Goal: Transaction & Acquisition: Book appointment/travel/reservation

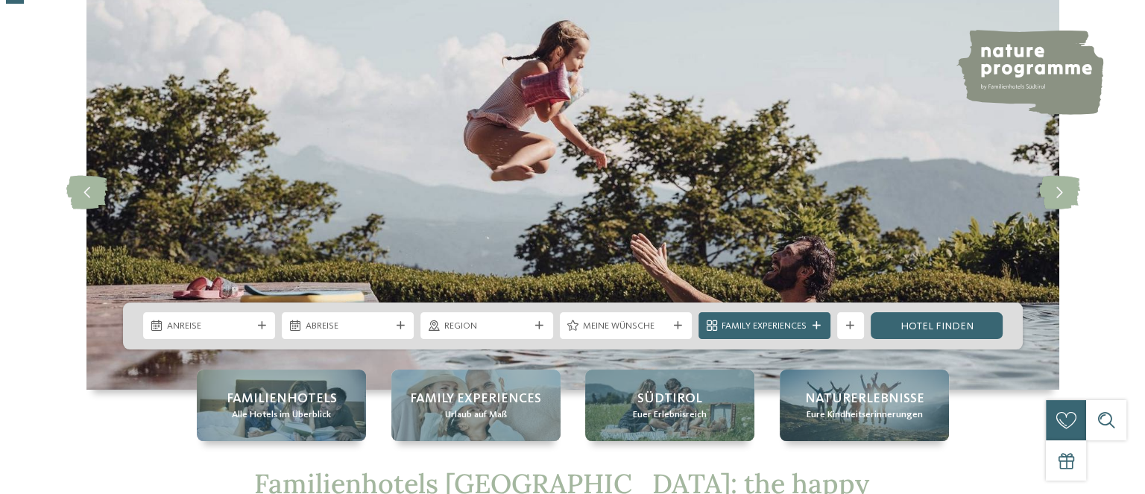
scroll to position [99, 0]
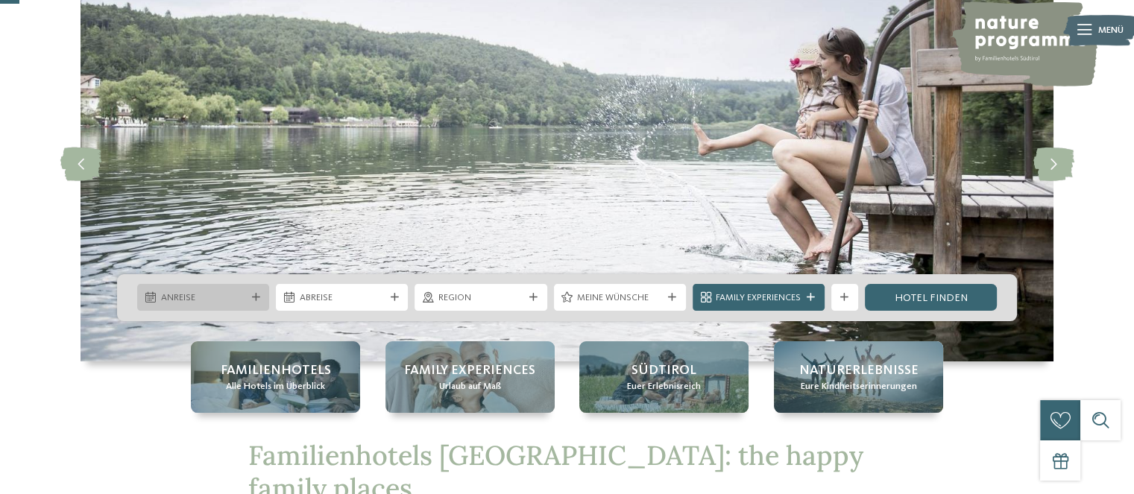
click at [238, 300] on span "Anreise" at bounding box center [203, 297] width 85 height 13
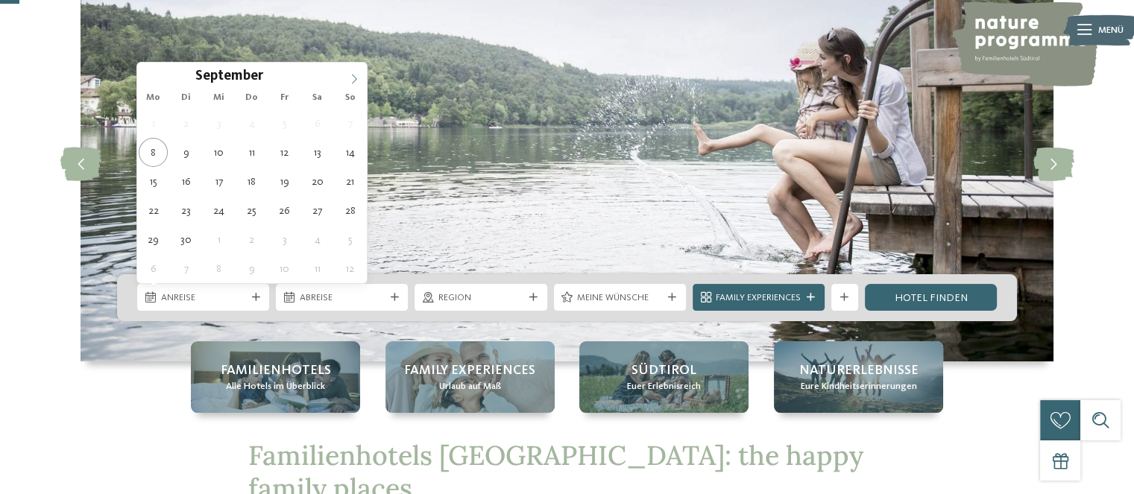
click at [351, 80] on icon at bounding box center [354, 79] width 10 height 10
click at [354, 79] on icon at bounding box center [354, 79] width 10 height 10
type div "31.12.2025"
type input "****"
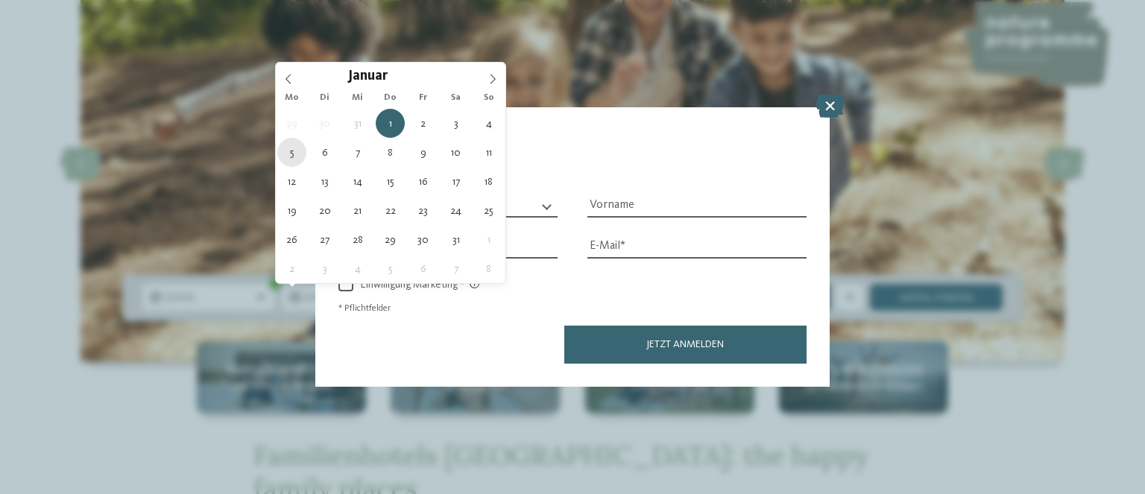
type div "05.01.2026"
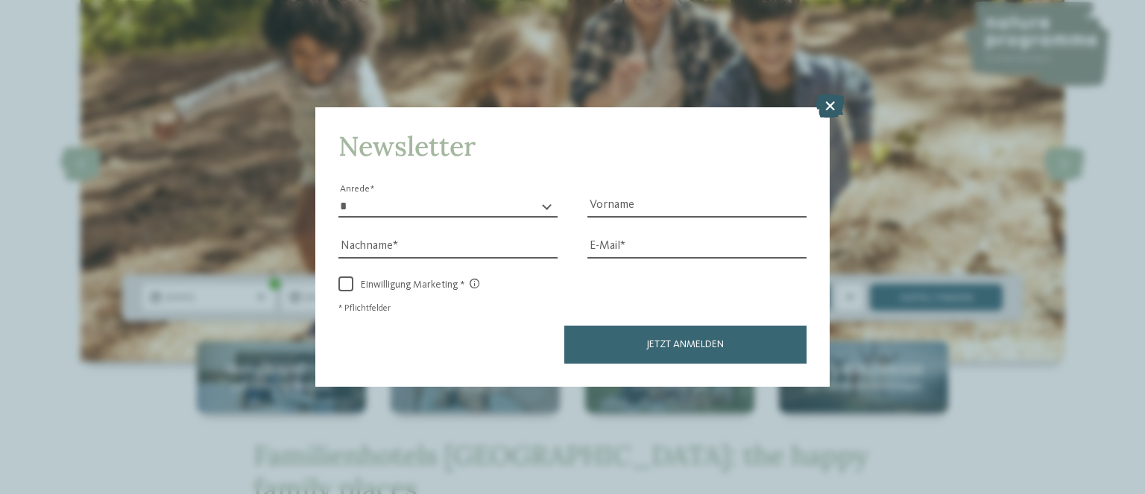
click at [828, 110] on icon at bounding box center [829, 106] width 29 height 24
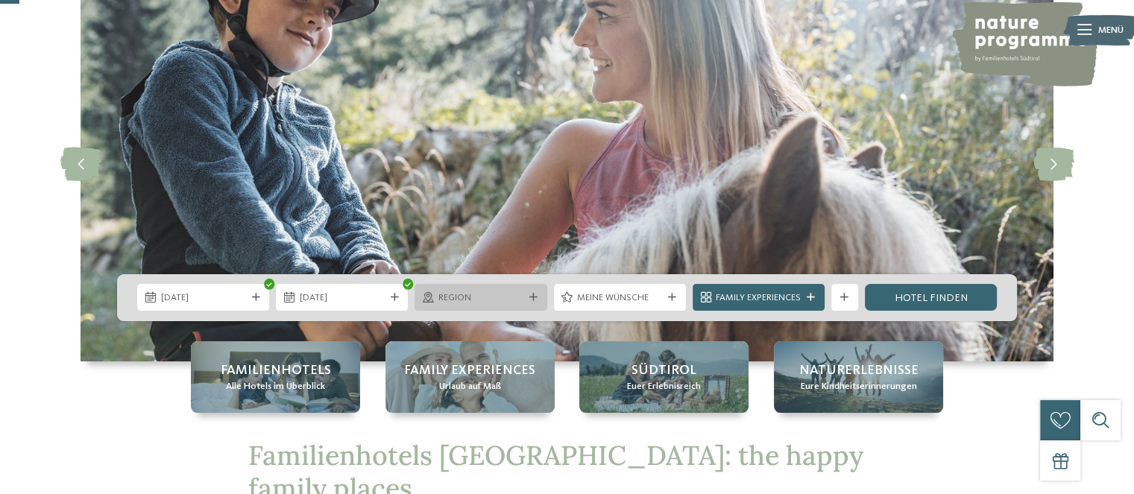
click at [492, 300] on span "Region" at bounding box center [480, 297] width 85 height 13
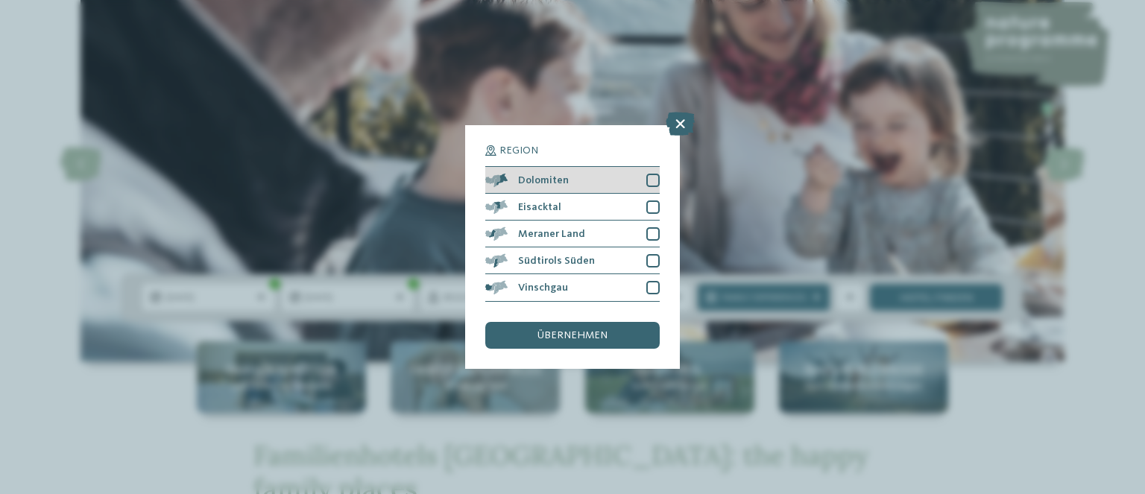
click at [652, 181] on div at bounding box center [652, 180] width 13 height 13
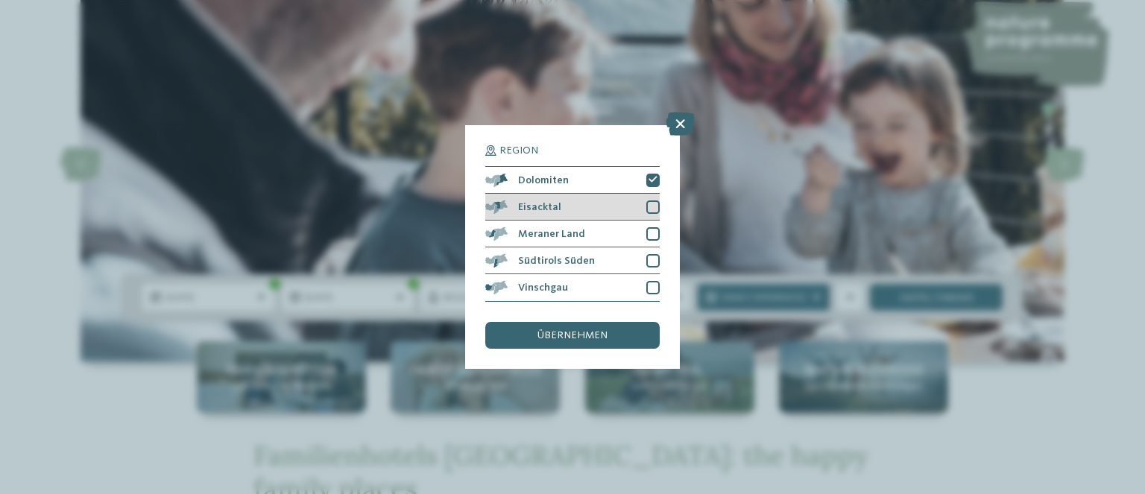
click at [655, 207] on div at bounding box center [652, 206] width 13 height 13
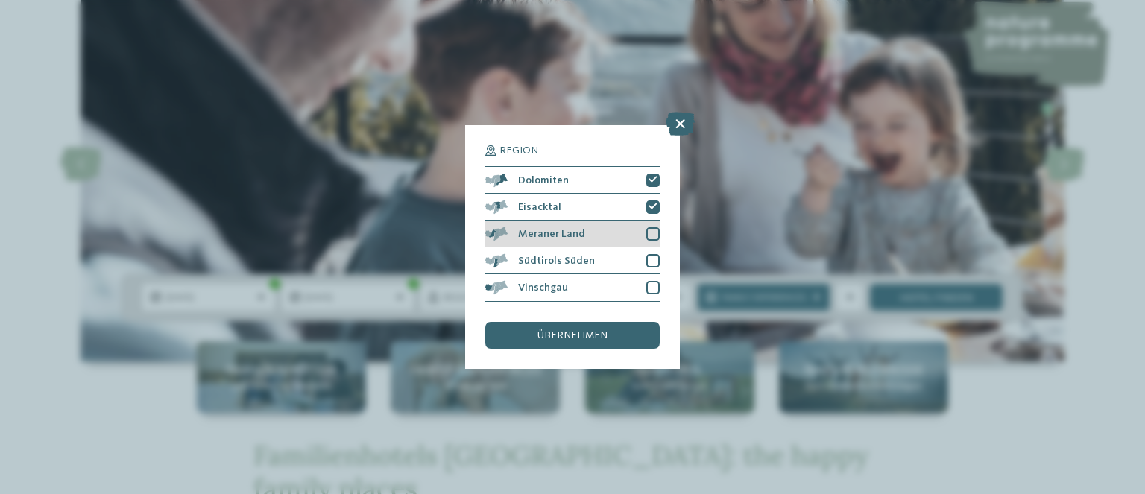
click at [651, 233] on div at bounding box center [652, 233] width 13 height 13
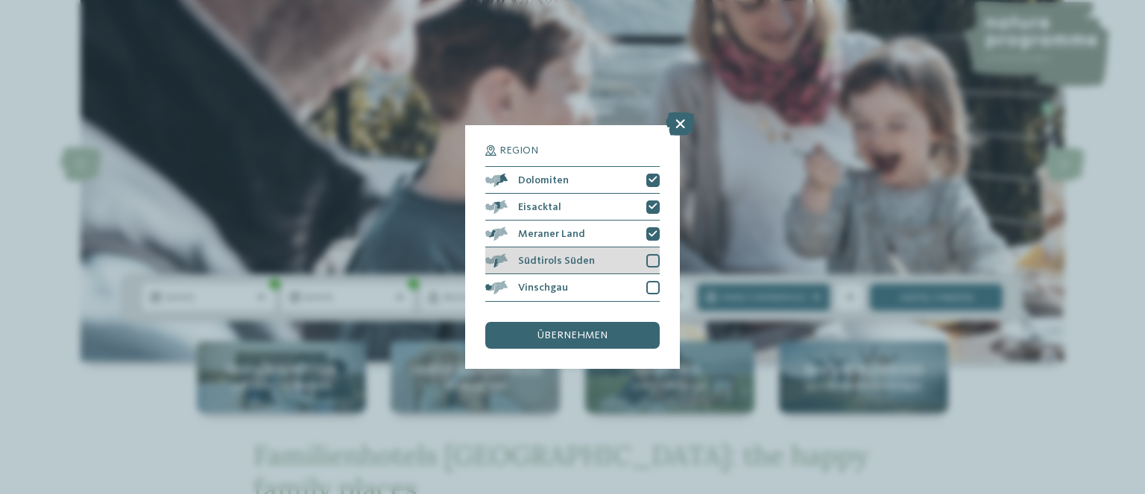
click at [650, 259] on div at bounding box center [652, 260] width 13 height 13
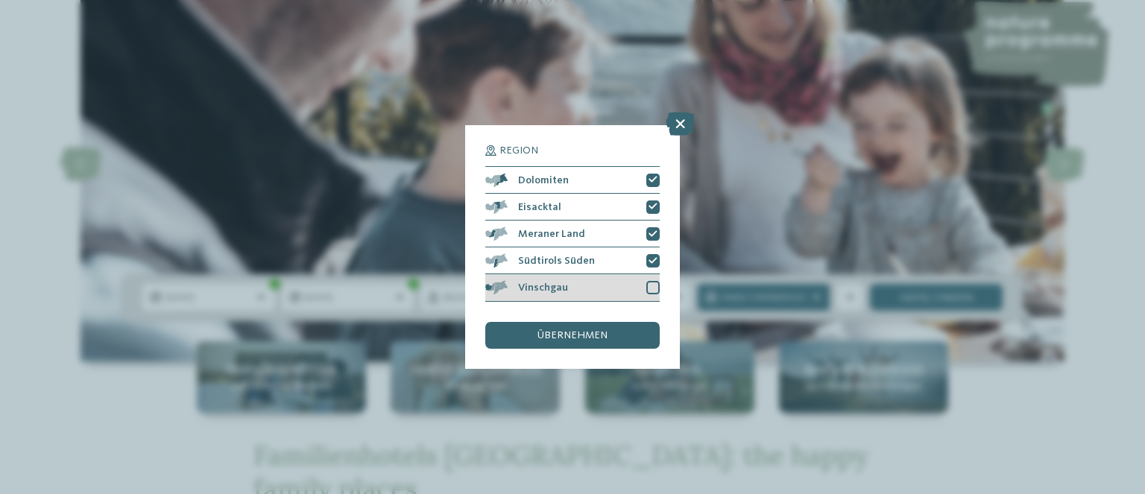
click at [650, 285] on div at bounding box center [652, 287] width 13 height 13
click at [599, 338] on span "übernehmen" at bounding box center [572, 335] width 70 height 10
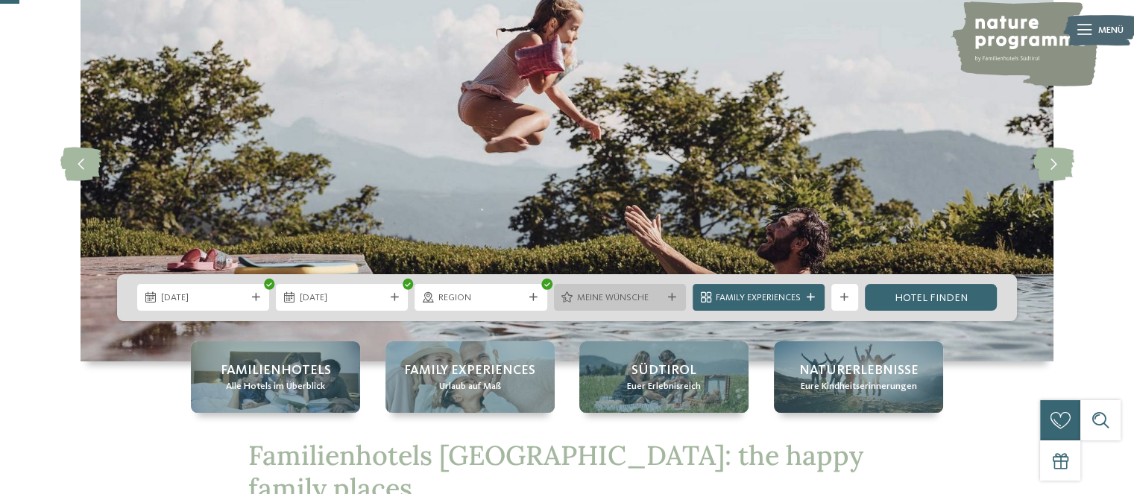
click at [665, 296] on div at bounding box center [671, 298] width 13 height 8
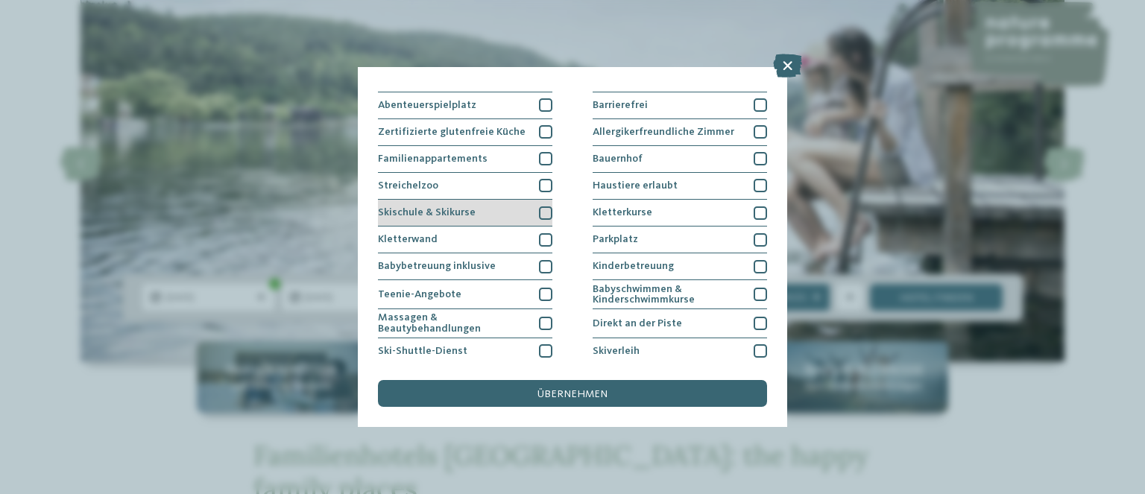
click at [542, 209] on div at bounding box center [545, 212] width 13 height 13
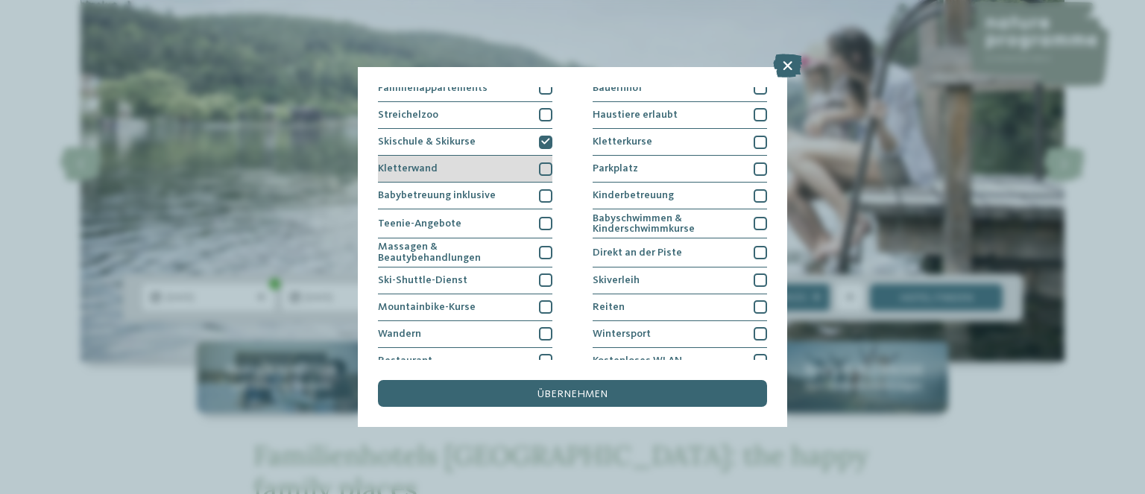
scroll to position [198, 0]
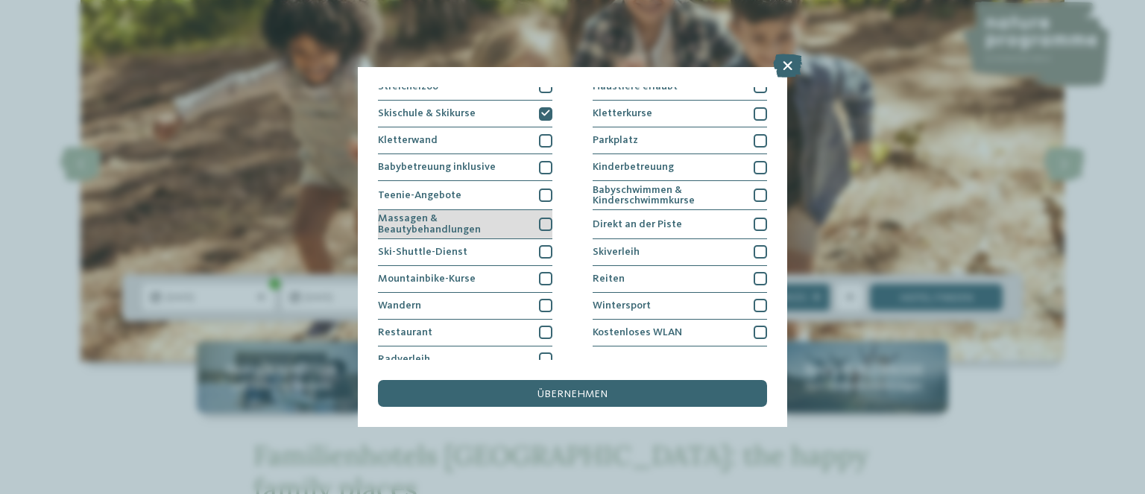
click at [541, 222] on div at bounding box center [545, 224] width 13 height 13
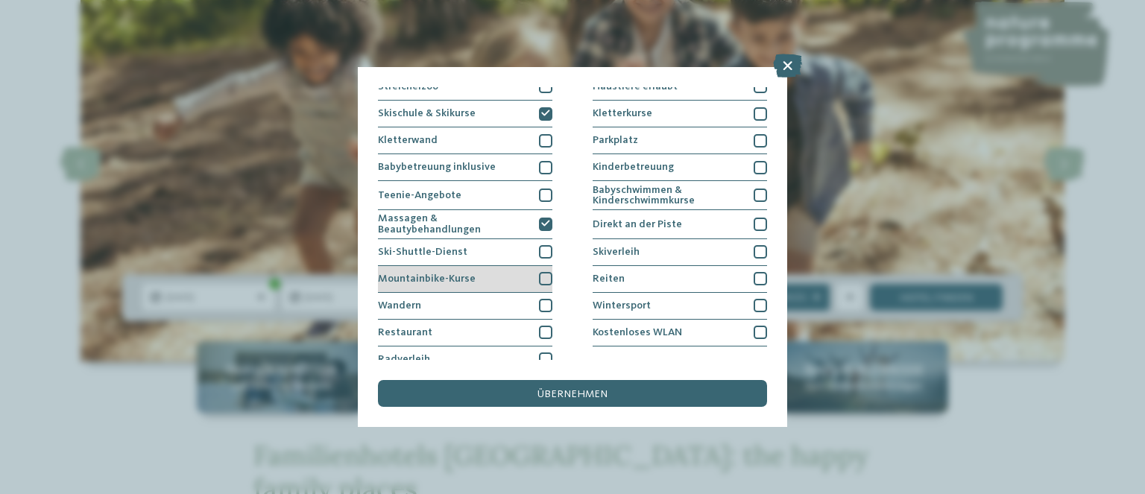
scroll to position [209, 0]
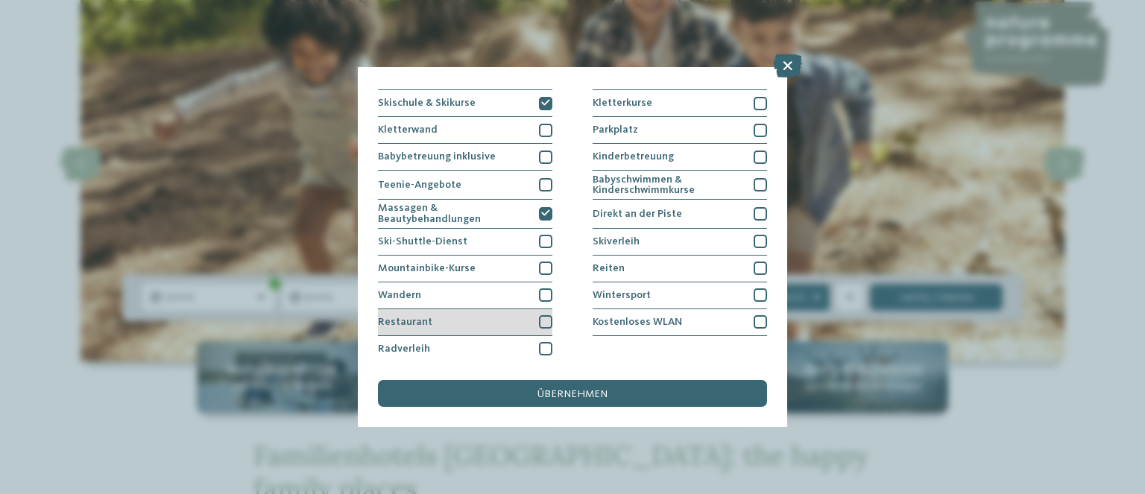
click at [543, 317] on div at bounding box center [545, 321] width 13 height 13
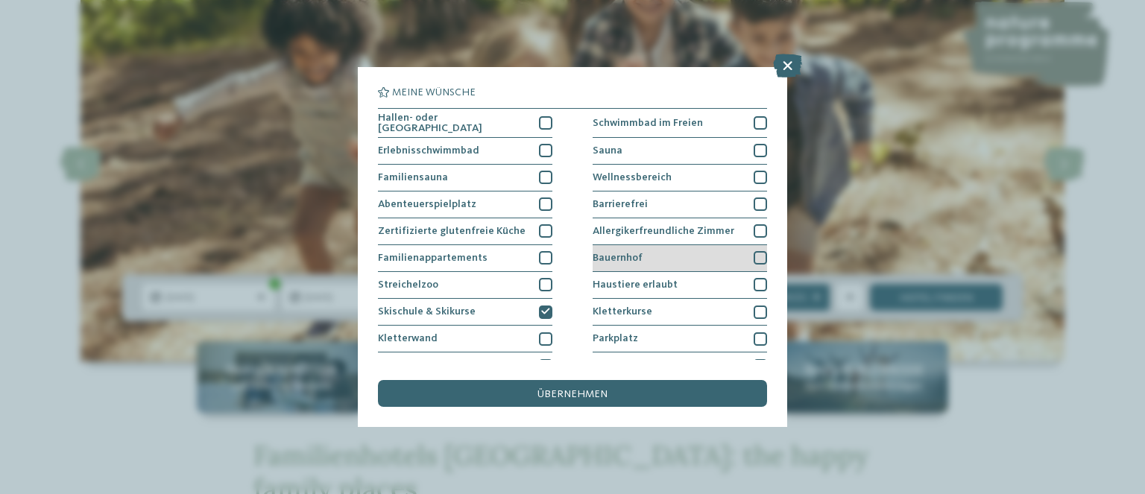
scroll to position [0, 0]
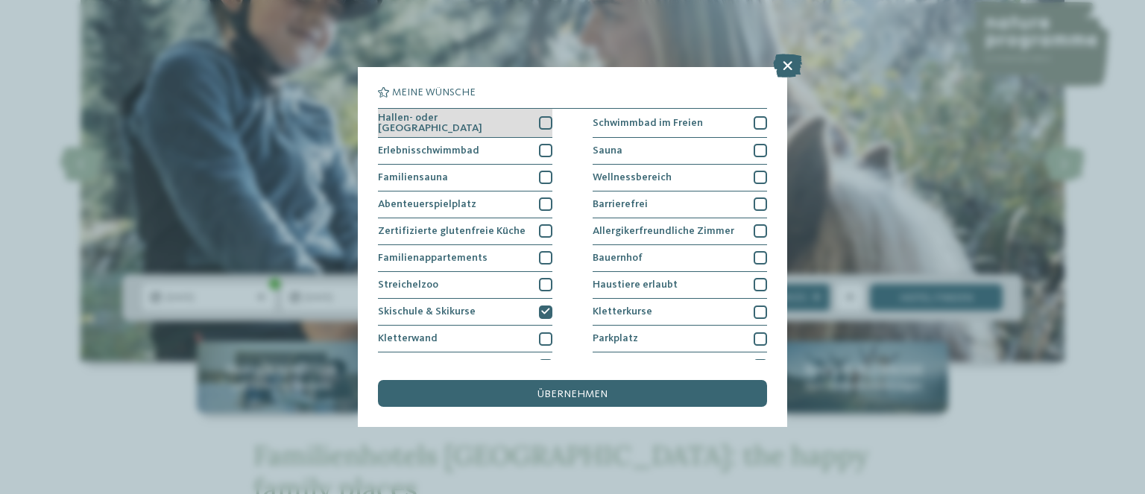
click at [539, 123] on div at bounding box center [545, 122] width 13 height 13
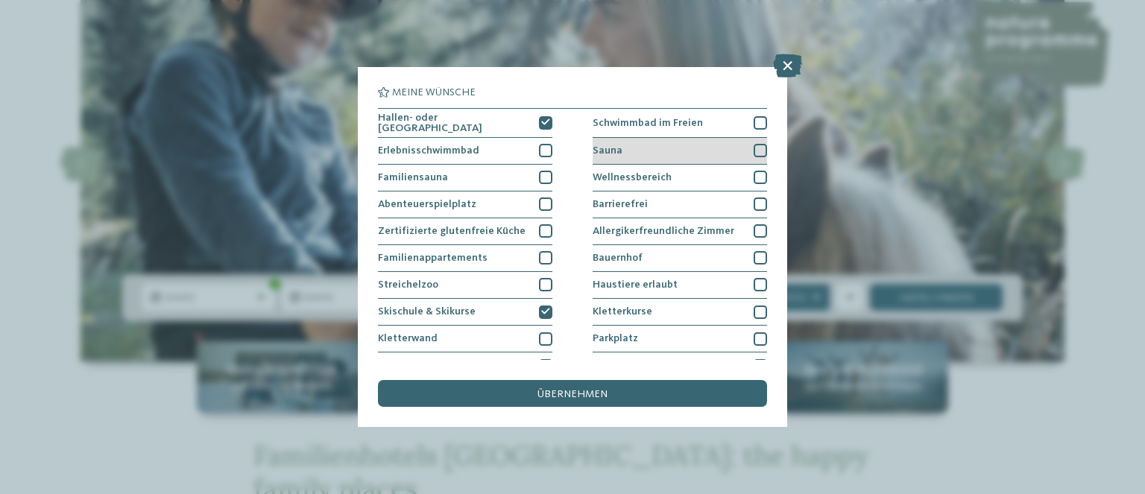
click at [753, 150] on div at bounding box center [759, 150] width 13 height 13
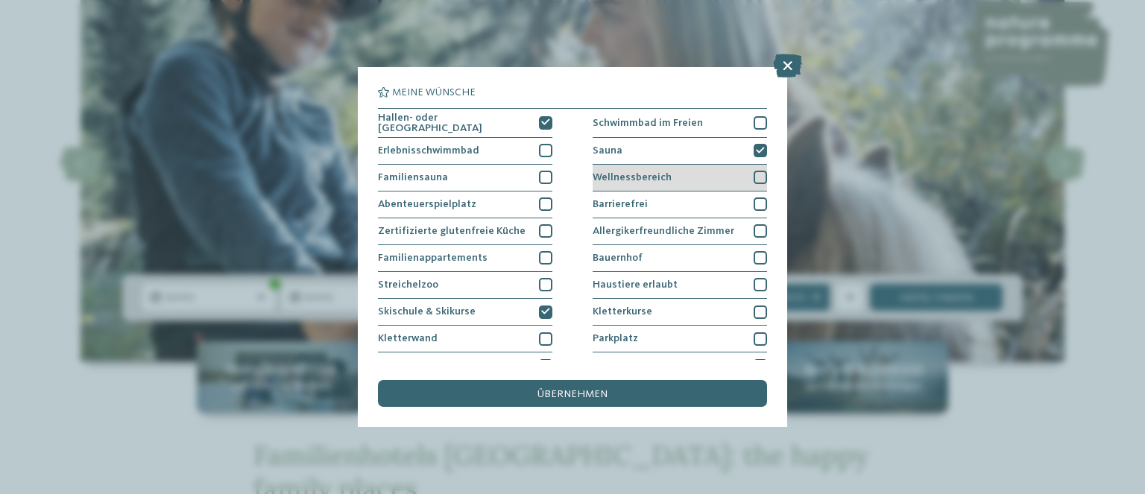
click at [754, 178] on div at bounding box center [759, 177] width 13 height 13
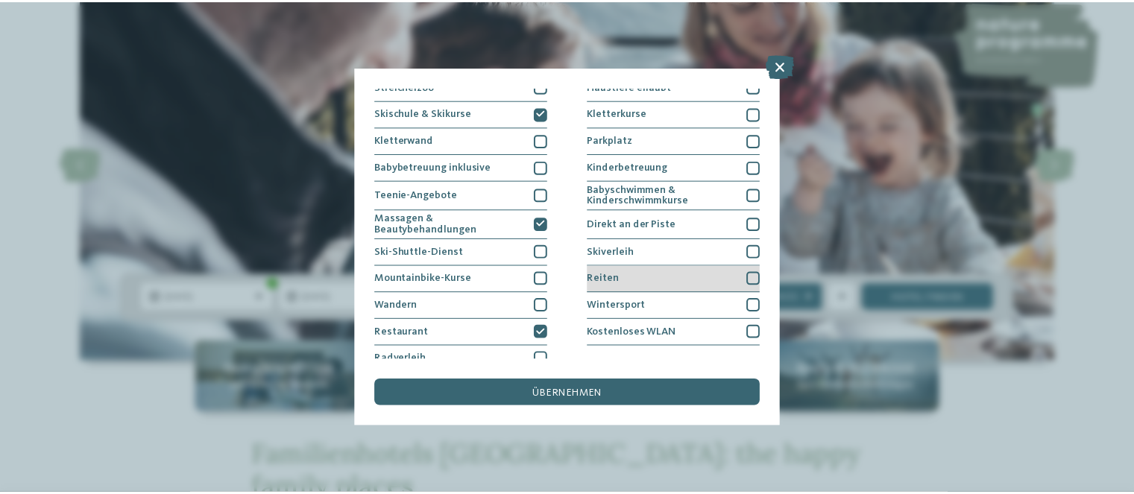
scroll to position [209, 0]
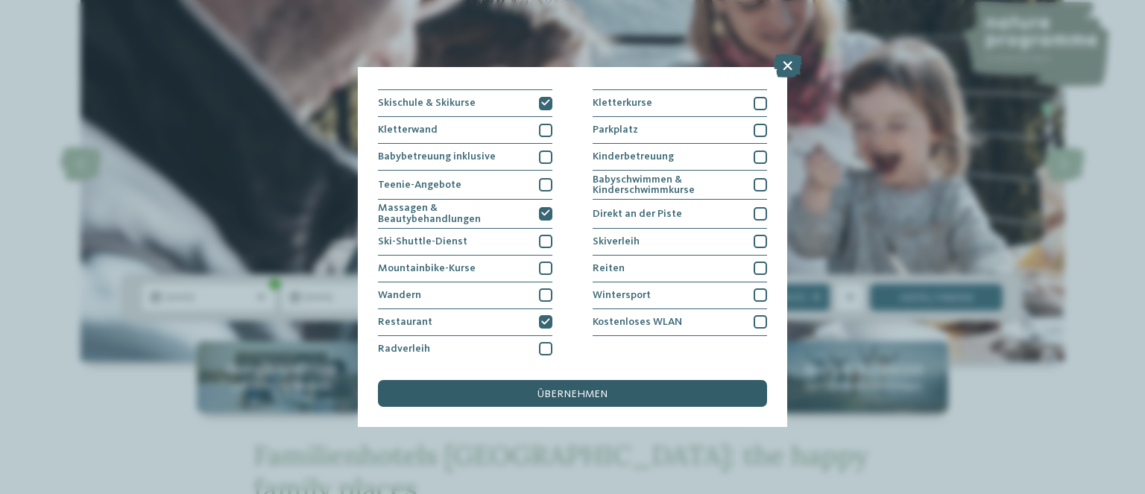
click at [610, 391] on div "übernehmen" at bounding box center [572, 393] width 389 height 27
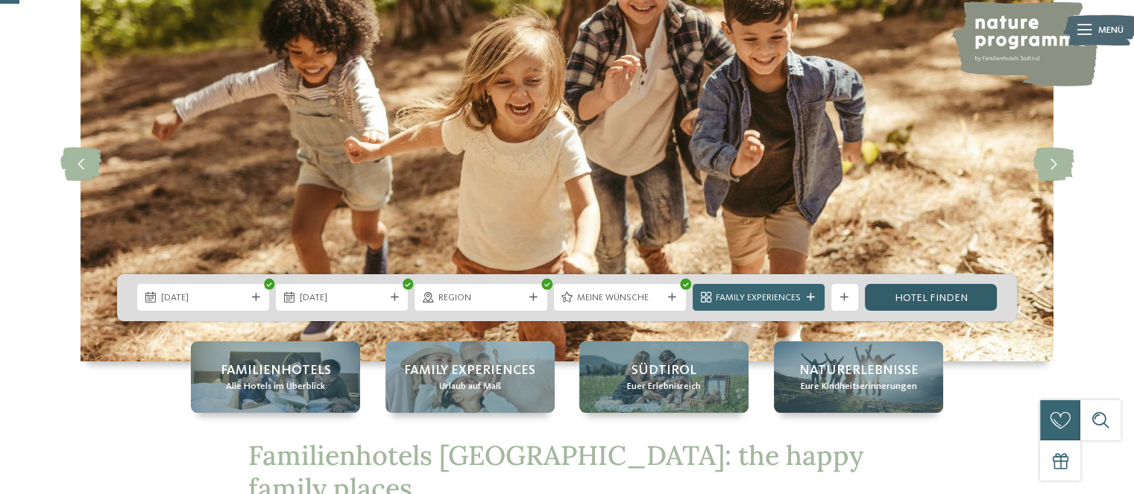
click at [964, 300] on link "Hotel finden" at bounding box center [930, 297] width 132 height 27
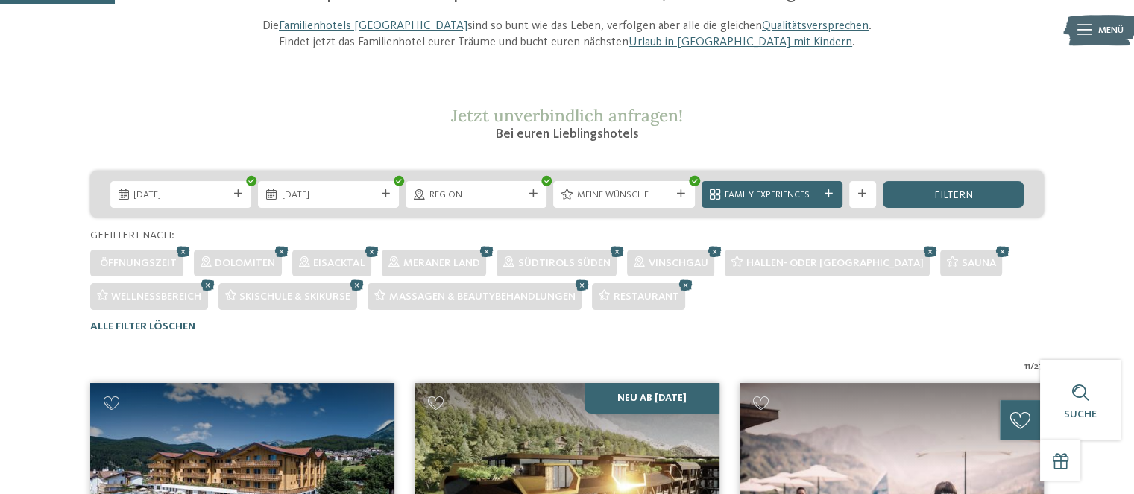
scroll to position [167, 0]
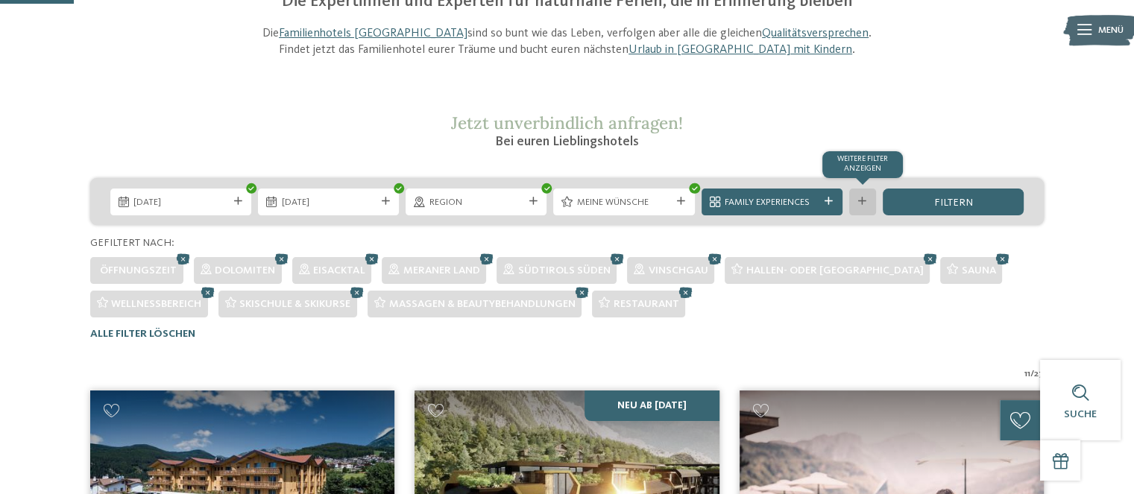
click at [859, 207] on div "Weitere Filter anzeigen" at bounding box center [862, 202] width 27 height 27
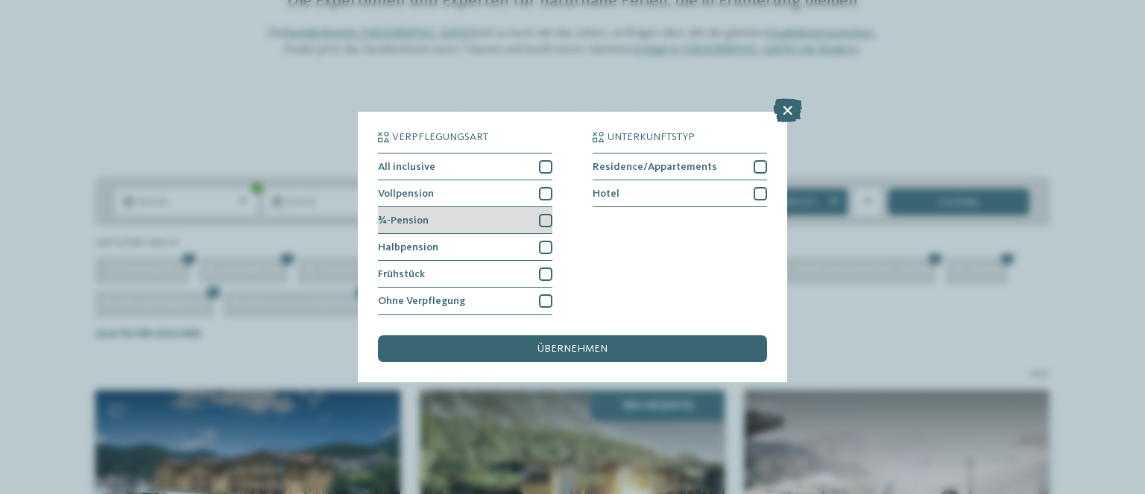
click at [546, 221] on div at bounding box center [545, 220] width 13 height 13
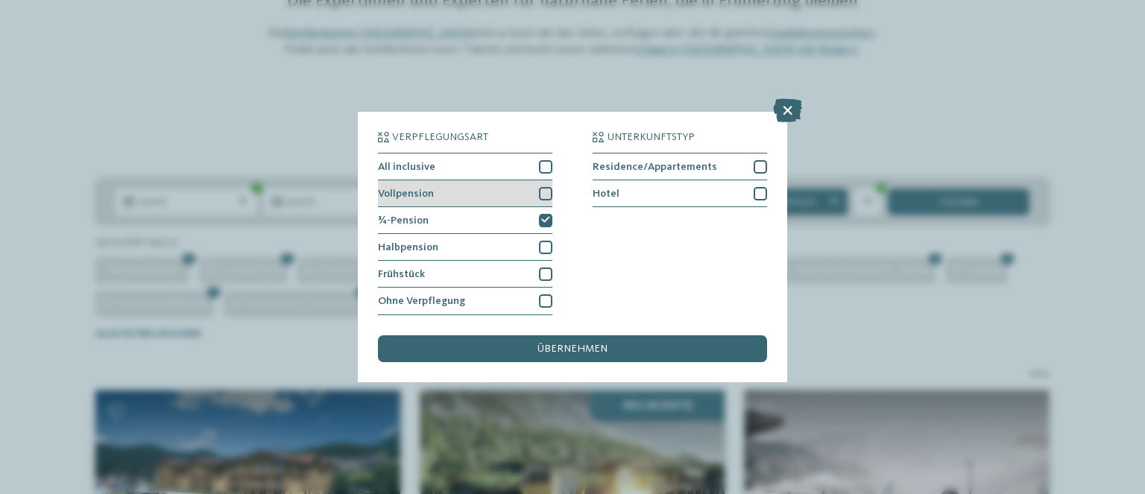
click at [543, 193] on div at bounding box center [545, 193] width 13 height 13
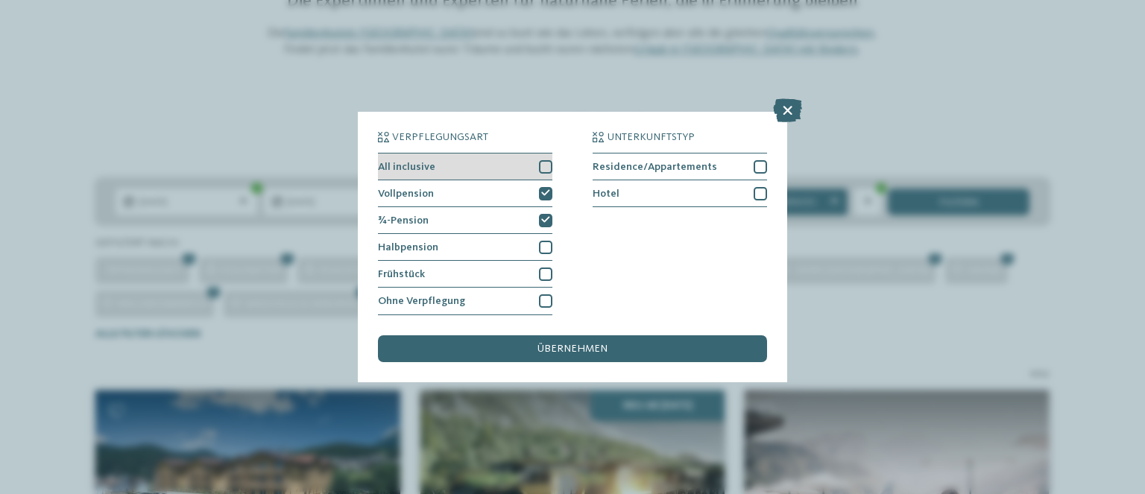
click at [545, 166] on div at bounding box center [545, 166] width 13 height 13
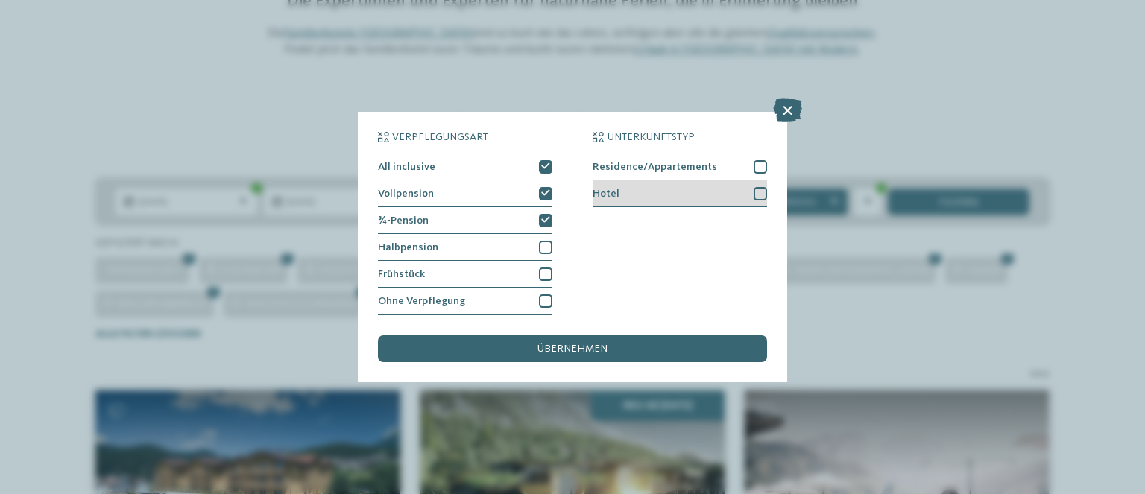
click at [758, 195] on div at bounding box center [759, 193] width 13 height 13
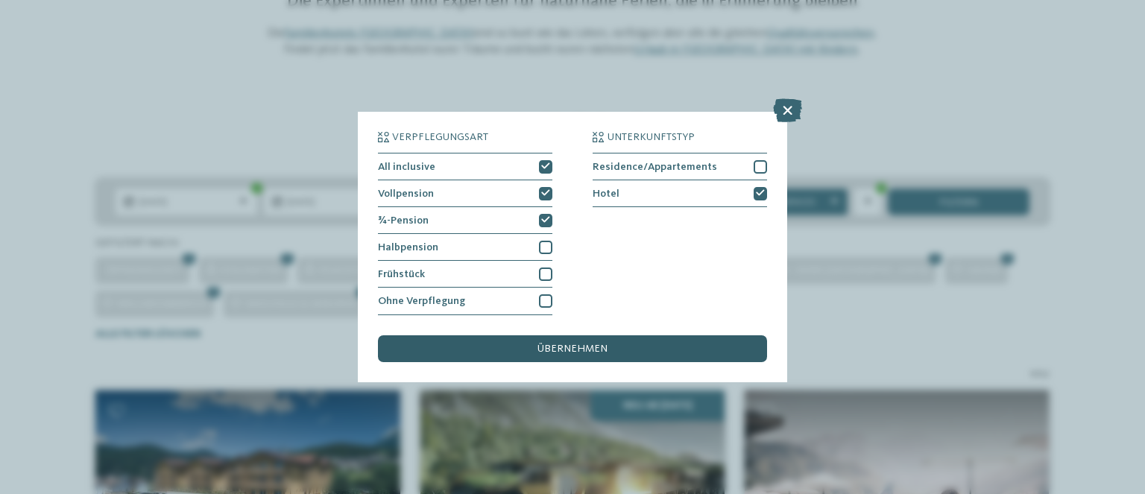
click at [594, 352] on span "übernehmen" at bounding box center [572, 349] width 70 height 10
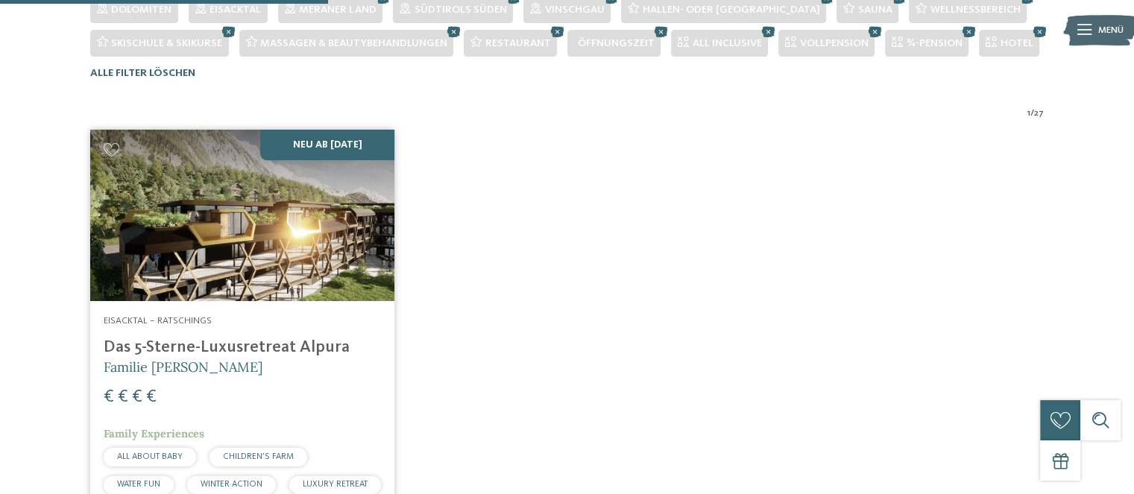
scroll to position [366, 0]
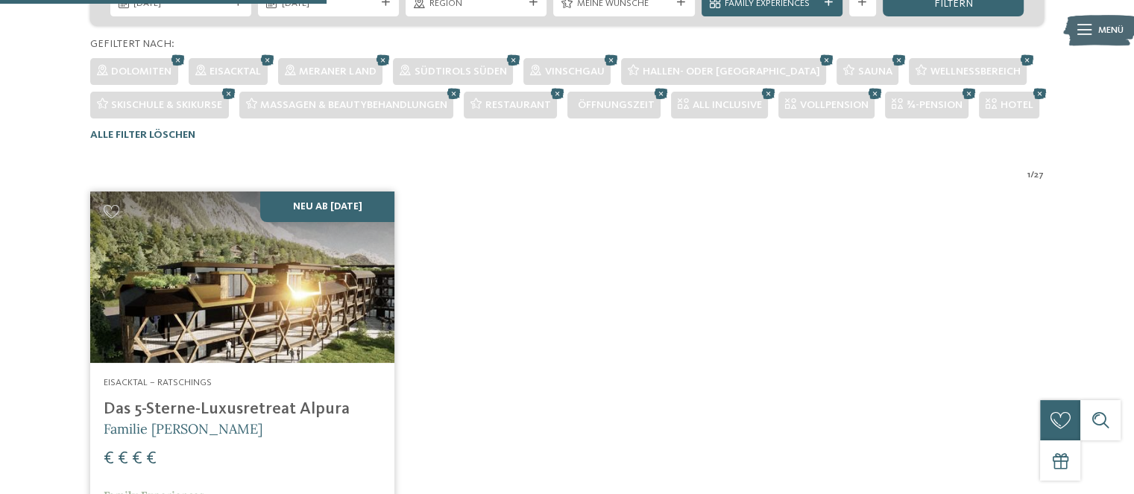
click at [343, 338] on img at bounding box center [242, 277] width 304 height 171
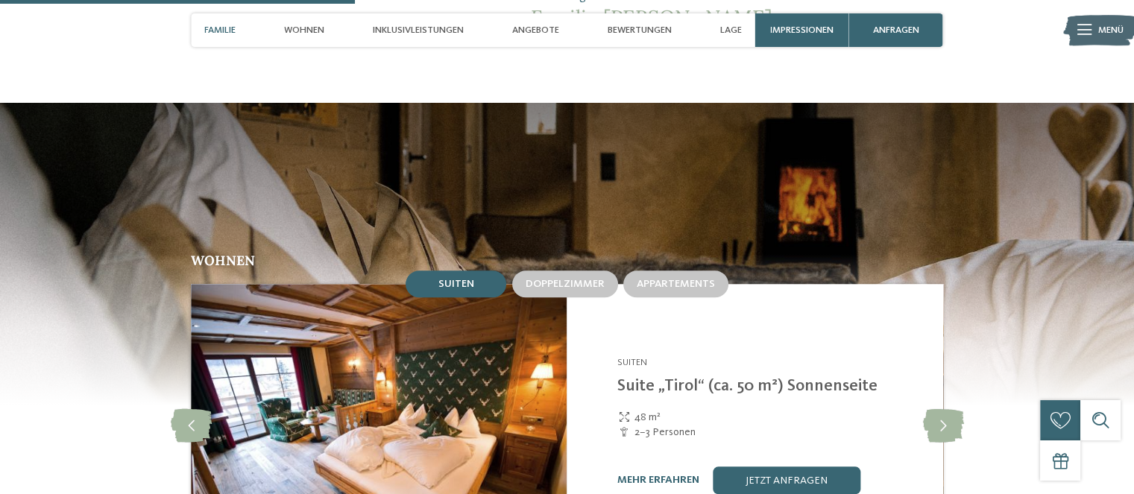
scroll to position [1590, 0]
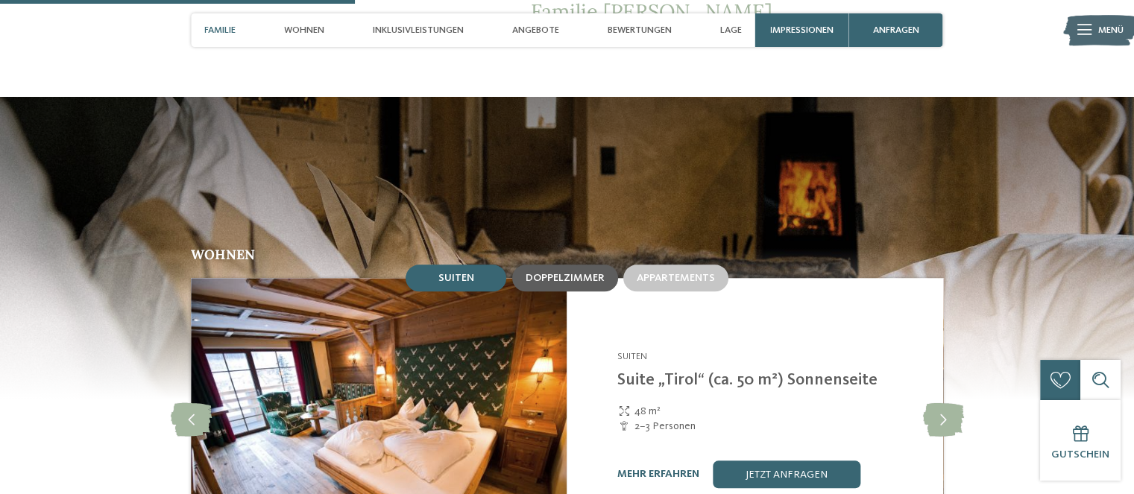
click at [601, 272] on div "Doppelzimmer" at bounding box center [564, 278] width 79 height 13
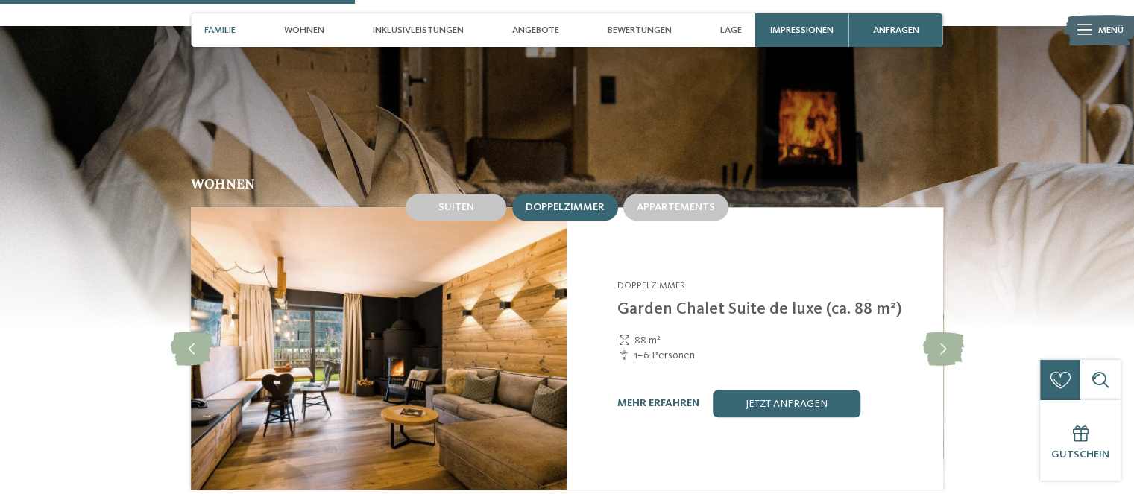
scroll to position [1689, 0]
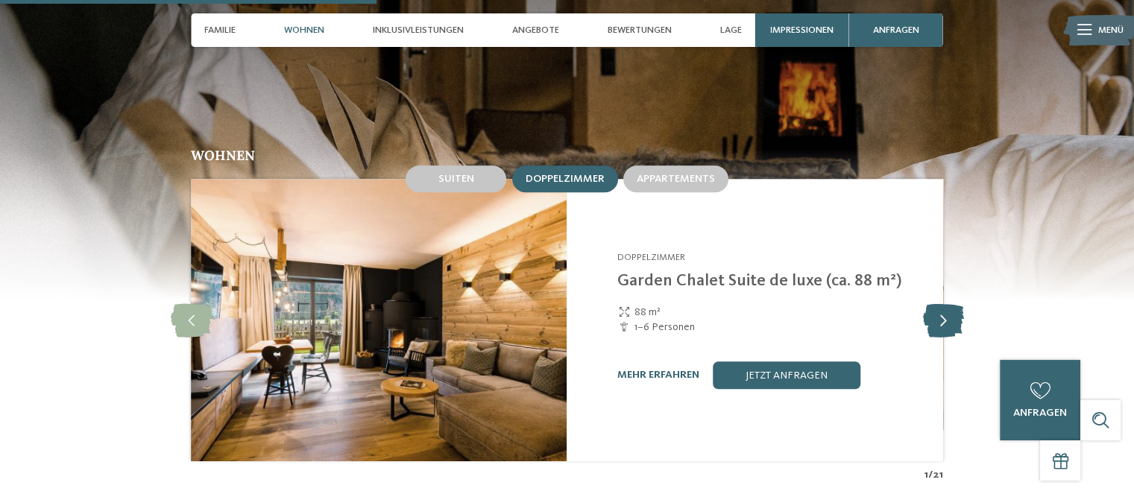
click at [945, 303] on icon at bounding box center [942, 320] width 41 height 34
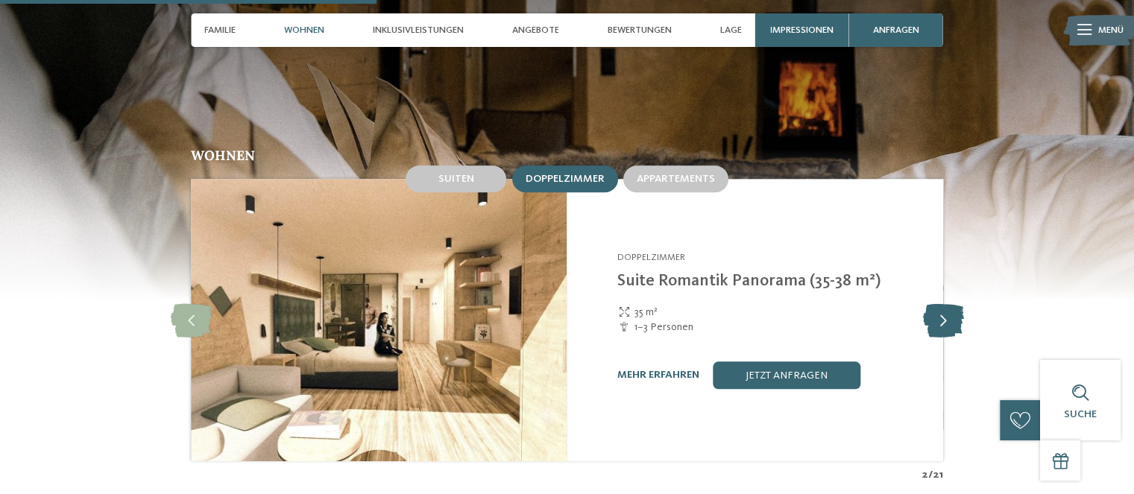
click at [945, 304] on icon at bounding box center [942, 320] width 41 height 34
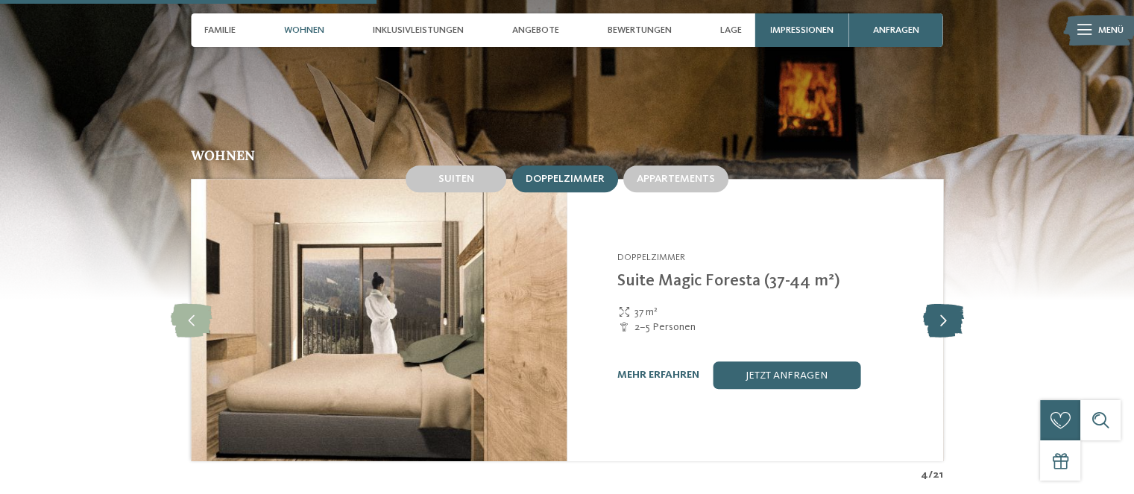
click at [945, 304] on icon at bounding box center [942, 320] width 41 height 34
click at [197, 303] on icon at bounding box center [191, 320] width 41 height 34
click at [939, 309] on icon at bounding box center [942, 320] width 41 height 34
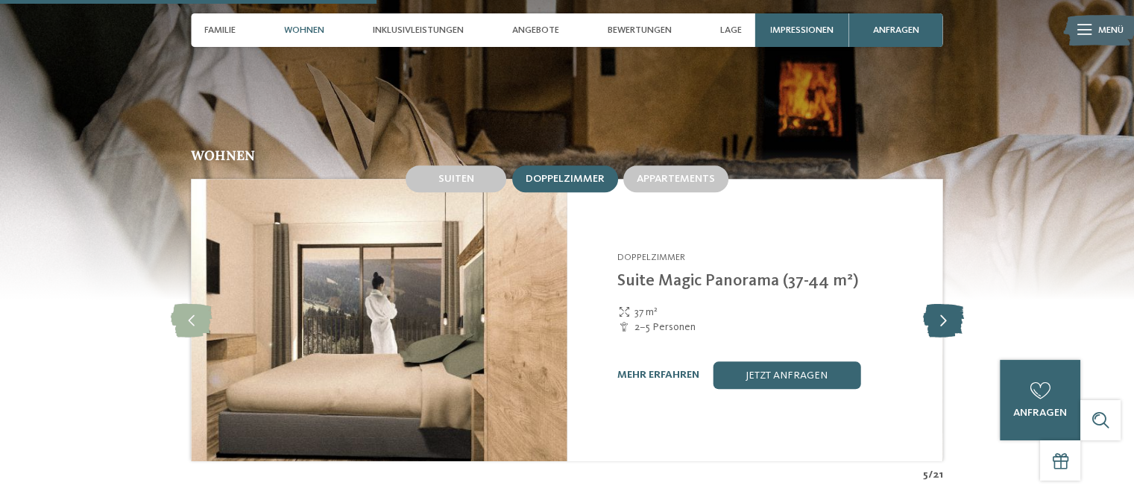
click at [940, 309] on icon at bounding box center [942, 320] width 41 height 34
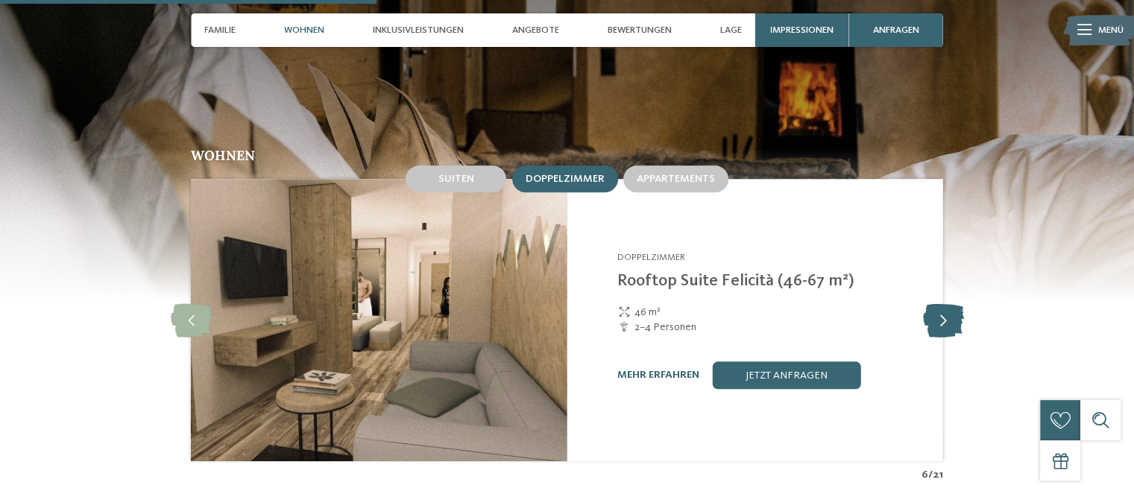
click at [943, 309] on icon at bounding box center [942, 320] width 41 height 34
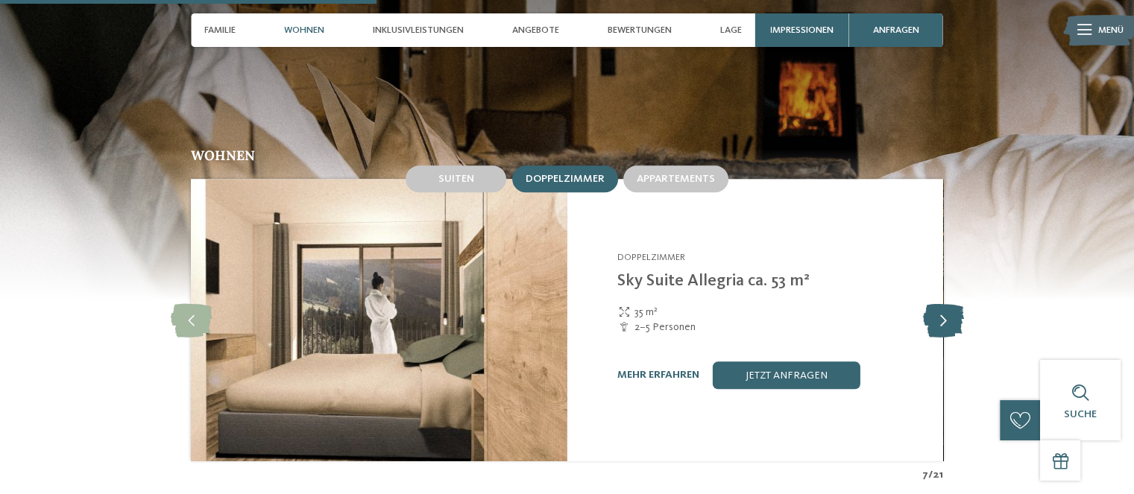
click at [943, 309] on icon at bounding box center [942, 320] width 41 height 34
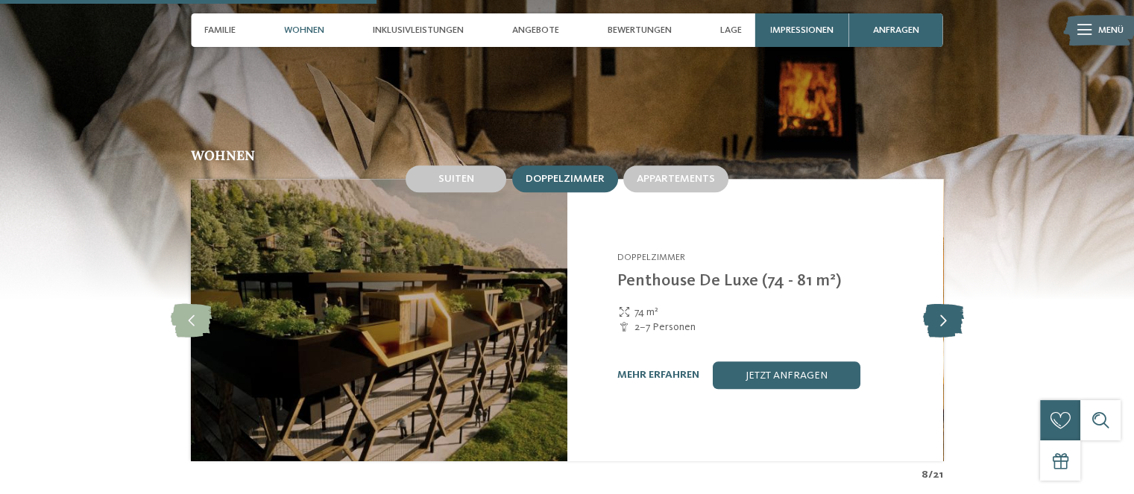
click at [943, 309] on icon at bounding box center [942, 320] width 41 height 34
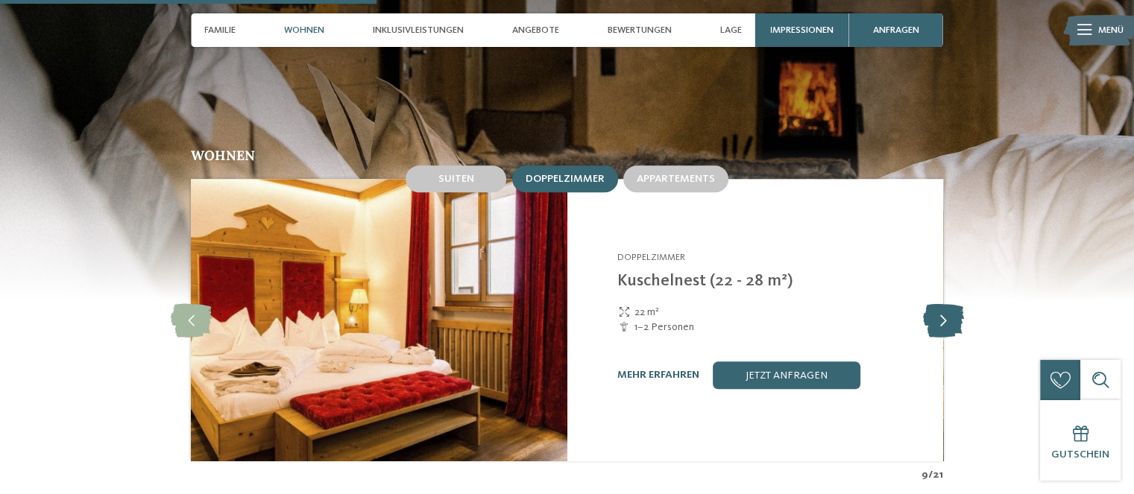
click at [943, 309] on icon at bounding box center [942, 320] width 41 height 34
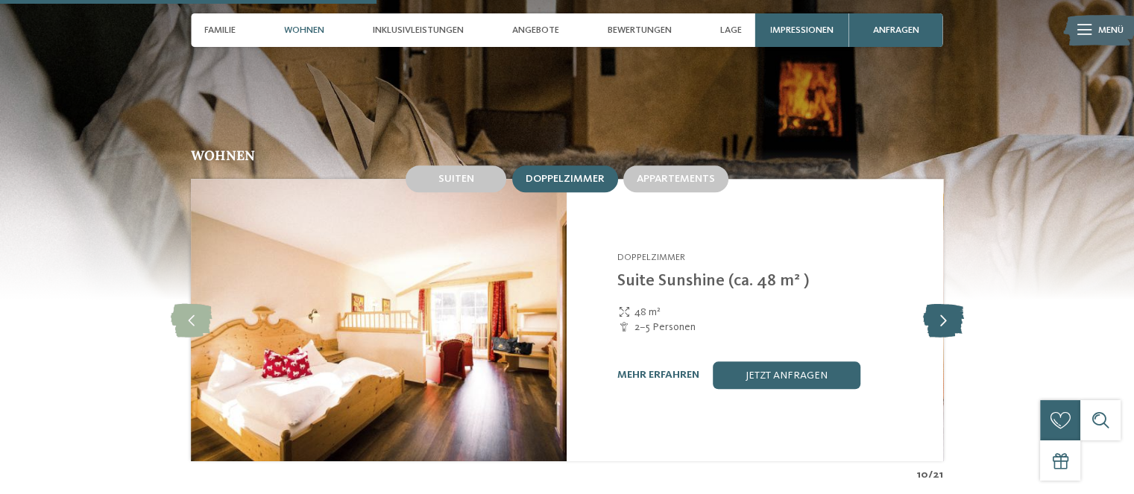
click at [943, 309] on icon at bounding box center [942, 320] width 41 height 34
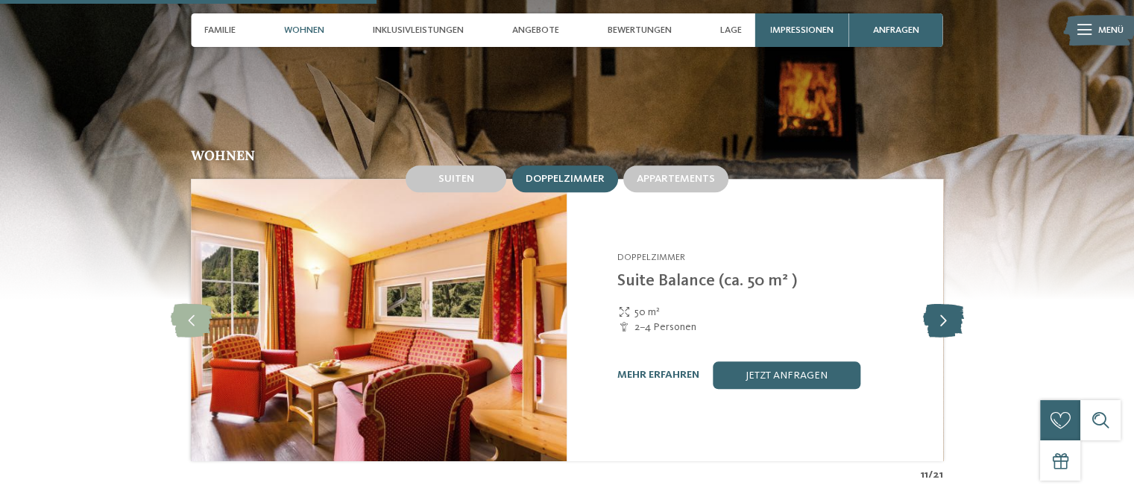
click at [943, 309] on icon at bounding box center [942, 320] width 41 height 34
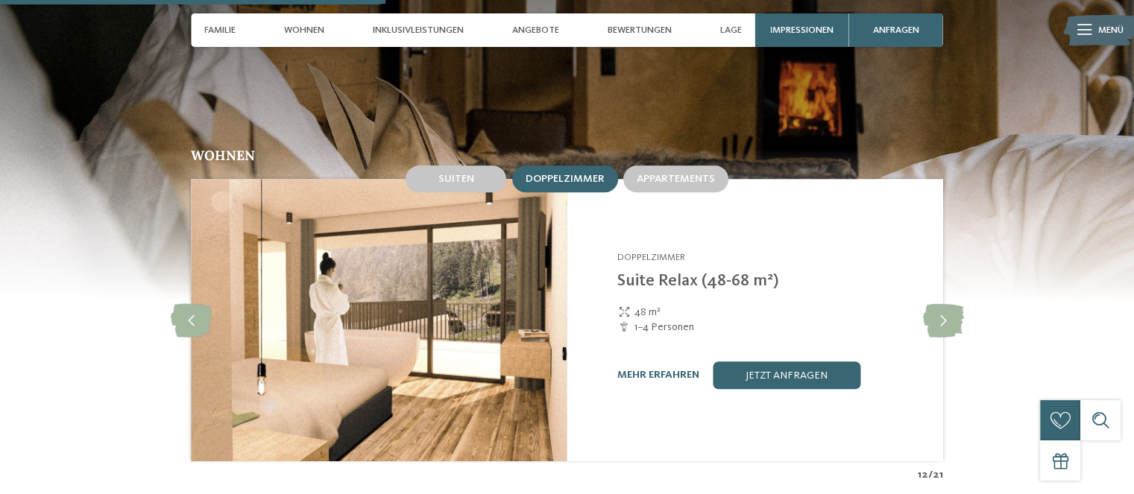
scroll to position [1789, 0]
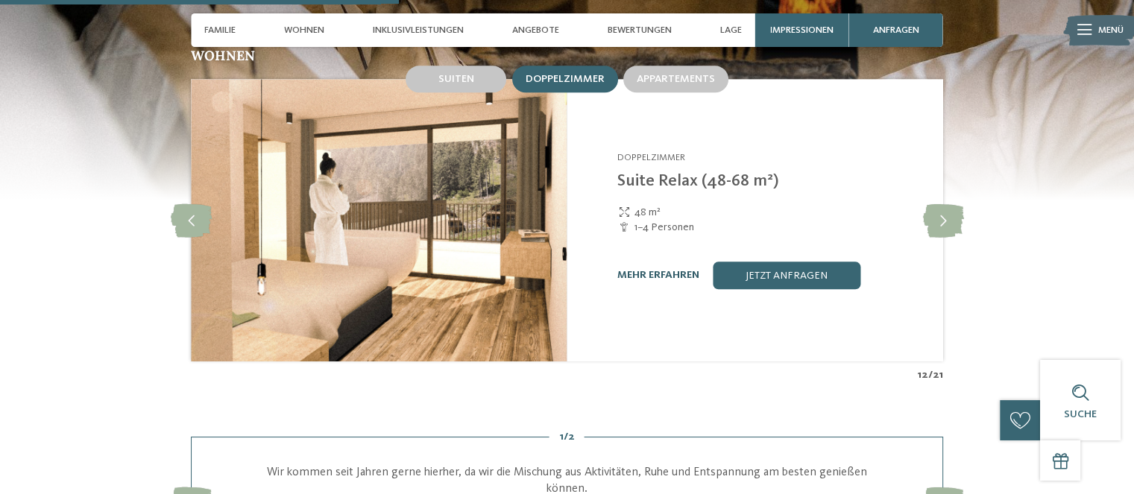
click at [639, 270] on link "mehr erfahren" at bounding box center [658, 275] width 82 height 10
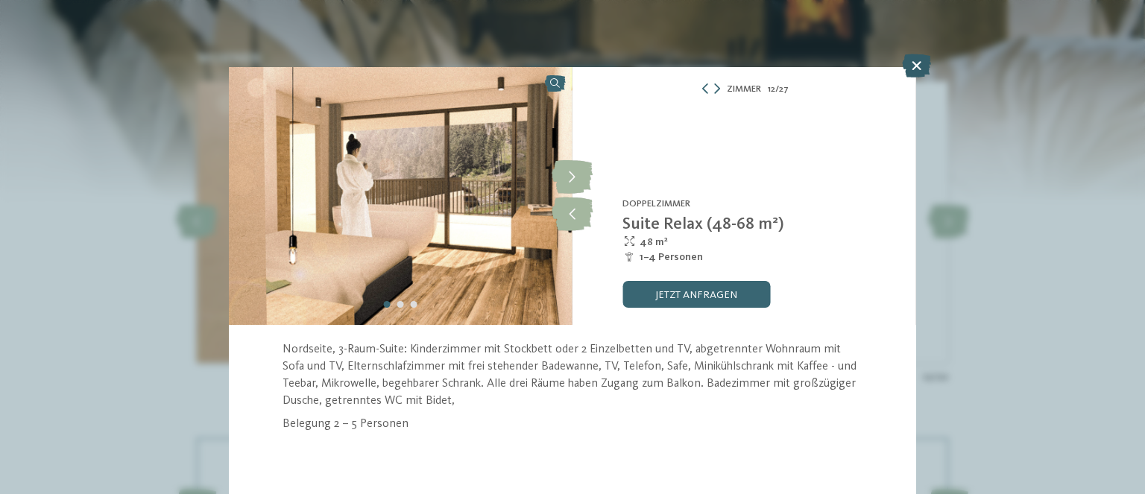
click at [914, 63] on icon at bounding box center [916, 66] width 29 height 24
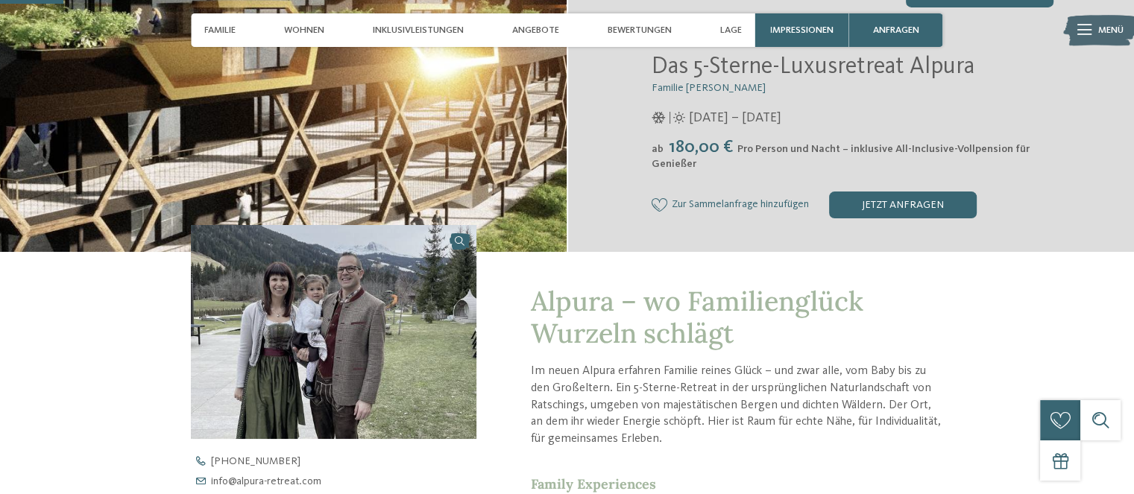
scroll to position [99, 0]
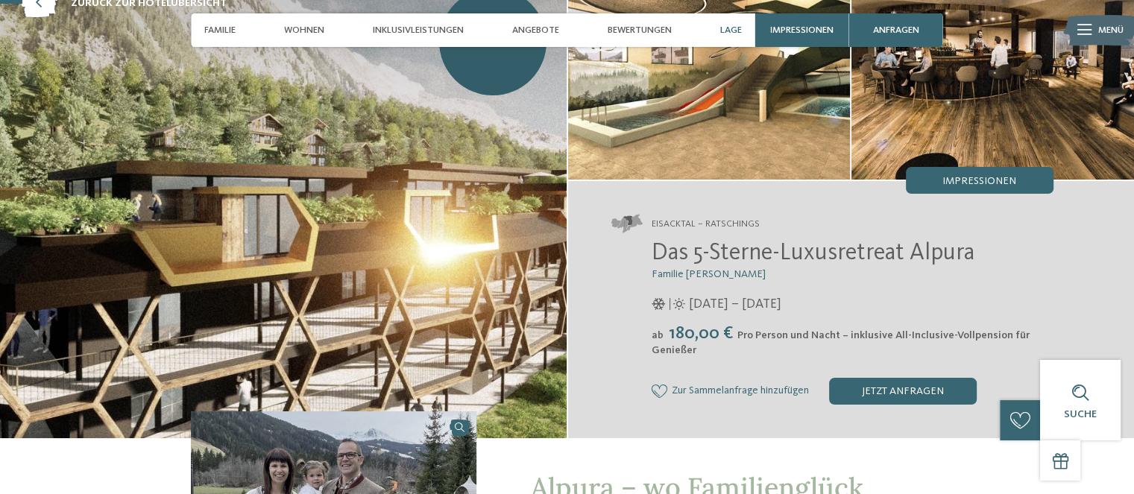
click at [732, 29] on span "Lage" at bounding box center [731, 30] width 22 height 11
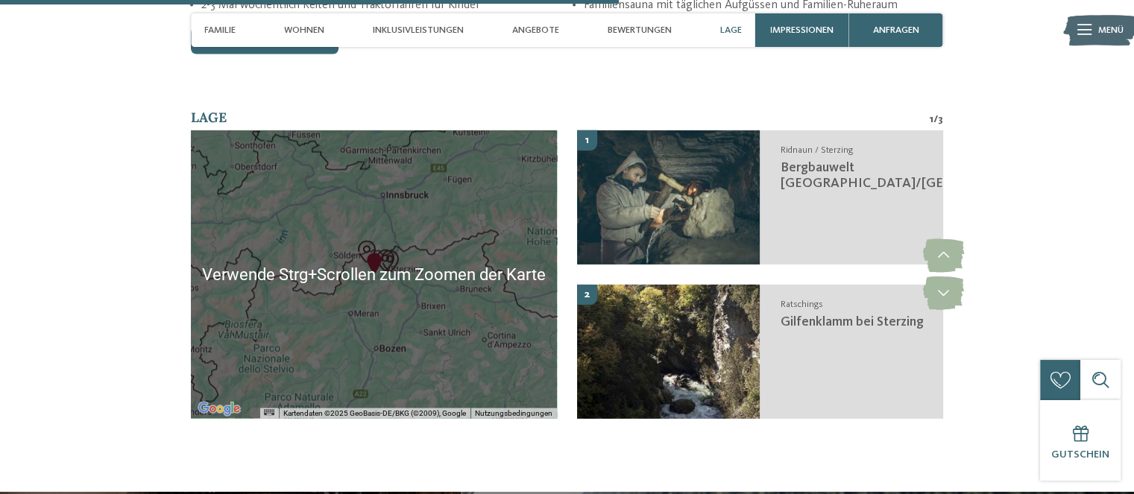
scroll to position [2844, 0]
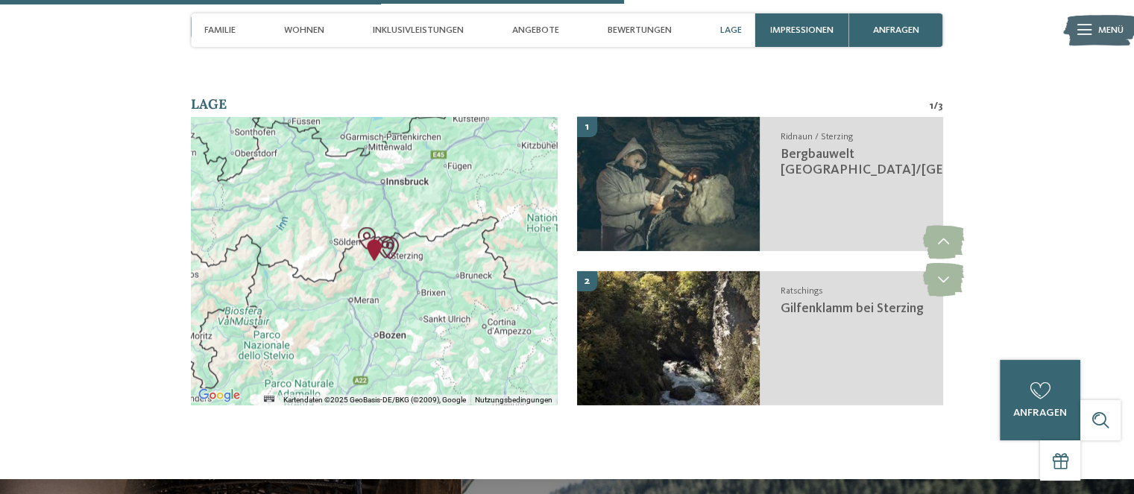
click at [373, 237] on img "Alpura - Rooted in nature. Created for families." at bounding box center [374, 250] width 34 height 34
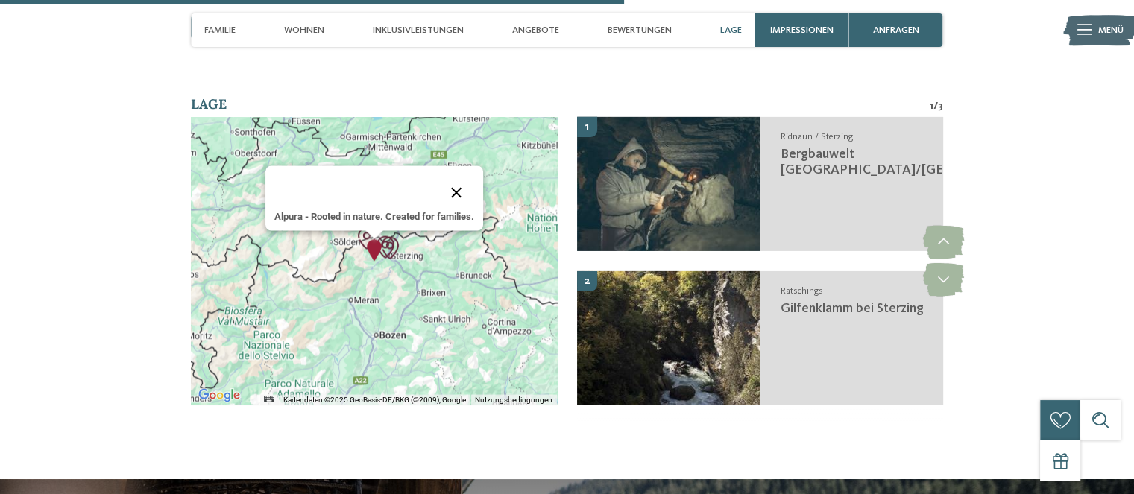
click at [460, 179] on button "Schließen" at bounding box center [456, 193] width 36 height 36
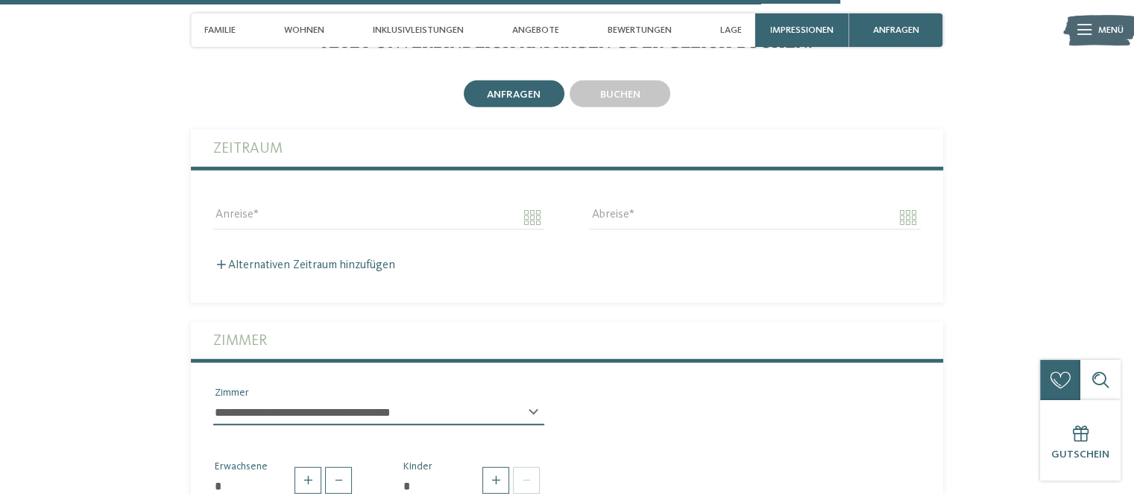
scroll to position [3837, 0]
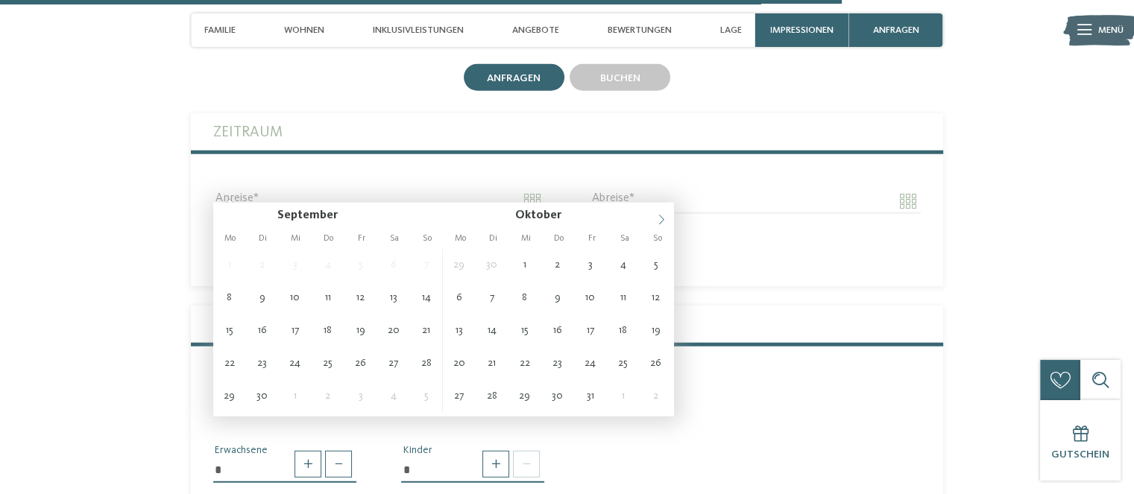
click at [663, 220] on icon at bounding box center [661, 220] width 10 height 10
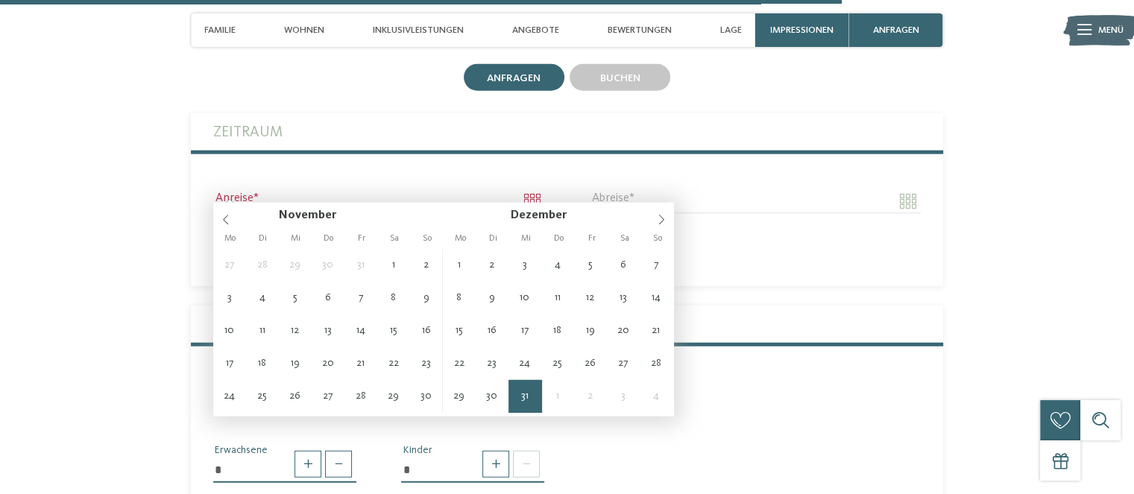
type input "**********"
type input "****"
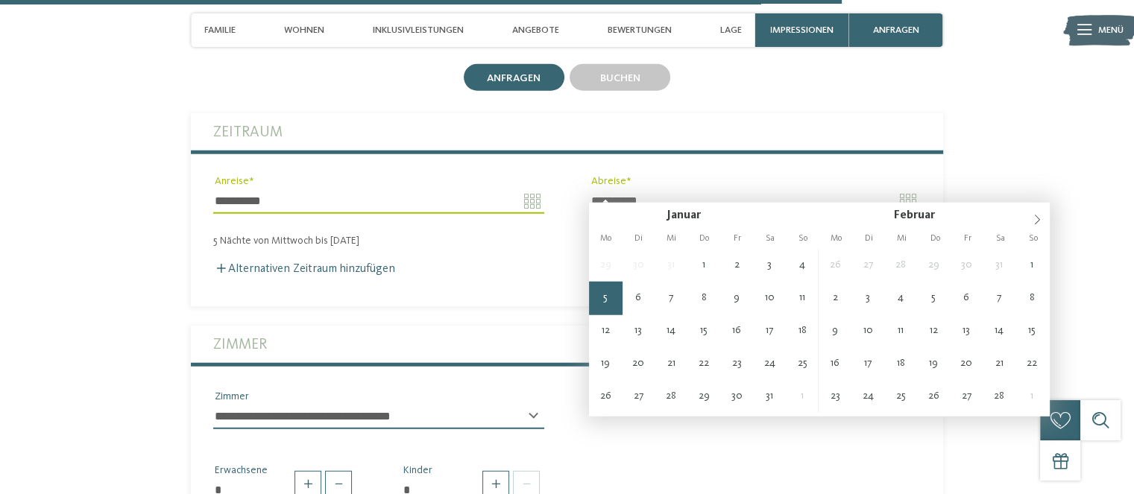
type input "**********"
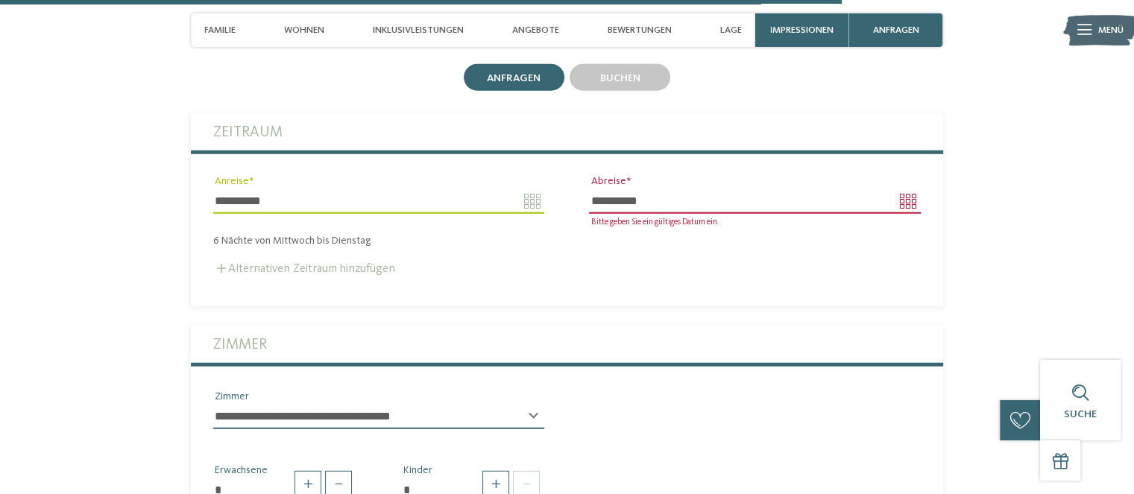
click at [221, 264] on span at bounding box center [221, 268] width 9 height 9
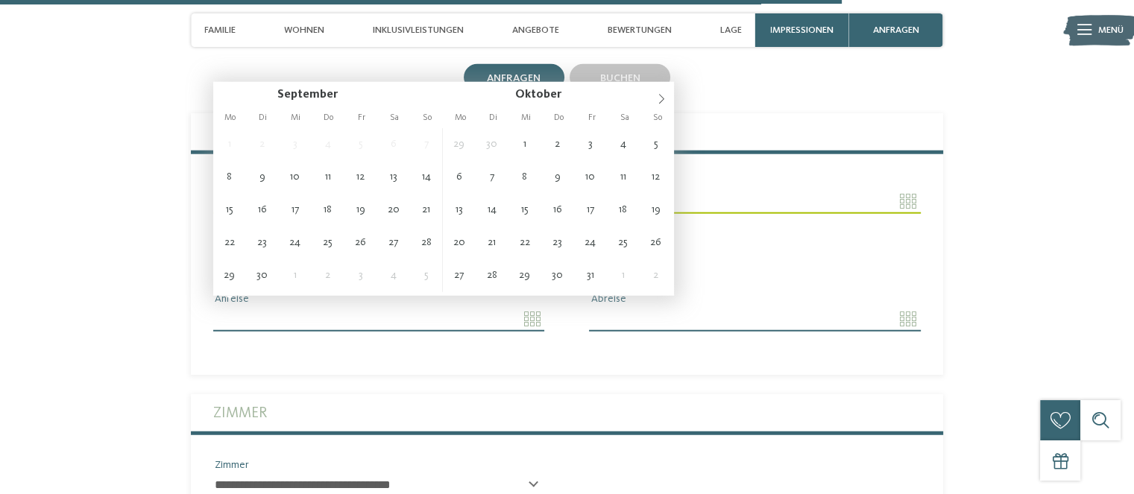
click at [528, 312] on input "Anreise" at bounding box center [378, 318] width 331 height 25
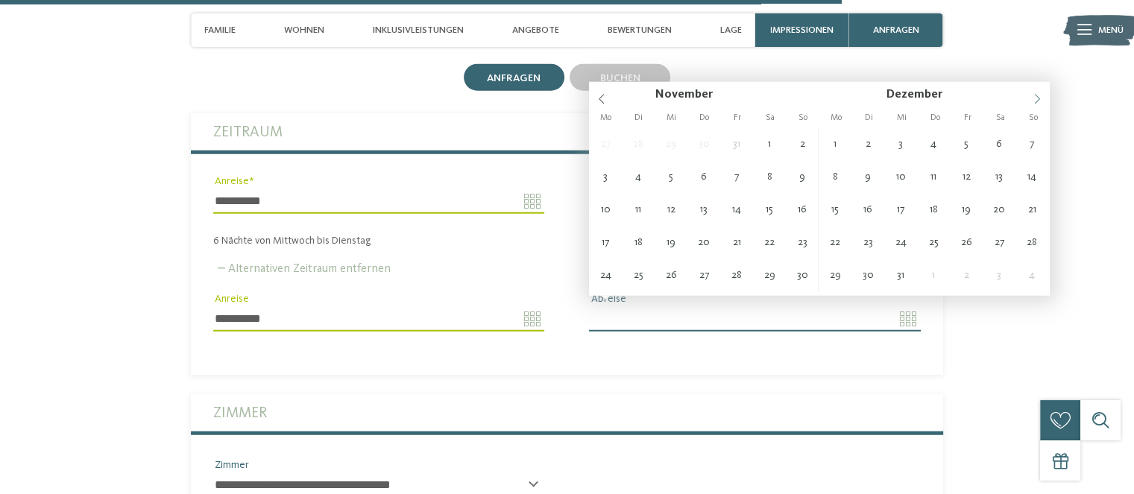
click at [1037, 97] on icon at bounding box center [1036, 100] width 5 height 10
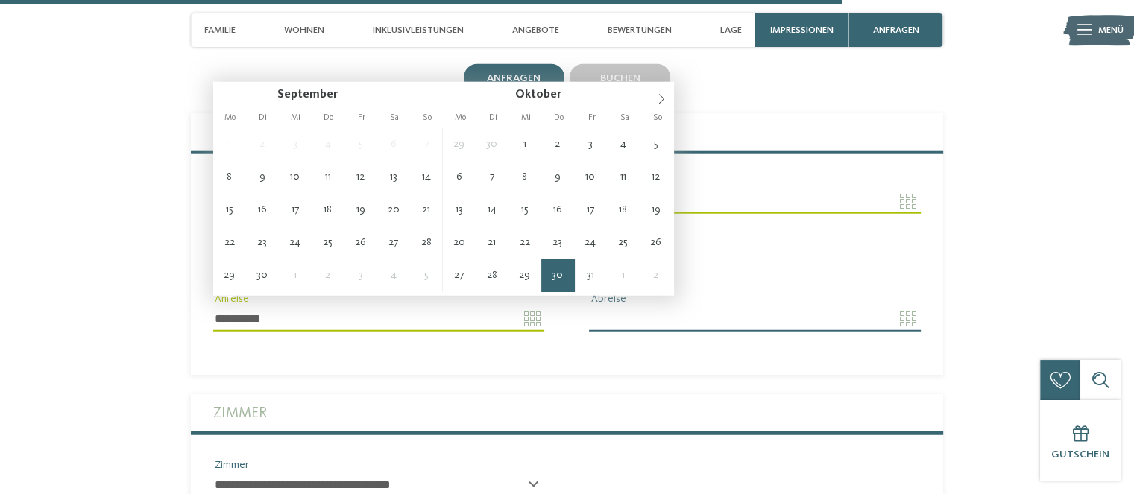
click at [528, 309] on input "**********" at bounding box center [378, 318] width 331 height 25
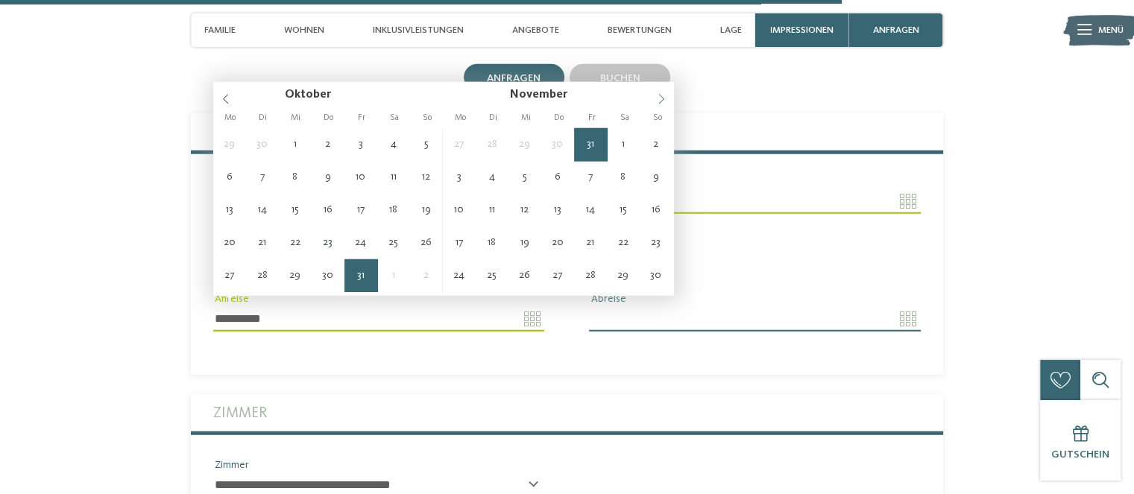
click at [659, 96] on icon at bounding box center [661, 99] width 10 height 10
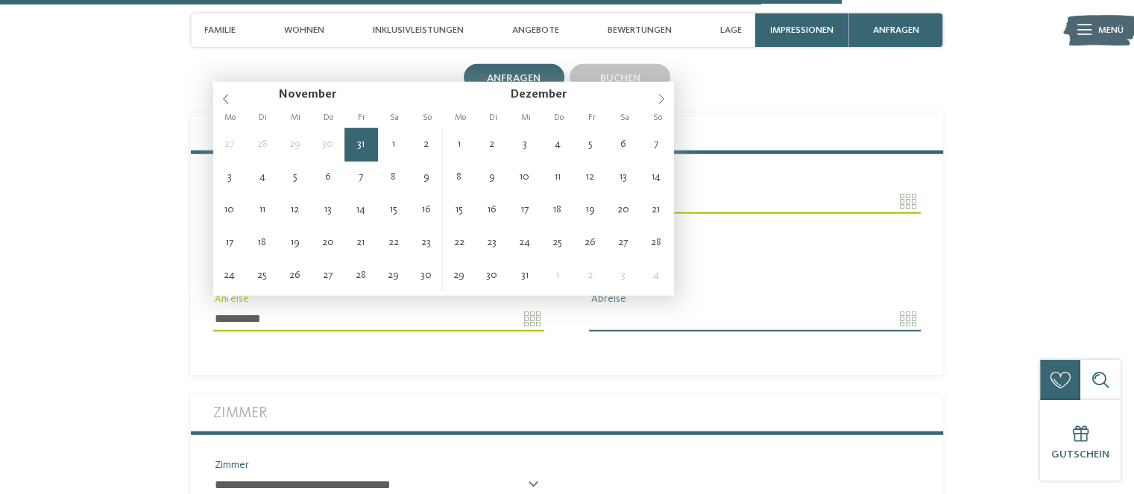
click at [661, 96] on icon at bounding box center [661, 99] width 10 height 10
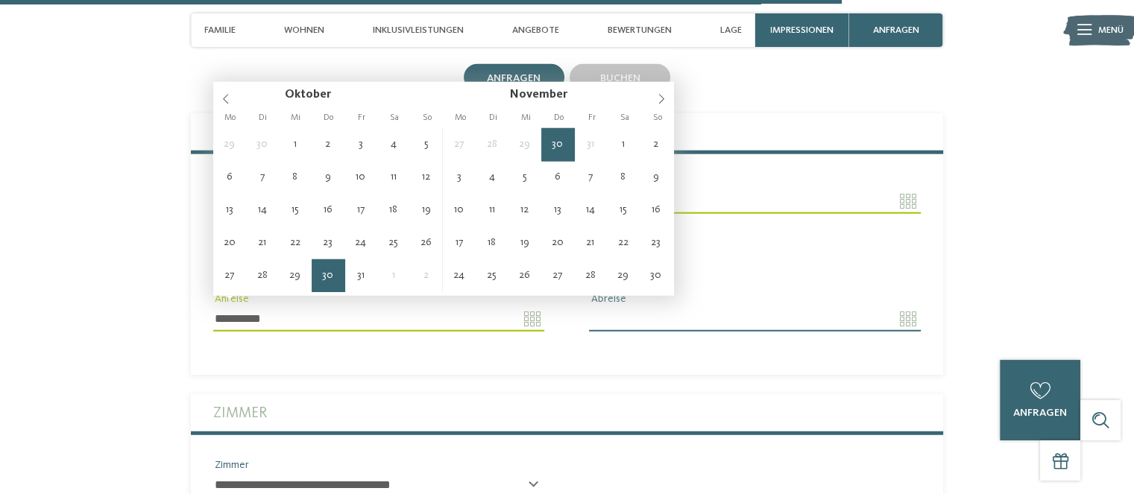
click at [289, 309] on input "**********" at bounding box center [378, 318] width 331 height 25
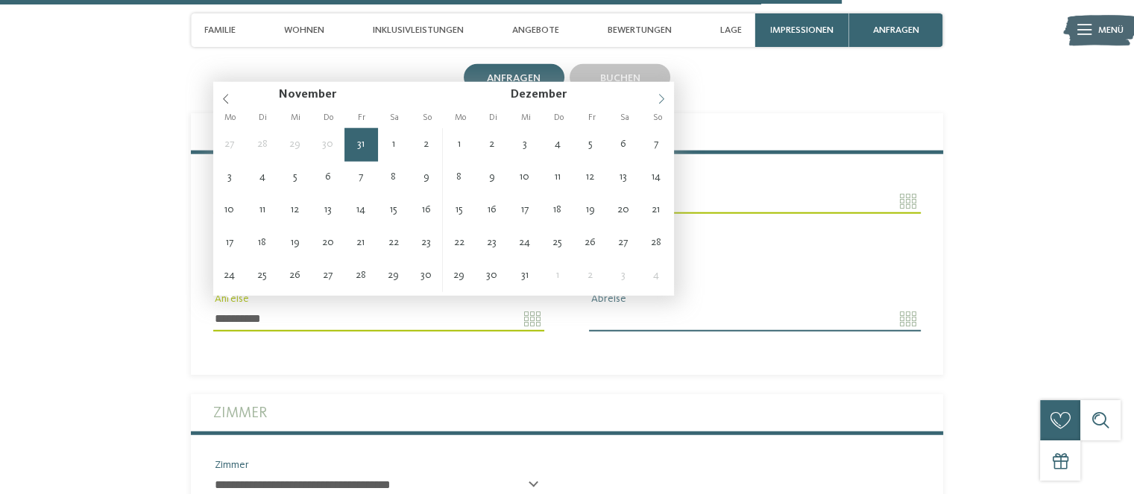
click at [657, 95] on icon at bounding box center [661, 99] width 10 height 10
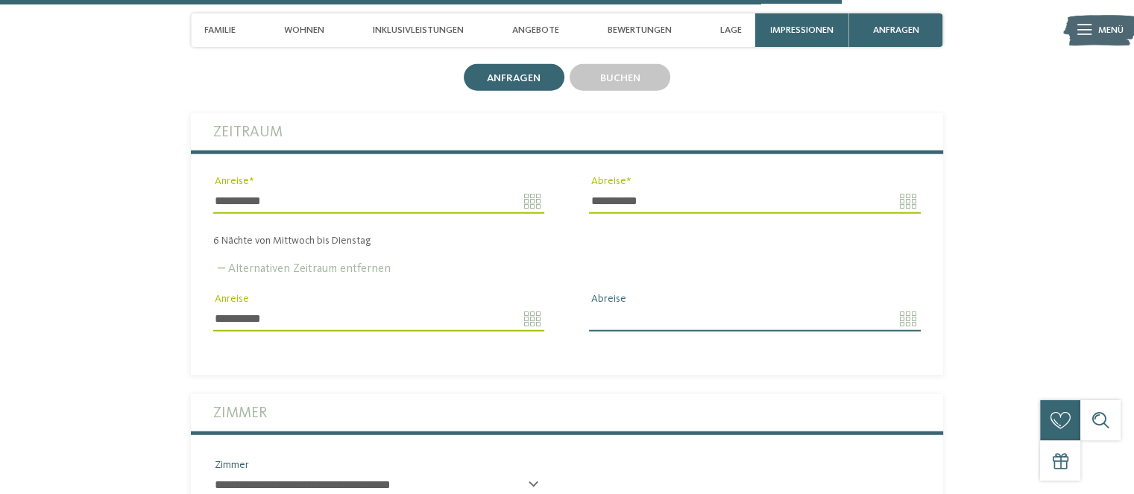
click at [244, 291] on div "**********" at bounding box center [379, 318] width 376 height 54
click at [359, 315] on input "**********" at bounding box center [378, 318] width 331 height 25
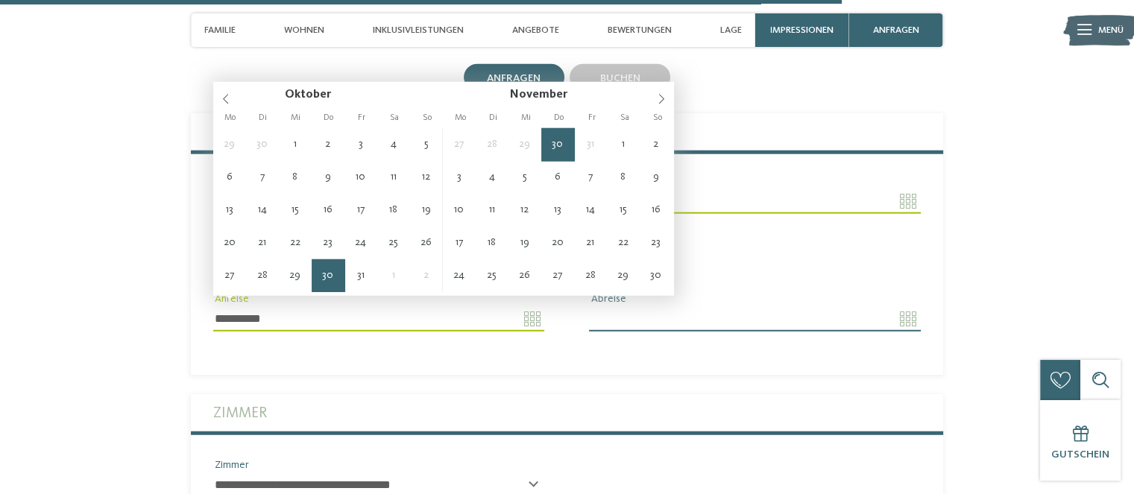
click at [277, 312] on input "**********" at bounding box center [378, 318] width 331 height 25
click at [528, 309] on input "**********" at bounding box center [378, 318] width 331 height 25
click at [662, 95] on icon at bounding box center [661, 99] width 10 height 10
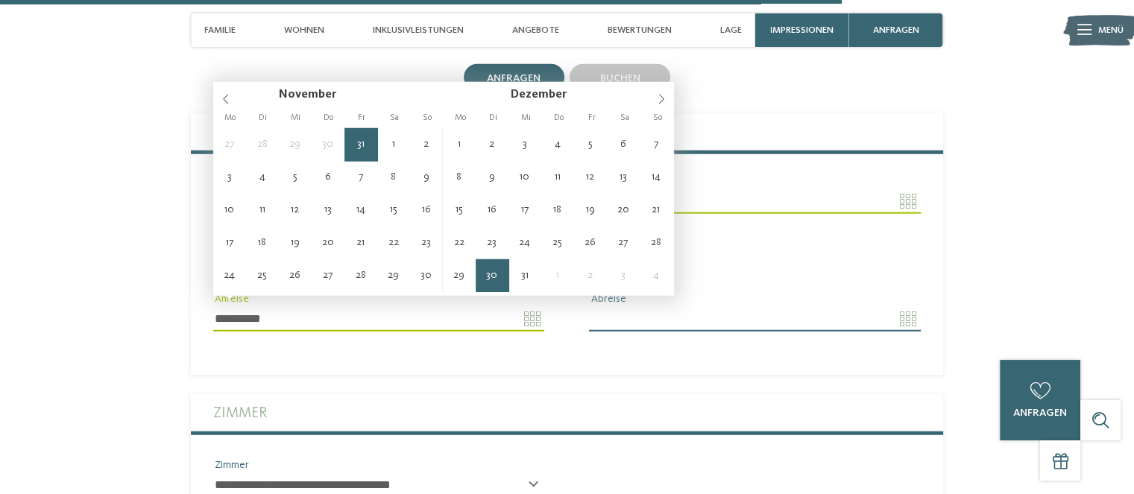
type input "**********"
type input "****"
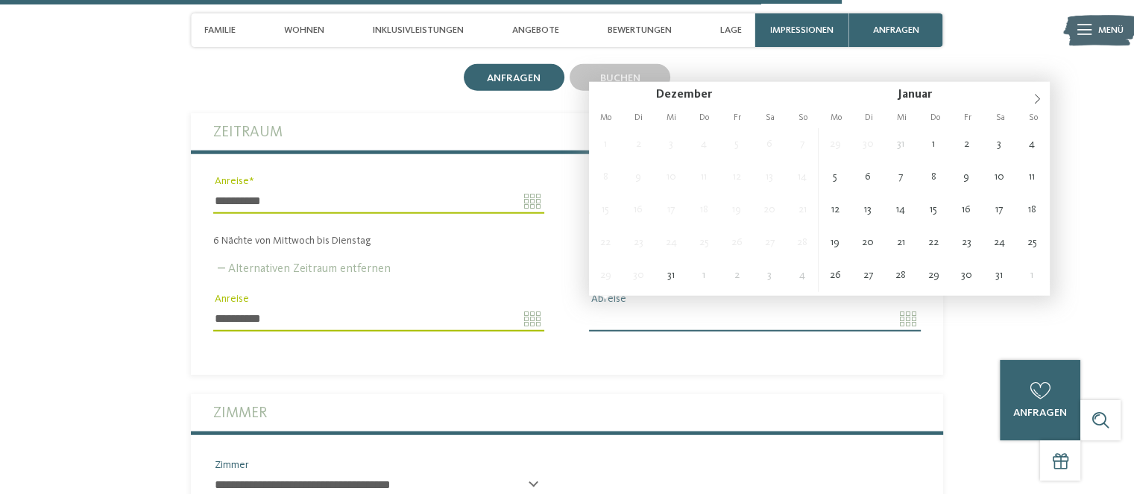
click at [913, 308] on input "Abreise" at bounding box center [754, 318] width 331 height 25
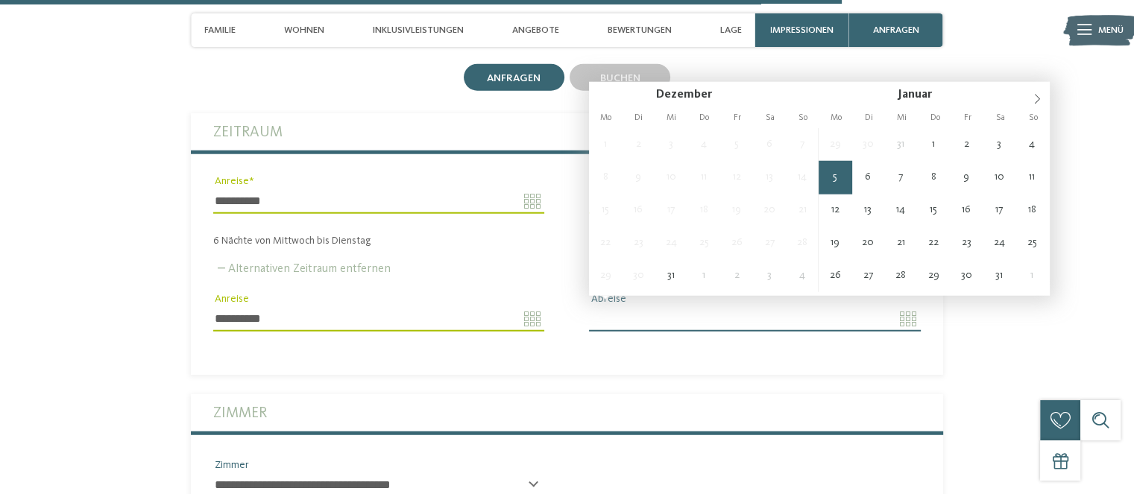
type input "**********"
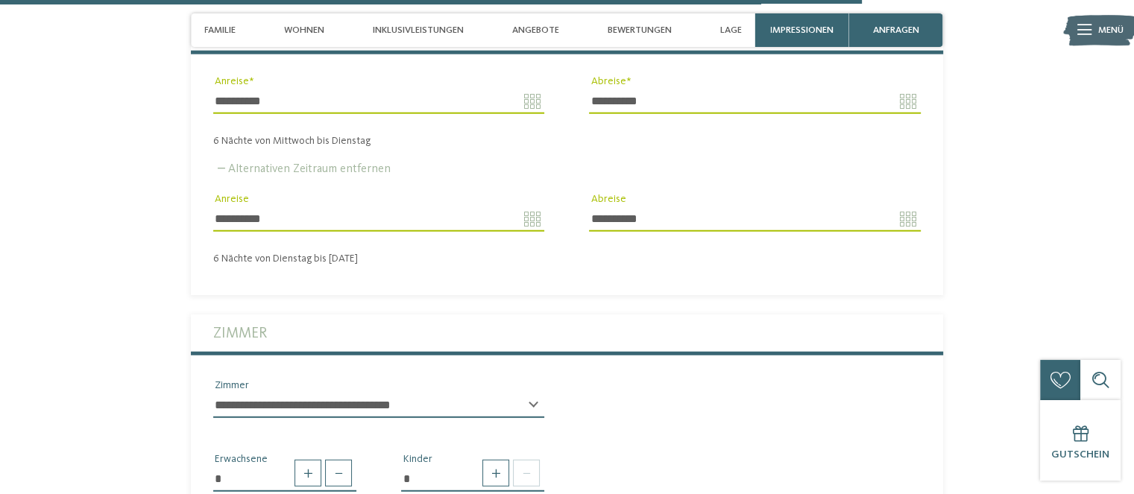
scroll to position [4036, 0]
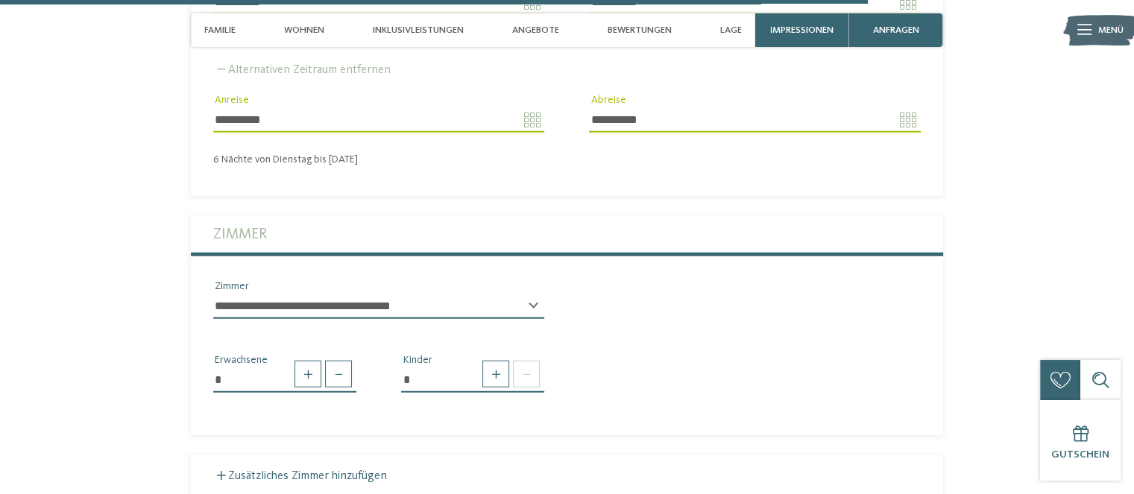
click at [533, 294] on div "**********" at bounding box center [378, 312] width 331 height 37
click at [528, 294] on select "**********" at bounding box center [378, 306] width 331 height 25
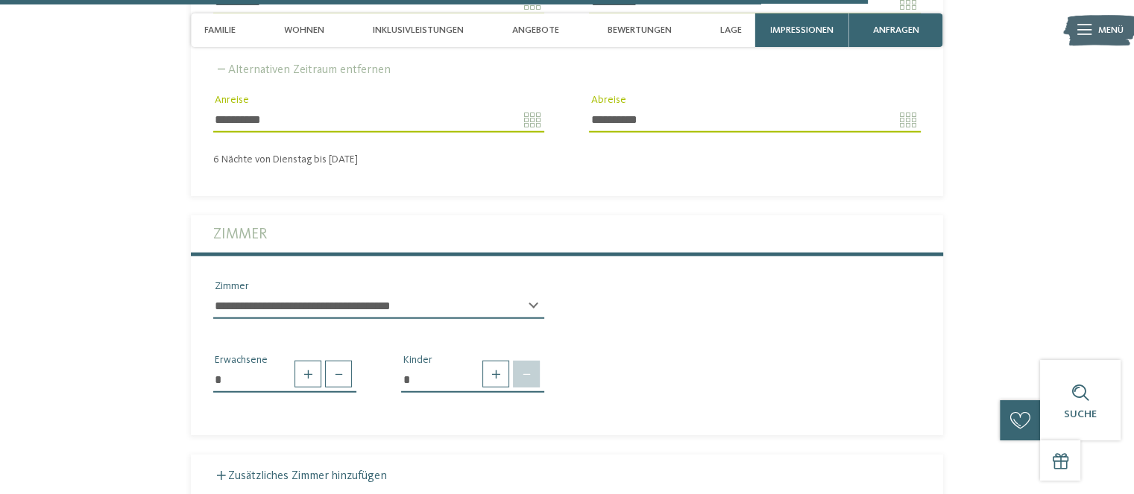
drag, startPoint x: 691, startPoint y: 346, endPoint x: 533, endPoint y: 350, distance: 158.1
click at [689, 345] on div "* Erwachsene * Kinder" at bounding box center [567, 368] width 752 height 74
click at [492, 370] on span at bounding box center [495, 374] width 27 height 27
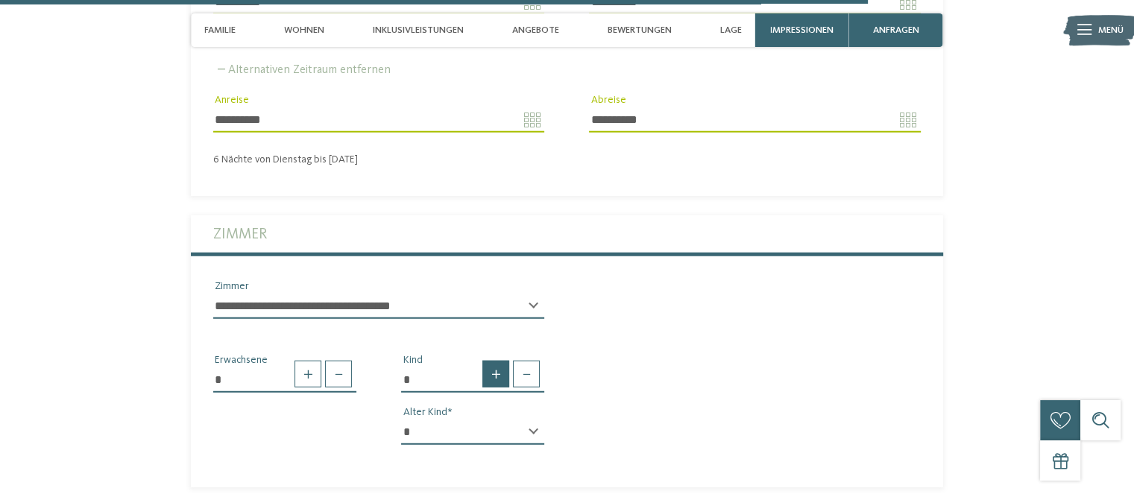
click at [496, 369] on span at bounding box center [495, 374] width 27 height 27
type input "*"
click at [522, 420] on select "* * * * * * * * * * * ** ** ** ** ** ** ** **" at bounding box center [472, 432] width 143 height 25
select select "*"
click at [401, 420] on select "* * * * * * * * * * * ** ** ** ** ** ** ** **" at bounding box center [472, 432] width 143 height 25
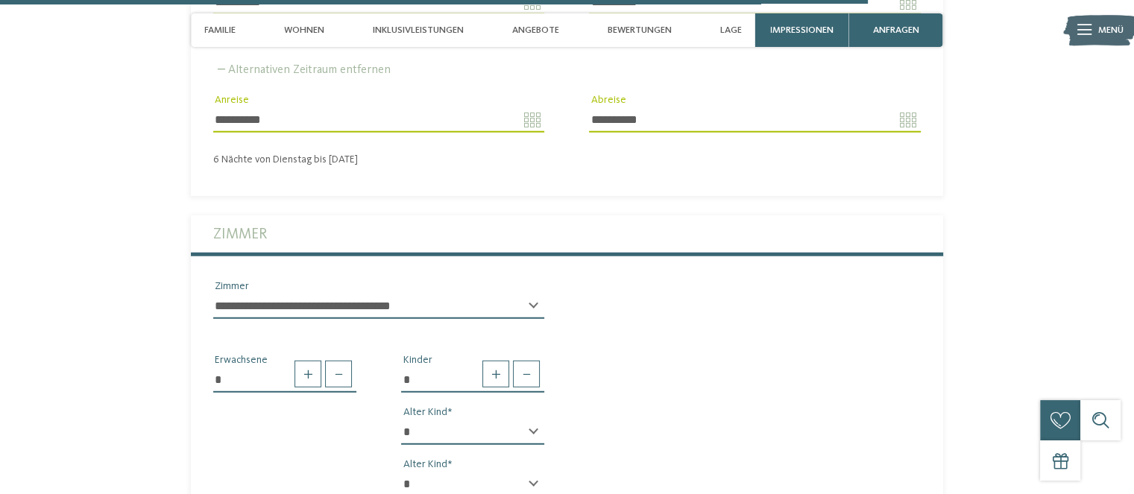
click at [513, 472] on select "* * * * * * * * * * * ** ** ** ** ** ** ** **" at bounding box center [472, 484] width 143 height 25
select select "*"
click at [401, 472] on select "* * * * * * * * * * * ** ** ** ** ** ** ** **" at bounding box center [472, 484] width 143 height 25
click at [701, 372] on div "* Erwachsene * Kinder * * * * * * * * * * * ** ** ** ** ** ** ** ** Alter Kind …" at bounding box center [567, 420] width 752 height 178
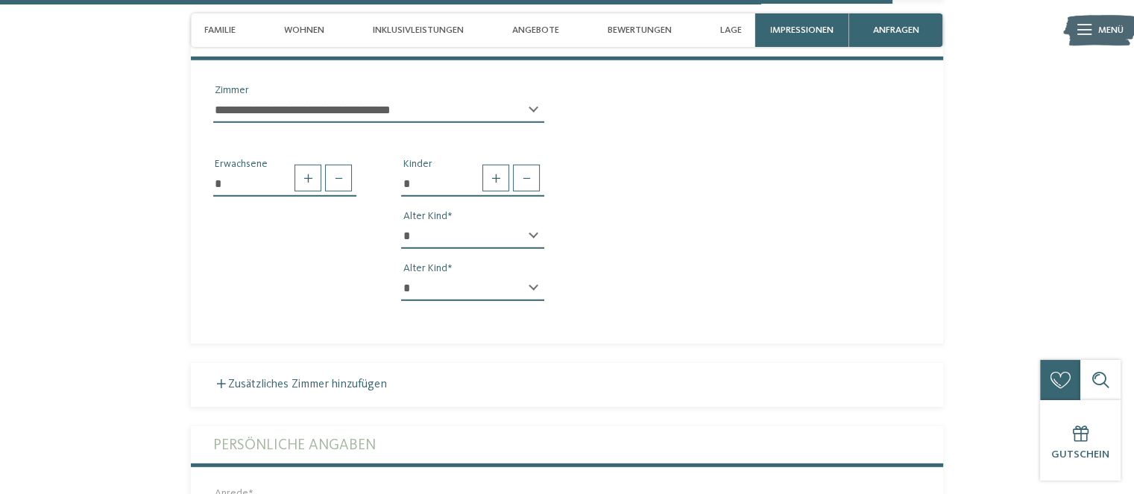
scroll to position [4235, 0]
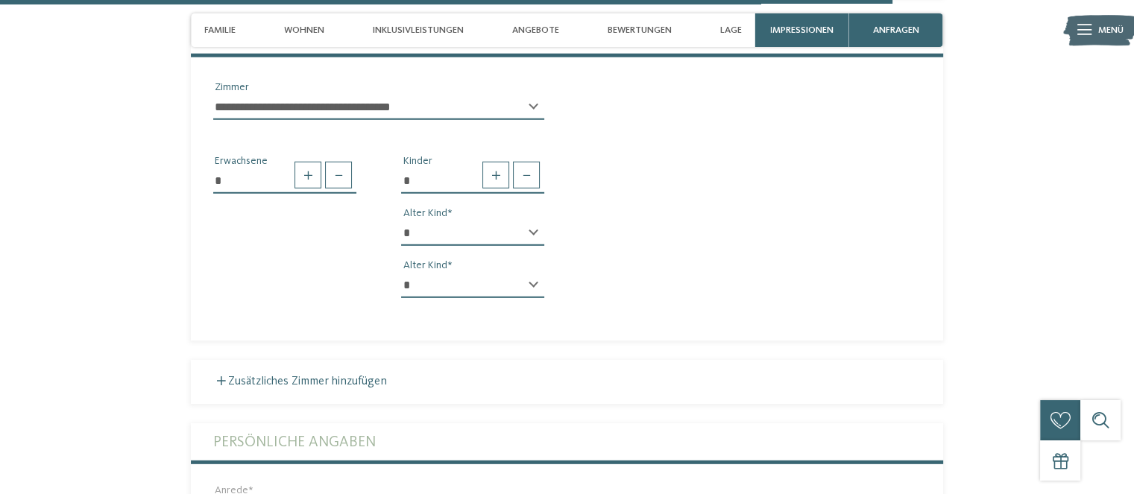
click at [520, 95] on select "**********" at bounding box center [378, 107] width 331 height 25
click at [620, 135] on div "* Erwachsene * Kinder * * * * * * * * * * * ** ** ** ** ** ** ** ** Alter Kind …" at bounding box center [567, 221] width 752 height 178
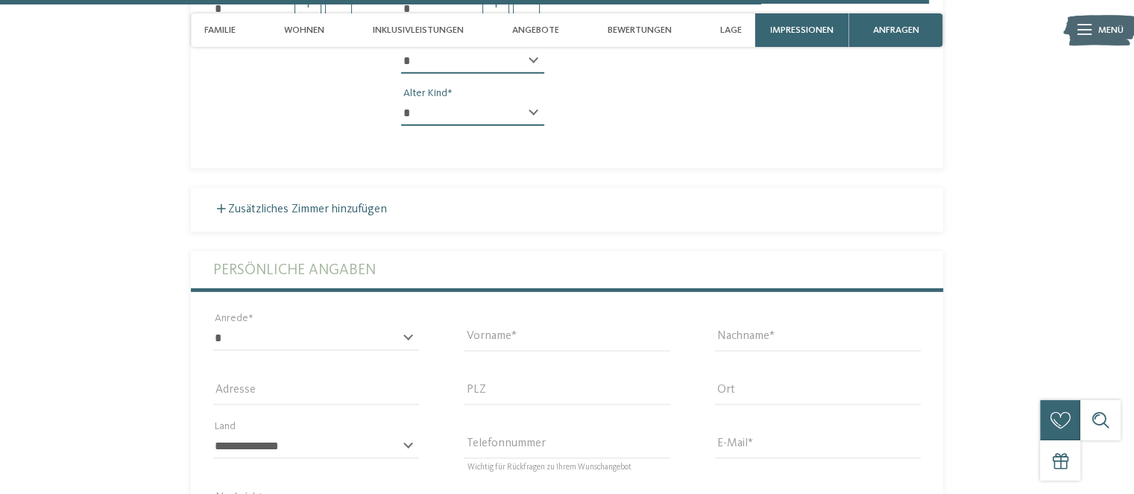
scroll to position [4433, 0]
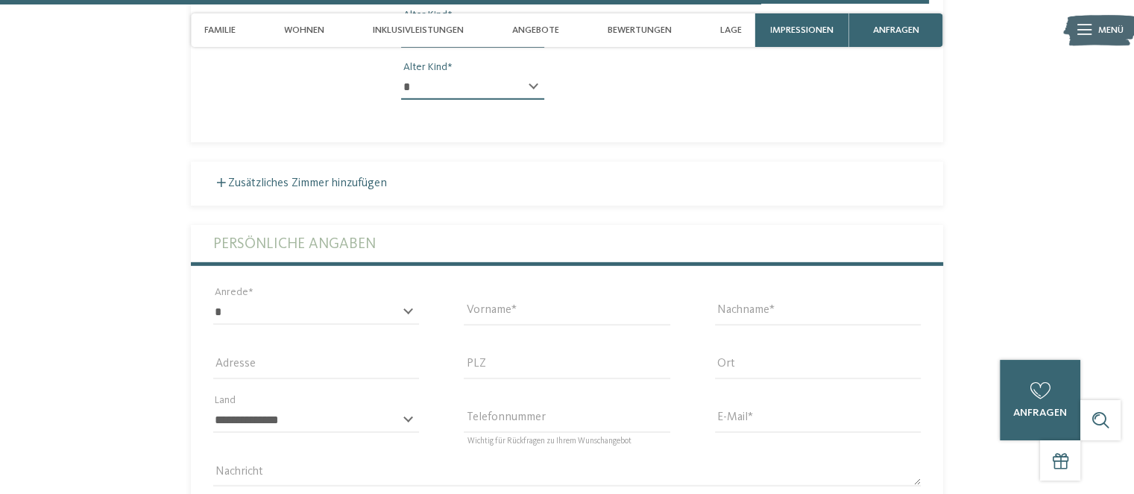
click at [411, 300] on div "* **** **** ******* ****** Anrede" at bounding box center [316, 319] width 206 height 39
click at [405, 300] on div "* **** **** ******* ****** Anrede" at bounding box center [316, 319] width 206 height 39
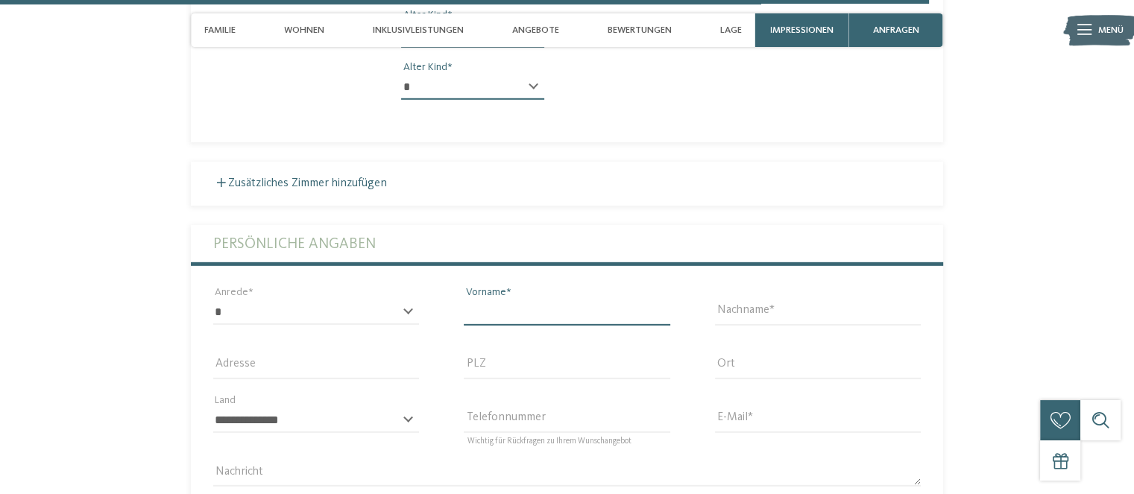
click at [525, 300] on input "Vorname" at bounding box center [567, 312] width 206 height 25
click at [376, 300] on select "* **** **** ******* ******" at bounding box center [316, 312] width 206 height 25
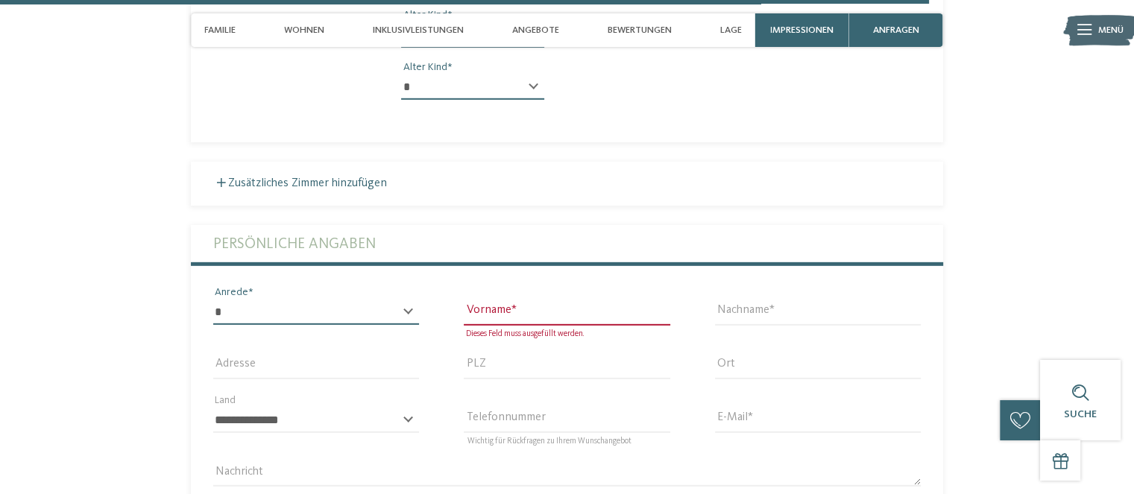
select select "*"
click at [213, 300] on select "* **** **** ******* ******" at bounding box center [316, 312] width 206 height 25
click at [505, 300] on input "Vorname" at bounding box center [567, 312] width 206 height 25
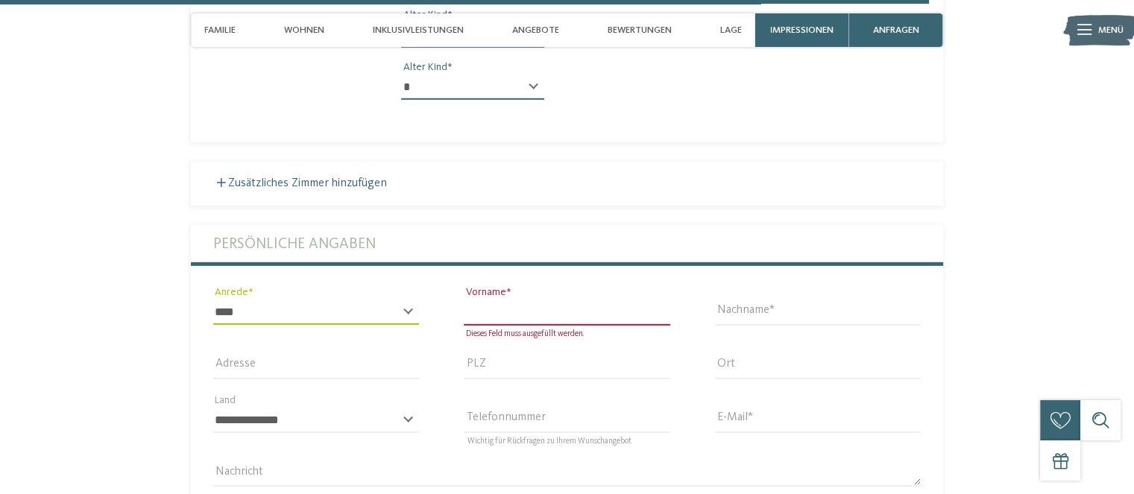
click at [501, 300] on input "Vorname" at bounding box center [567, 312] width 206 height 25
type input "****"
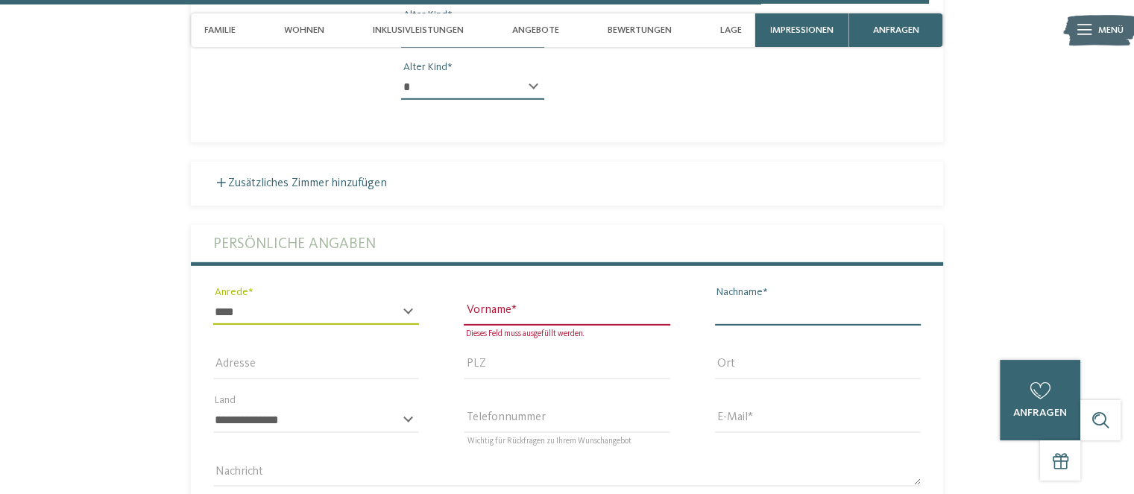
click at [767, 303] on input "Nachname" at bounding box center [818, 312] width 206 height 25
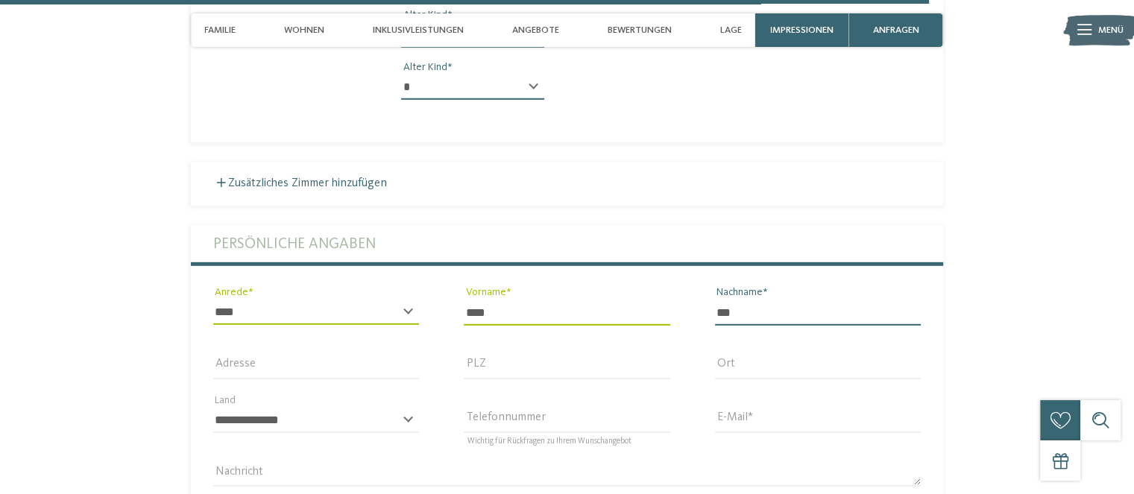
type input "***"
click at [543, 361] on input "PLZ" at bounding box center [567, 366] width 206 height 25
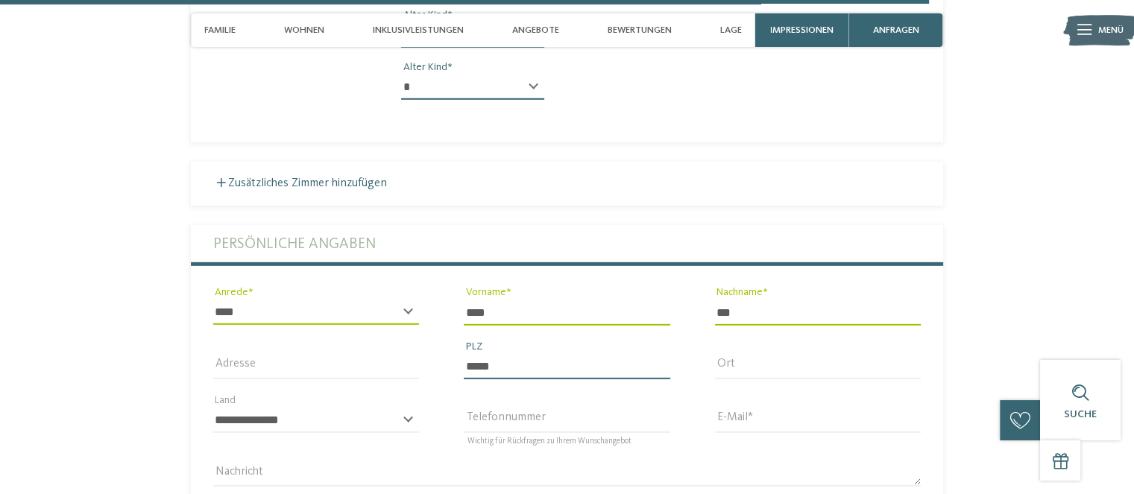
type input "*****"
click at [777, 354] on input "Ort" at bounding box center [818, 366] width 206 height 25
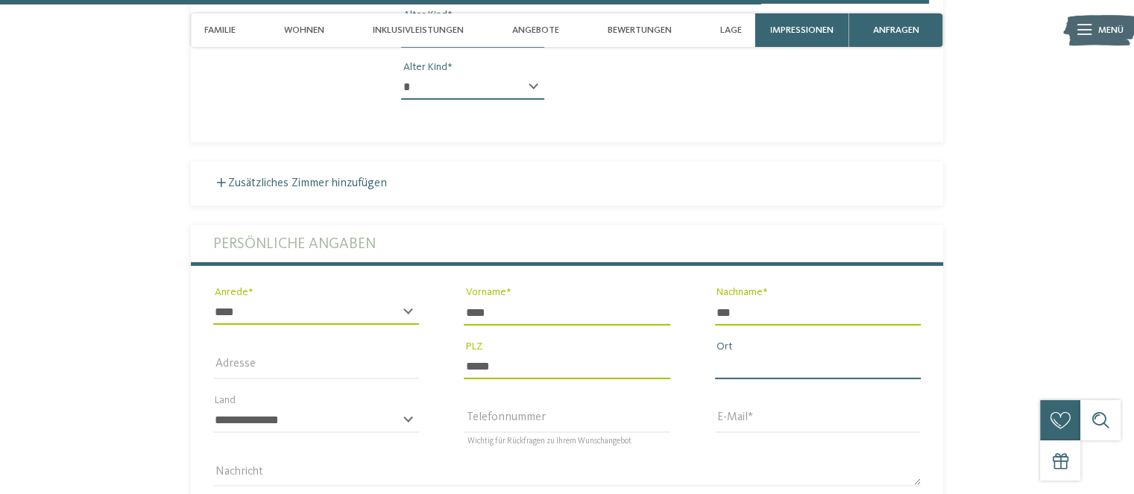
click at [797, 363] on input "Ort" at bounding box center [818, 366] width 206 height 25
type input "**********"
click at [392, 408] on select "**********" at bounding box center [316, 420] width 206 height 25
select select "**"
click at [213, 408] on select "**********" at bounding box center [316, 420] width 206 height 25
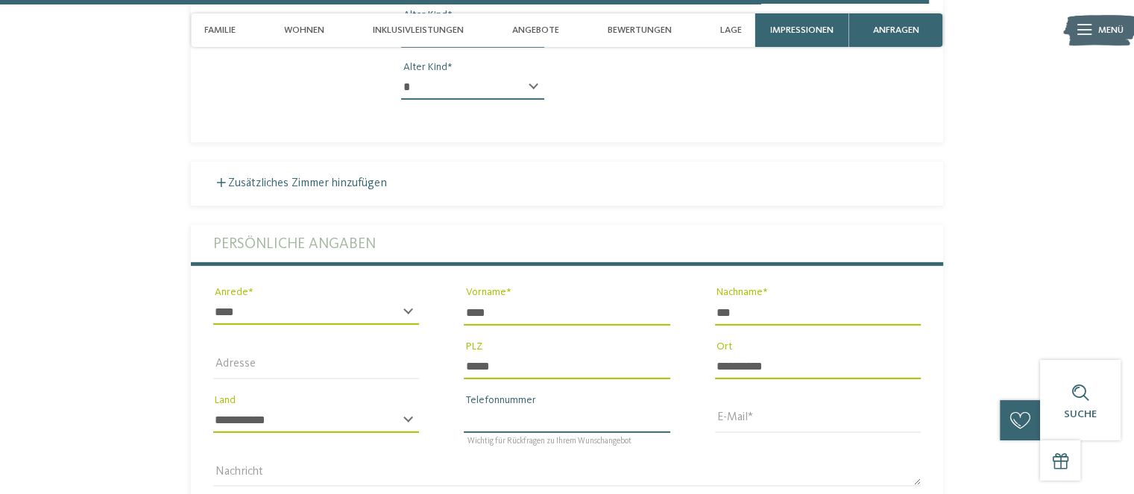
click at [543, 408] on input "Telefonnummer" at bounding box center [567, 420] width 206 height 25
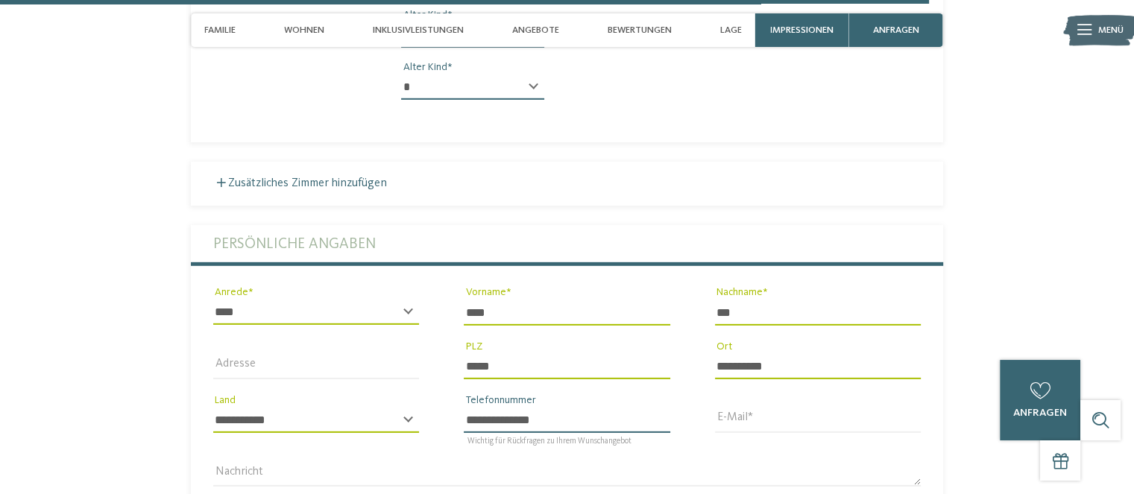
type input "**********"
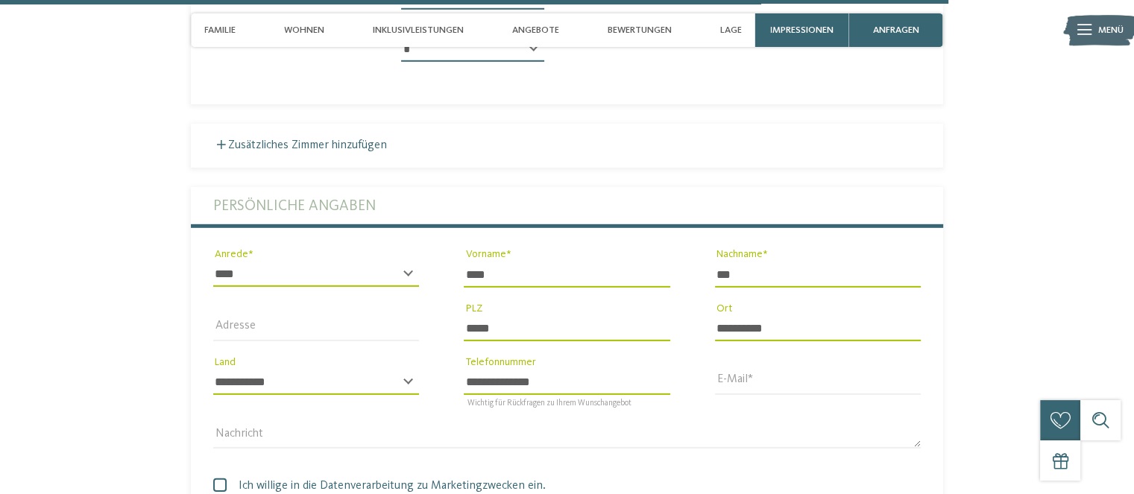
scroll to position [4571, 0]
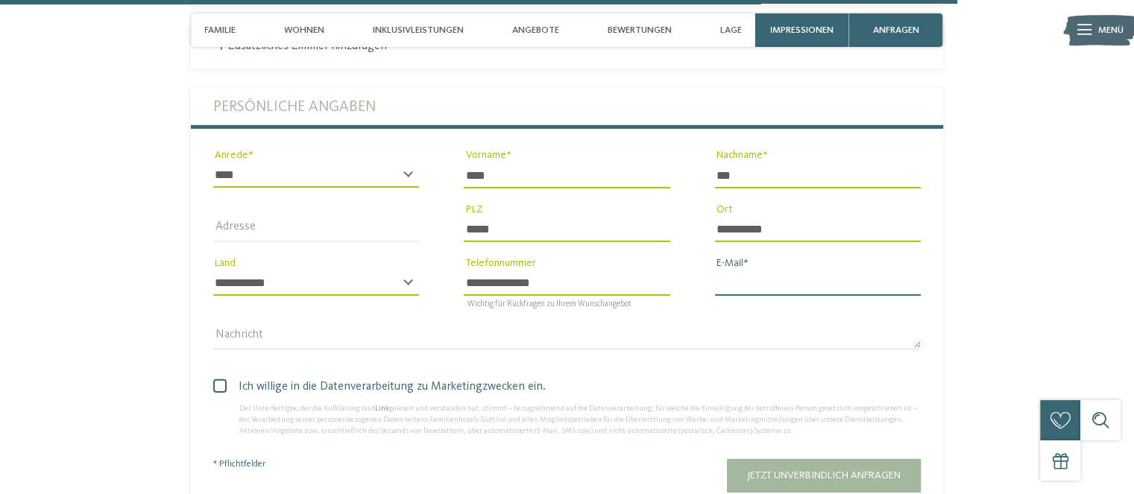
click at [775, 271] on input "E-Mail" at bounding box center [818, 283] width 206 height 25
type input "**********"
click at [217, 379] on span at bounding box center [219, 385] width 13 height 13
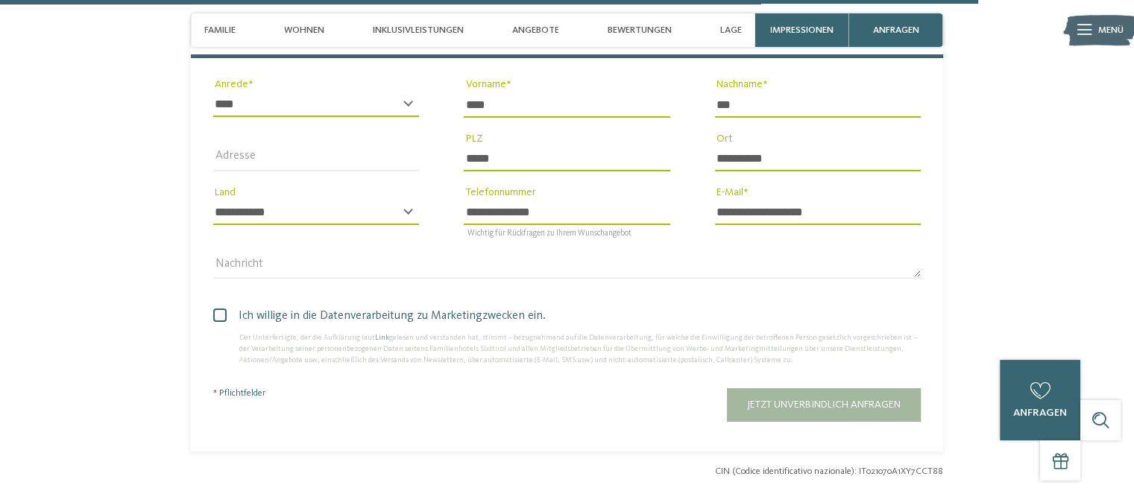
scroll to position [4670, 0]
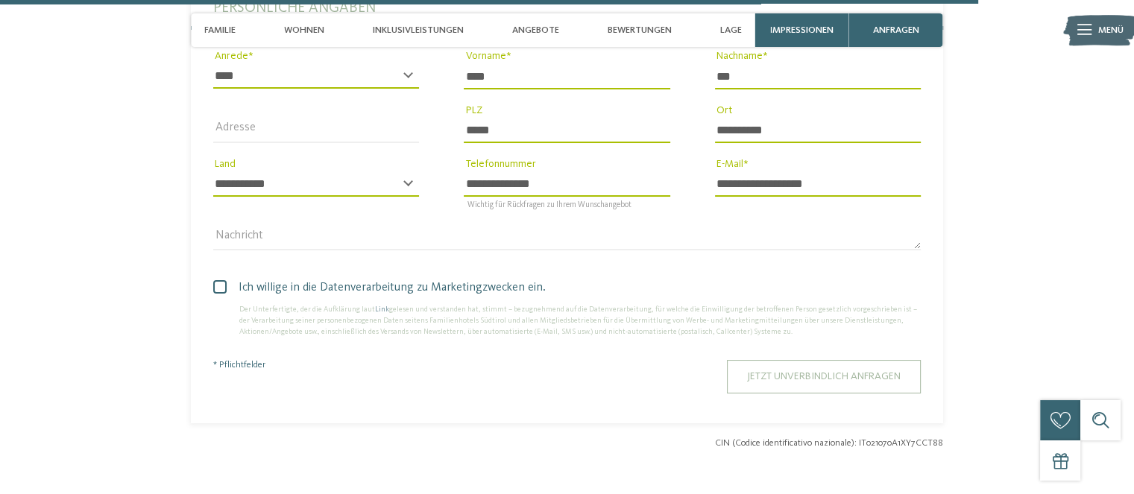
click at [810, 371] on span "Jetzt unverbindlich anfragen" at bounding box center [824, 376] width 154 height 10
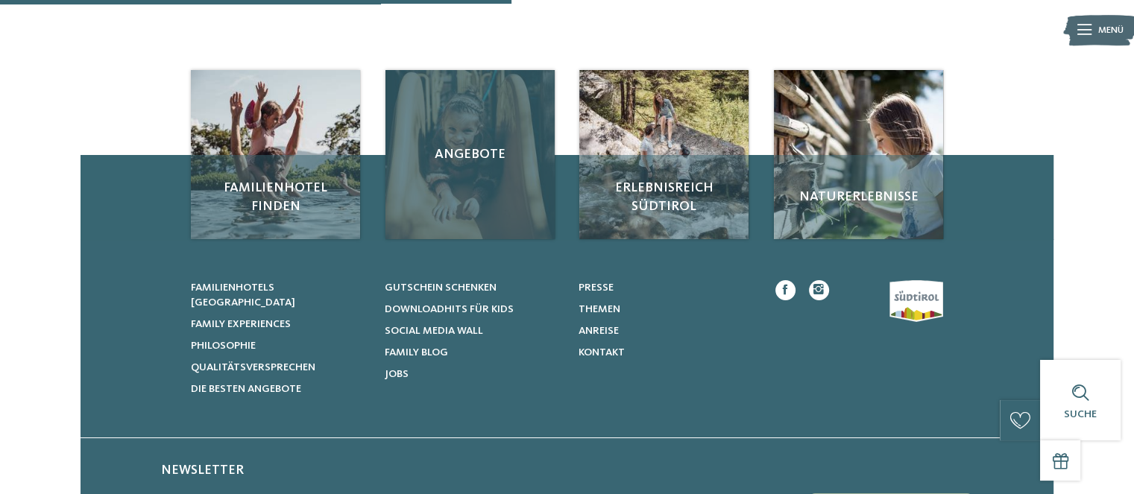
scroll to position [167, 0]
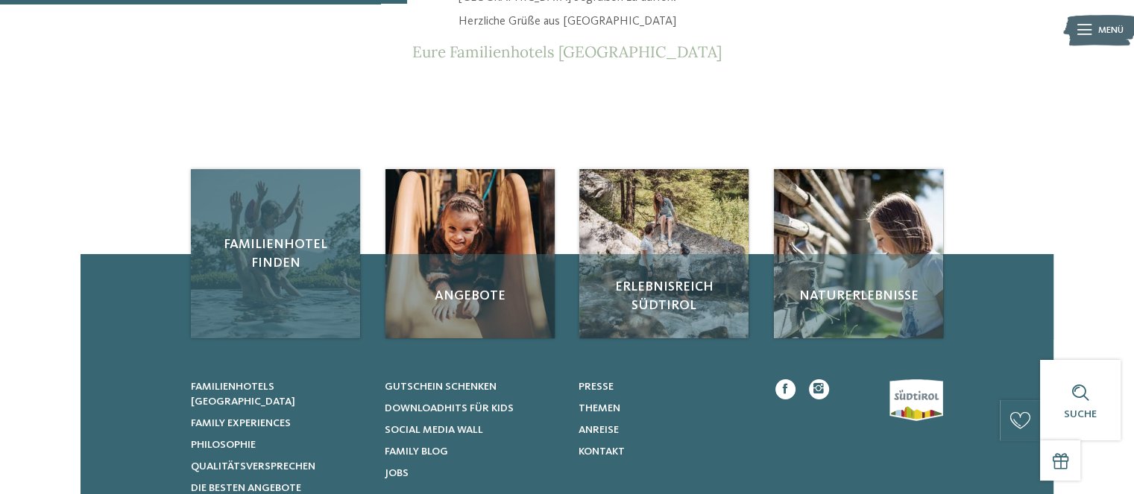
click at [278, 268] on span "Familienhotel finden" at bounding box center [275, 253] width 142 height 37
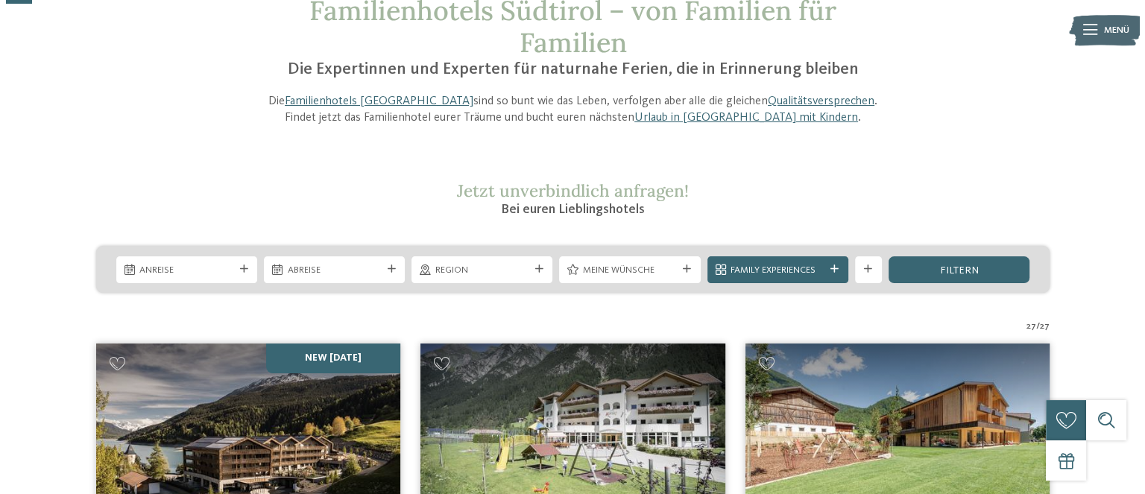
scroll to position [198, 0]
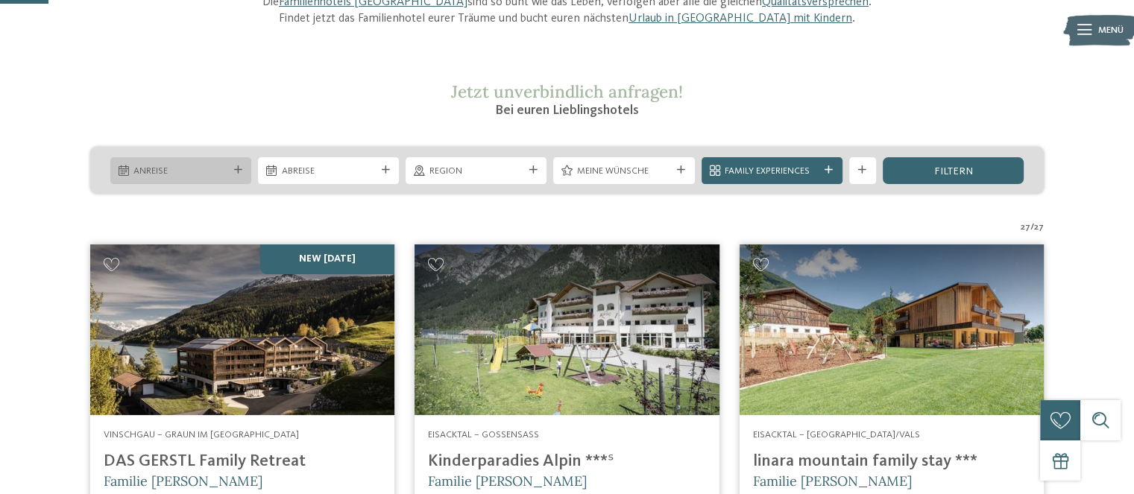
click at [220, 172] on span "Anreise" at bounding box center [180, 171] width 94 height 13
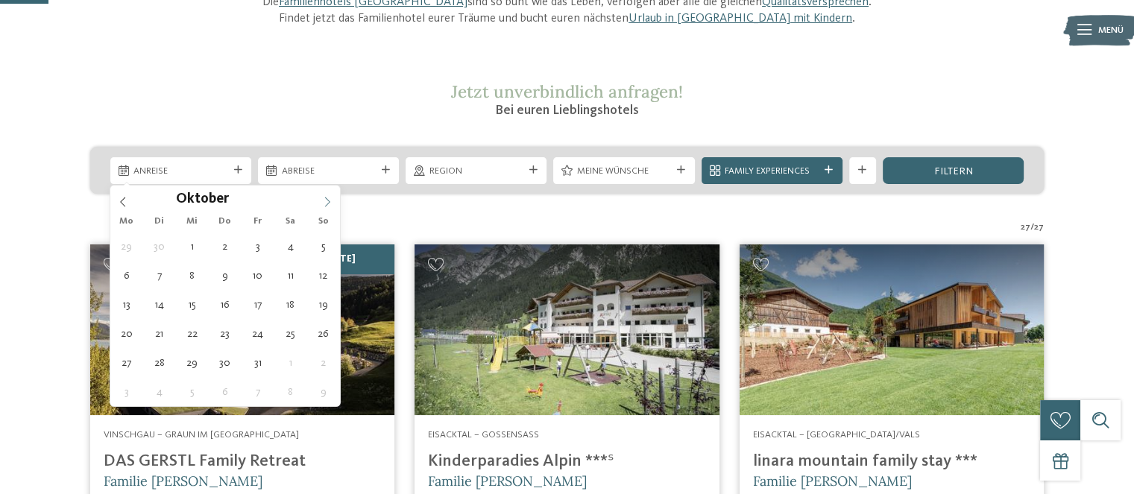
click at [324, 200] on icon at bounding box center [327, 202] width 10 height 10
type div "[DATE]"
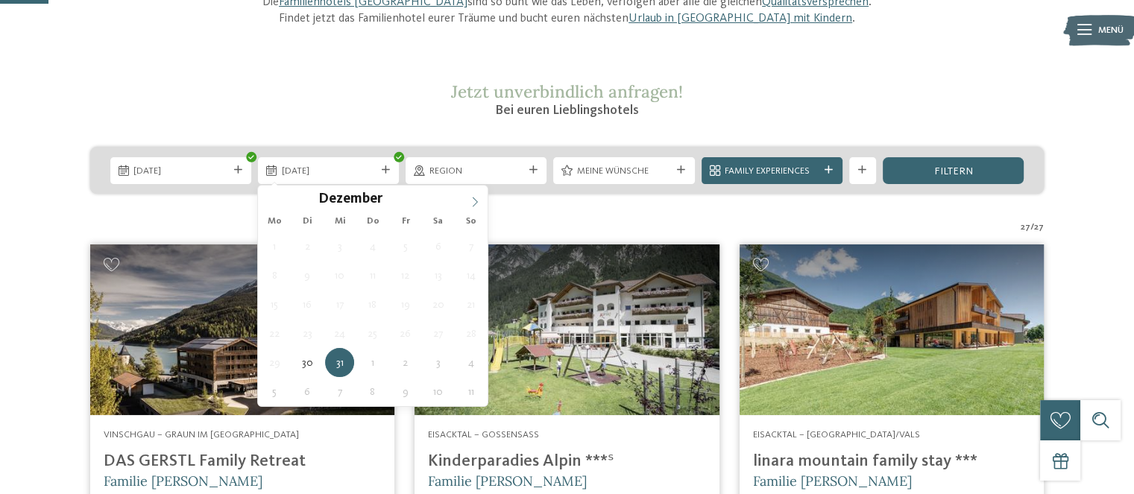
type input "****"
click at [474, 200] on icon at bounding box center [474, 202] width 10 height 10
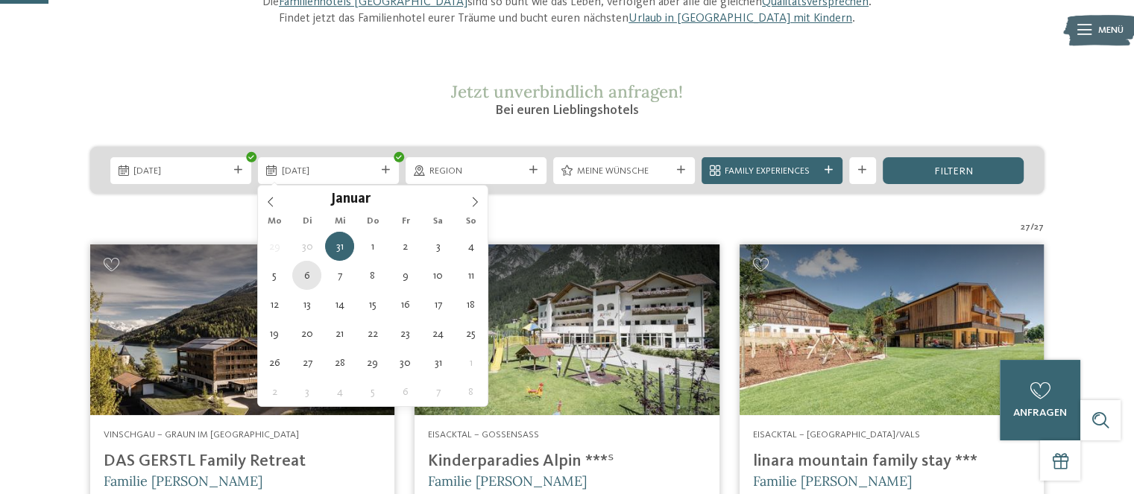
type div "[DATE]"
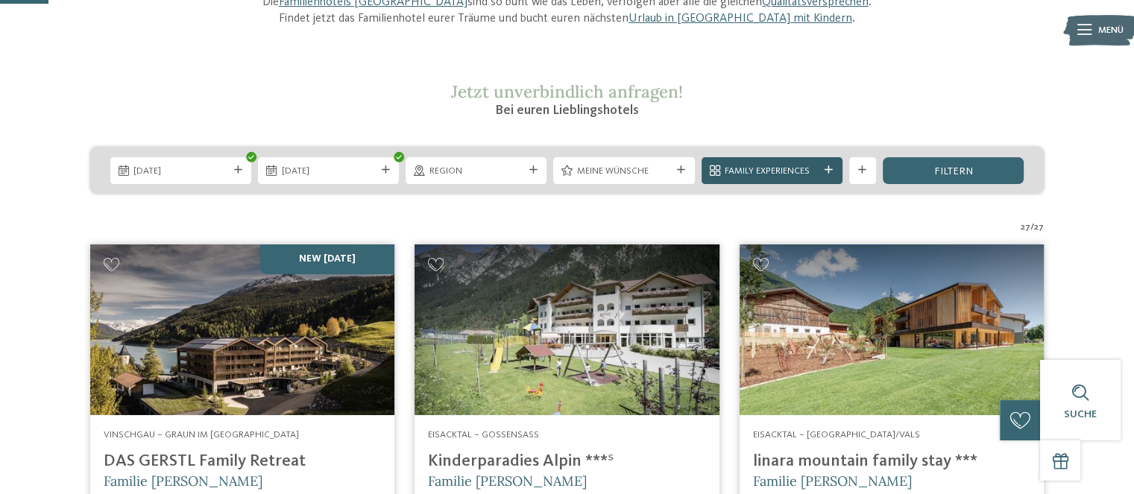
click at [829, 172] on icon at bounding box center [828, 170] width 8 height 8
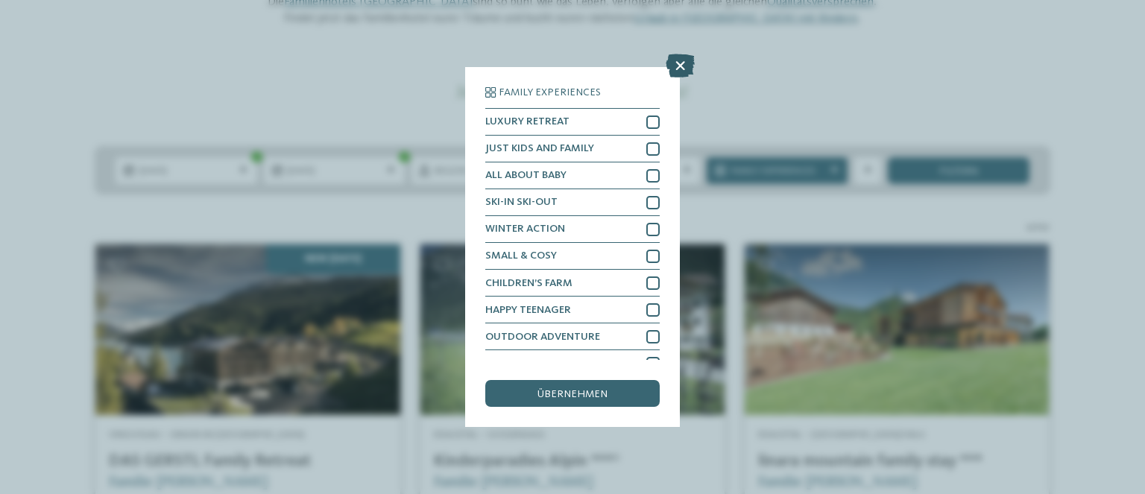
click at [681, 69] on icon at bounding box center [679, 66] width 29 height 24
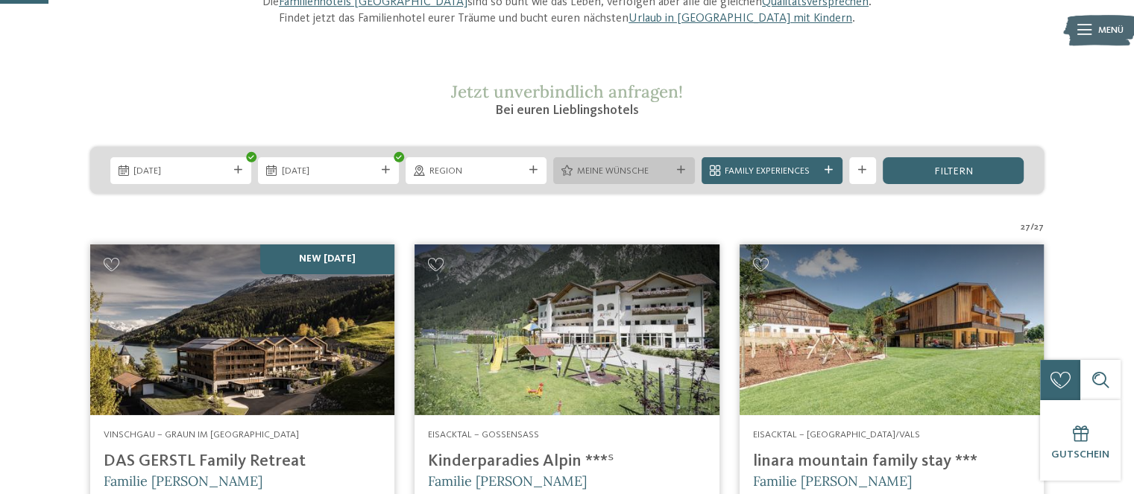
click at [677, 173] on icon at bounding box center [681, 170] width 8 height 8
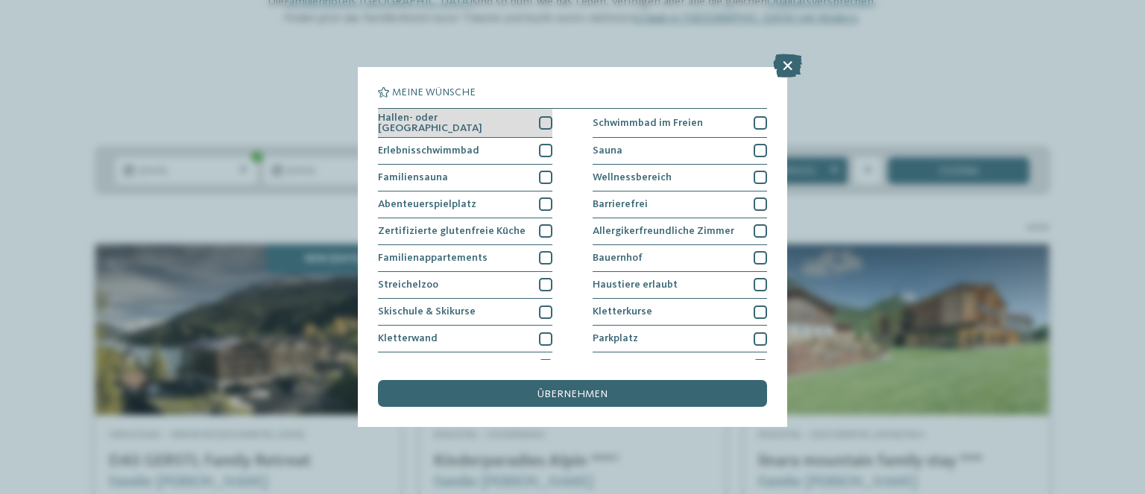
click at [543, 121] on div at bounding box center [545, 122] width 13 height 13
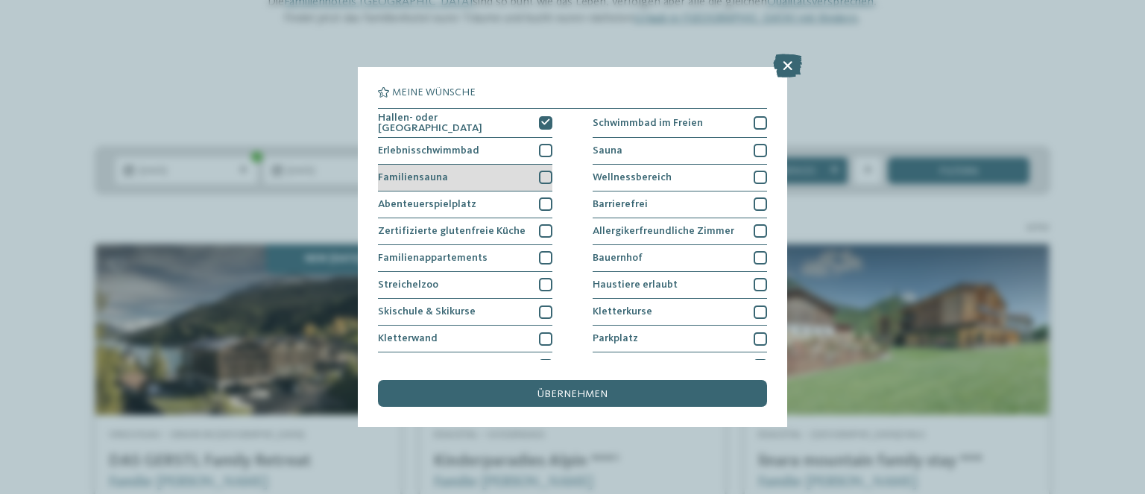
click at [543, 176] on div at bounding box center [545, 177] width 13 height 13
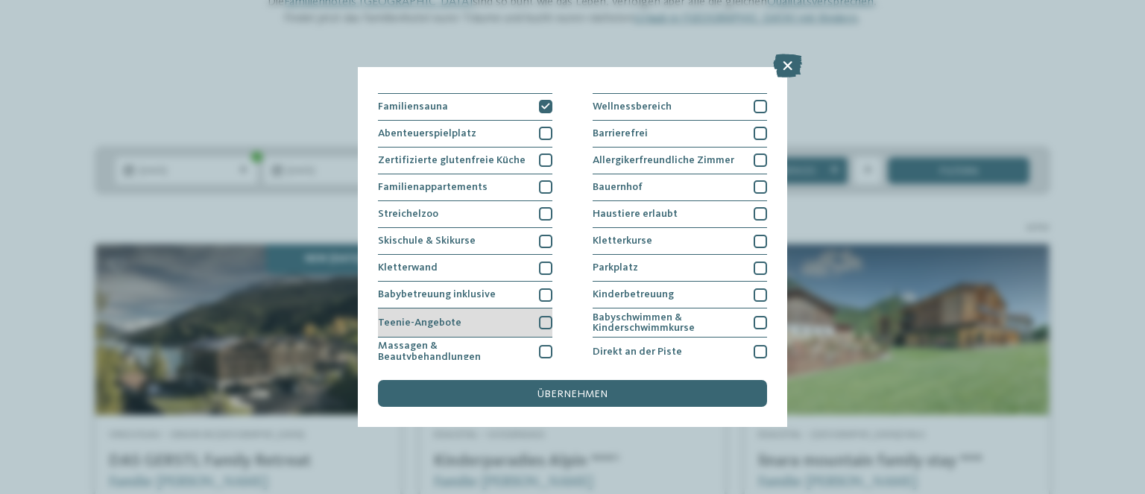
scroll to position [99, 0]
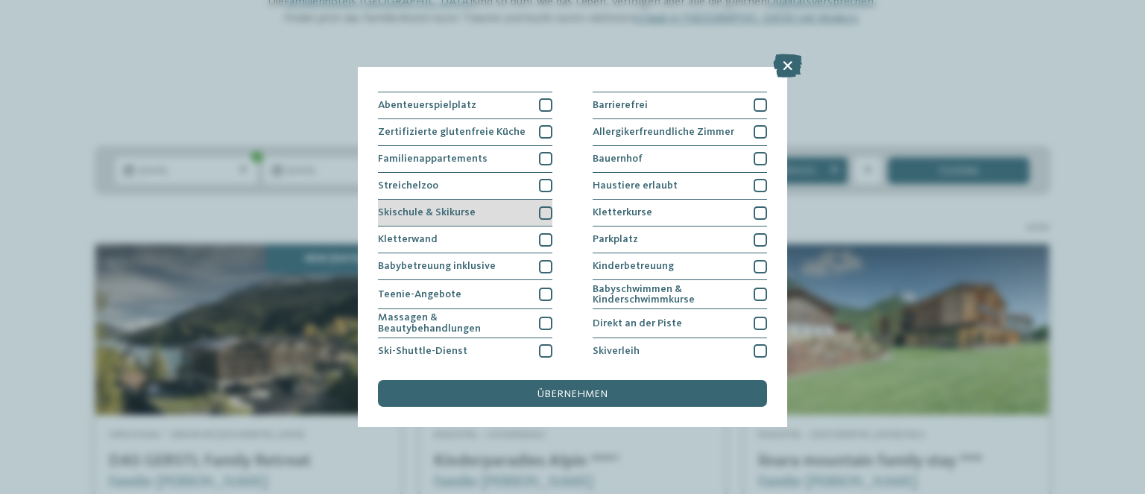
click at [540, 211] on div at bounding box center [545, 212] width 13 height 13
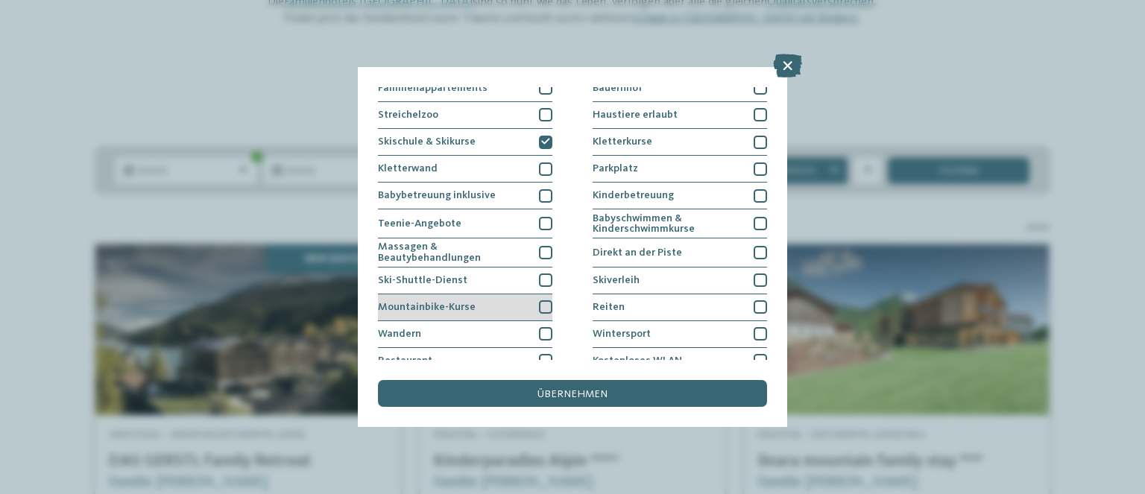
scroll to position [198, 0]
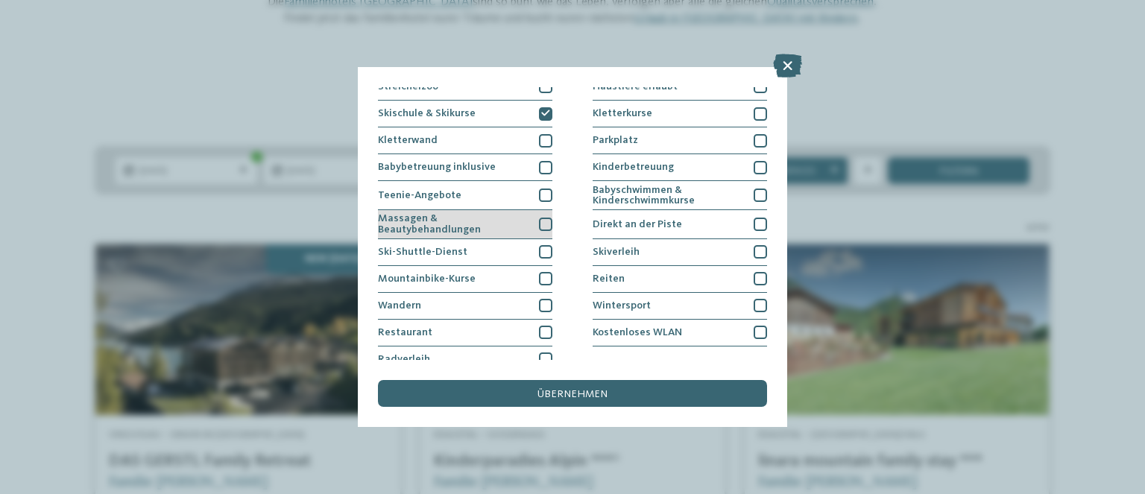
click at [539, 224] on div at bounding box center [545, 224] width 13 height 13
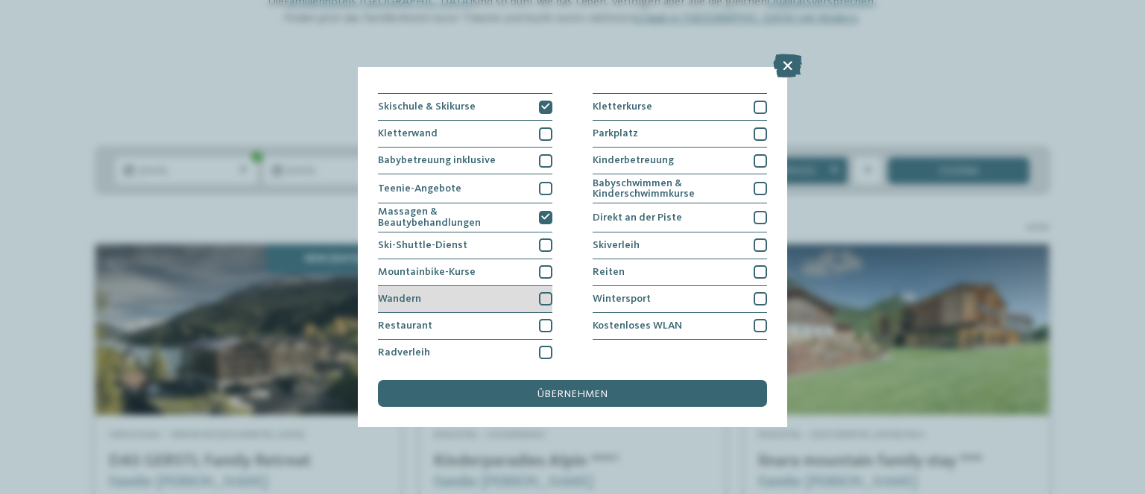
scroll to position [209, 0]
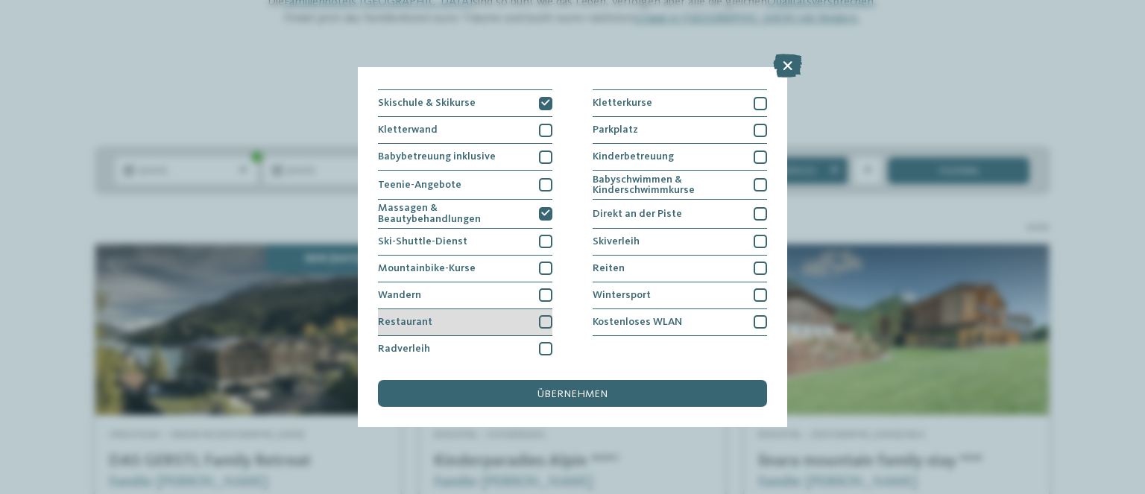
click at [540, 317] on div at bounding box center [545, 321] width 13 height 13
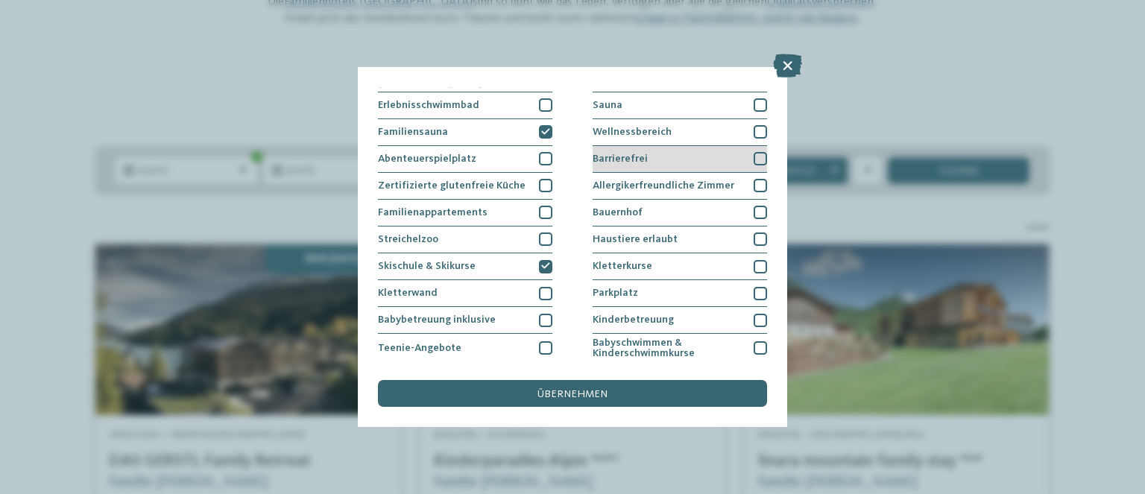
scroll to position [0, 0]
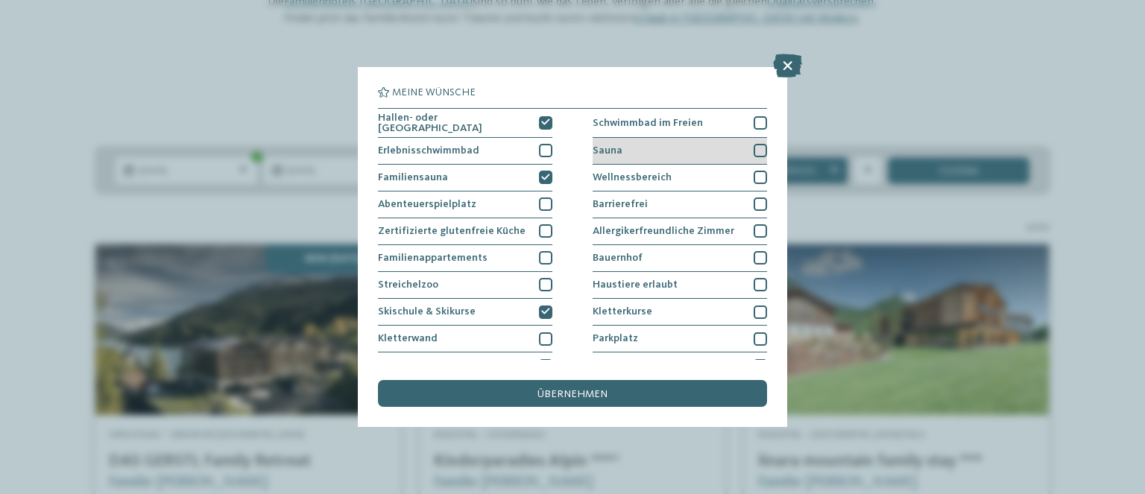
click at [753, 149] on div at bounding box center [759, 150] width 13 height 13
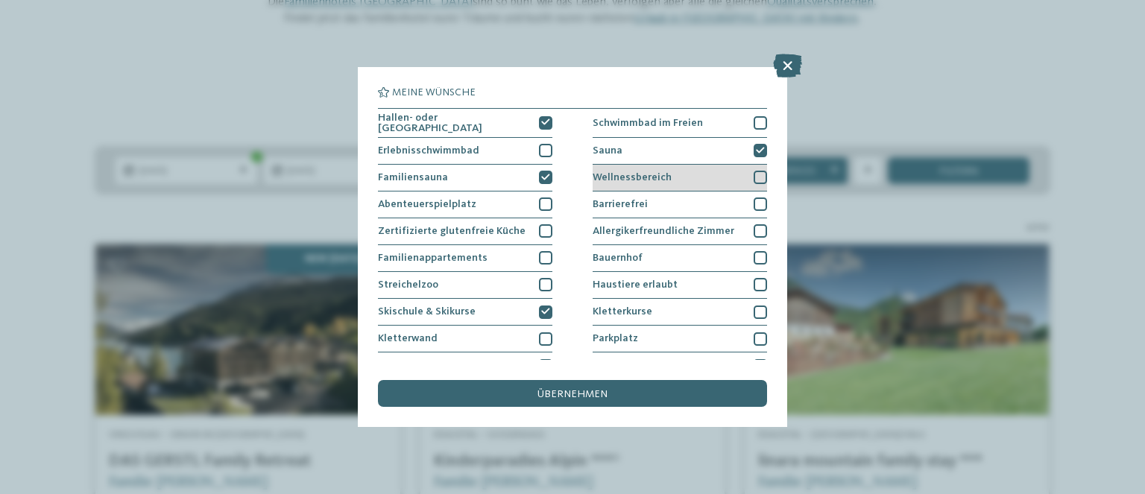
click at [753, 175] on div at bounding box center [759, 177] width 13 height 13
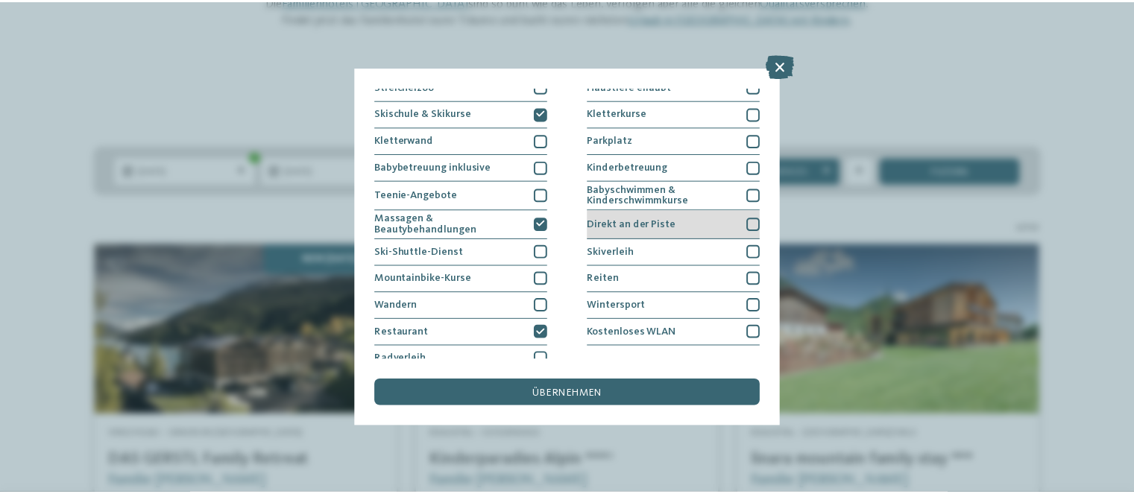
scroll to position [209, 0]
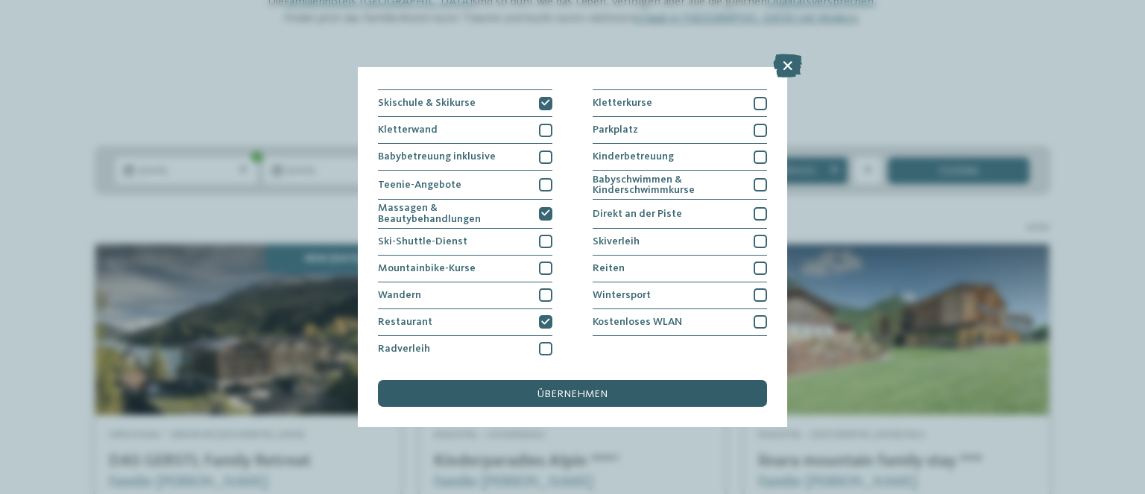
click at [595, 390] on span "übernehmen" at bounding box center [572, 394] width 70 height 10
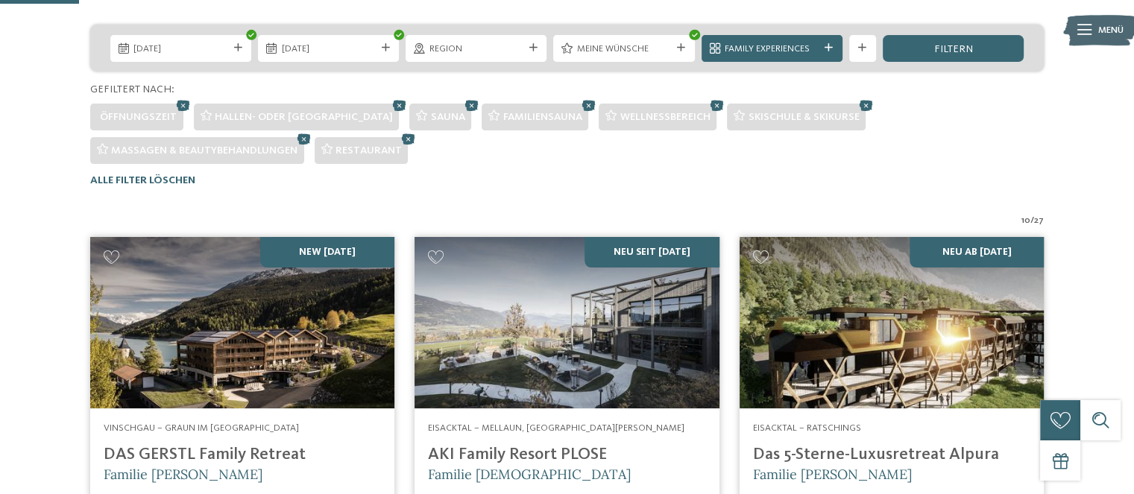
scroll to position [167, 0]
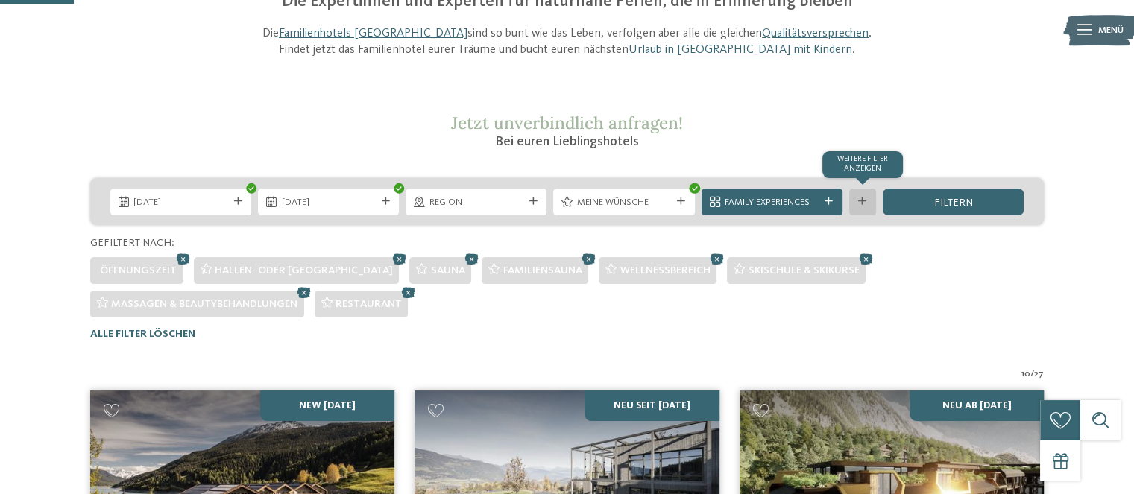
click at [867, 208] on div "Weitere Filter anzeigen" at bounding box center [862, 202] width 27 height 27
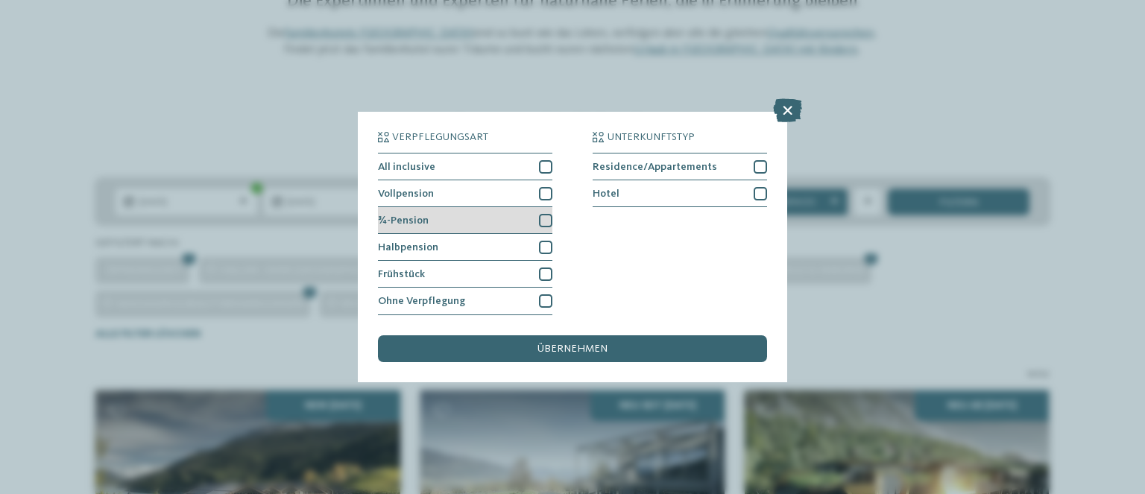
click at [545, 224] on div at bounding box center [545, 220] width 13 height 13
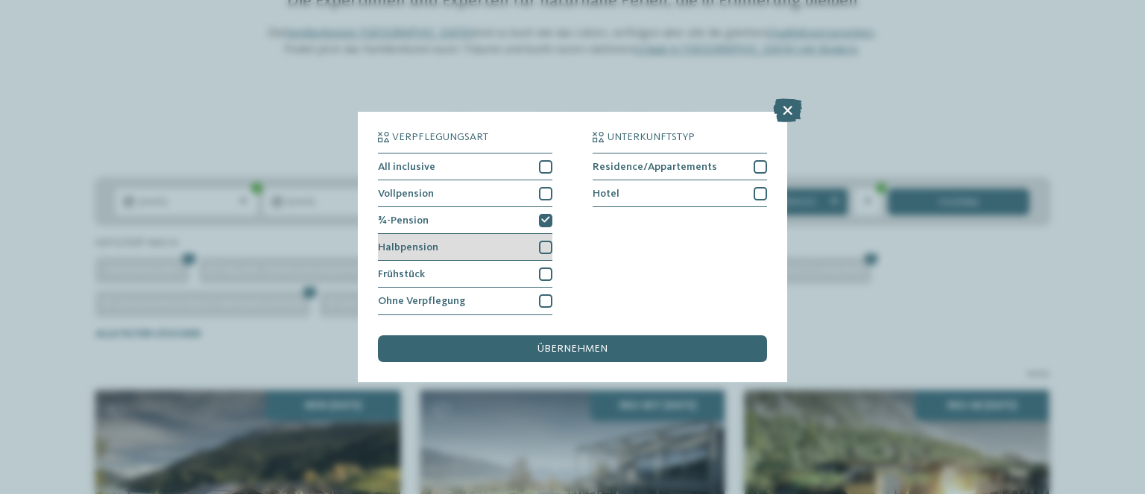
click at [548, 250] on div at bounding box center [545, 247] width 13 height 13
click at [543, 248] on icon at bounding box center [545, 248] width 9 height 8
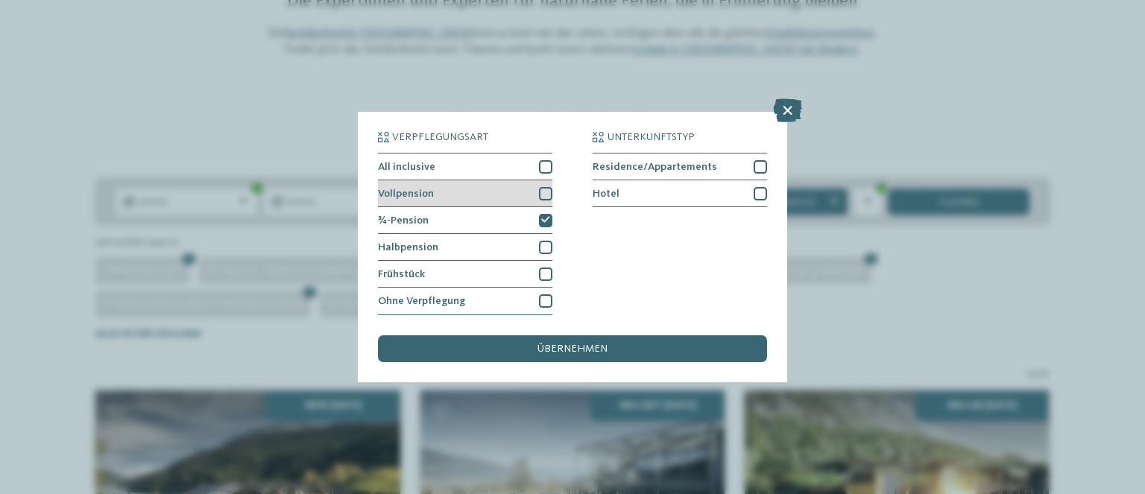
click at [546, 193] on div at bounding box center [545, 193] width 13 height 13
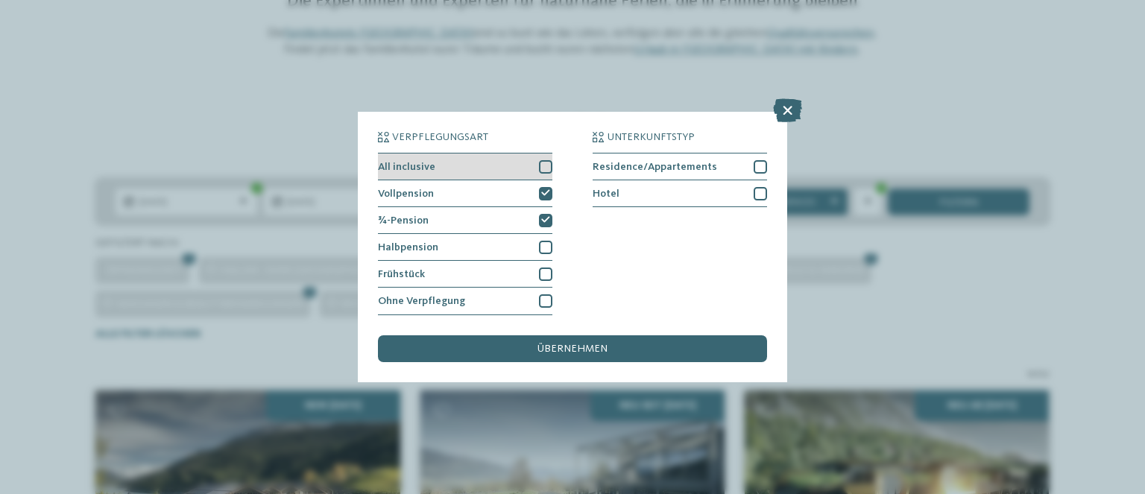
click at [551, 169] on div at bounding box center [545, 166] width 13 height 13
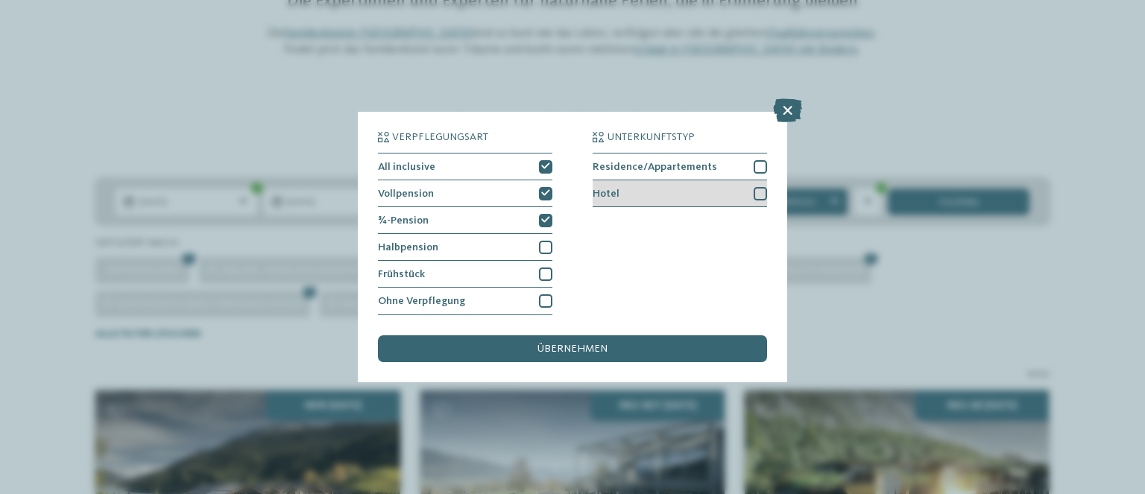
click at [755, 194] on div at bounding box center [759, 193] width 13 height 13
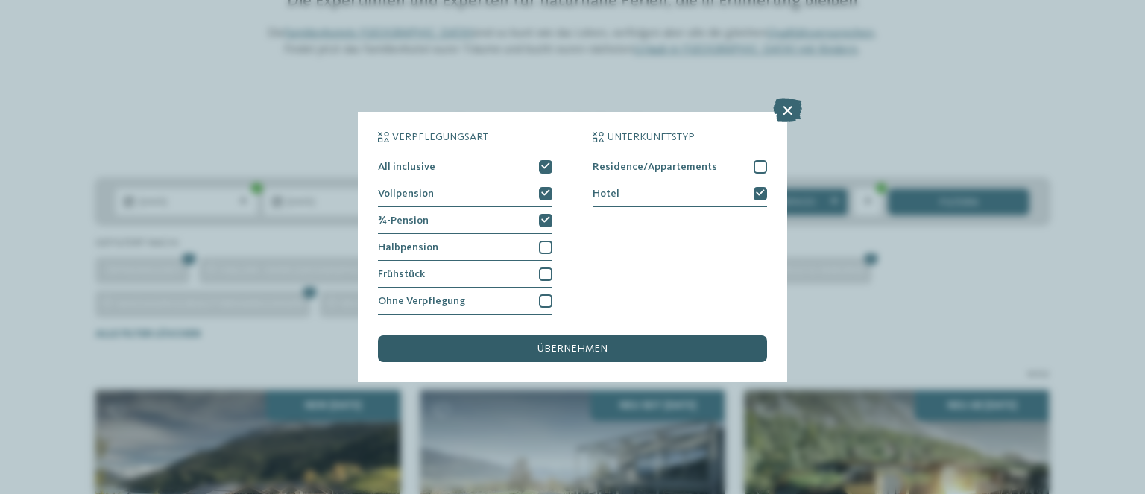
click at [642, 341] on div "übernehmen" at bounding box center [572, 348] width 389 height 27
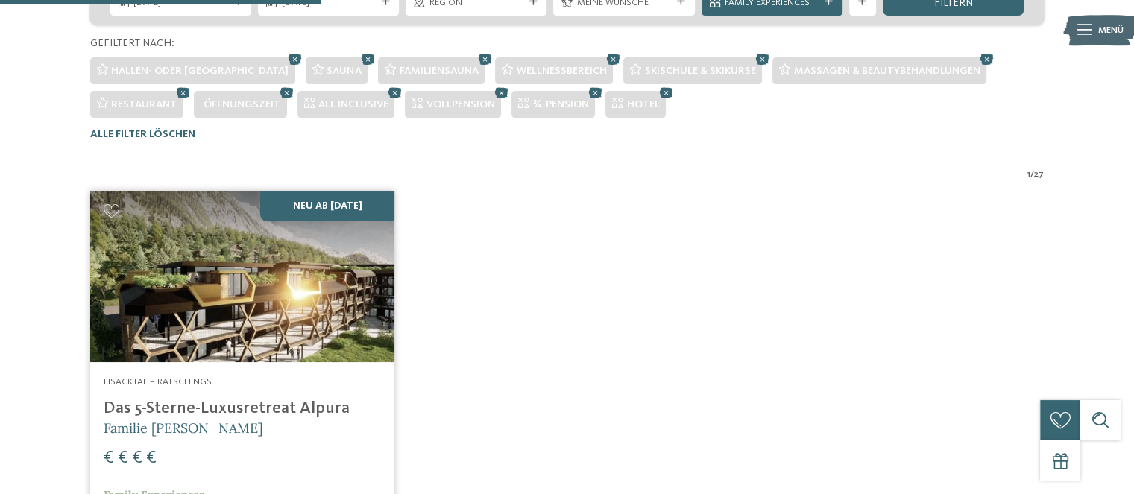
scroll to position [267, 0]
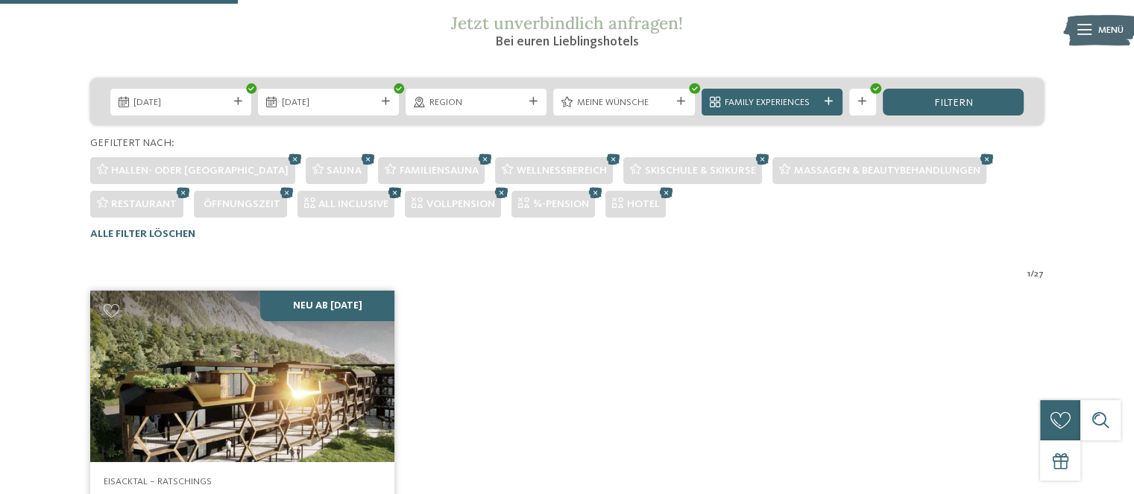
click at [394, 192] on icon at bounding box center [395, 192] width 20 height 18
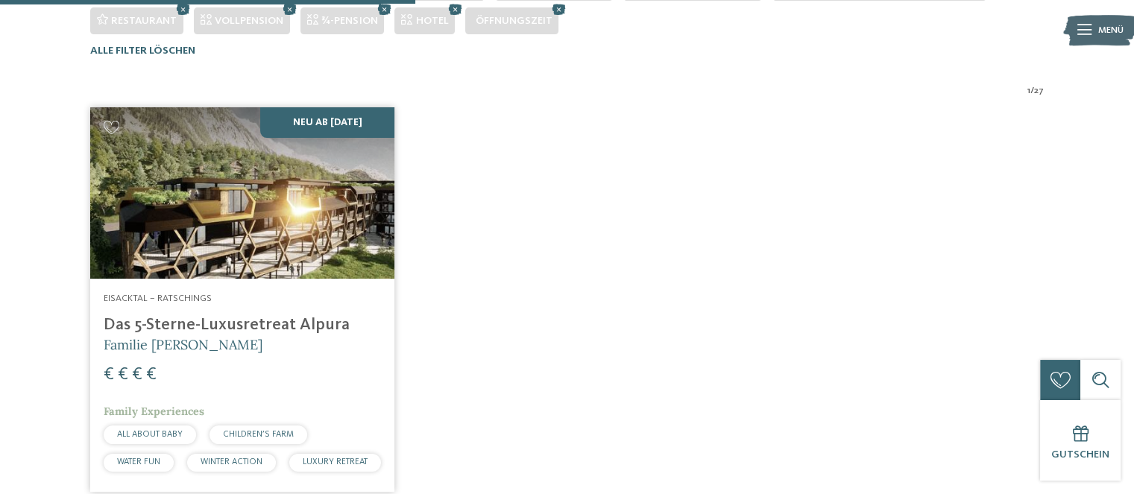
scroll to position [366, 0]
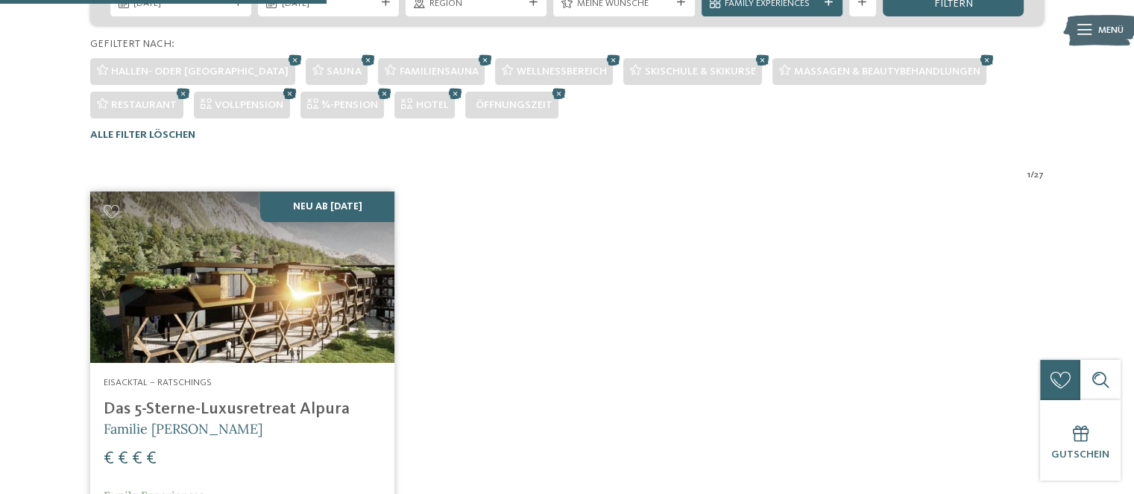
click at [289, 95] on icon at bounding box center [290, 93] width 20 height 18
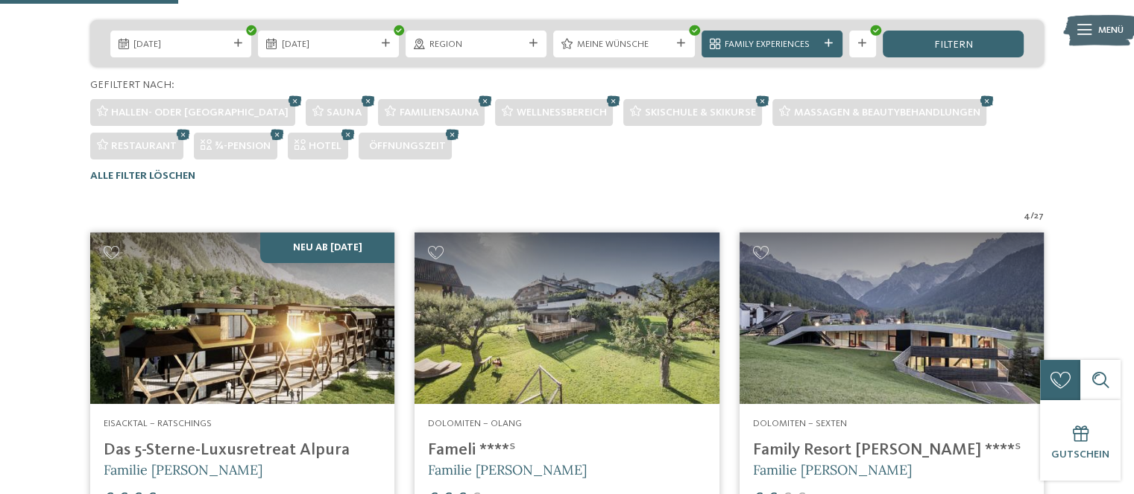
scroll to position [267, 0]
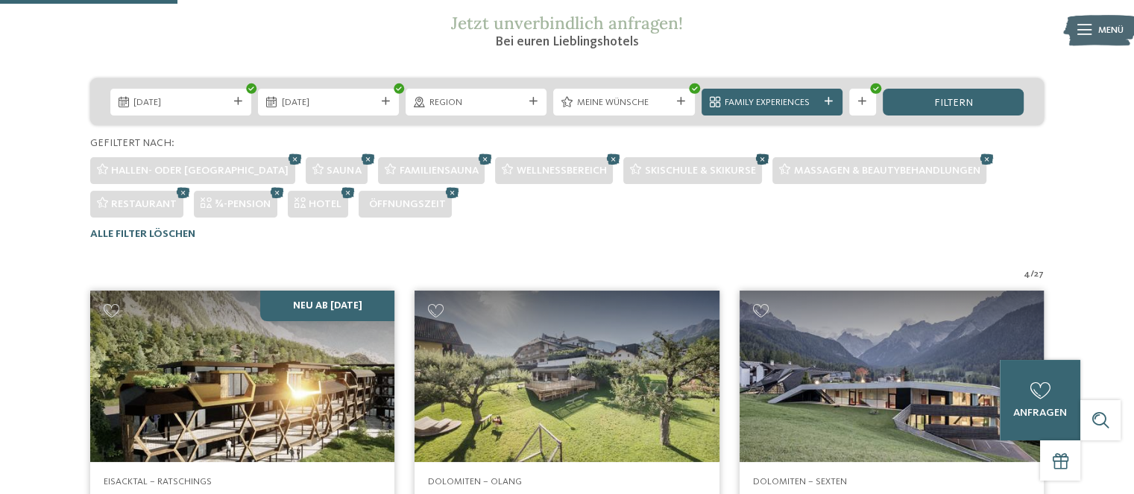
click at [752, 159] on icon at bounding box center [762, 159] width 20 height 18
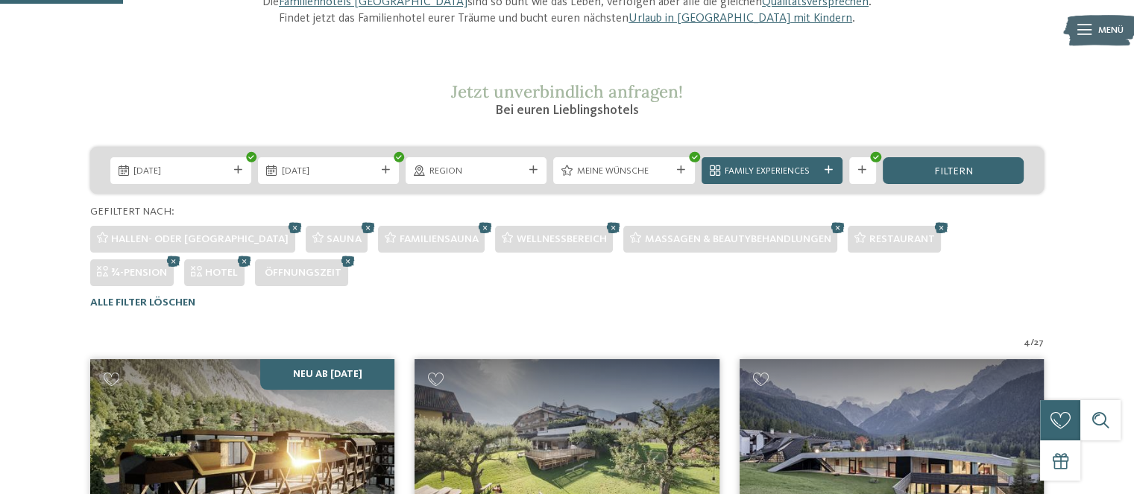
scroll to position [167, 0]
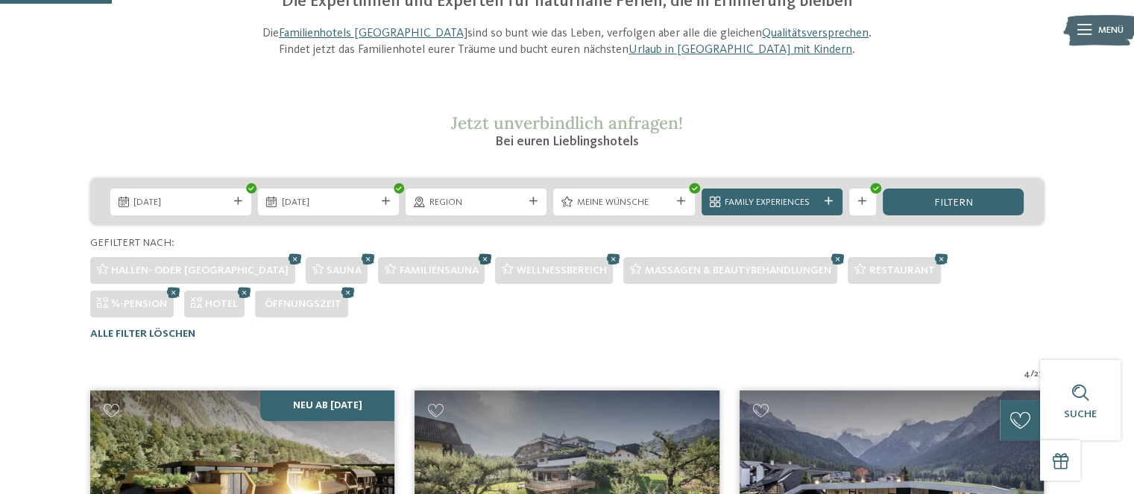
click at [475, 259] on icon at bounding box center [485, 259] width 20 height 18
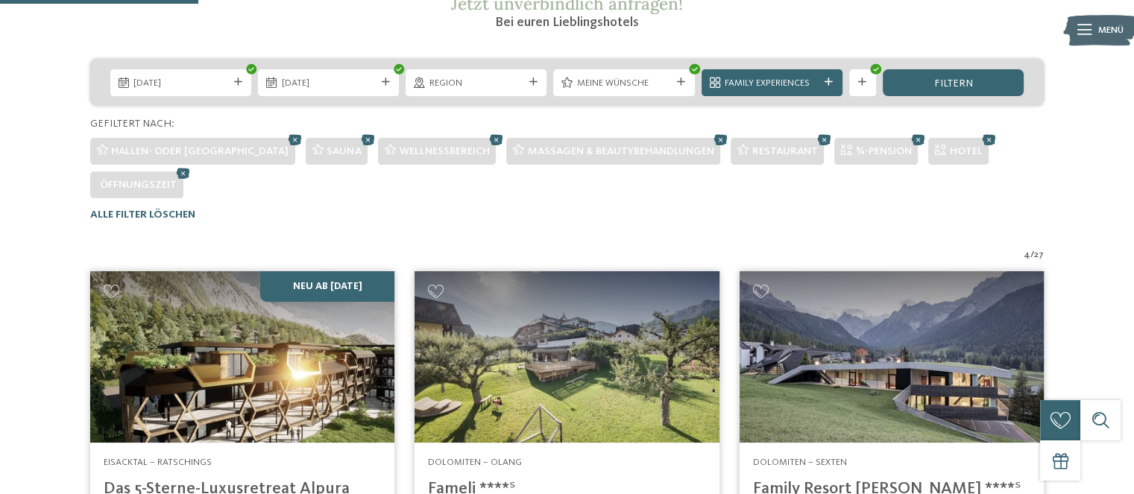
scroll to position [267, 0]
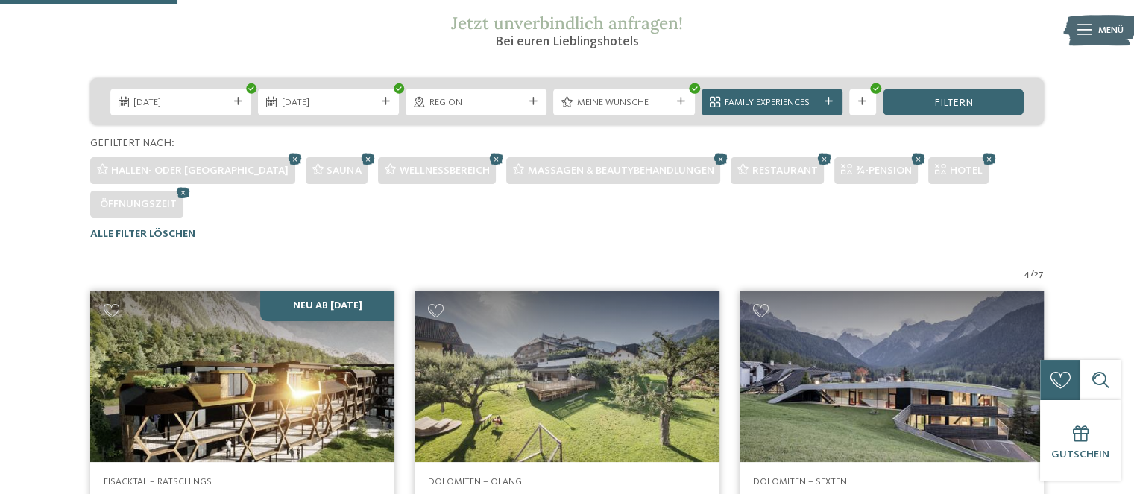
click at [338, 348] on img at bounding box center [242, 376] width 304 height 171
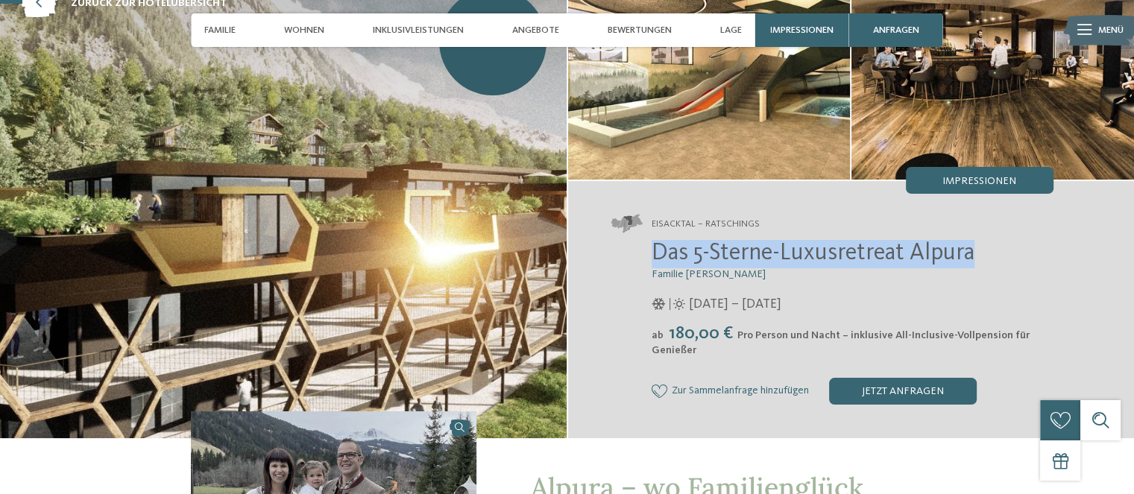
drag, startPoint x: 656, startPoint y: 252, endPoint x: 967, endPoint y: 262, distance: 311.7
click at [967, 262] on span "Das 5-Sterne-Luxusretreat Alpura" at bounding box center [812, 253] width 323 height 24
copy span "Das 5-Sterne-Luxusretreat Alpura"
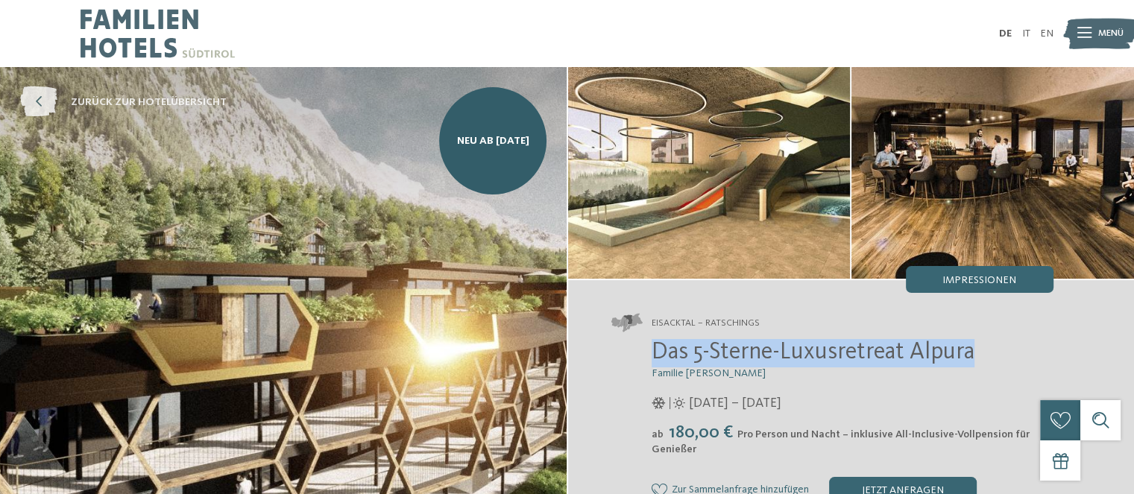
click at [36, 103] on icon at bounding box center [38, 102] width 37 height 31
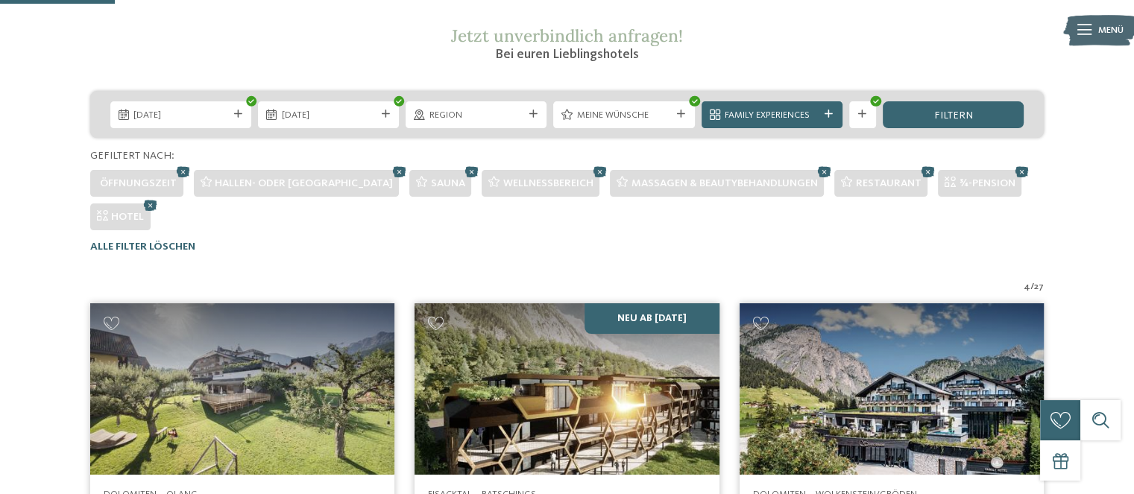
scroll to position [167, 0]
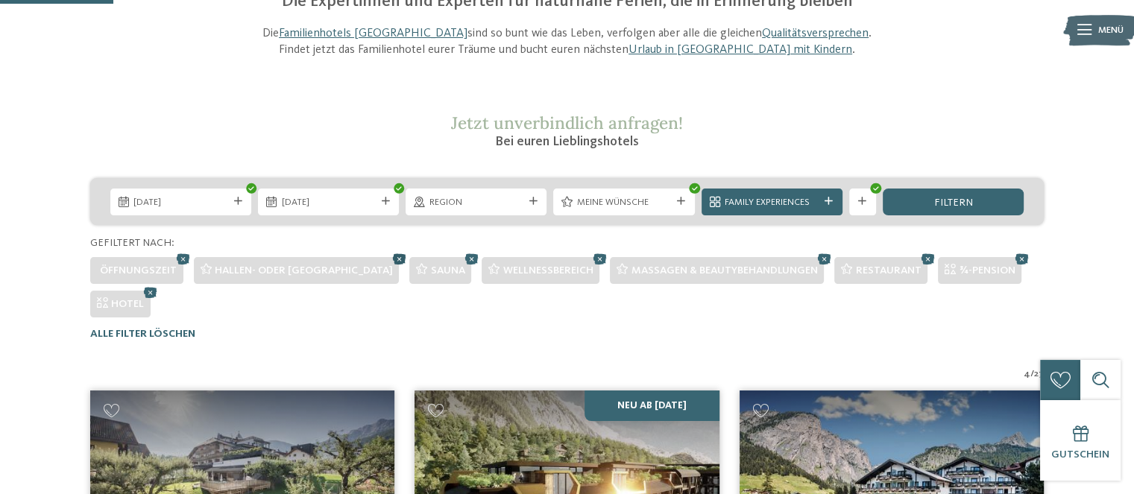
click at [389, 259] on icon at bounding box center [399, 259] width 20 height 18
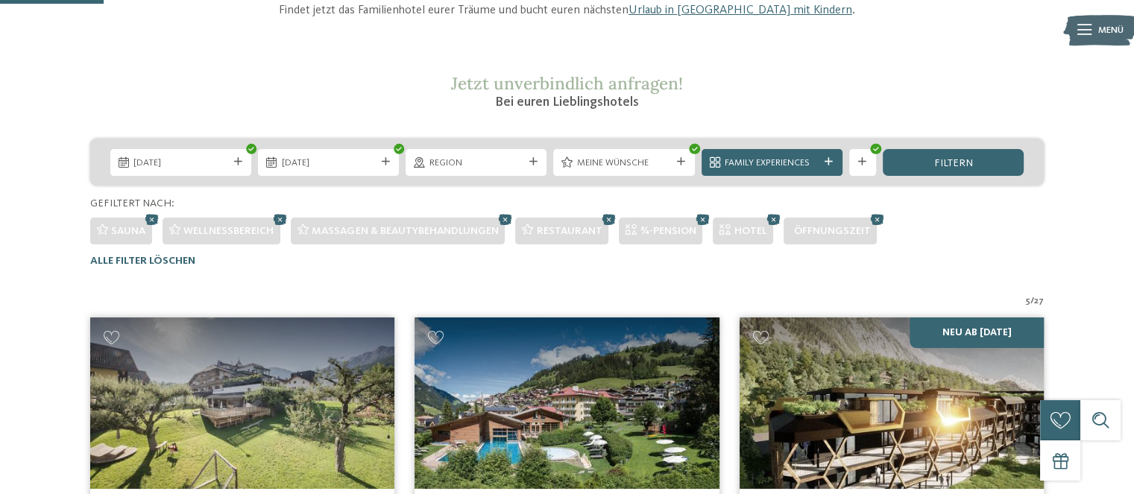
scroll to position [133, 0]
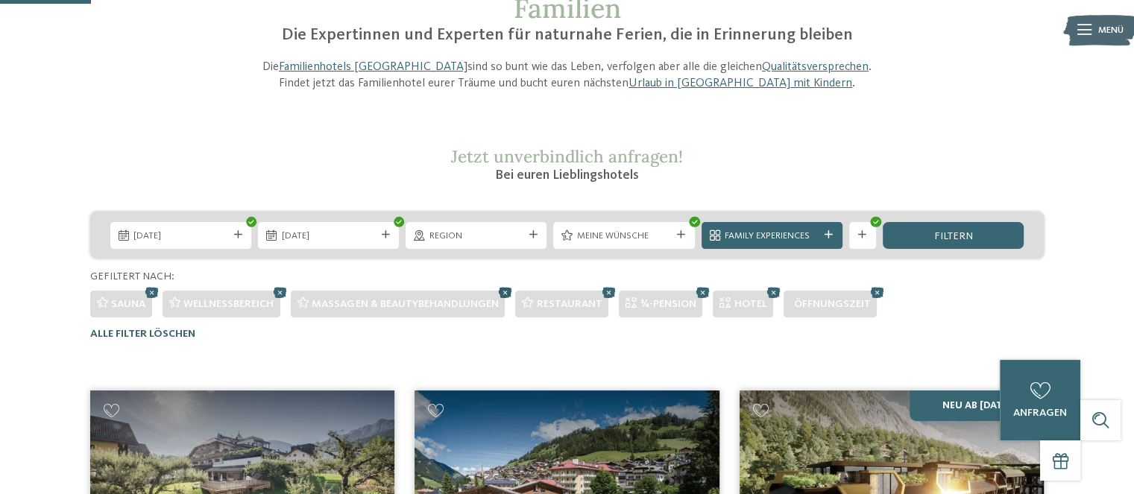
click at [508, 291] on icon at bounding box center [505, 292] width 20 height 18
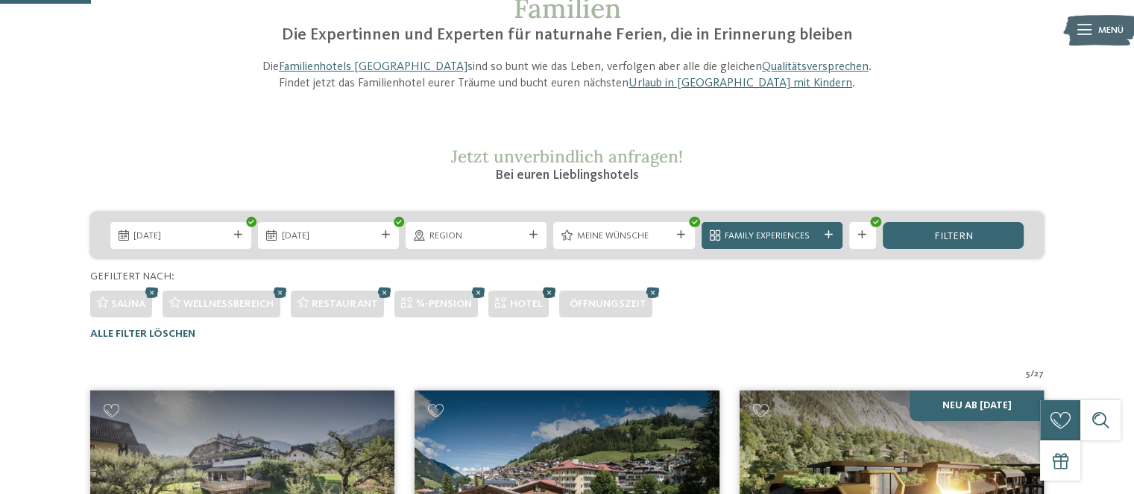
click at [547, 291] on icon at bounding box center [549, 292] width 20 height 18
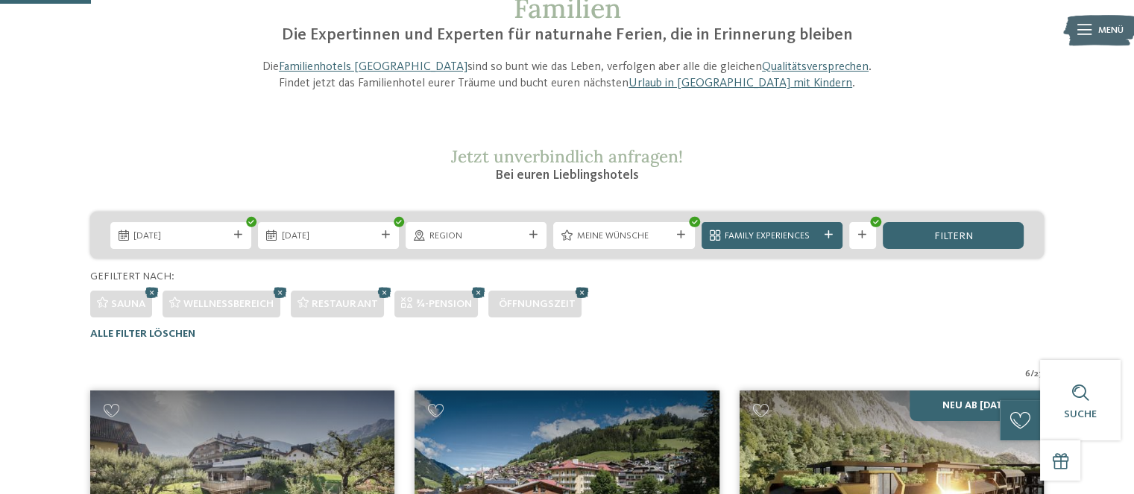
click at [581, 293] on icon at bounding box center [582, 292] width 20 height 18
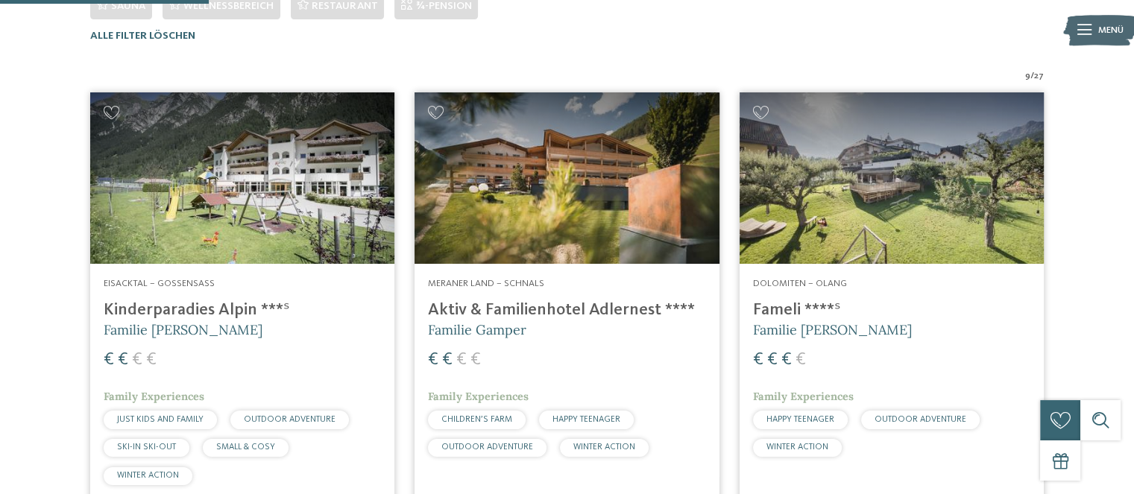
scroll to position [332, 0]
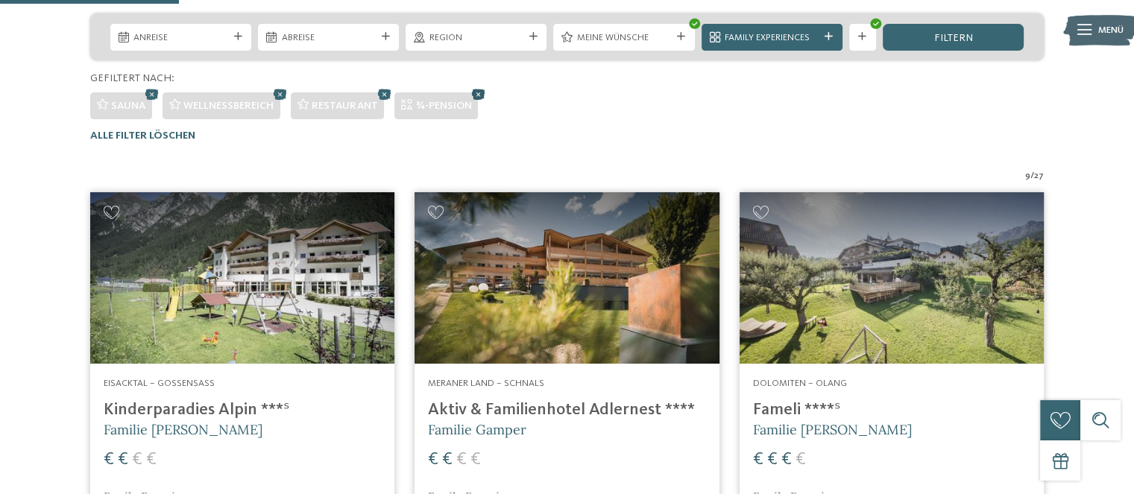
click at [474, 92] on icon at bounding box center [478, 94] width 20 height 18
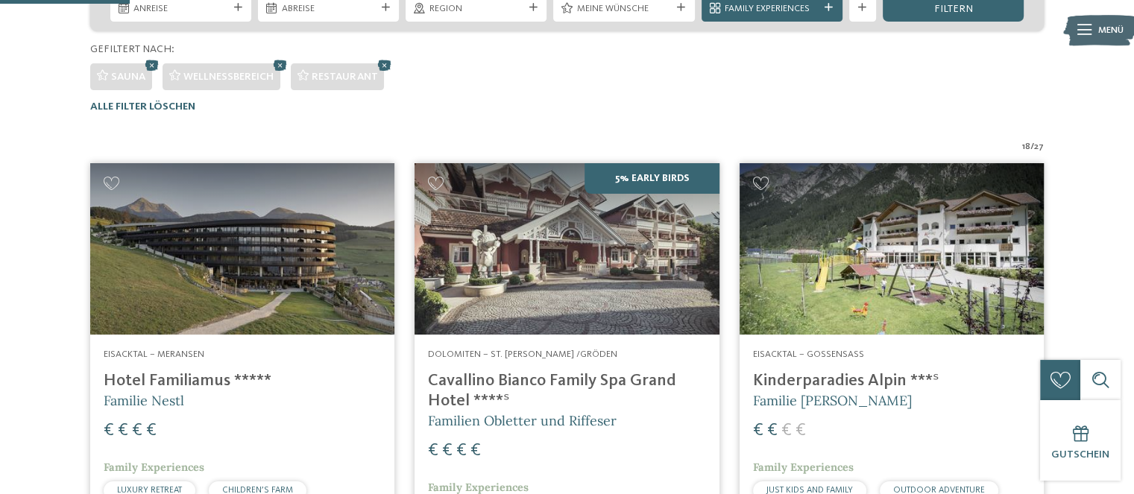
scroll to position [332, 0]
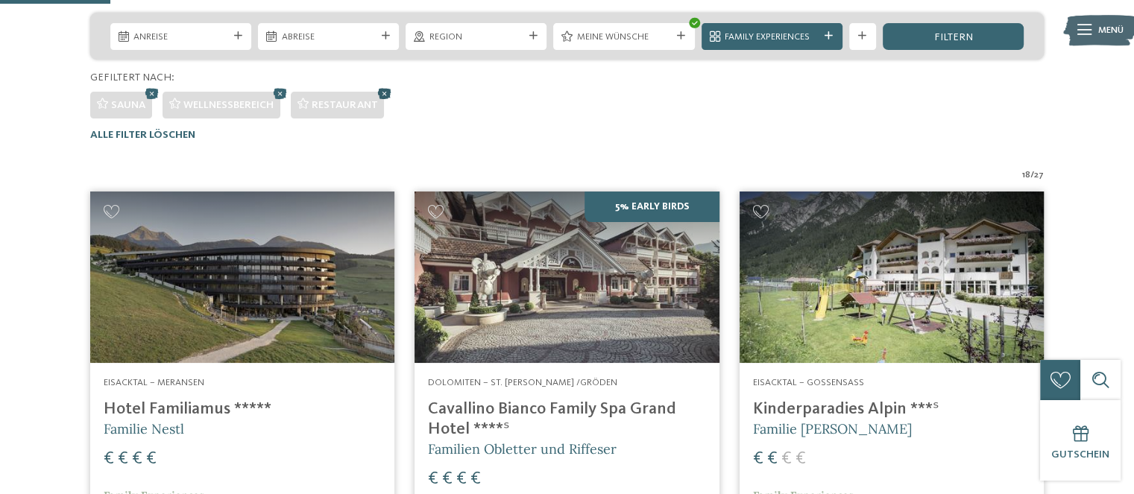
click at [388, 91] on icon at bounding box center [384, 93] width 20 height 18
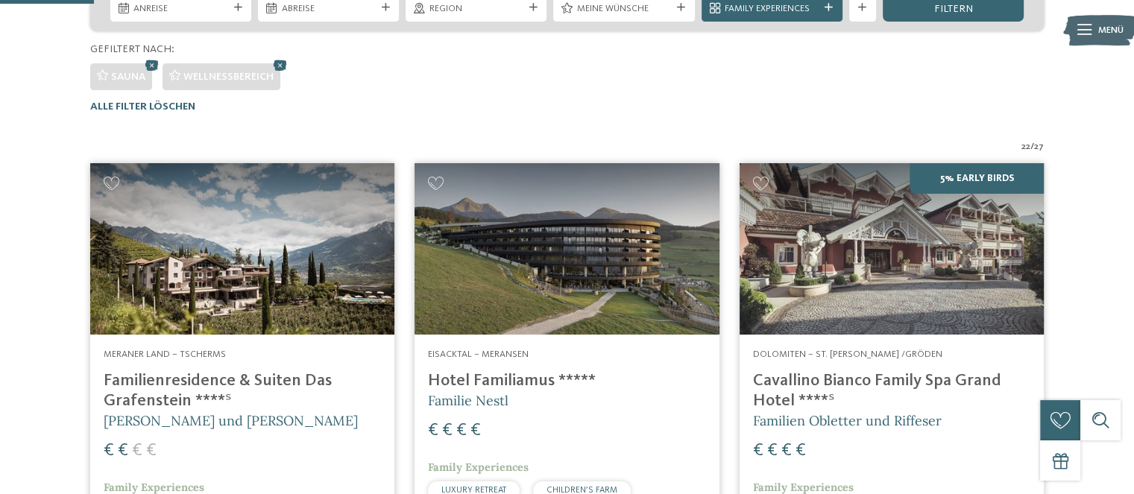
scroll to position [332, 0]
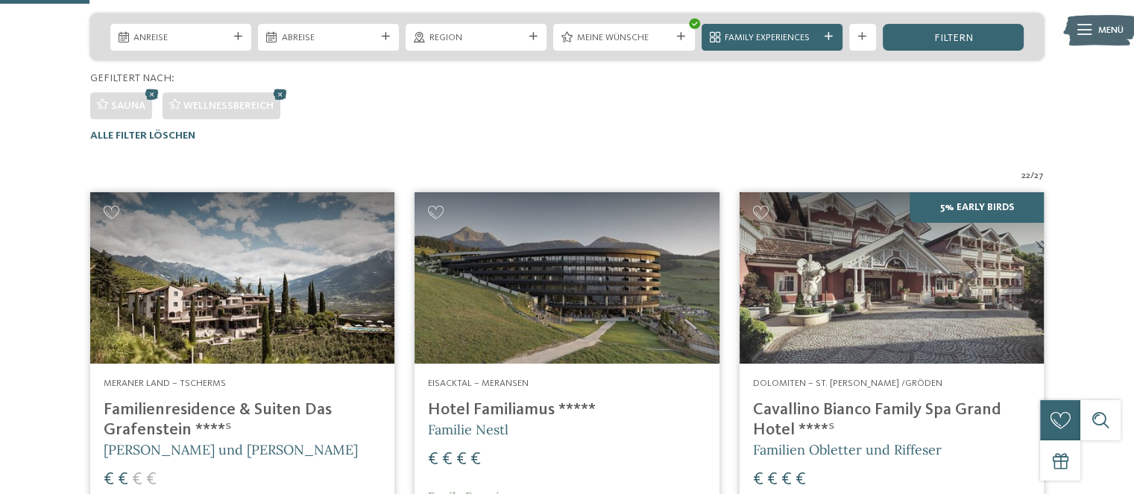
click at [286, 98] on icon at bounding box center [281, 94] width 20 height 18
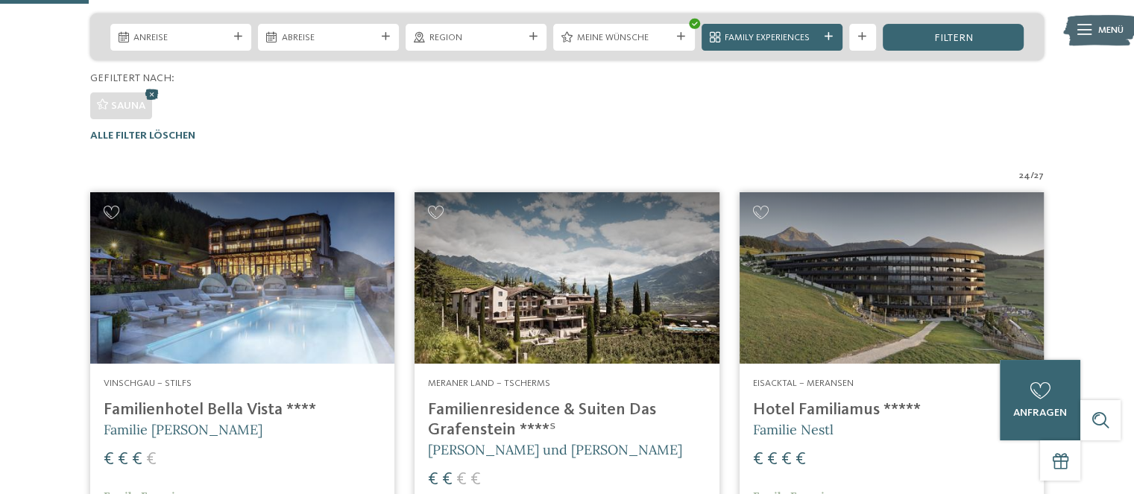
click at [154, 94] on icon at bounding box center [152, 94] width 20 height 18
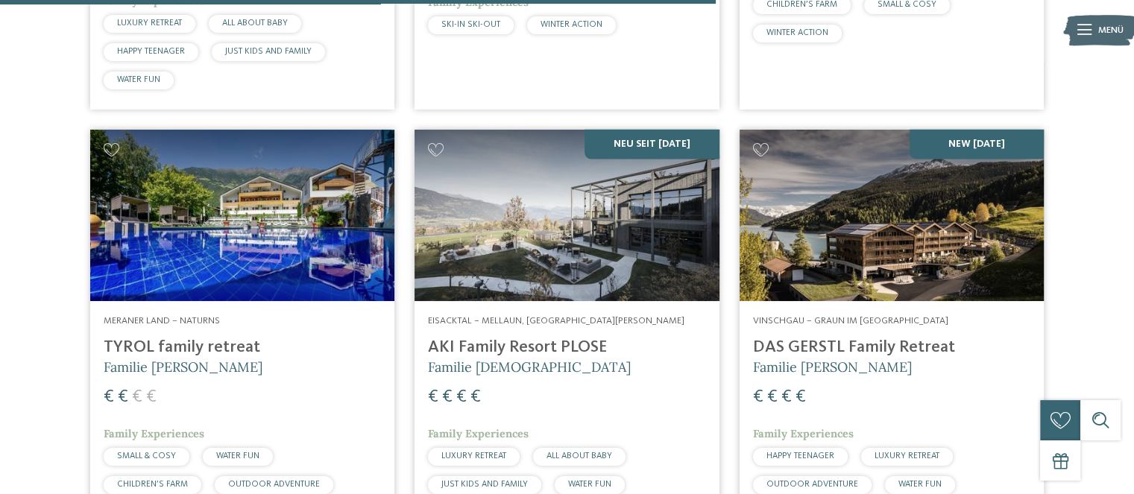
scroll to position [2934, 0]
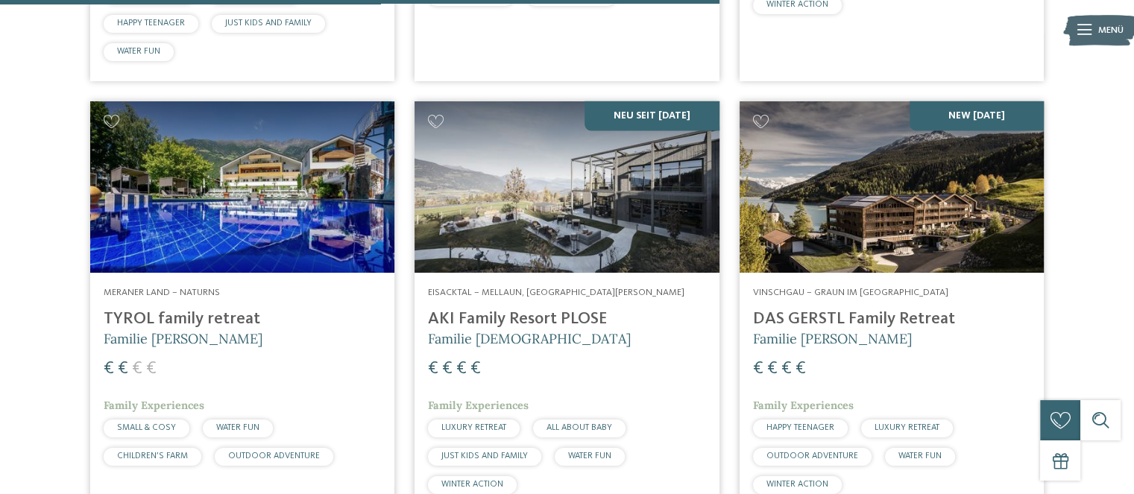
click at [558, 255] on img at bounding box center [566, 186] width 304 height 171
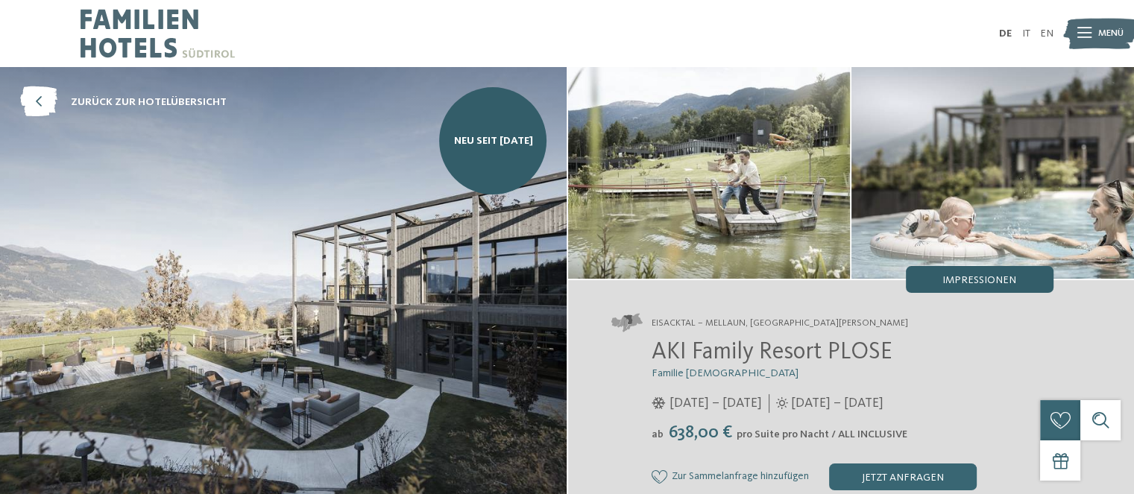
click at [984, 274] on div "Impressionen" at bounding box center [979, 279] width 148 height 27
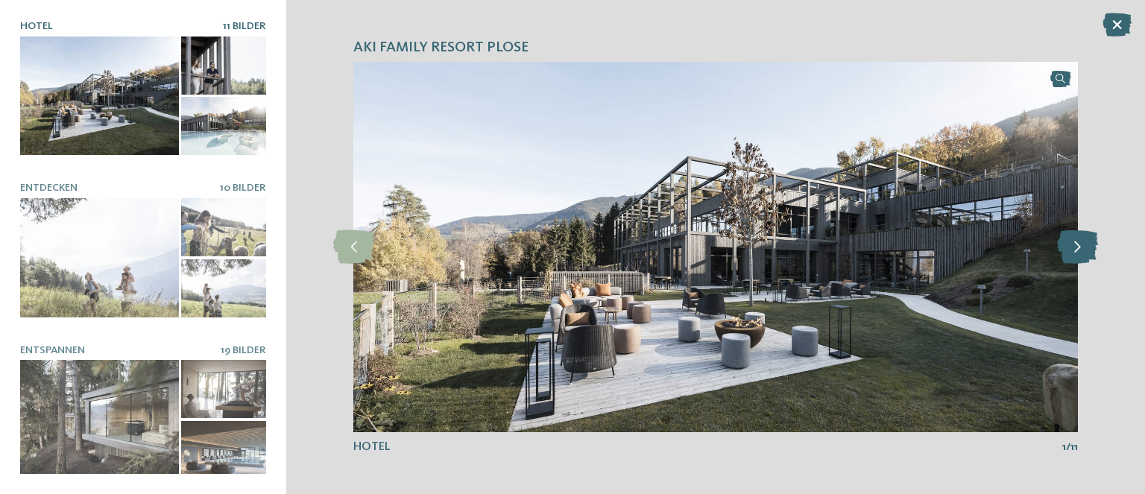
click at [1082, 247] on icon at bounding box center [1077, 247] width 41 height 34
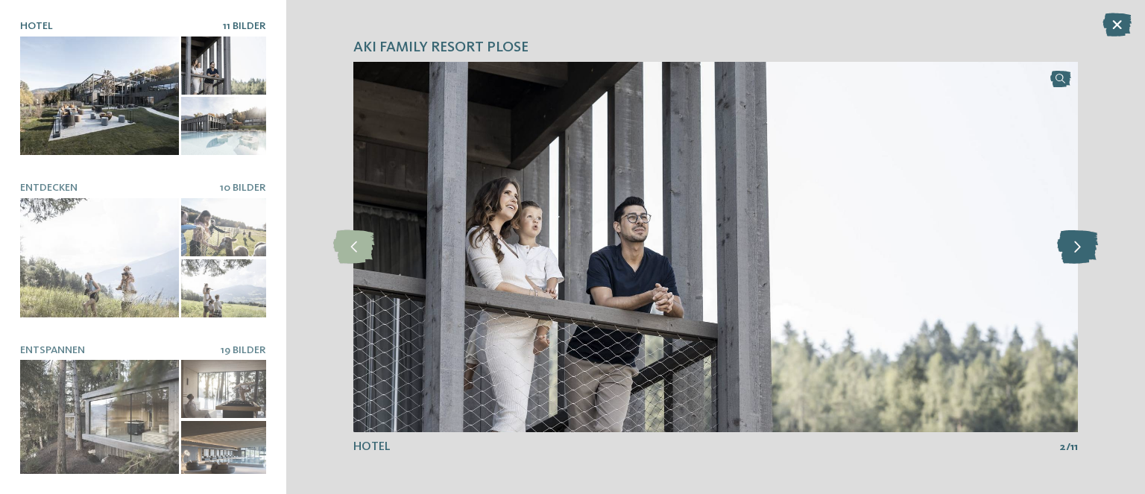
click at [1082, 247] on icon at bounding box center [1077, 247] width 41 height 34
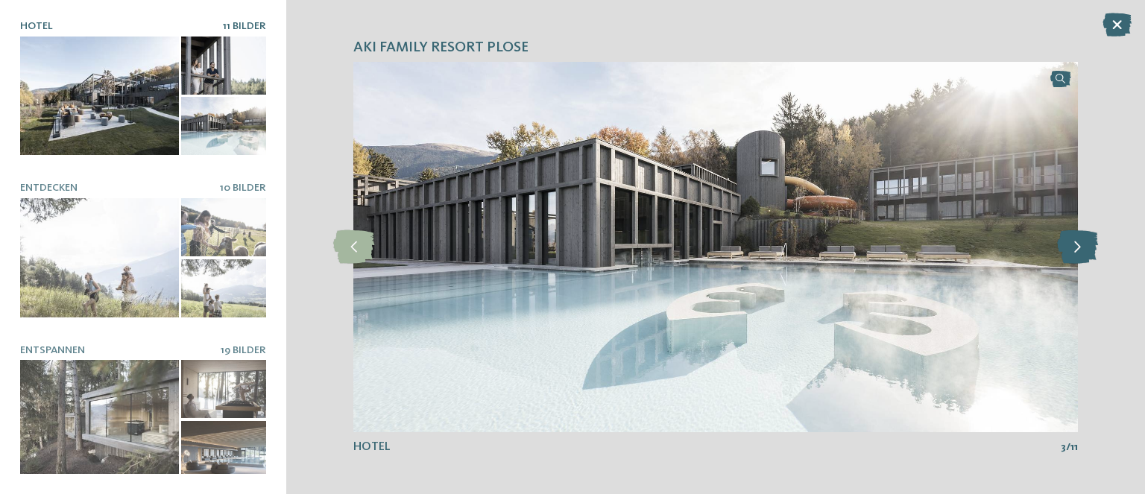
click at [1082, 247] on icon at bounding box center [1077, 247] width 41 height 34
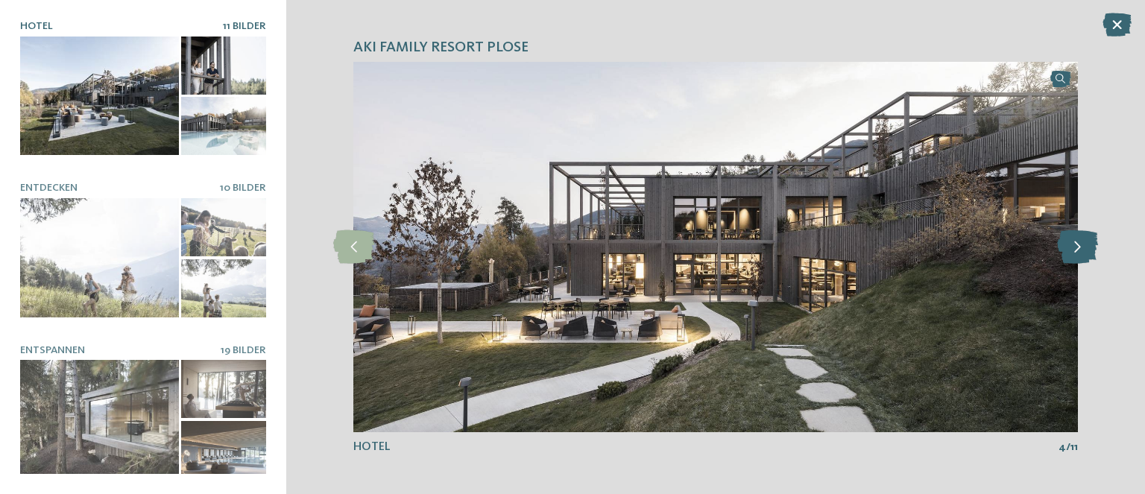
click at [1082, 247] on icon at bounding box center [1077, 247] width 41 height 34
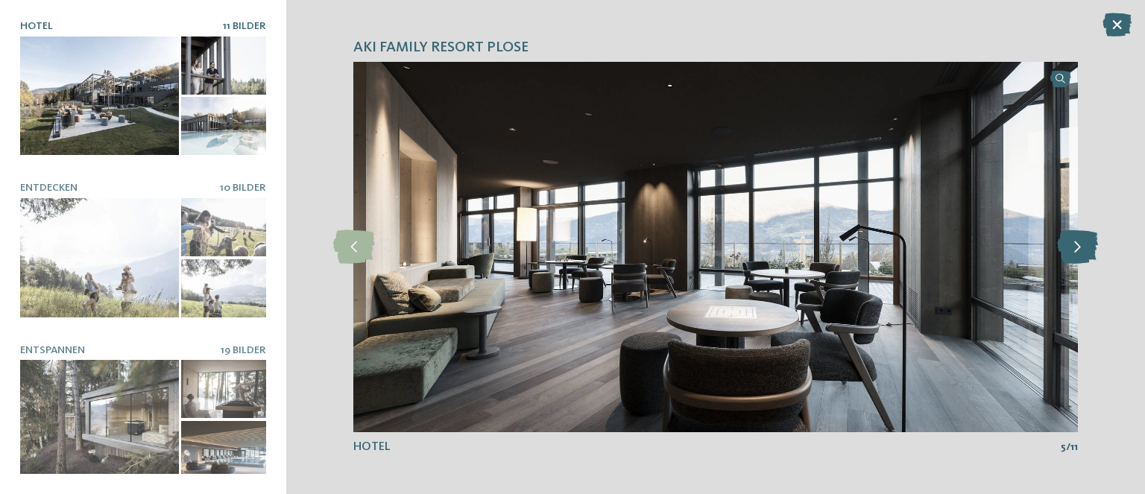
click at [1082, 247] on icon at bounding box center [1077, 247] width 41 height 34
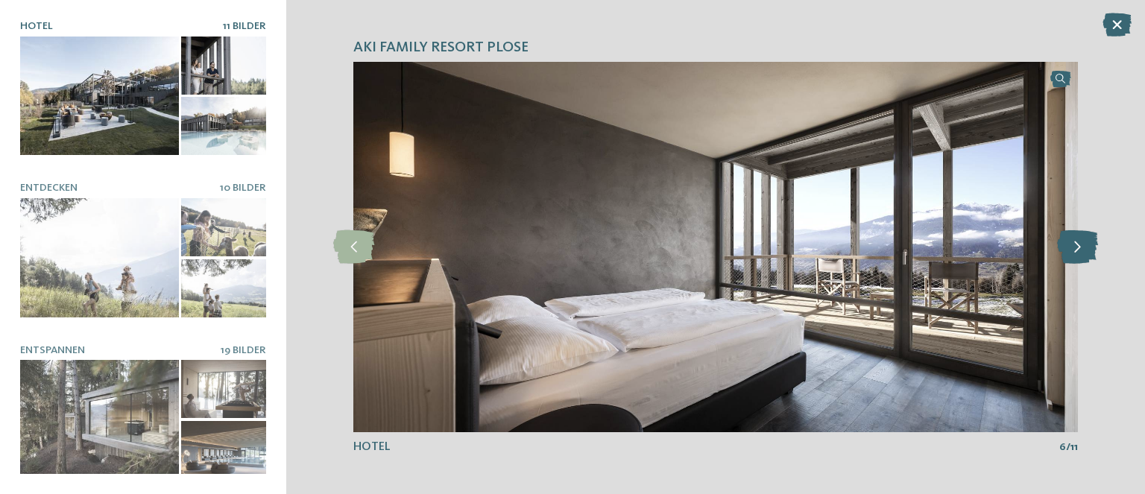
click at [1082, 247] on icon at bounding box center [1077, 247] width 41 height 34
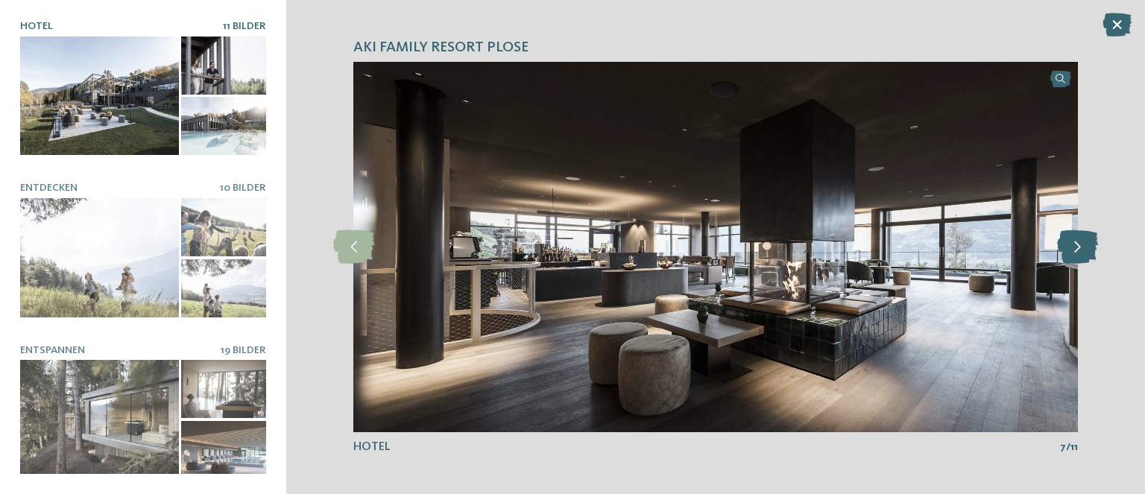
click at [1082, 247] on icon at bounding box center [1077, 247] width 41 height 34
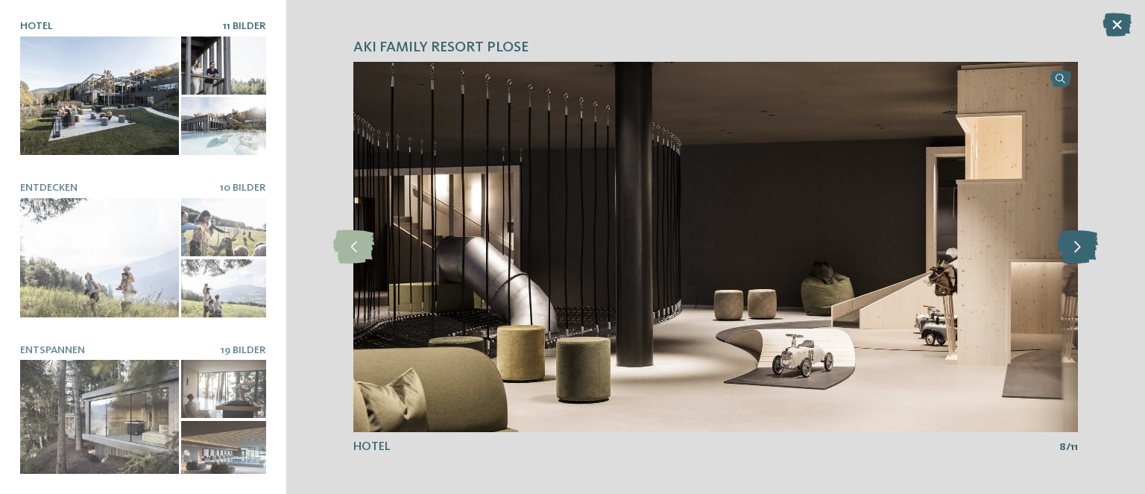
click at [1082, 247] on icon at bounding box center [1077, 247] width 41 height 34
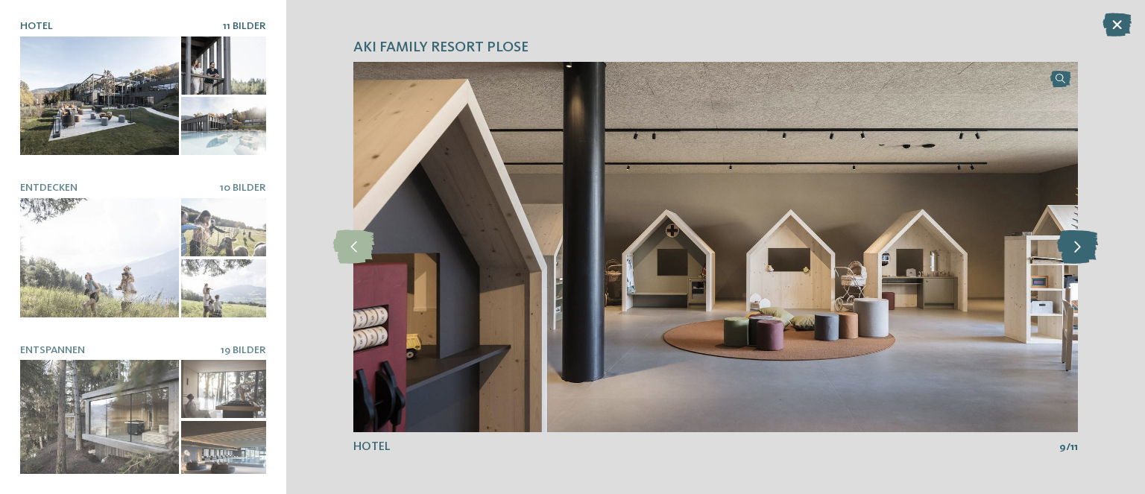
click at [1082, 247] on icon at bounding box center [1077, 247] width 41 height 34
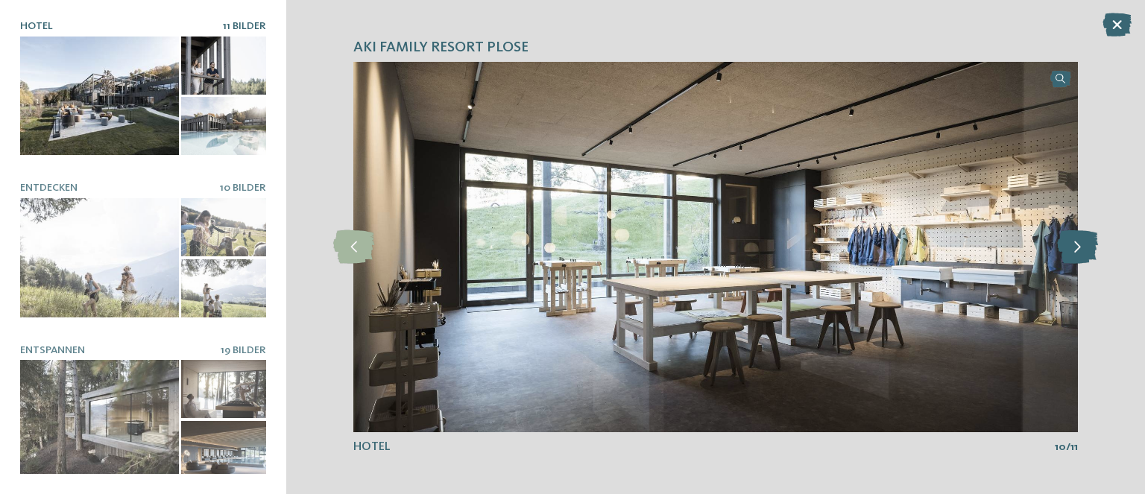
click at [1085, 250] on icon at bounding box center [1077, 247] width 41 height 34
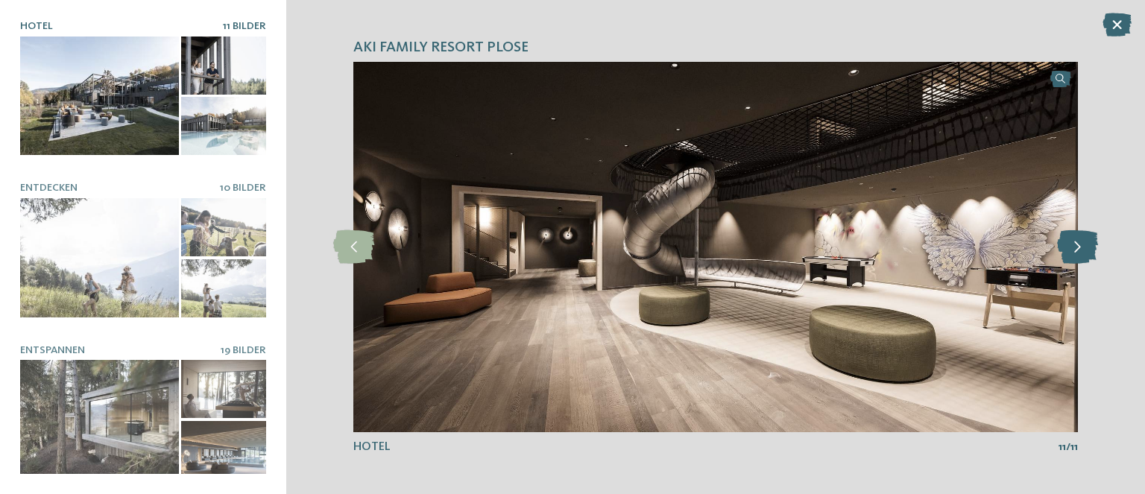
click at [1084, 251] on icon at bounding box center [1077, 247] width 41 height 34
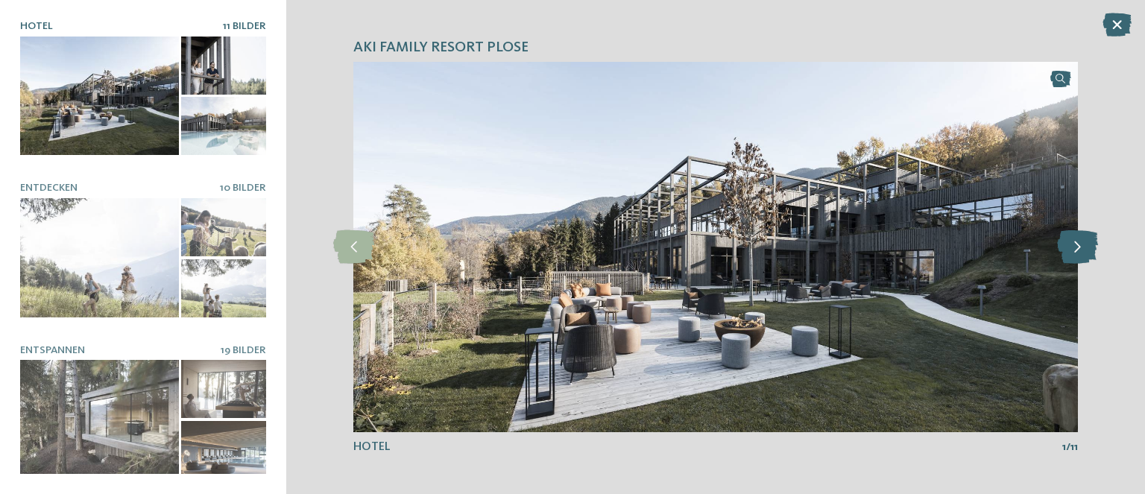
click at [1084, 251] on icon at bounding box center [1077, 247] width 41 height 34
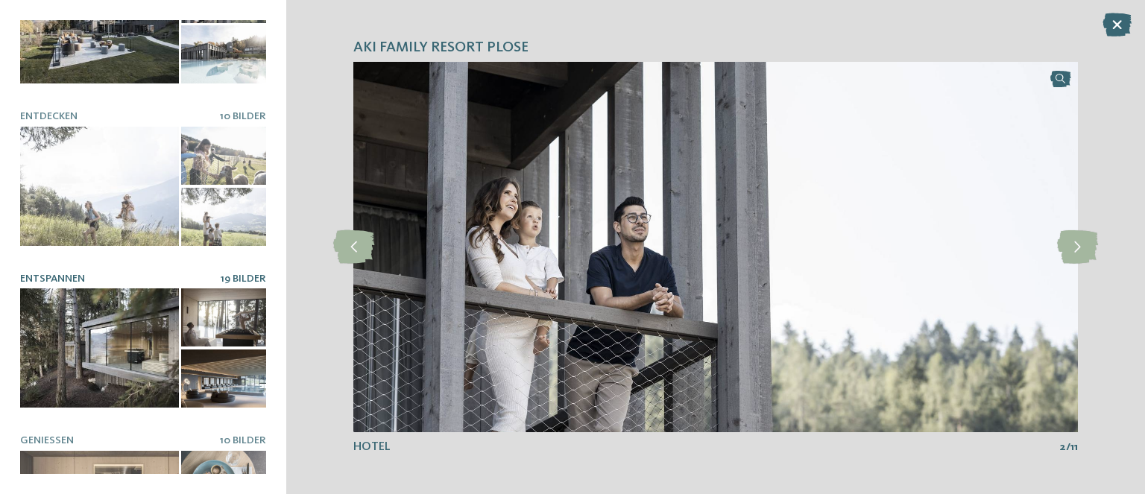
scroll to position [99, 0]
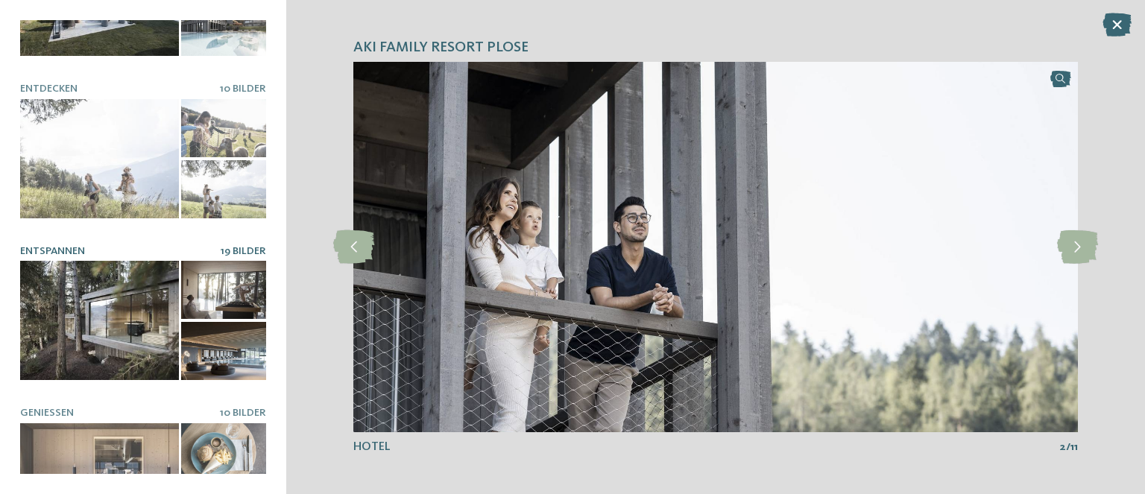
click at [80, 297] on div at bounding box center [99, 320] width 159 height 119
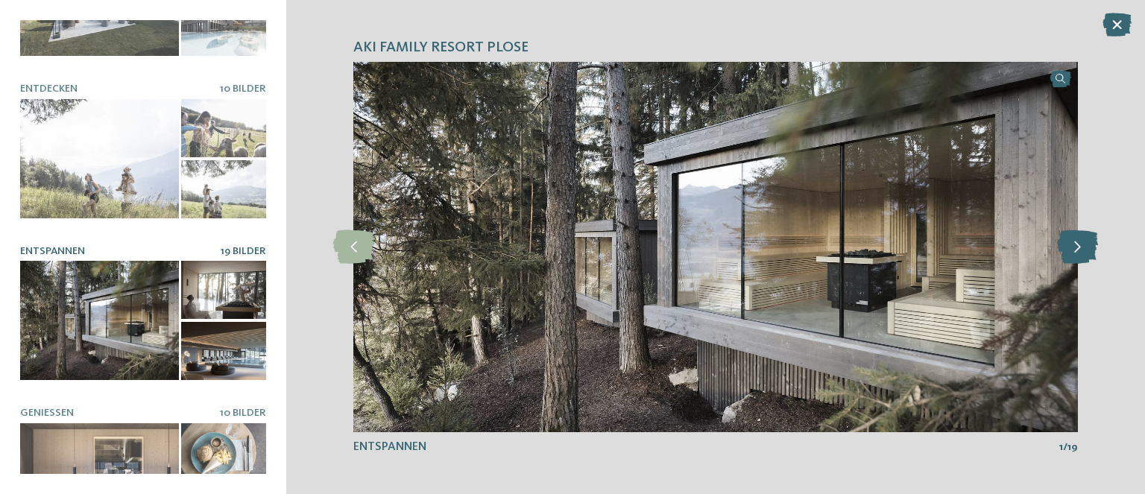
click at [1074, 244] on icon at bounding box center [1077, 247] width 41 height 34
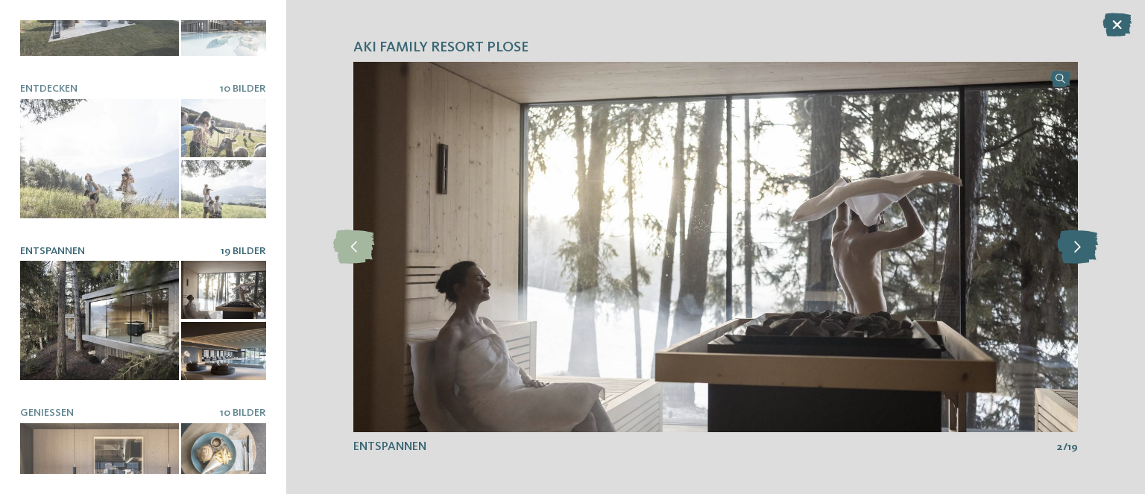
click at [1075, 245] on icon at bounding box center [1077, 247] width 41 height 34
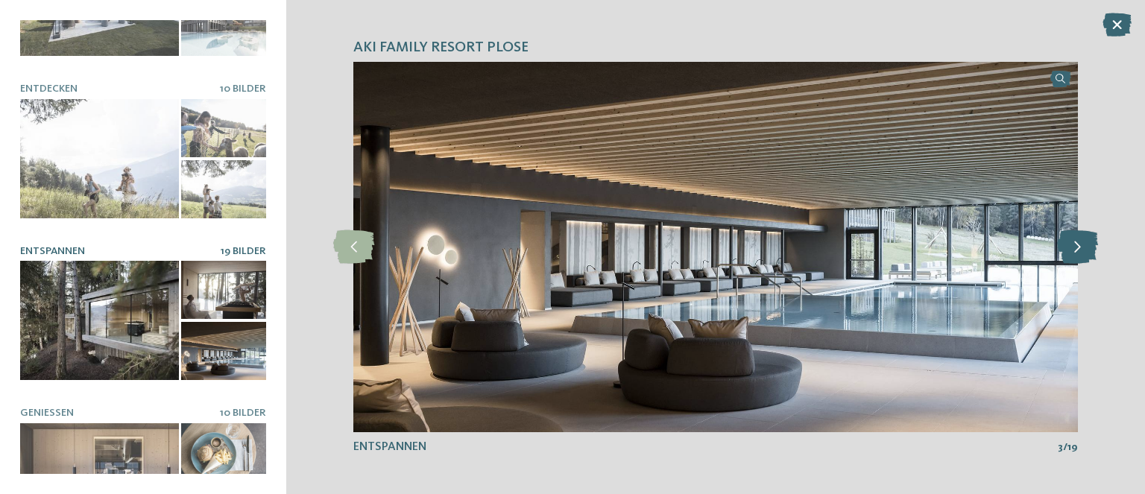
click at [1075, 246] on icon at bounding box center [1077, 247] width 41 height 34
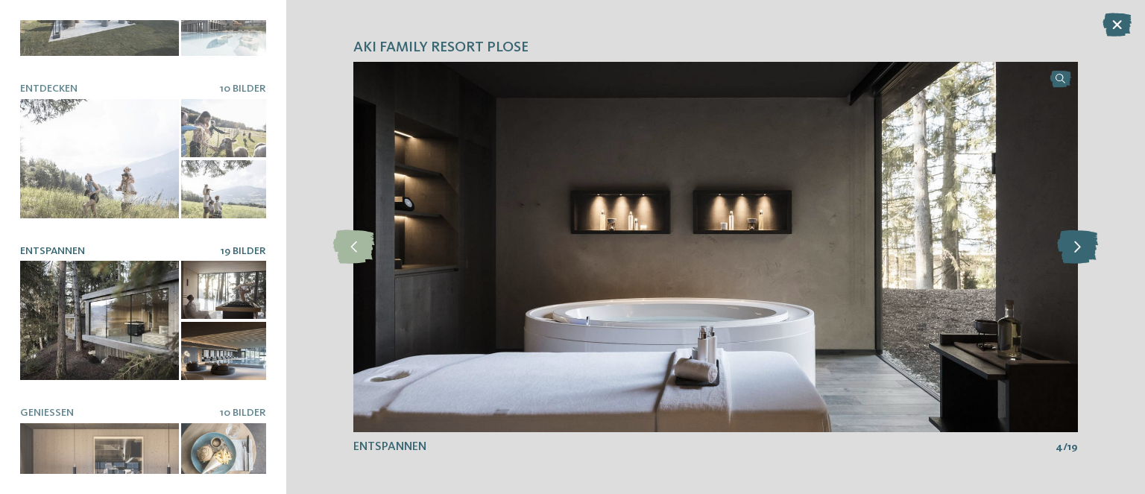
click at [1075, 246] on icon at bounding box center [1077, 247] width 41 height 34
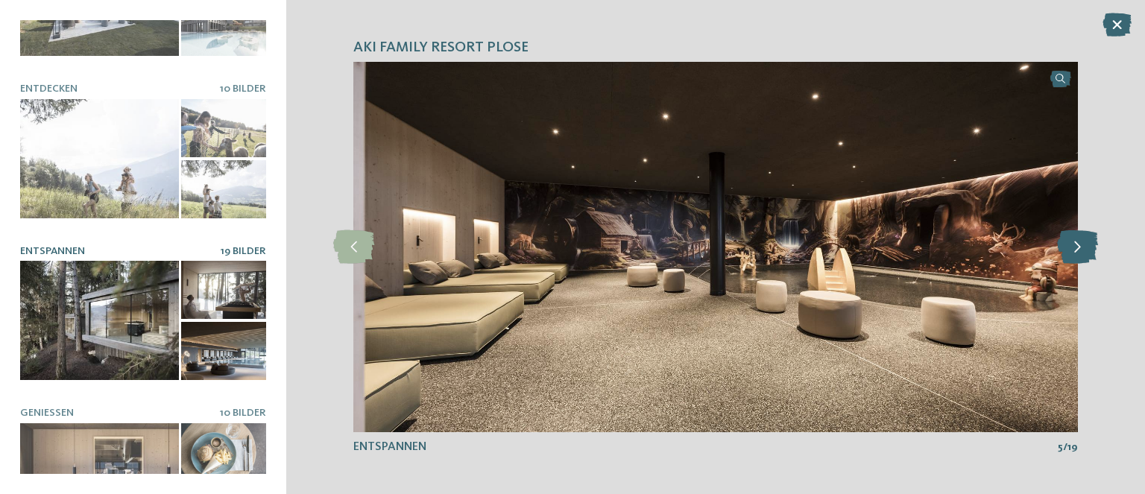
click at [1075, 246] on icon at bounding box center [1077, 247] width 41 height 34
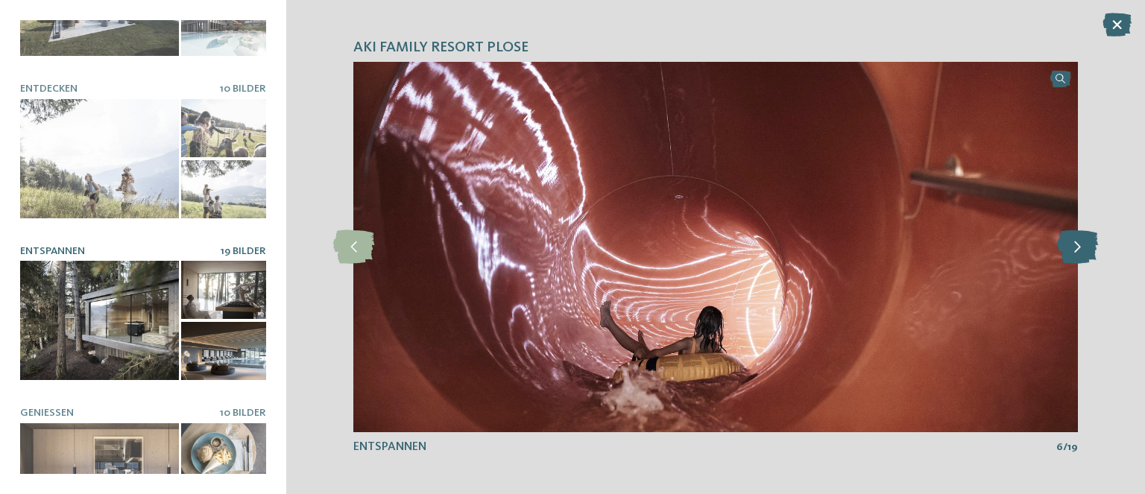
click at [1075, 246] on icon at bounding box center [1077, 247] width 41 height 34
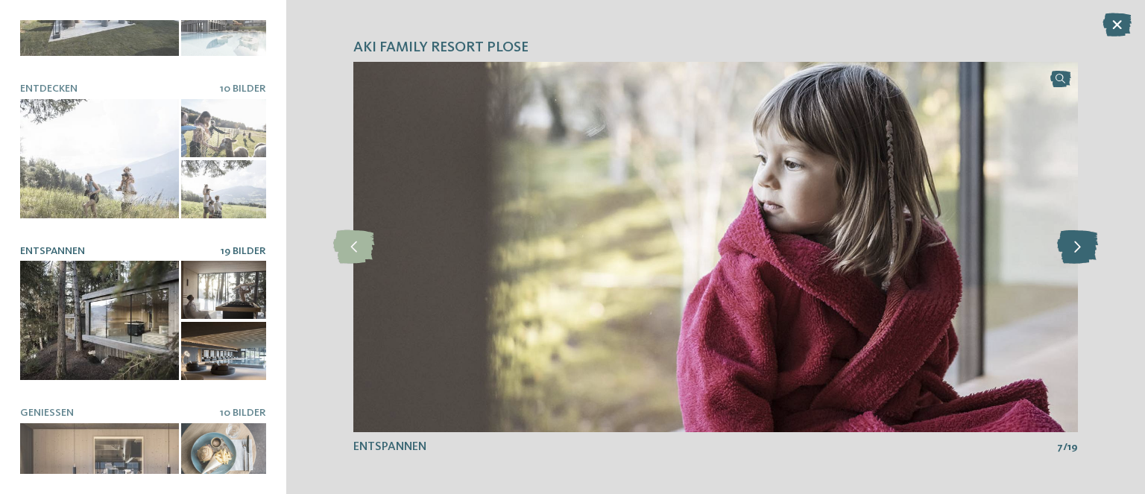
click at [1075, 246] on icon at bounding box center [1077, 247] width 41 height 34
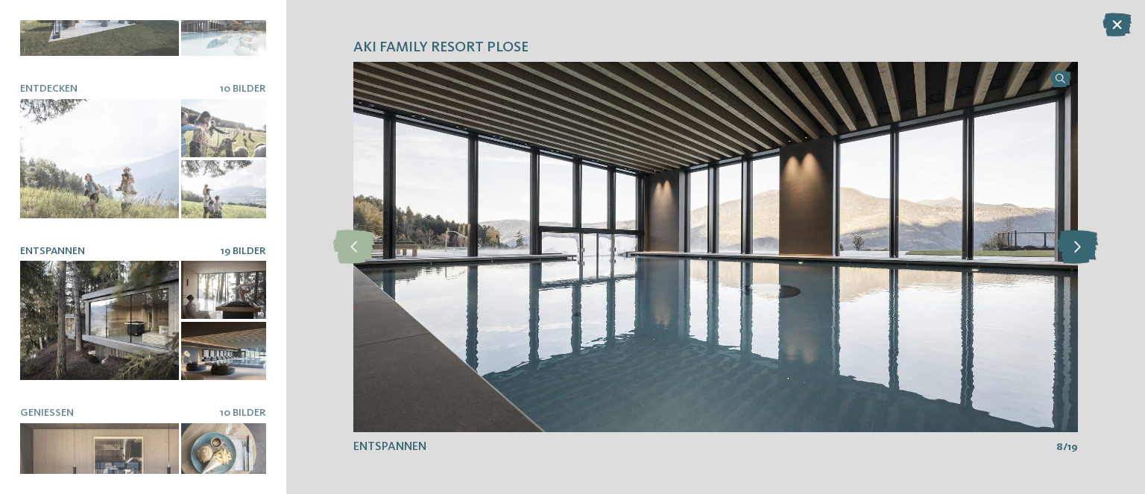
click at [1075, 246] on icon at bounding box center [1077, 247] width 41 height 34
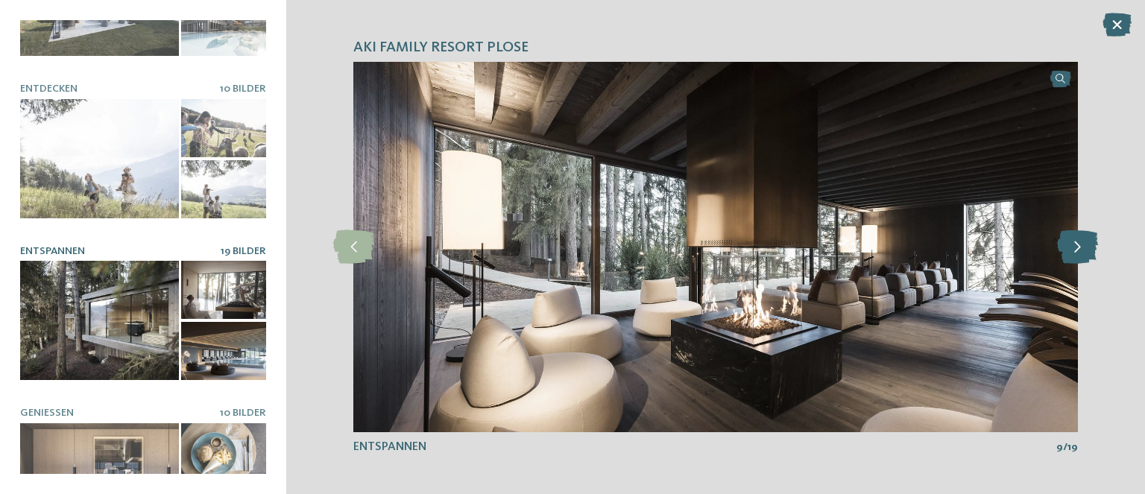
click at [1075, 246] on icon at bounding box center [1077, 247] width 41 height 34
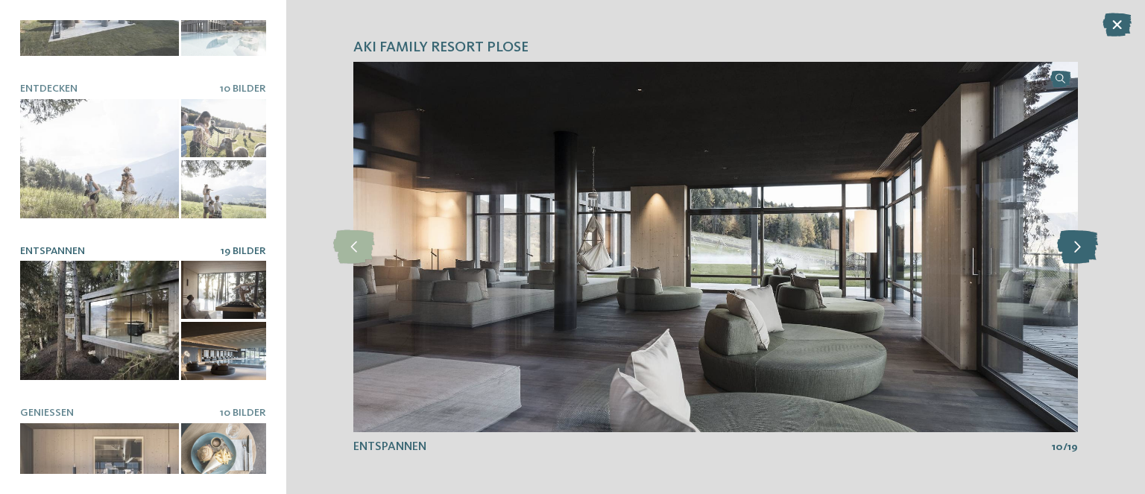
click at [1075, 246] on icon at bounding box center [1077, 247] width 41 height 34
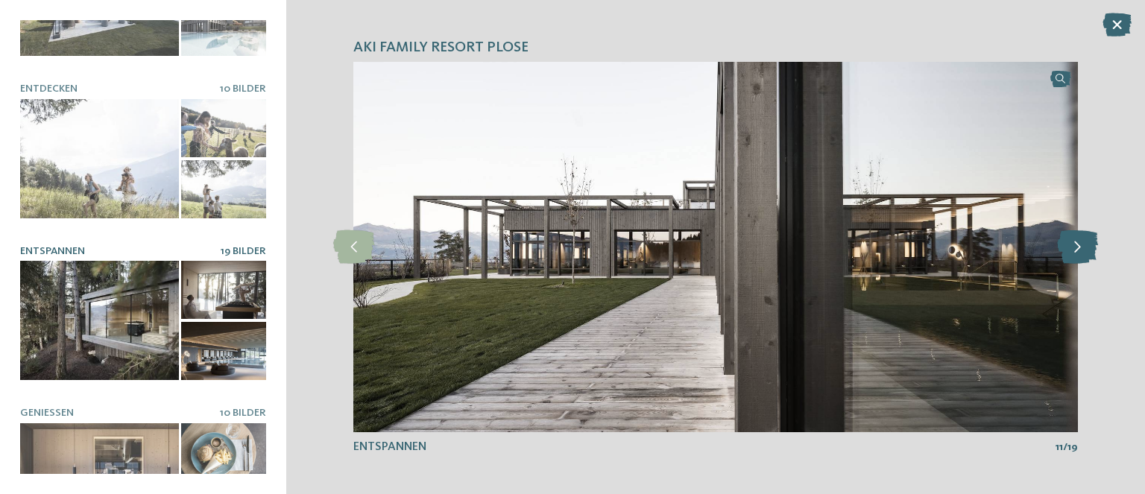
click at [1075, 246] on icon at bounding box center [1077, 247] width 41 height 34
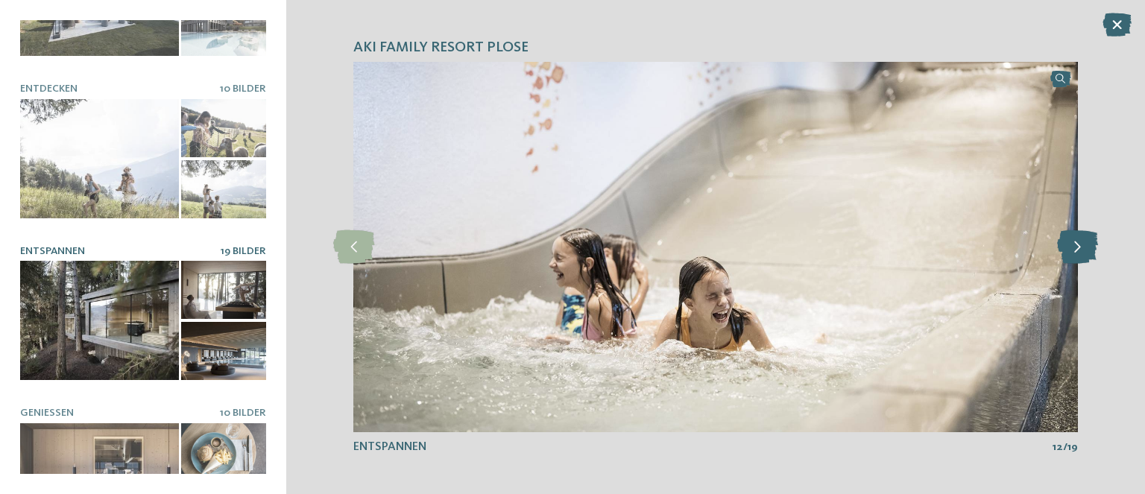
click at [1075, 246] on icon at bounding box center [1077, 247] width 41 height 34
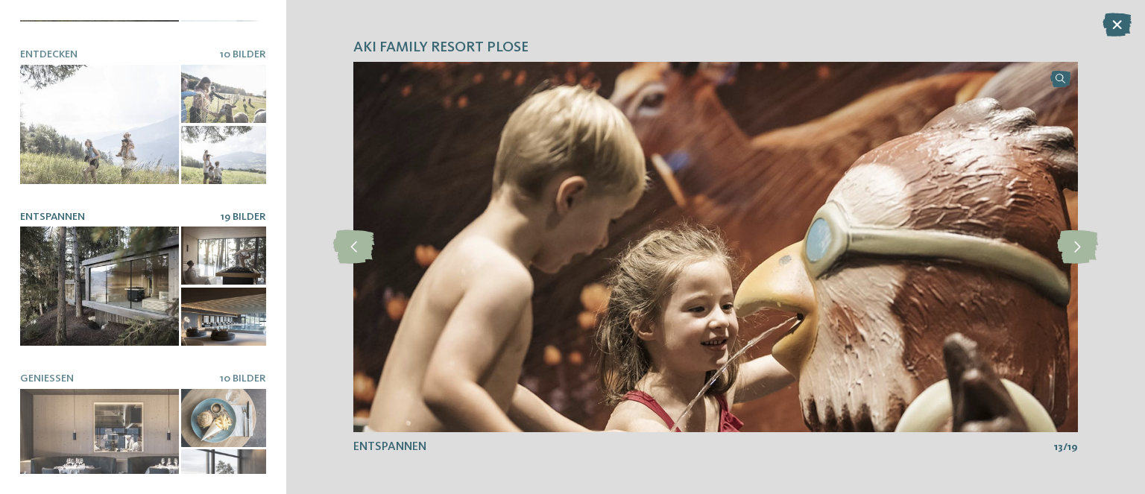
scroll to position [152, 0]
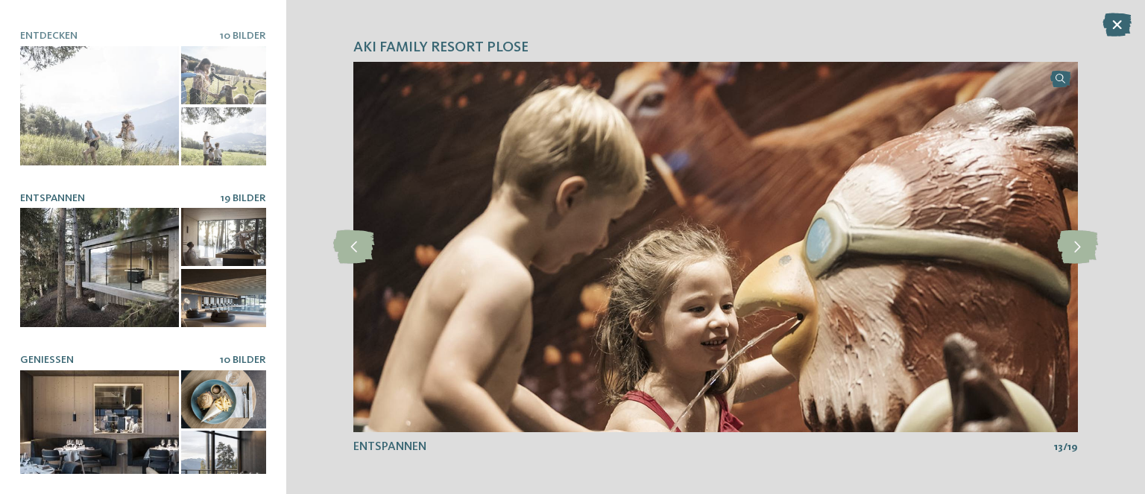
click at [102, 396] on div at bounding box center [99, 429] width 159 height 119
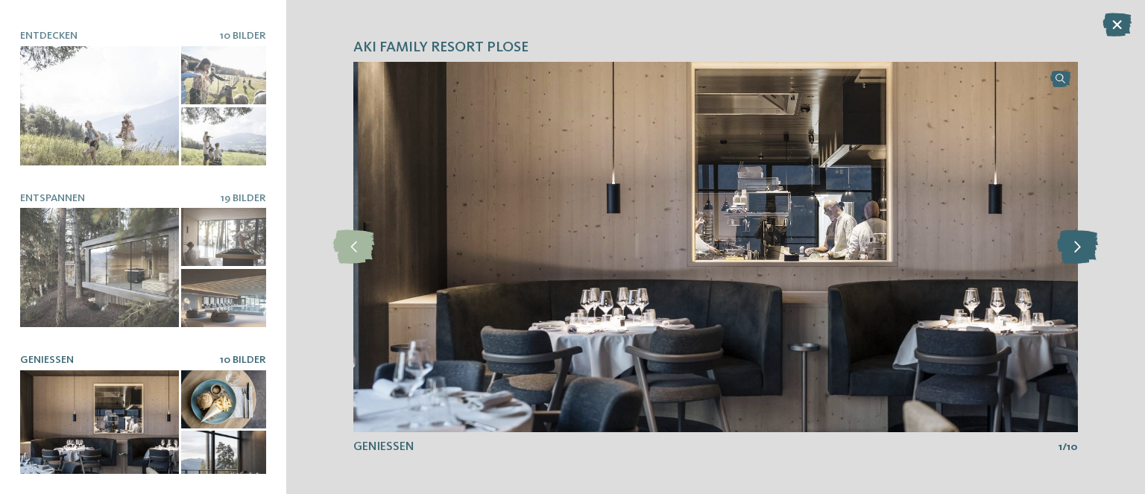
click at [1076, 253] on icon at bounding box center [1077, 247] width 41 height 34
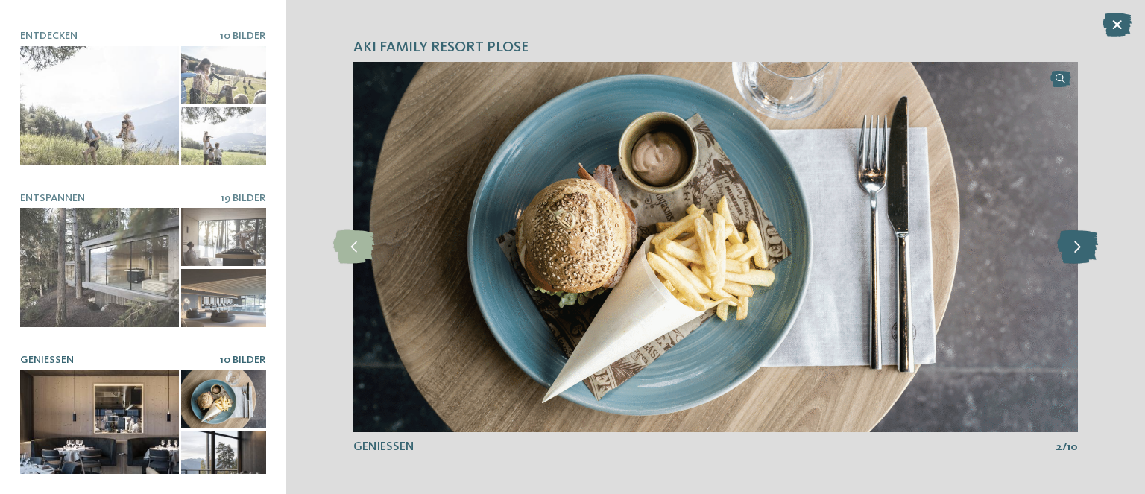
click at [1076, 253] on icon at bounding box center [1077, 247] width 41 height 34
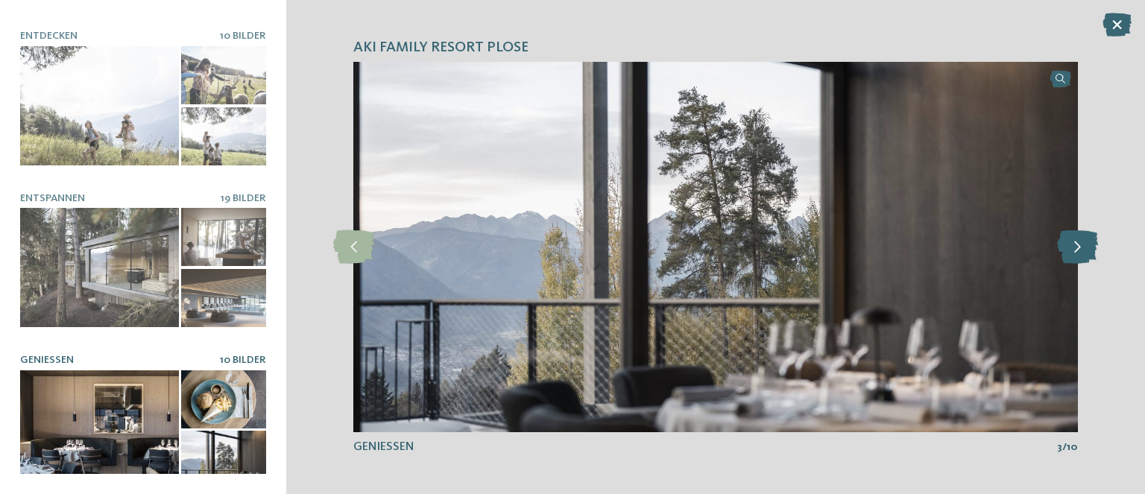
click at [1076, 253] on icon at bounding box center [1077, 247] width 41 height 34
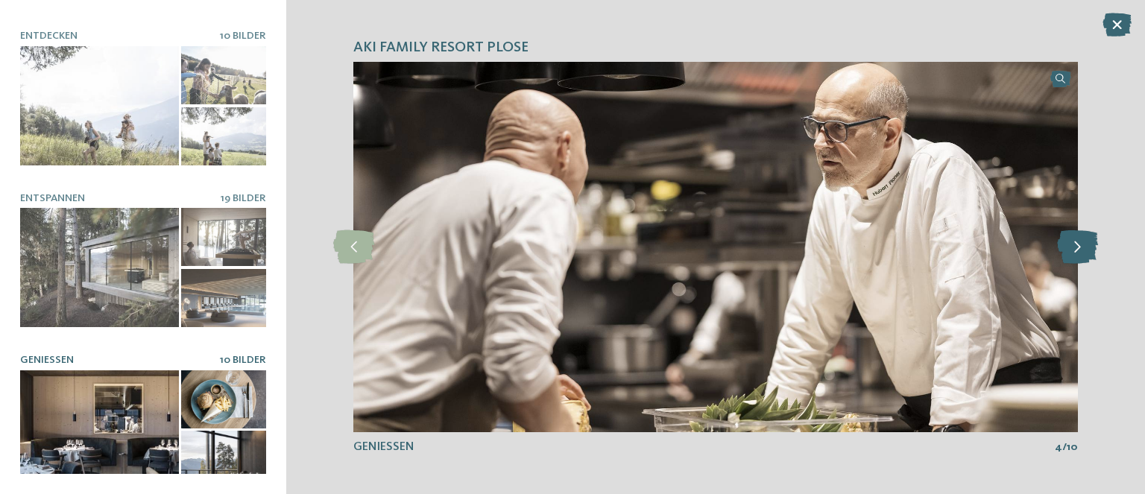
click at [1076, 253] on icon at bounding box center [1077, 247] width 41 height 34
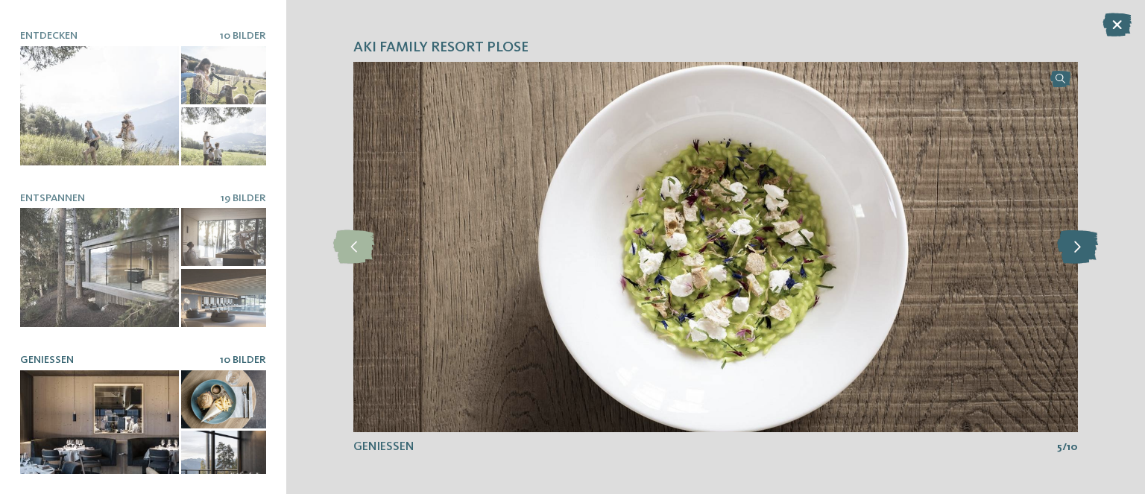
click at [1076, 253] on icon at bounding box center [1077, 247] width 41 height 34
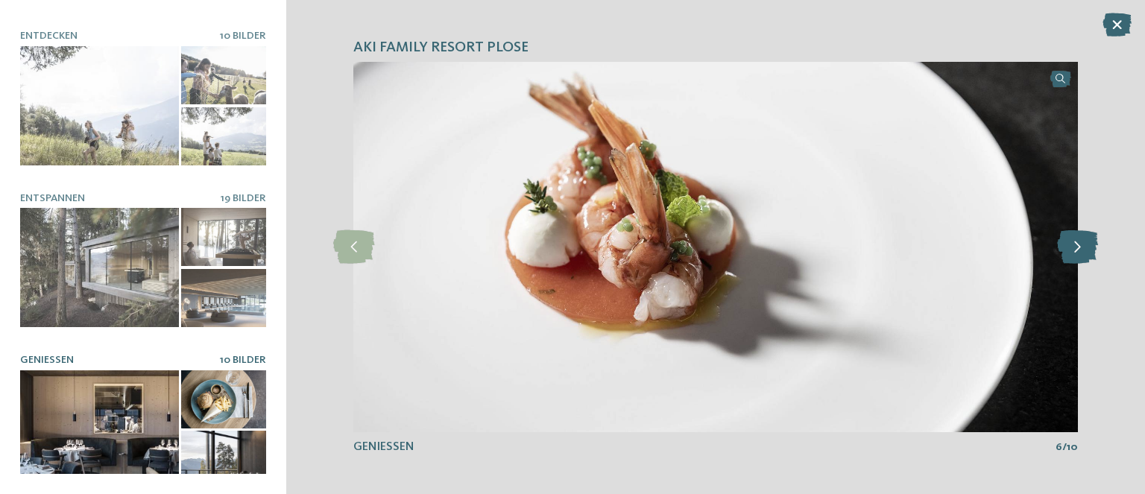
click at [1076, 253] on icon at bounding box center [1077, 247] width 41 height 34
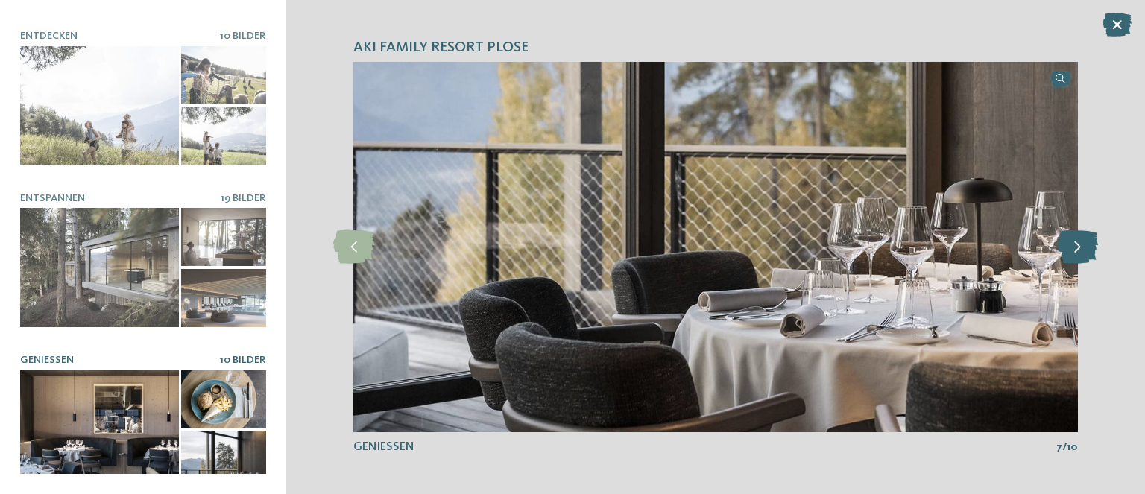
click at [1076, 253] on icon at bounding box center [1077, 247] width 41 height 34
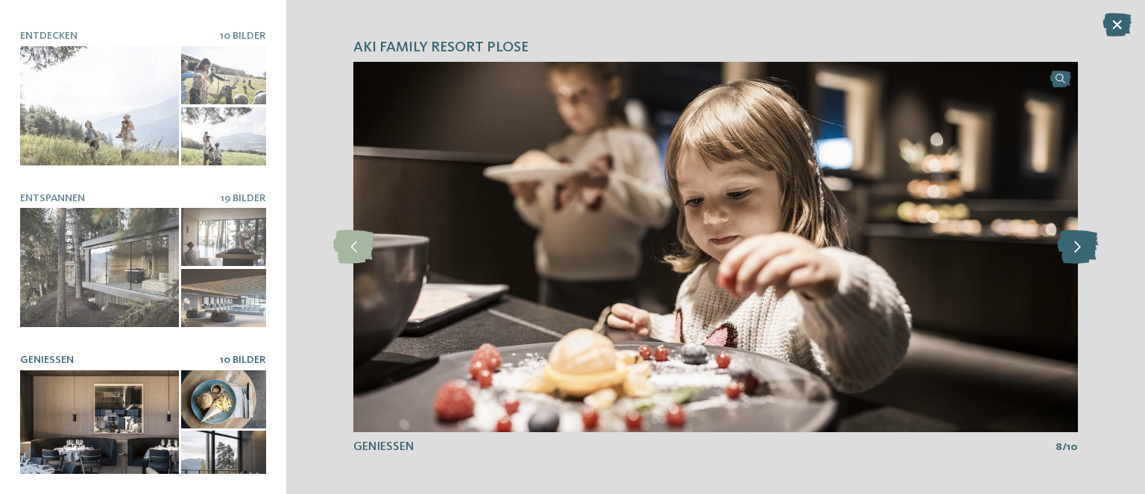
click at [1076, 253] on icon at bounding box center [1077, 247] width 41 height 34
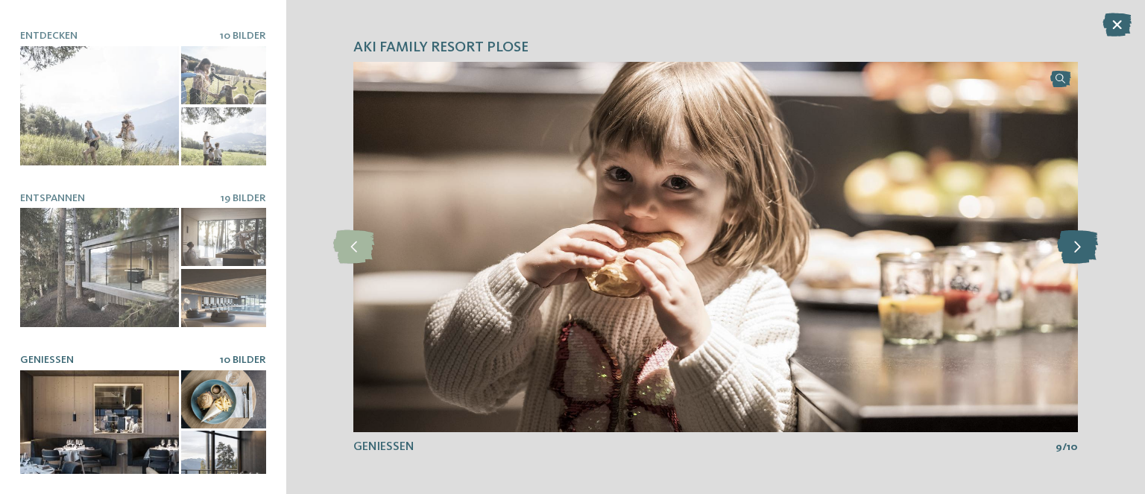
click at [1076, 253] on icon at bounding box center [1077, 247] width 41 height 34
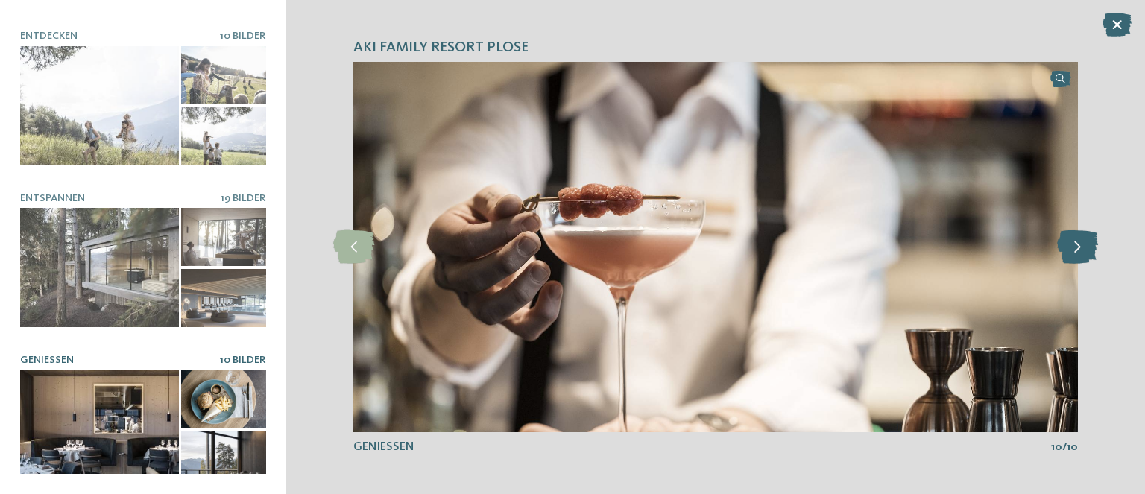
click at [1076, 253] on icon at bounding box center [1077, 247] width 41 height 34
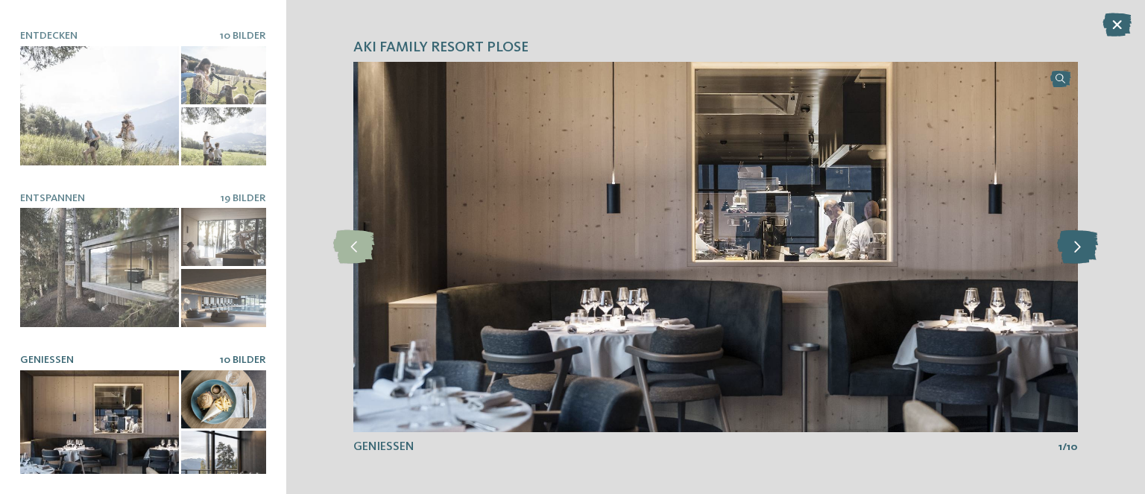
click at [1076, 253] on icon at bounding box center [1077, 247] width 41 height 34
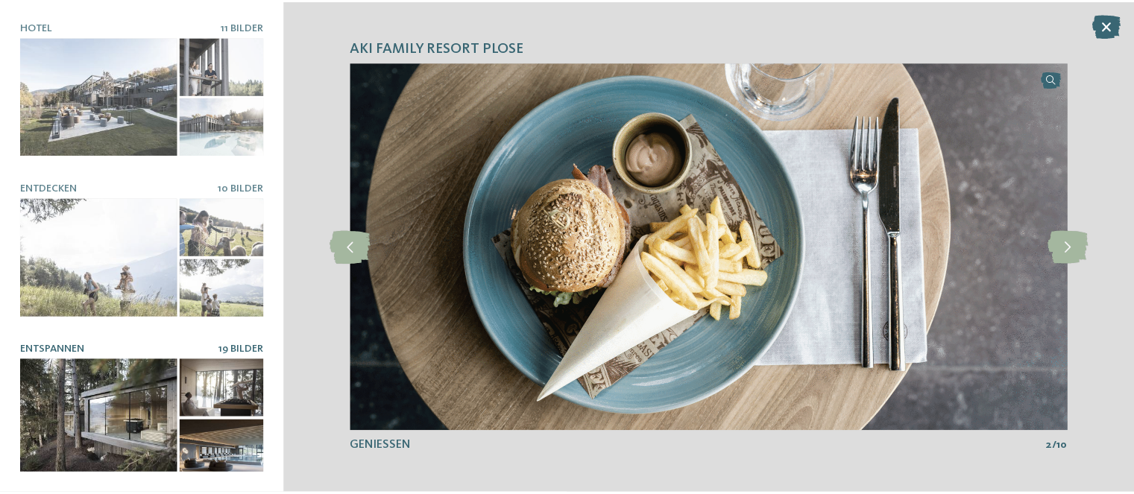
scroll to position [0, 0]
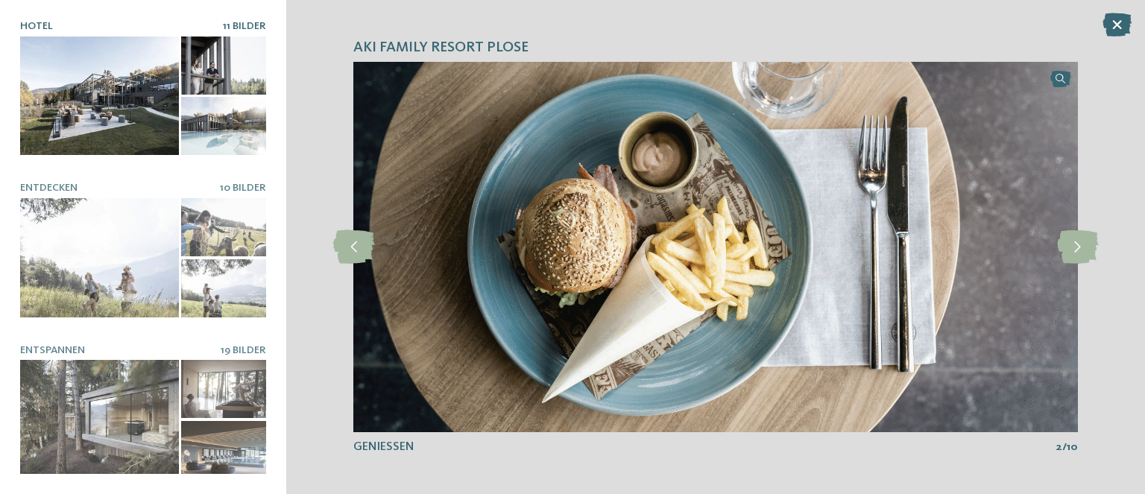
click at [123, 97] on div at bounding box center [99, 96] width 159 height 119
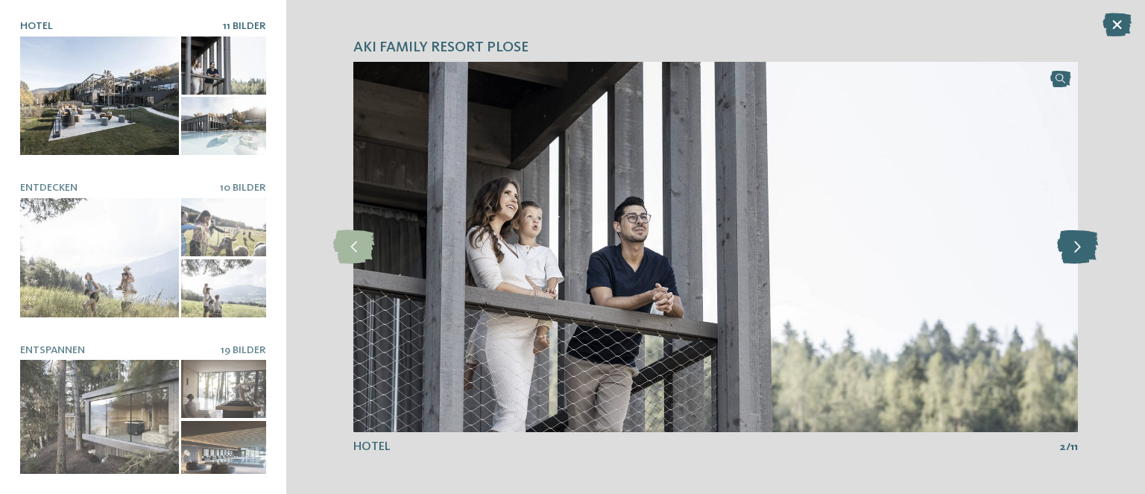
click at [1078, 247] on icon at bounding box center [1077, 247] width 41 height 34
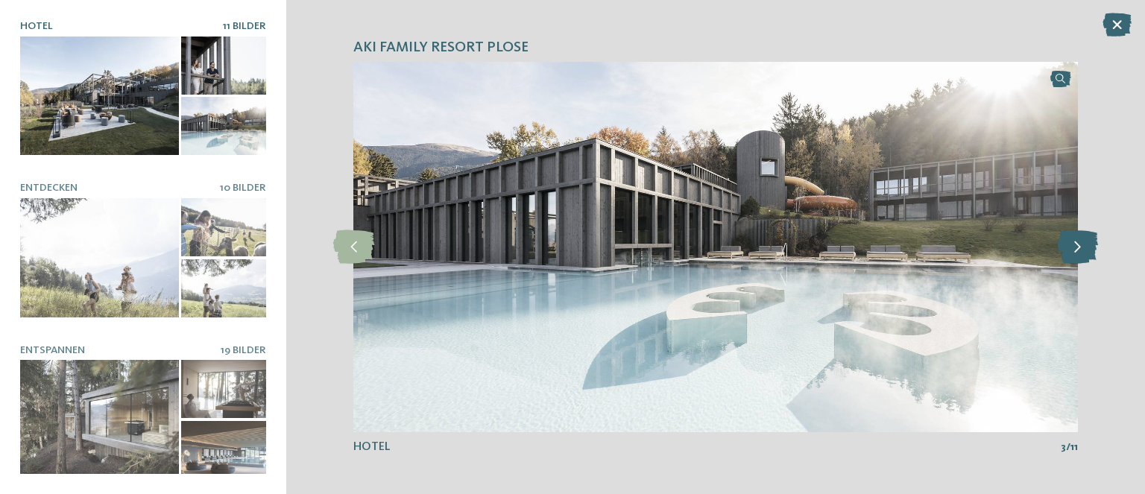
click at [1078, 247] on icon at bounding box center [1077, 247] width 41 height 34
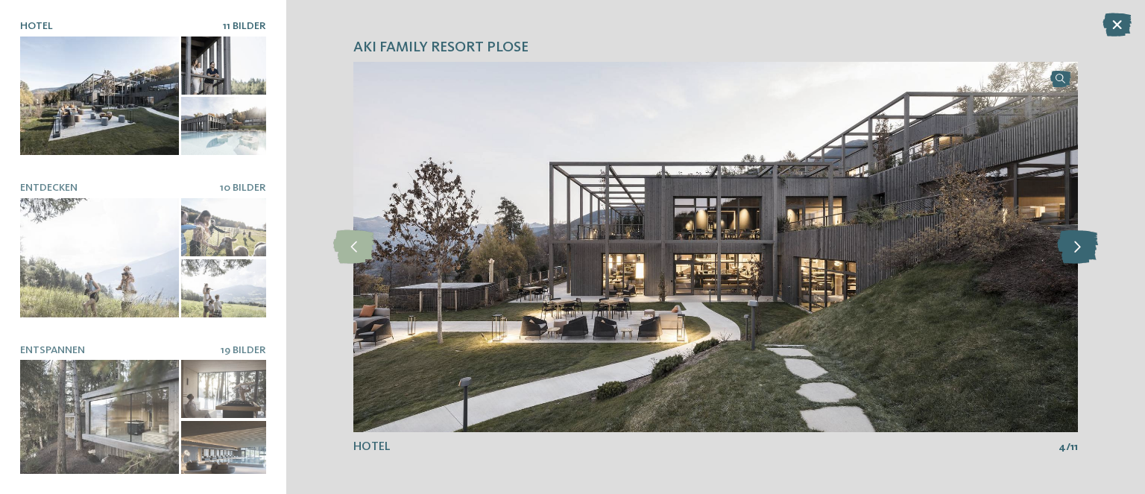
click at [1078, 247] on icon at bounding box center [1077, 247] width 41 height 34
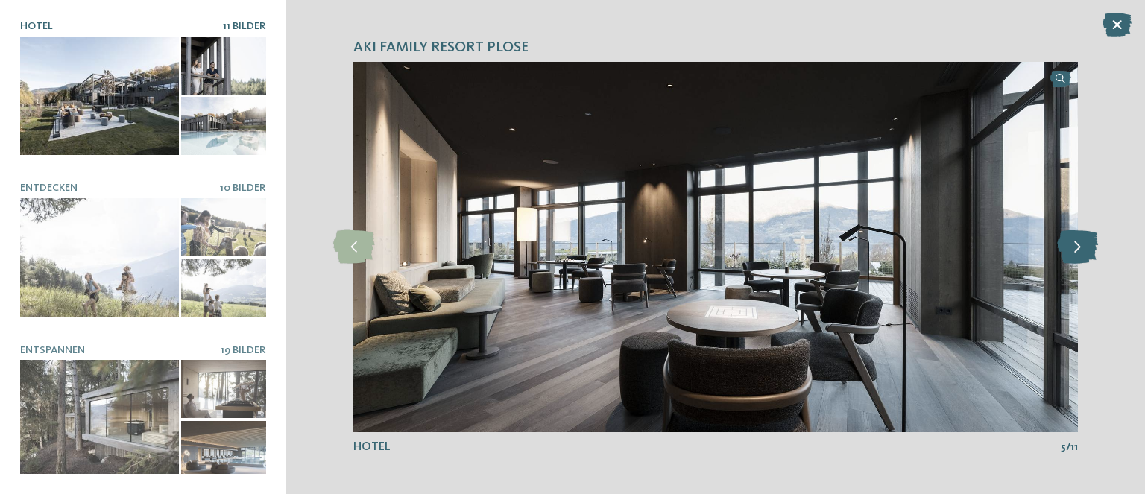
click at [1078, 247] on icon at bounding box center [1077, 247] width 41 height 34
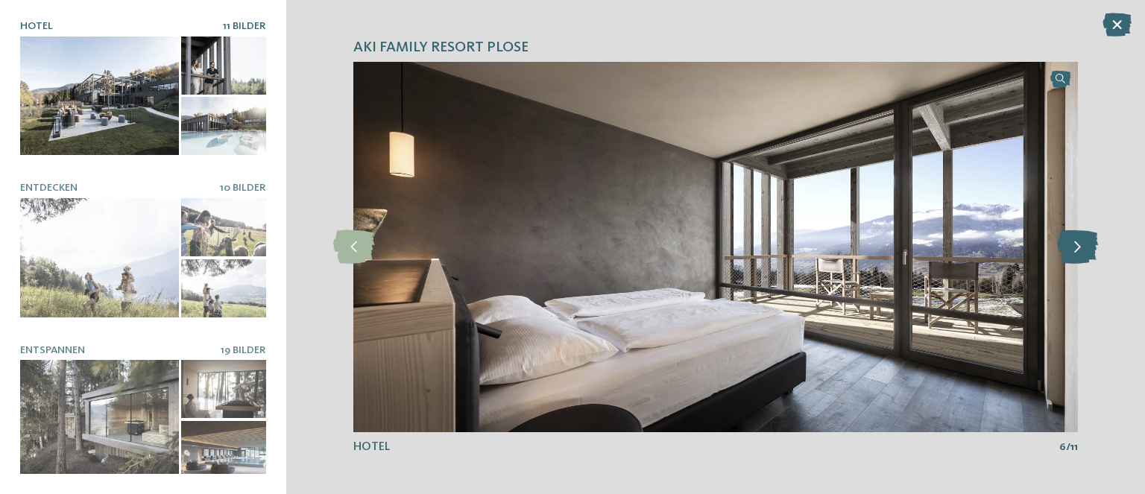
click at [1078, 247] on icon at bounding box center [1077, 247] width 41 height 34
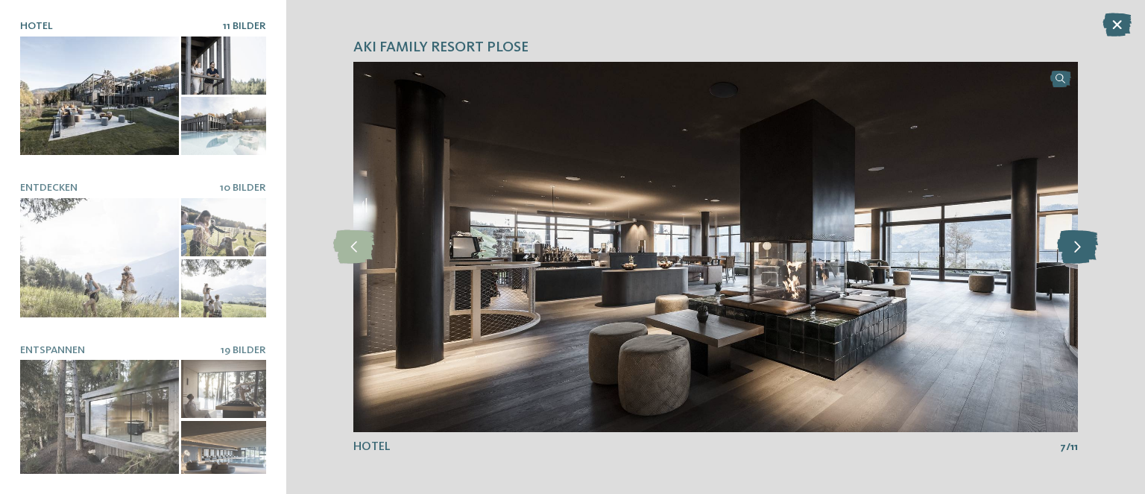
click at [1078, 247] on icon at bounding box center [1077, 247] width 41 height 34
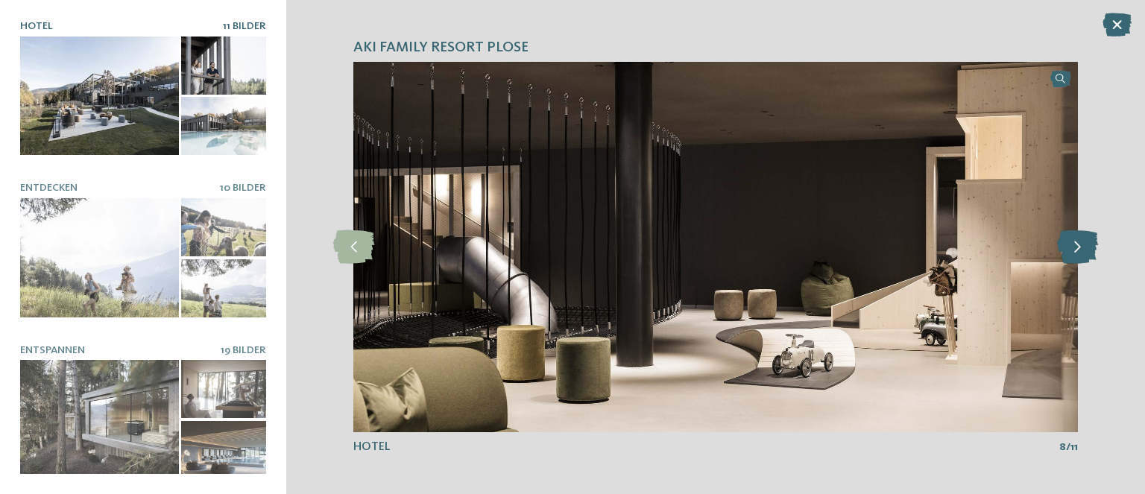
click at [1078, 247] on icon at bounding box center [1077, 247] width 41 height 34
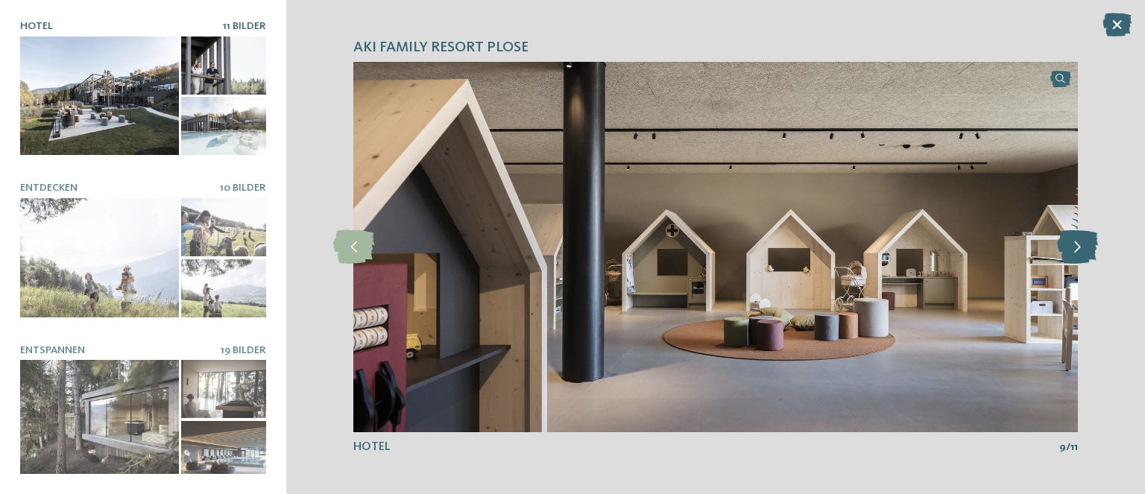
click at [1078, 247] on icon at bounding box center [1077, 247] width 41 height 34
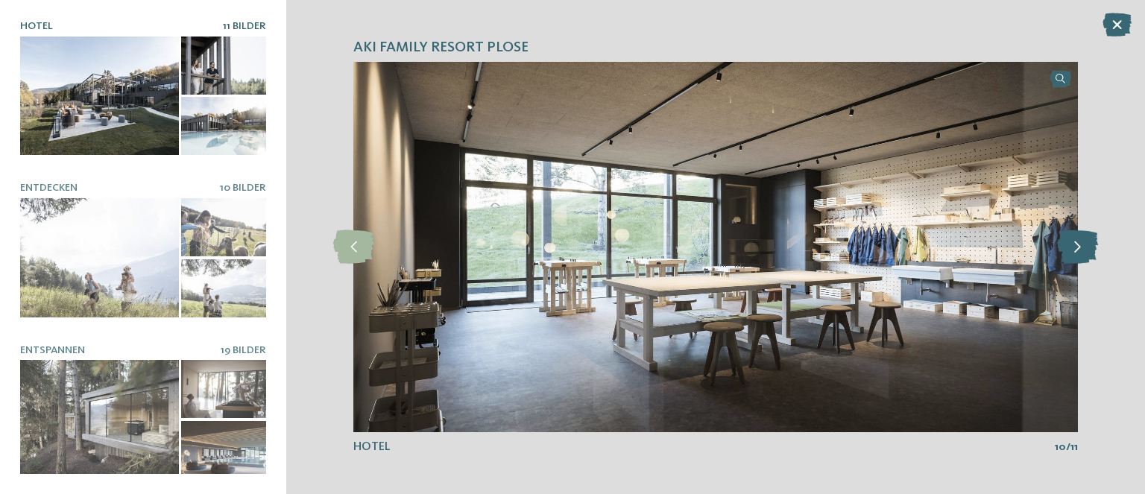
click at [1078, 247] on icon at bounding box center [1077, 247] width 41 height 34
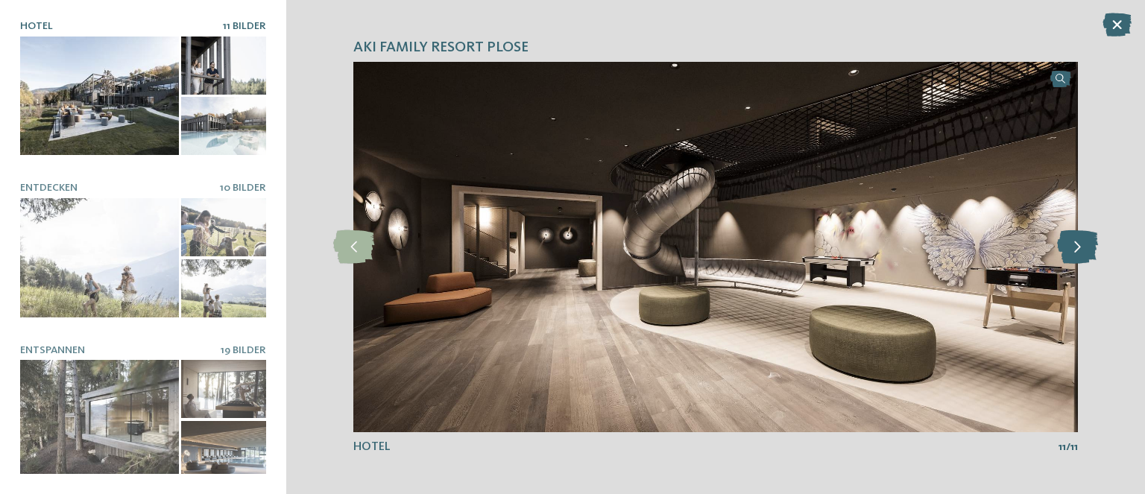
click at [1078, 247] on icon at bounding box center [1077, 247] width 41 height 34
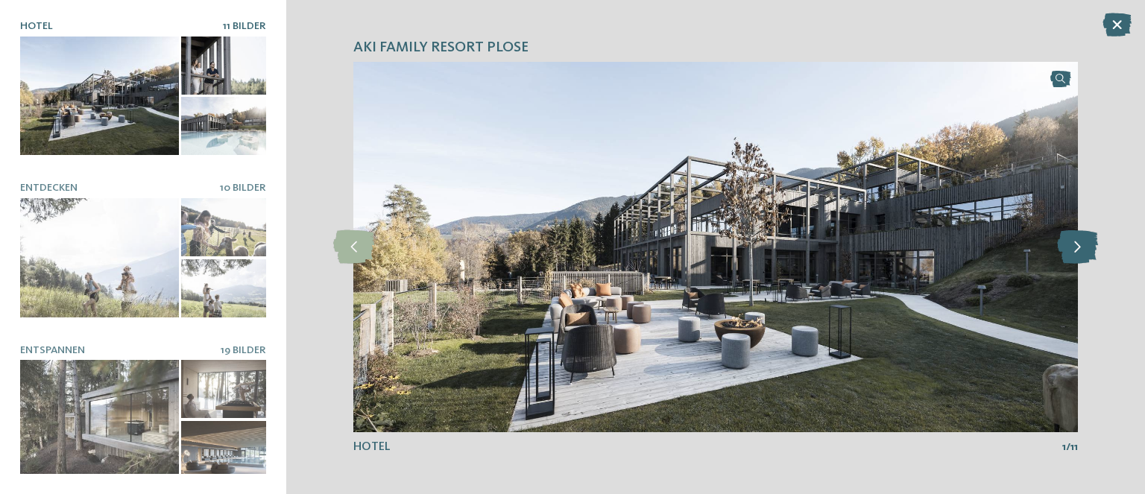
click at [1078, 247] on icon at bounding box center [1077, 247] width 41 height 34
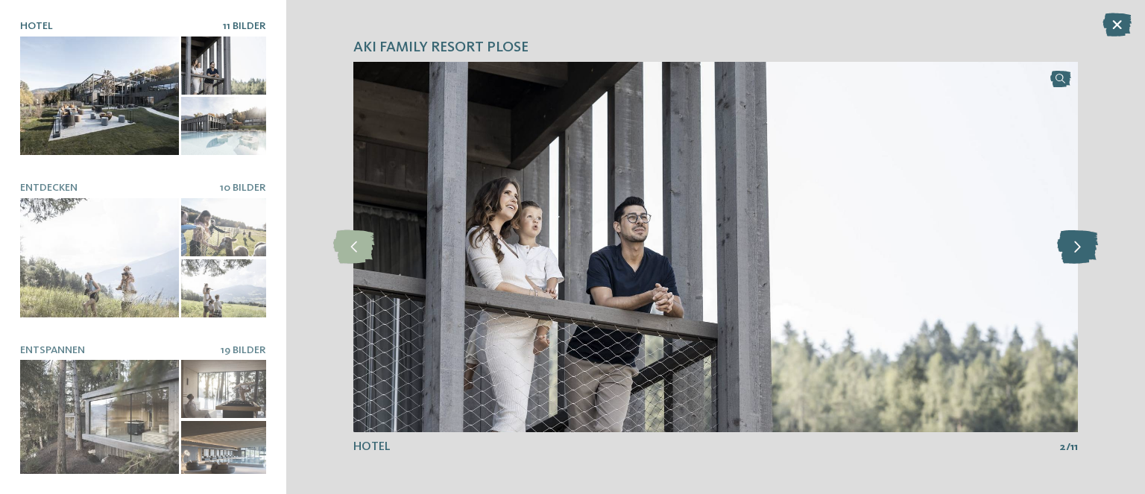
click at [1078, 247] on icon at bounding box center [1077, 247] width 41 height 34
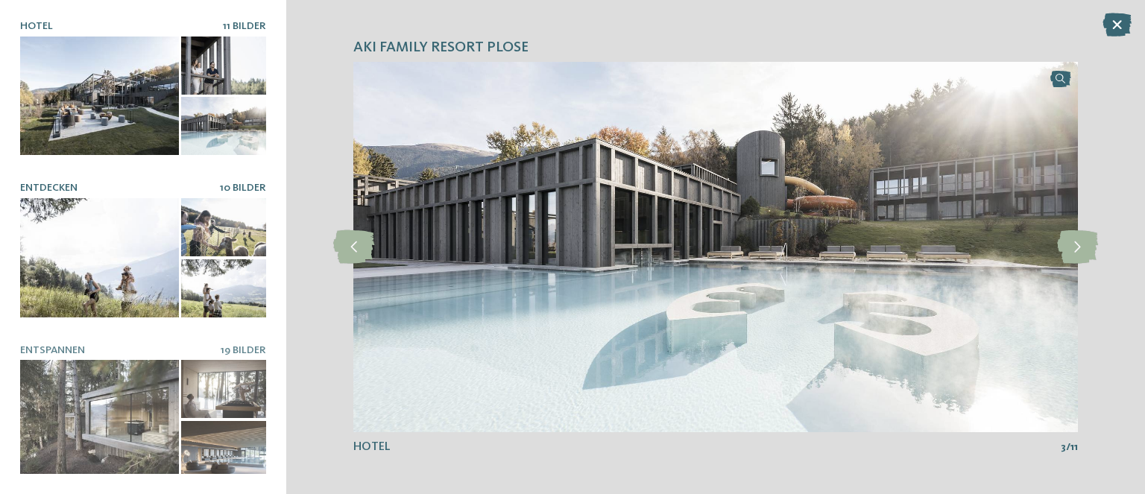
click at [122, 230] on div at bounding box center [99, 257] width 159 height 119
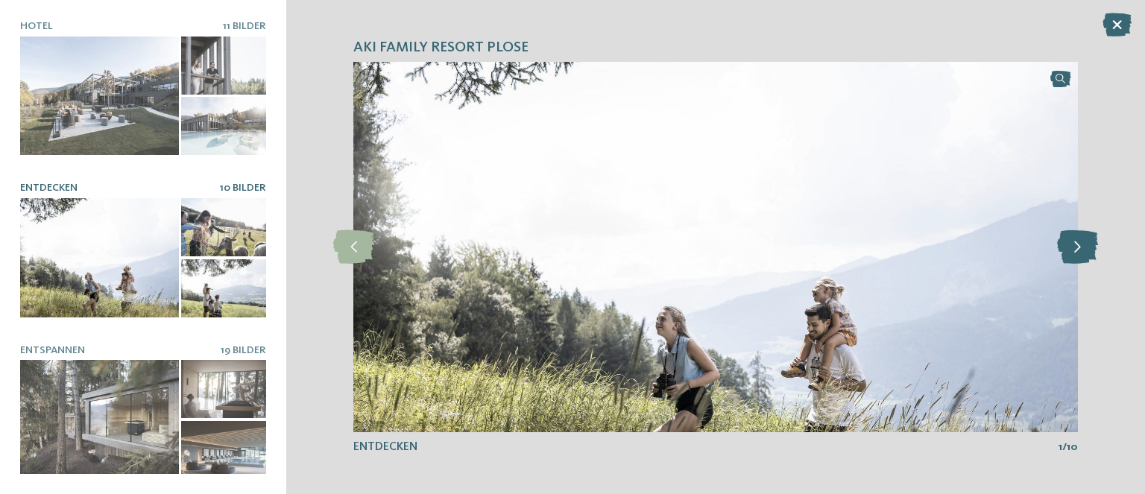
click at [1085, 250] on icon at bounding box center [1077, 247] width 41 height 34
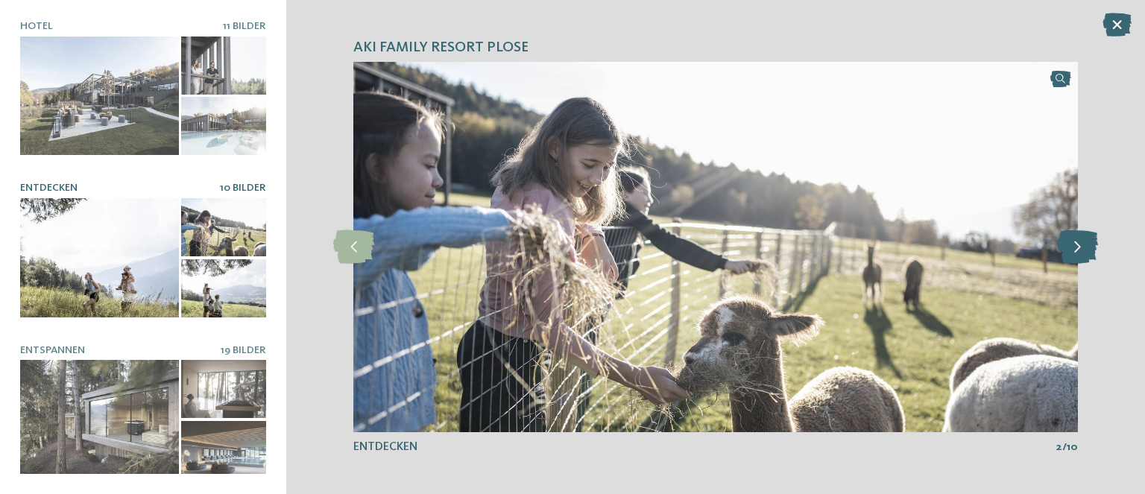
click at [1085, 250] on icon at bounding box center [1077, 247] width 41 height 34
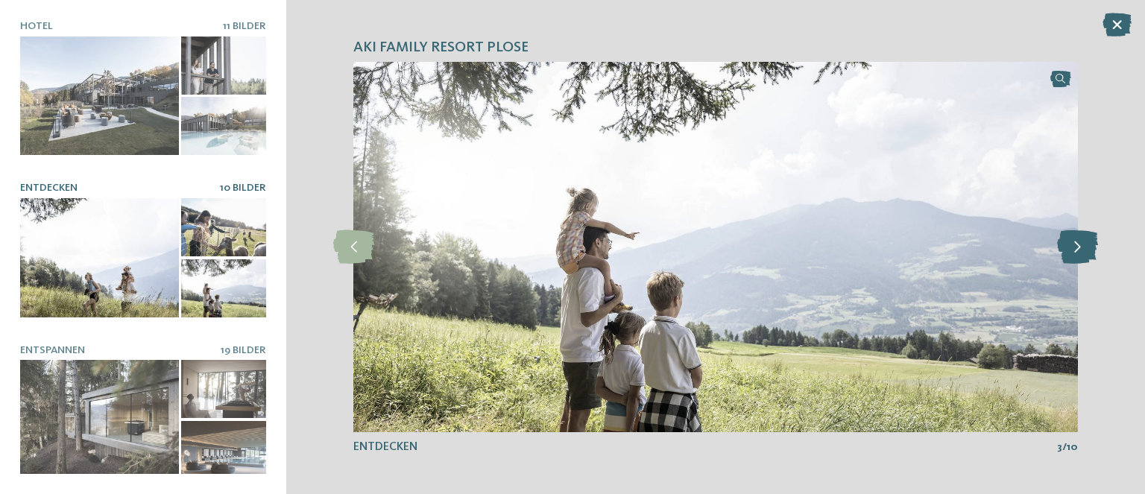
click at [1085, 250] on icon at bounding box center [1077, 247] width 41 height 34
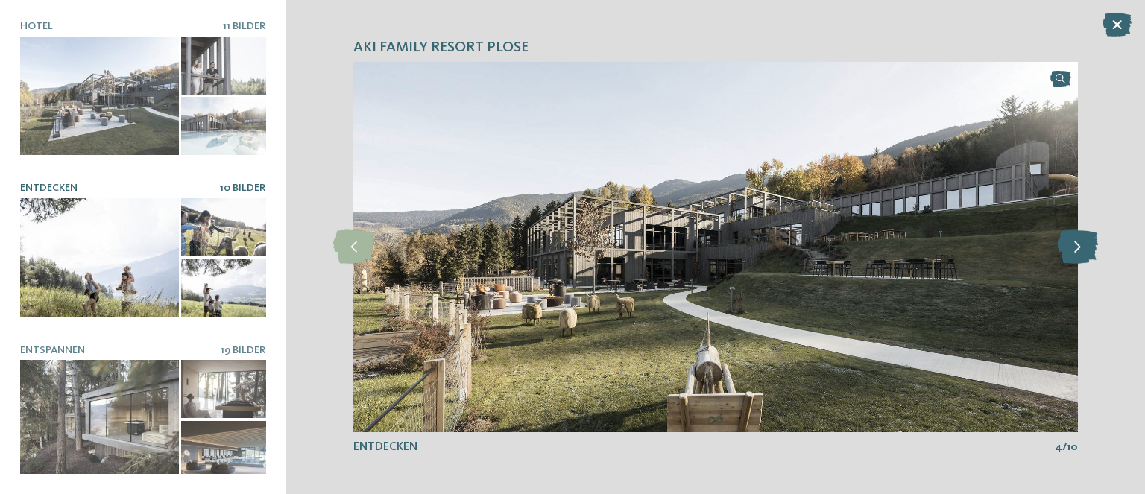
click at [1085, 250] on icon at bounding box center [1077, 247] width 41 height 34
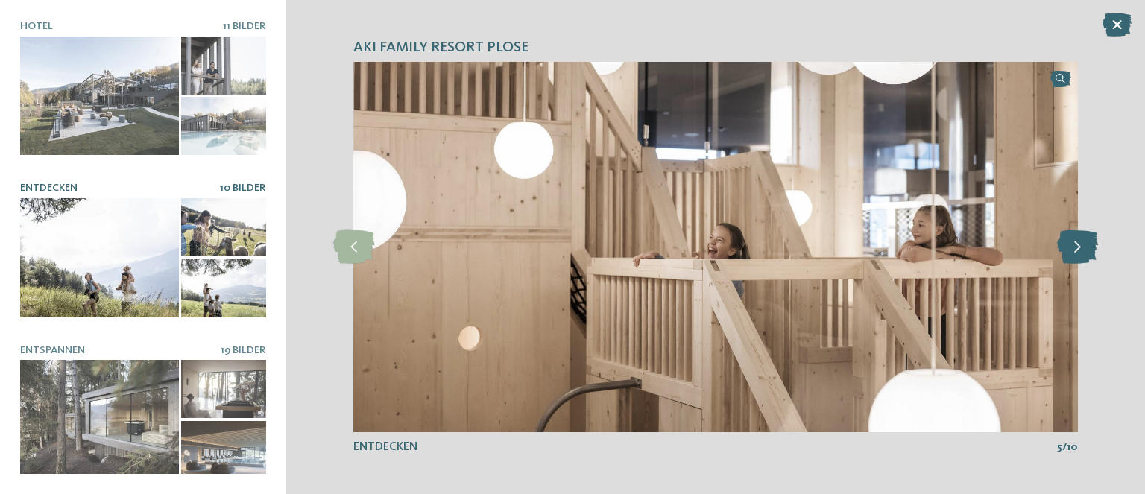
click at [1085, 250] on icon at bounding box center [1077, 247] width 41 height 34
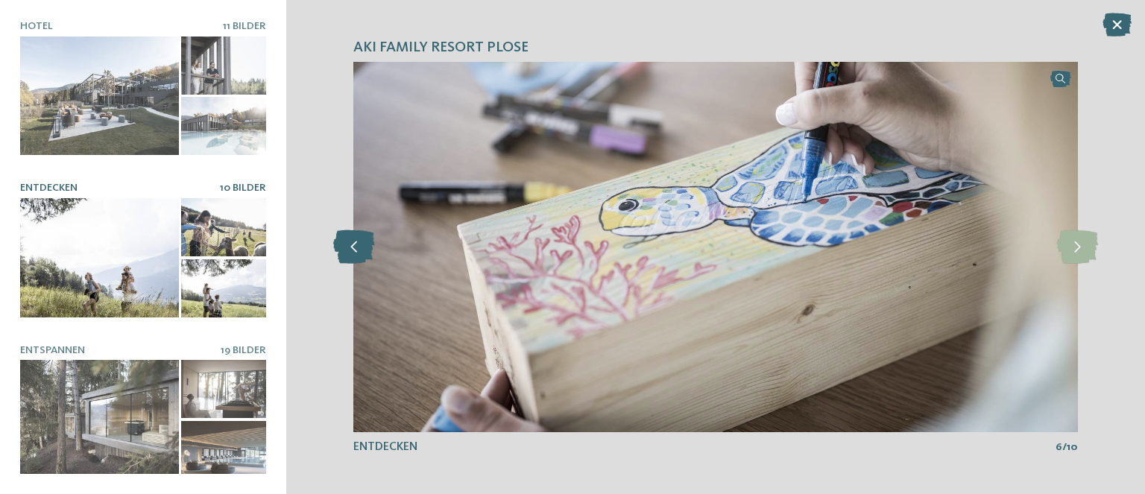
click at [357, 238] on icon at bounding box center [353, 247] width 41 height 34
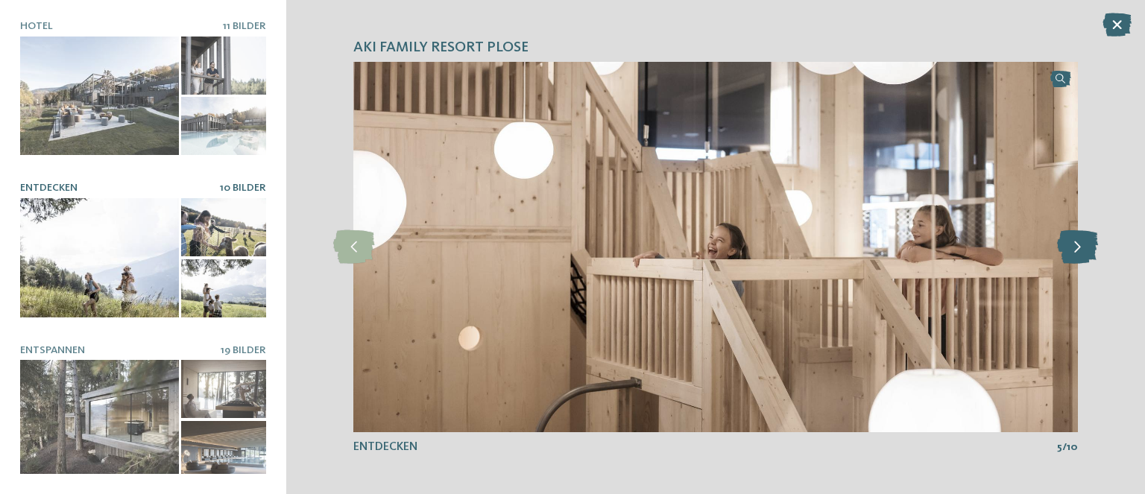
click at [1091, 250] on icon at bounding box center [1077, 247] width 41 height 34
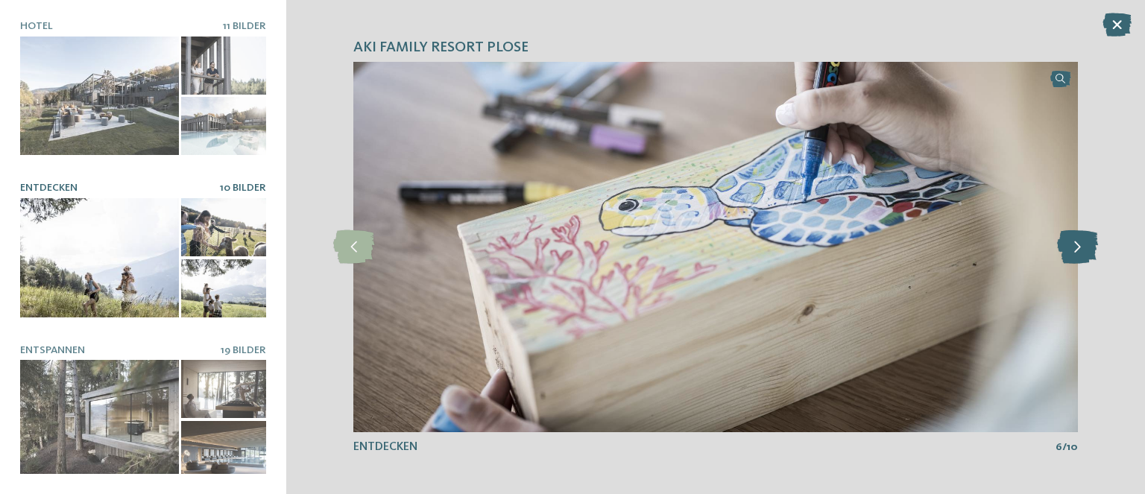
click at [1091, 250] on icon at bounding box center [1077, 247] width 41 height 34
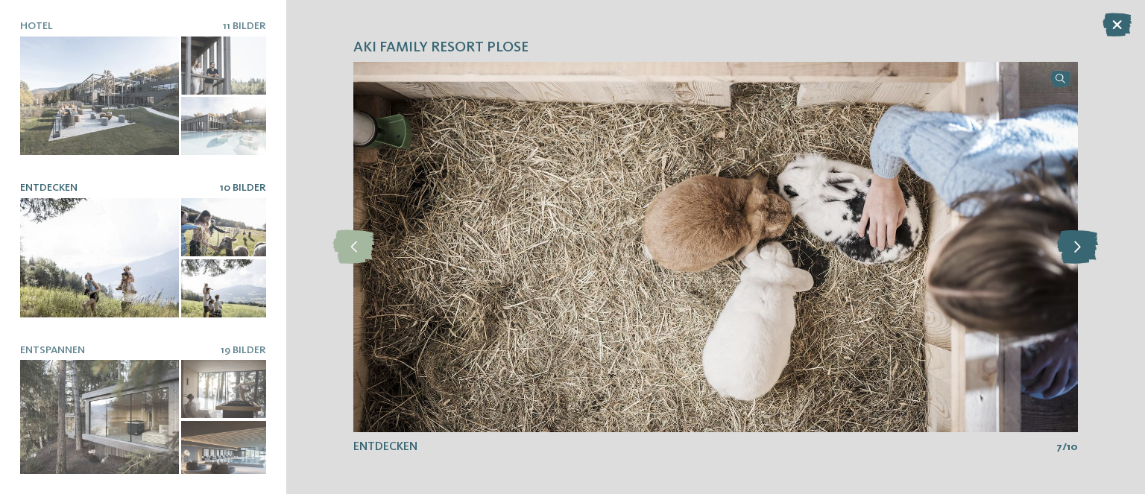
click at [1091, 250] on icon at bounding box center [1077, 247] width 41 height 34
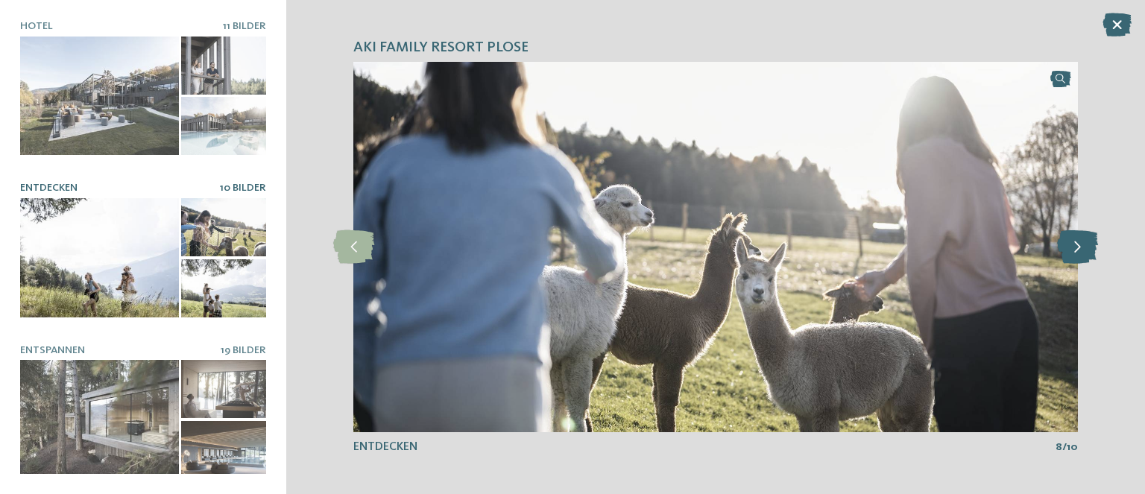
click at [1091, 250] on icon at bounding box center [1077, 247] width 41 height 34
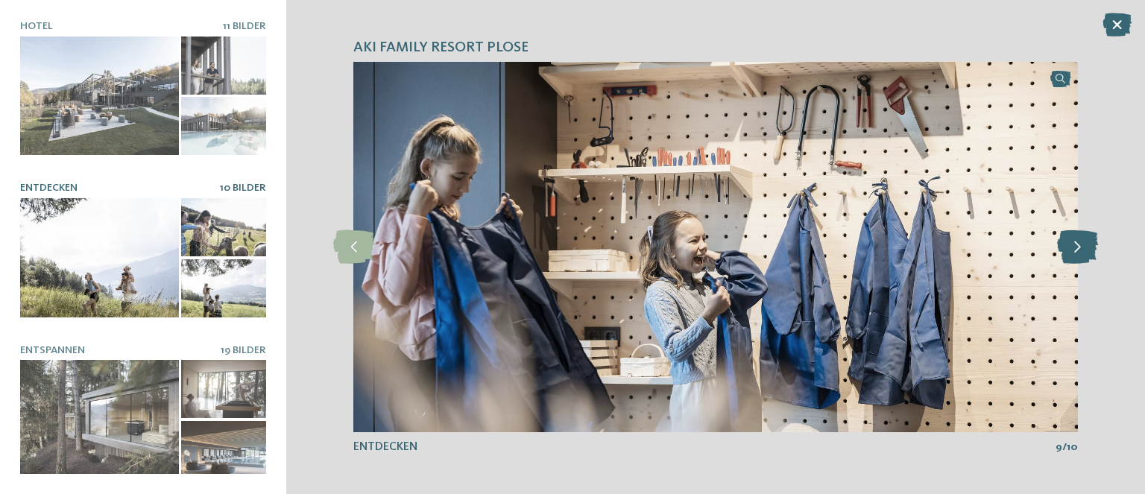
click at [1085, 253] on icon at bounding box center [1077, 247] width 41 height 34
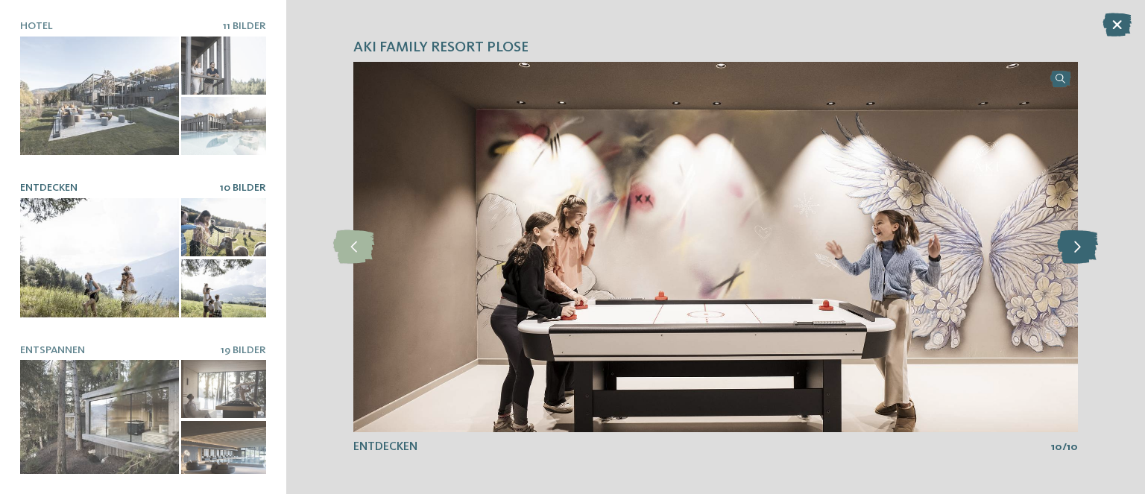
click at [1085, 253] on icon at bounding box center [1077, 247] width 41 height 34
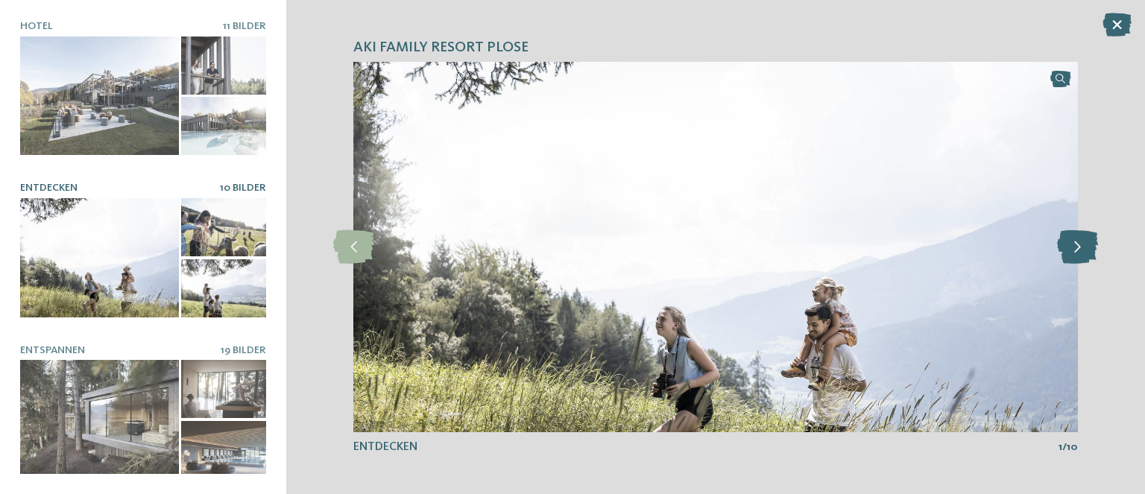
click at [1085, 253] on icon at bounding box center [1077, 247] width 41 height 34
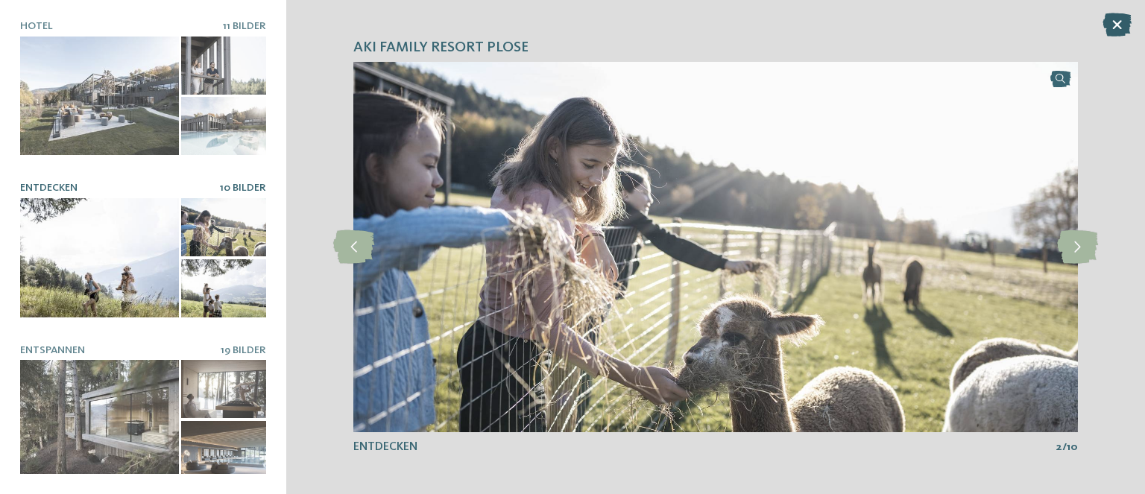
click at [1118, 27] on icon at bounding box center [1116, 25] width 29 height 24
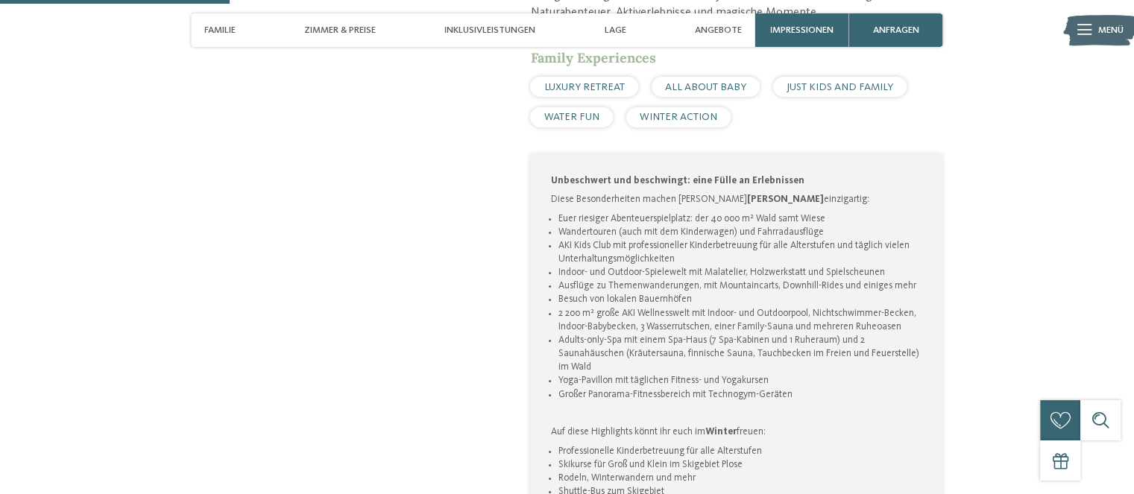
scroll to position [993, 0]
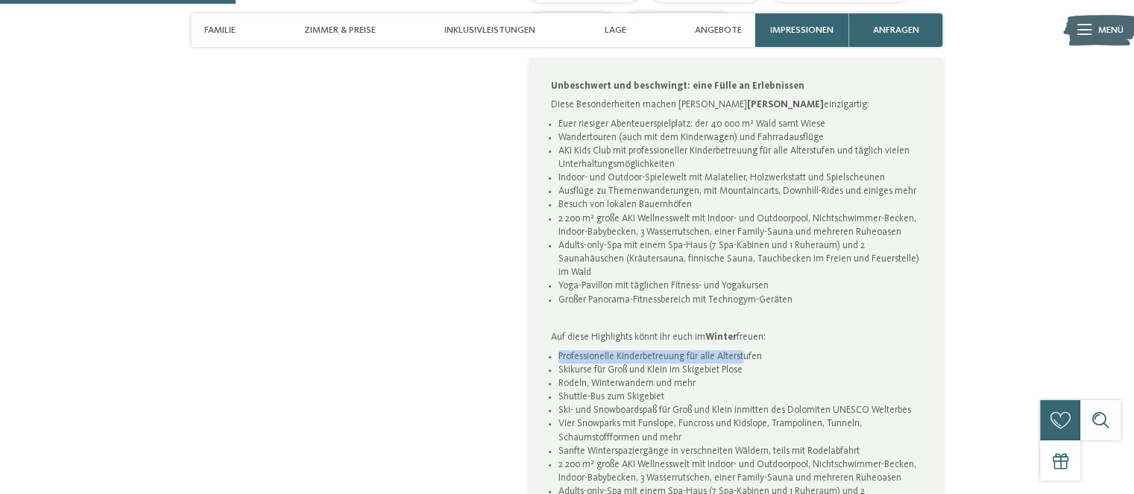
drag, startPoint x: 559, startPoint y: 294, endPoint x: 745, endPoint y: 295, distance: 186.3
click at [745, 350] on li "Professionelle Kinderbetreuung für alle Alterstufen" at bounding box center [740, 356] width 364 height 13
drag, startPoint x: 554, startPoint y: 308, endPoint x: 765, endPoint y: 319, distance: 211.2
click at [756, 350] on ul "Professionelle Kinderbetreuung für alle Alterstufen Skikurse für Groß und Klein…" at bounding box center [737, 451] width 372 height 203
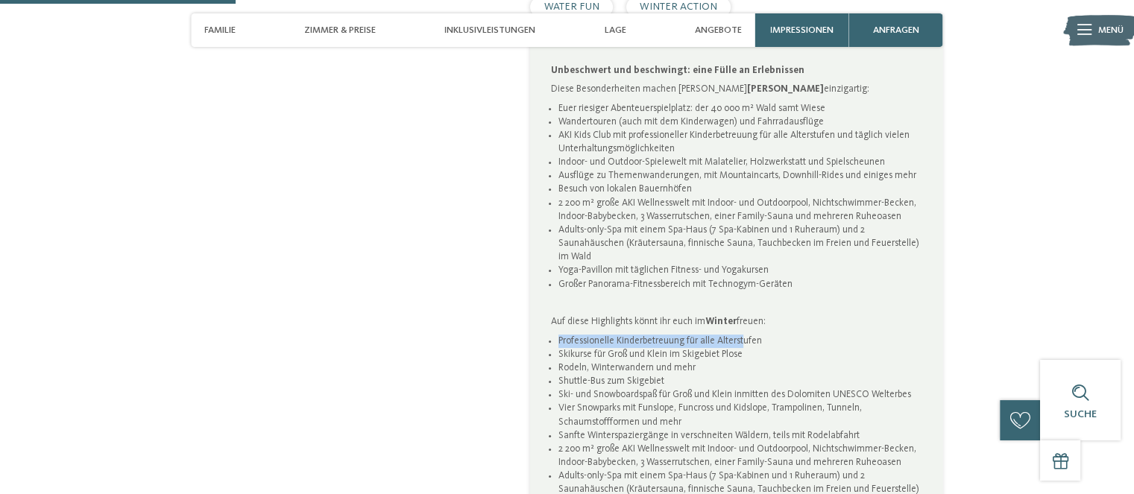
scroll to position [1093, 0]
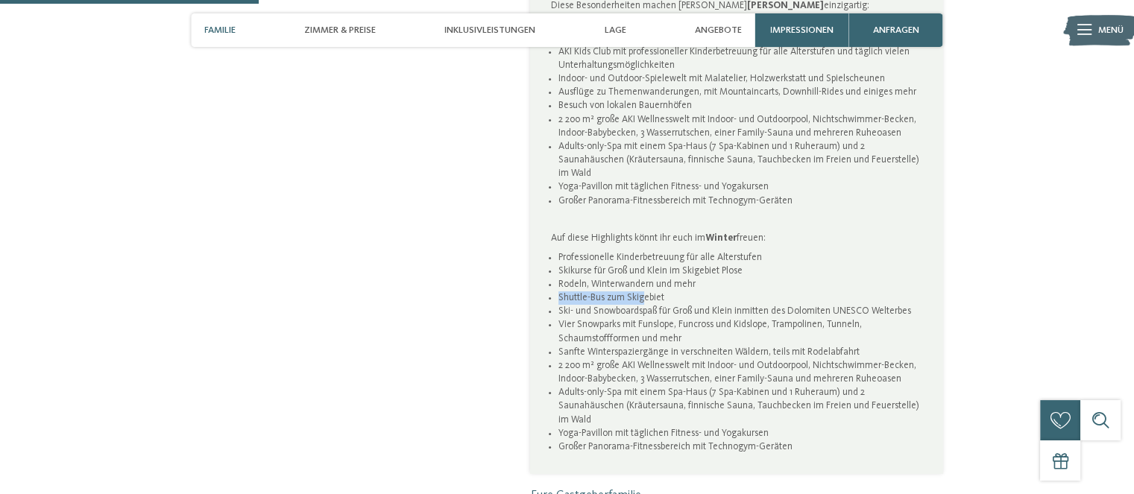
drag, startPoint x: 559, startPoint y: 233, endPoint x: 677, endPoint y: 233, distance: 117.7
click at [657, 291] on li "Shuttle-Bus zum Skigebiet" at bounding box center [740, 297] width 364 height 13
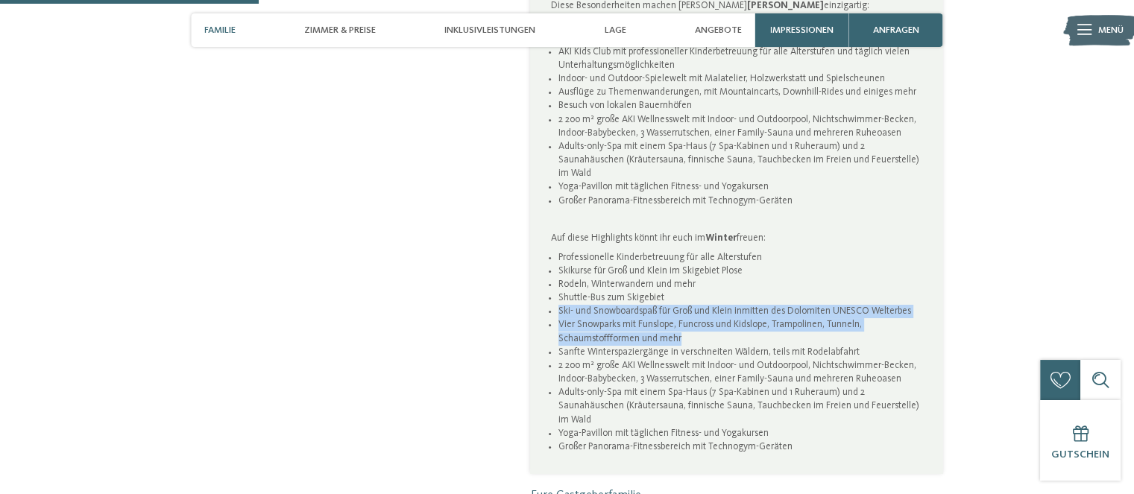
drag, startPoint x: 557, startPoint y: 246, endPoint x: 747, endPoint y: 279, distance: 193.0
click at [747, 279] on ul "Professionelle Kinderbetreuung für alle Alterstufen Skikurse für Groß und Klein…" at bounding box center [737, 352] width 372 height 203
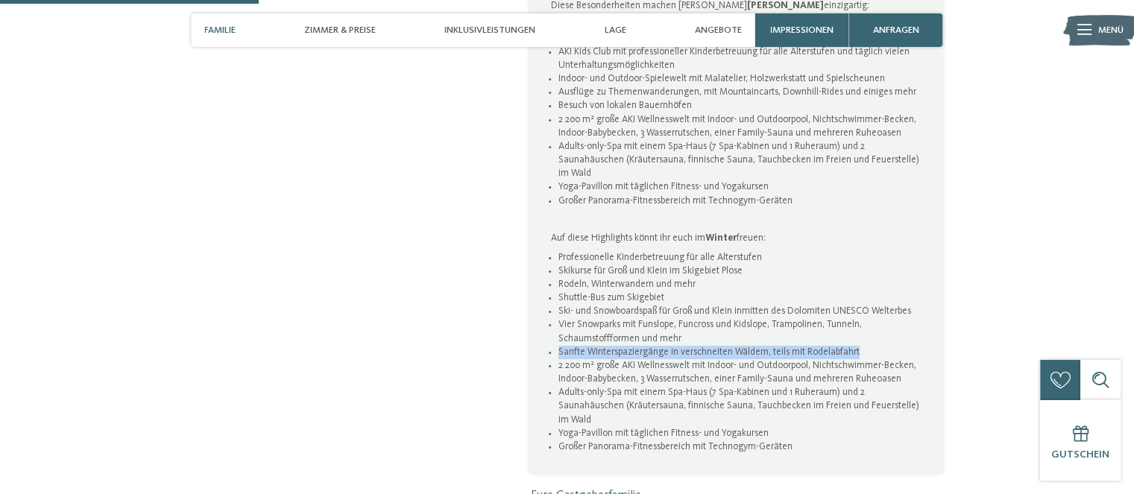
drag, startPoint x: 560, startPoint y: 291, endPoint x: 942, endPoint y: 300, distance: 382.4
click at [920, 346] on li "Sanfte Winterspaziergänge in verschneiten Wäldern, teils mit Rodelabfahrt" at bounding box center [740, 352] width 364 height 13
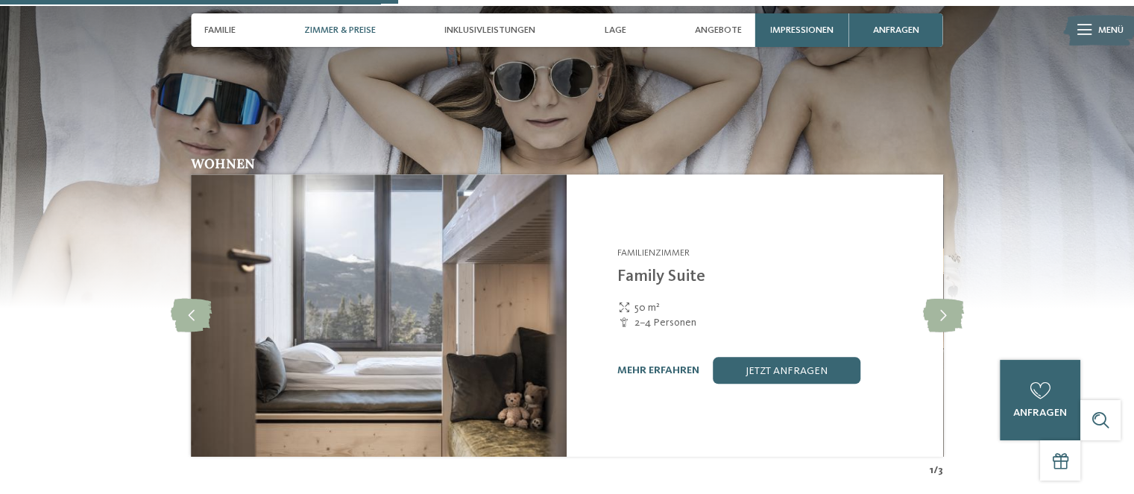
scroll to position [1590, 0]
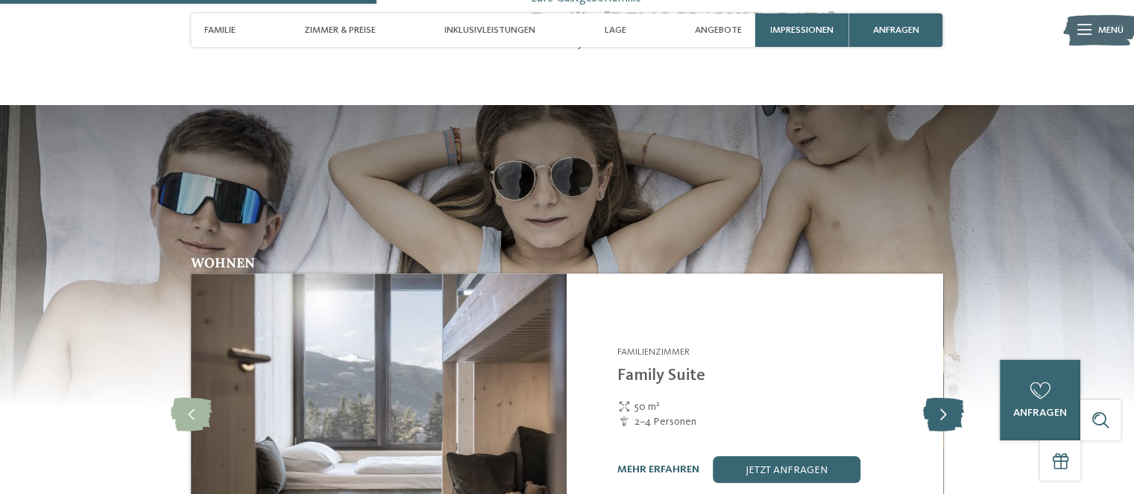
click at [946, 398] on icon at bounding box center [942, 415] width 41 height 34
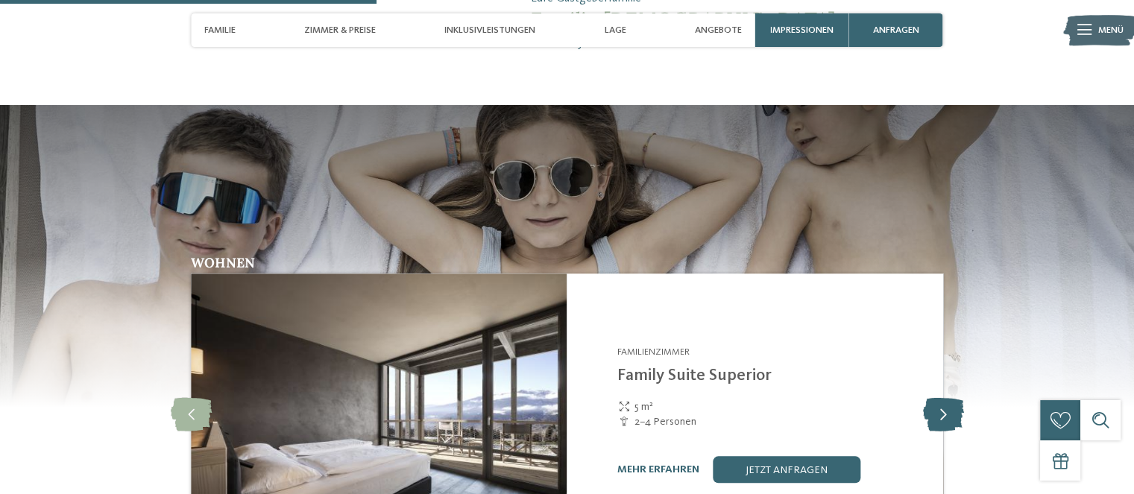
click at [946, 398] on icon at bounding box center [942, 415] width 41 height 34
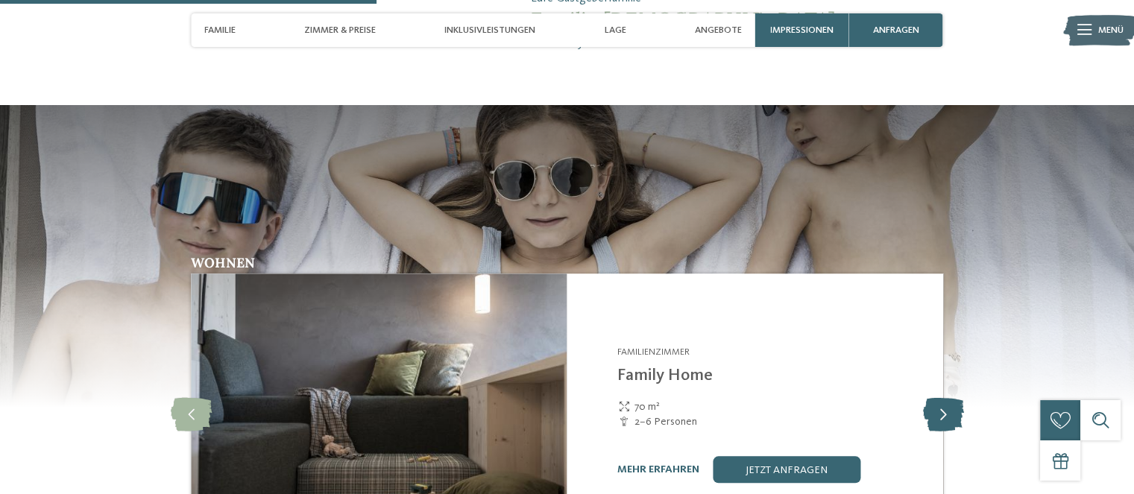
click at [946, 398] on icon at bounding box center [942, 415] width 41 height 34
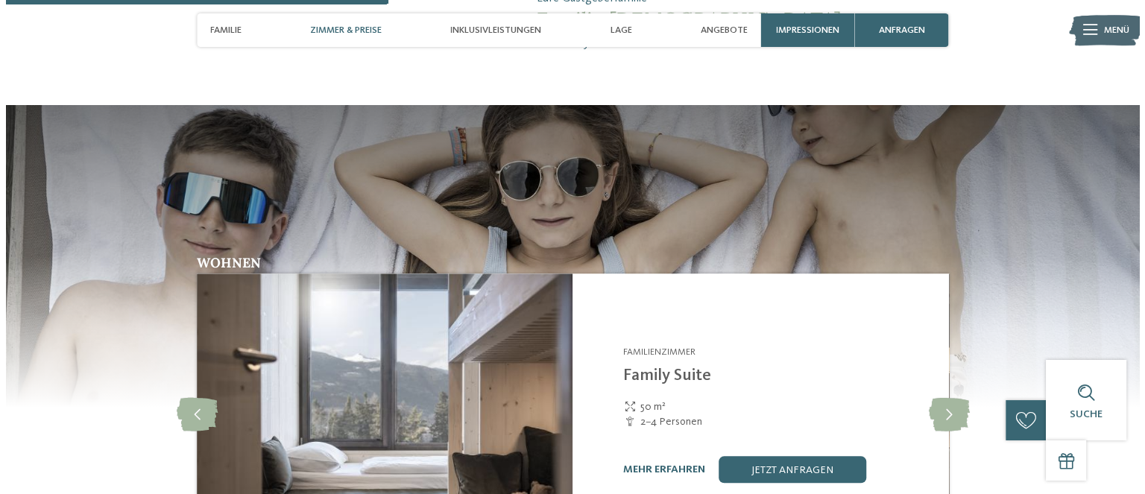
scroll to position [1689, 0]
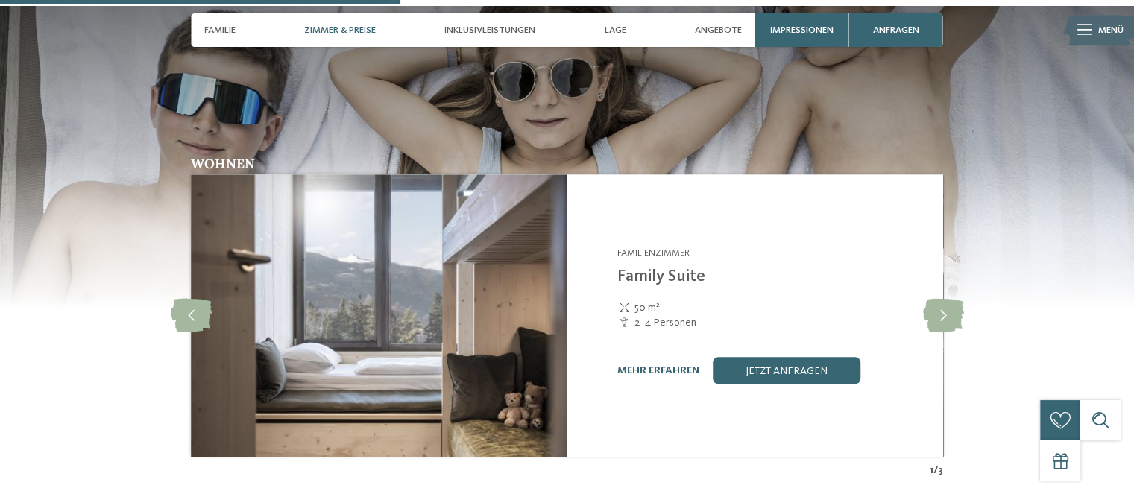
click at [636, 365] on link "mehr erfahren" at bounding box center [658, 370] width 82 height 10
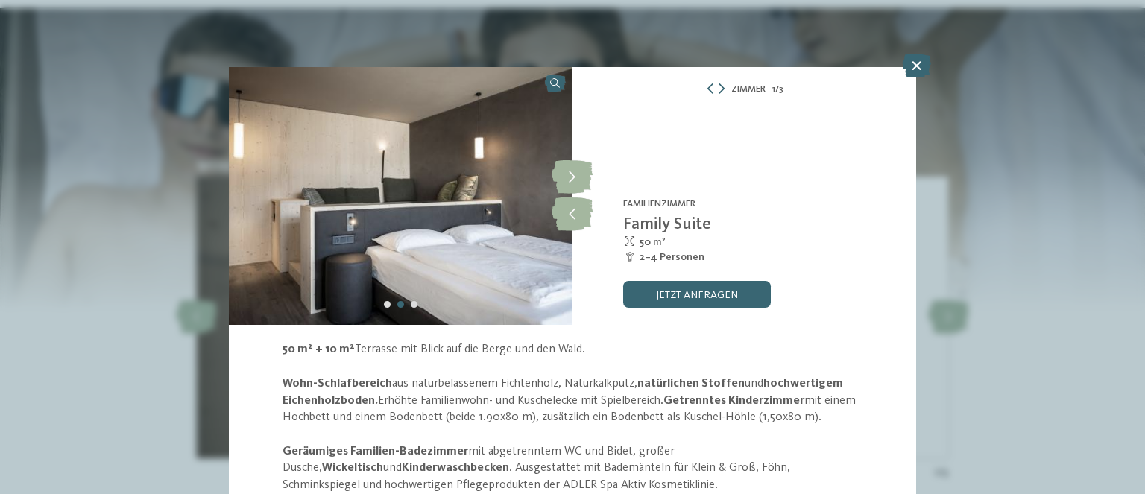
click at [912, 66] on icon at bounding box center [916, 66] width 29 height 24
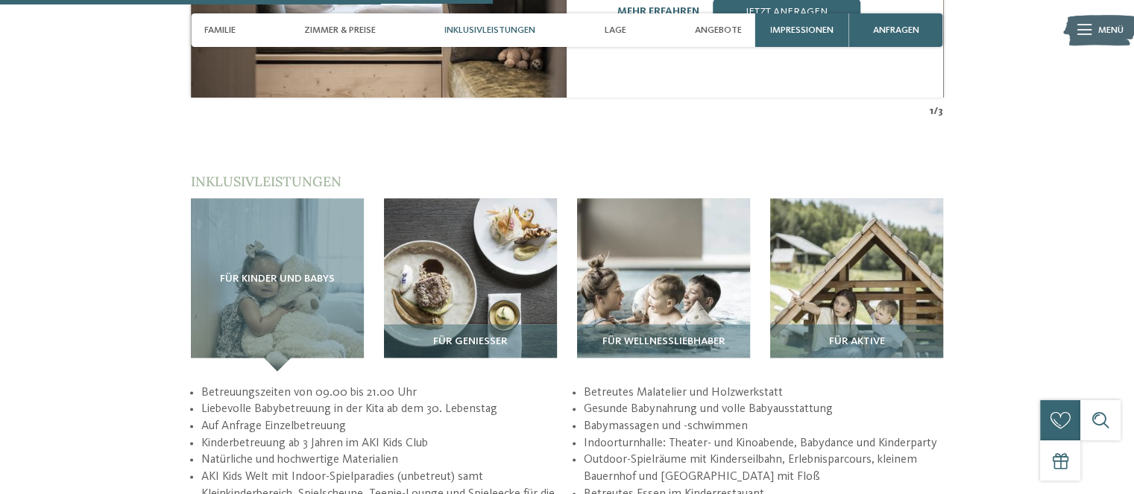
scroll to position [2087, 0]
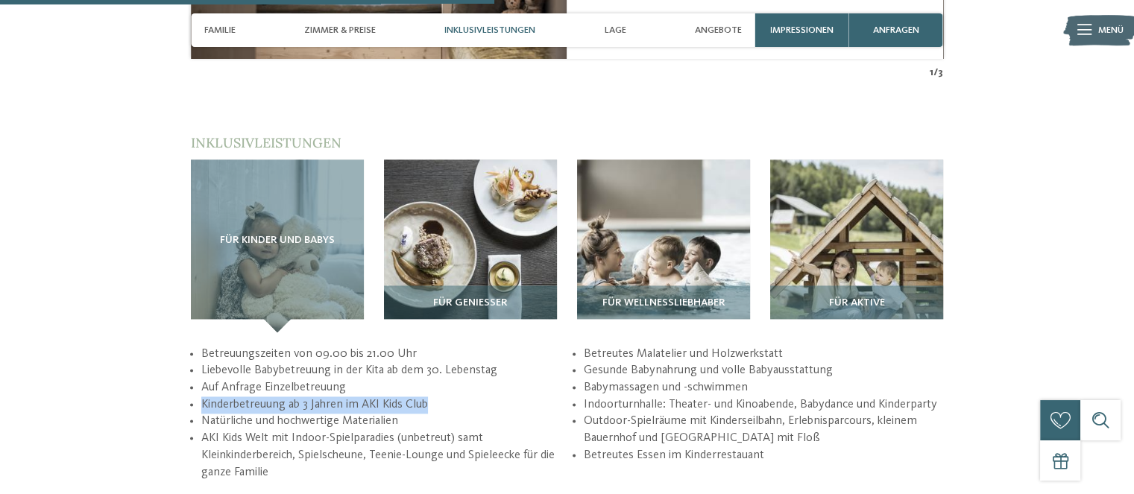
drag, startPoint x: 203, startPoint y: 327, endPoint x: 450, endPoint y: 321, distance: 247.5
click at [450, 396] on li "Kinderbetreuung ab 3 Jahren im AKI Kids Club" at bounding box center [380, 404] width 359 height 17
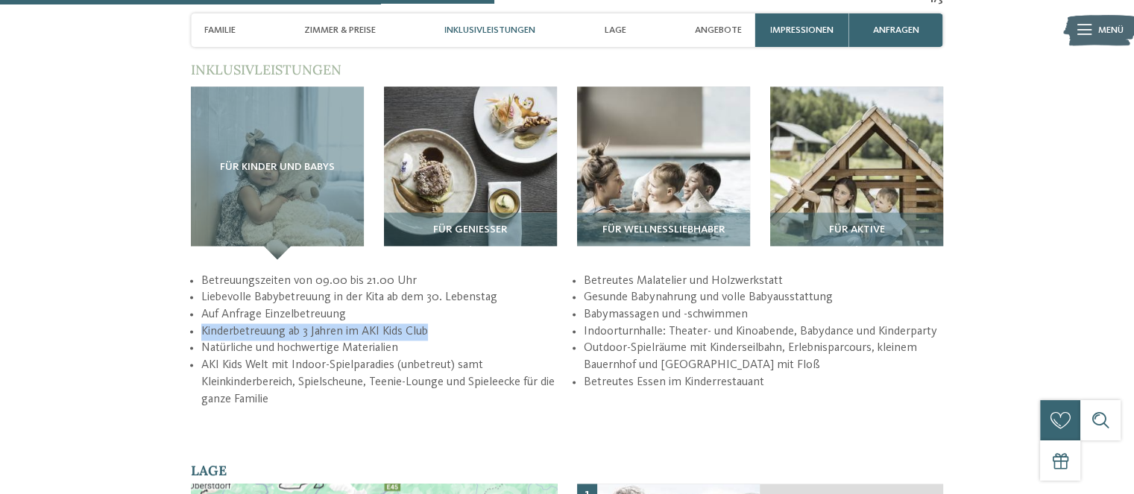
scroll to position [2186, 0]
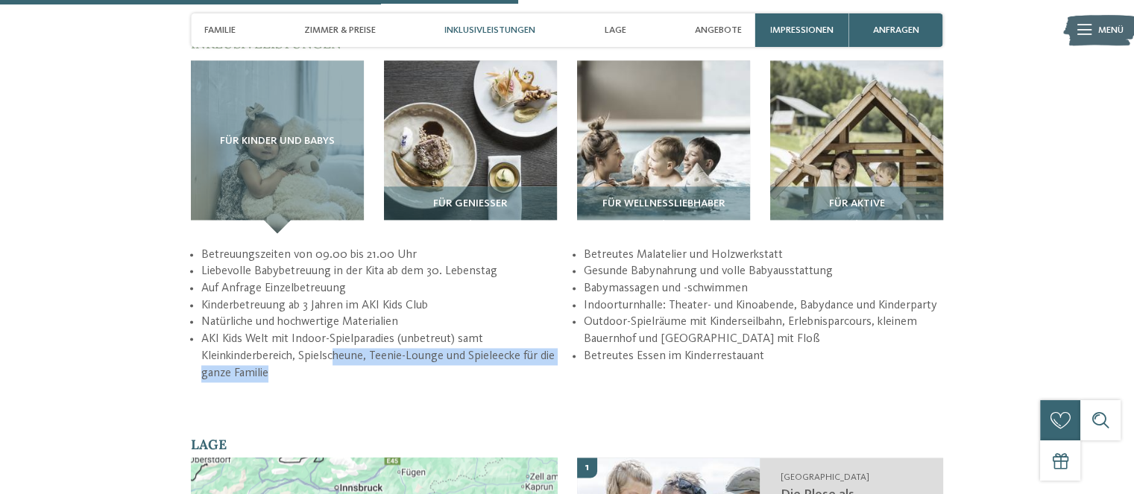
drag, startPoint x: 334, startPoint y: 279, endPoint x: 525, endPoint y: 291, distance: 191.9
click at [525, 331] on li "AKI Kids Welt mit Indoor-Spielparadies (unbetreut) samt Kleinkinderbereich, Spi…" at bounding box center [380, 356] width 359 height 51
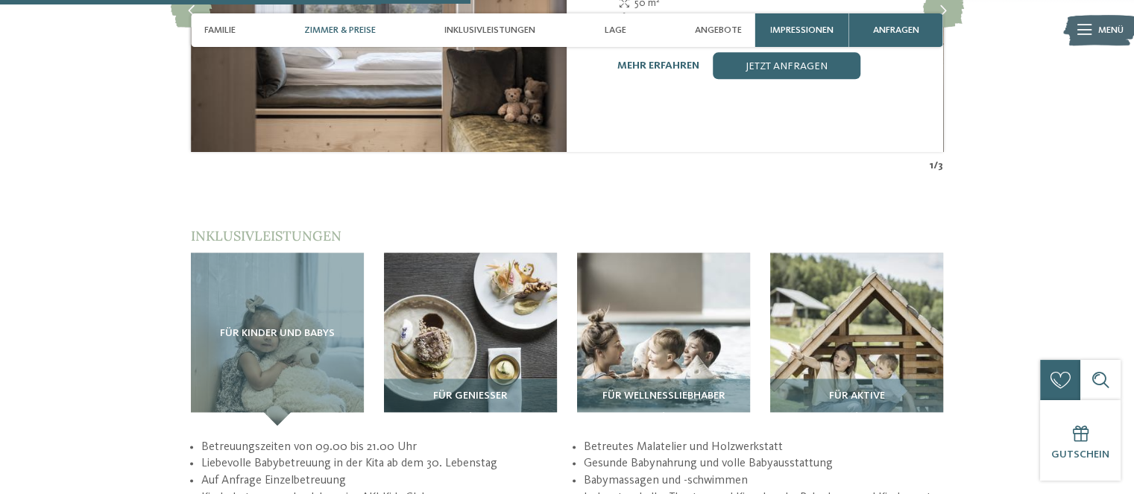
scroll to position [1987, 0]
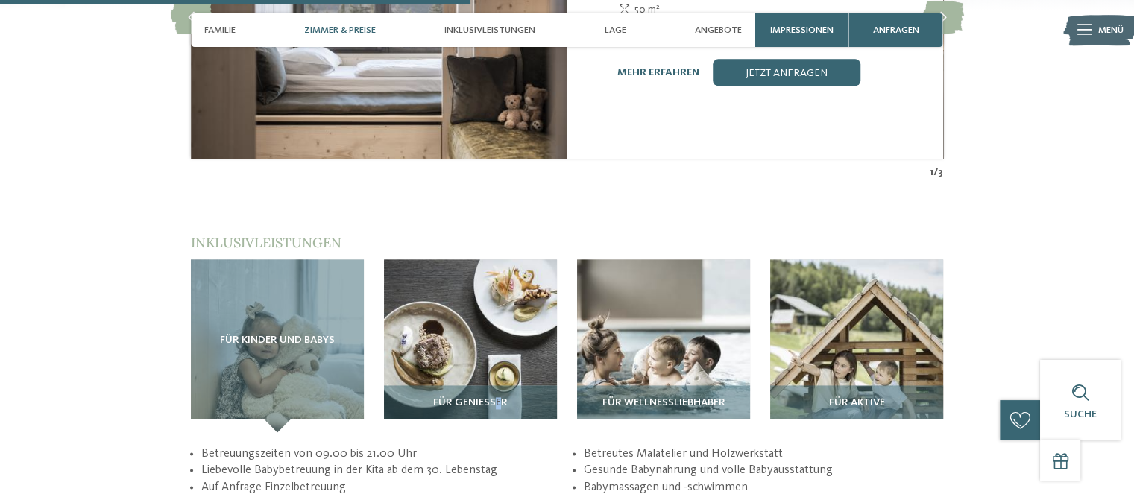
drag, startPoint x: 502, startPoint y: 343, endPoint x: 379, endPoint y: 353, distance: 123.4
click at [496, 385] on div "Für Genießer" at bounding box center [470, 408] width 173 height 47
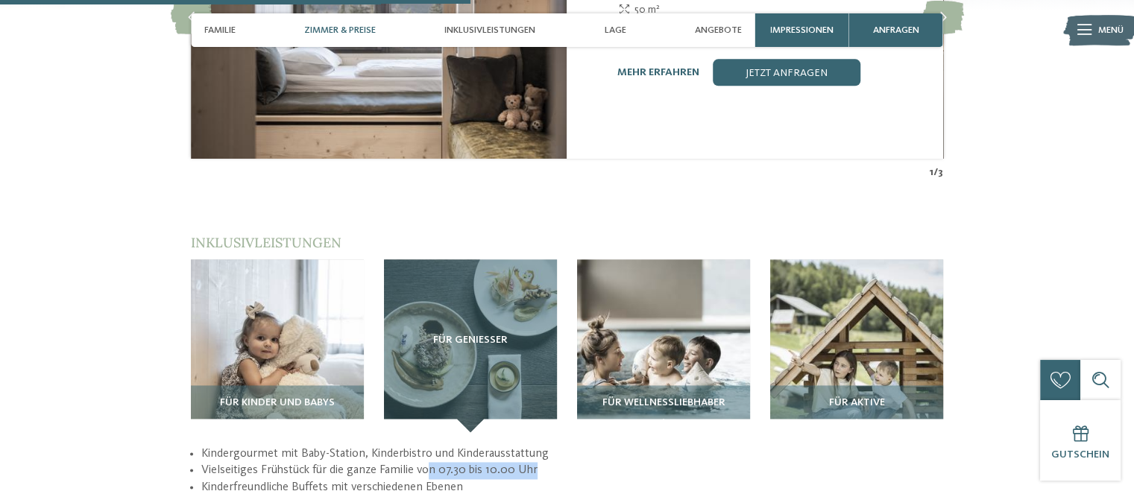
drag, startPoint x: 430, startPoint y: 395, endPoint x: 495, endPoint y: 393, distance: 64.9
click at [518, 462] on li "Vielseitiges Frühstück für die ganze Familie von 07.30 bis 10.00 Uhr" at bounding box center [572, 470] width 742 height 17
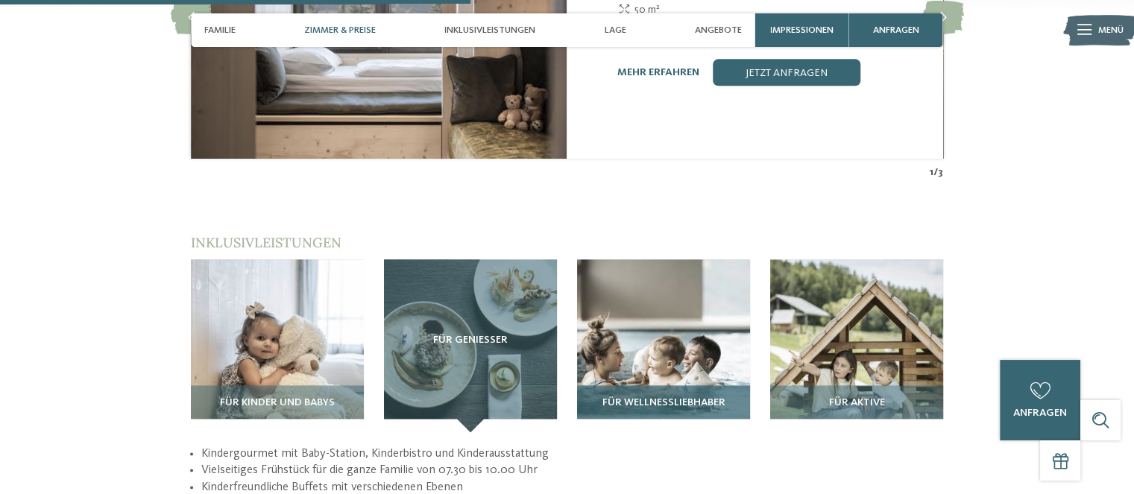
click at [742, 397] on h3 "Für Wellnessliebhaber" at bounding box center [663, 403] width 159 height 12
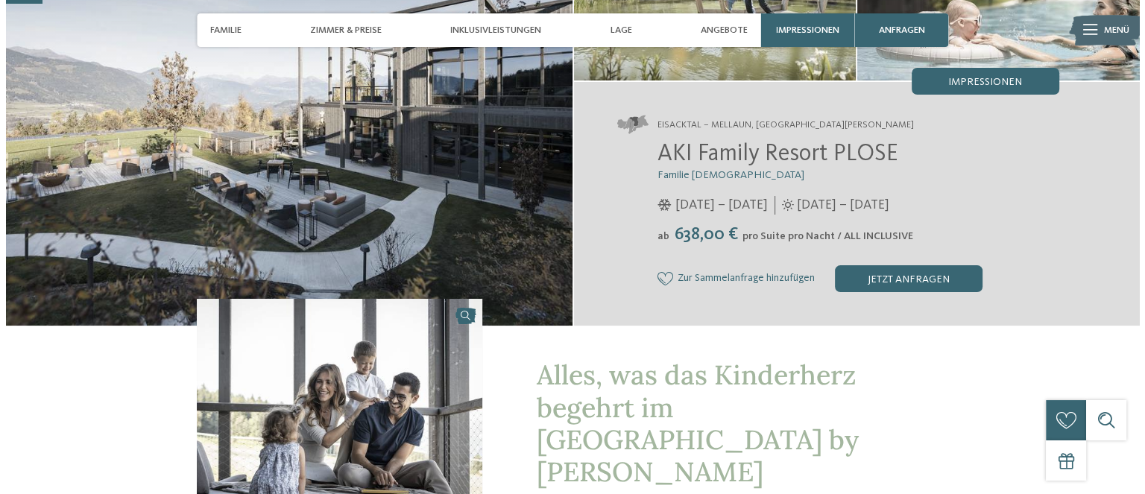
scroll to position [0, 0]
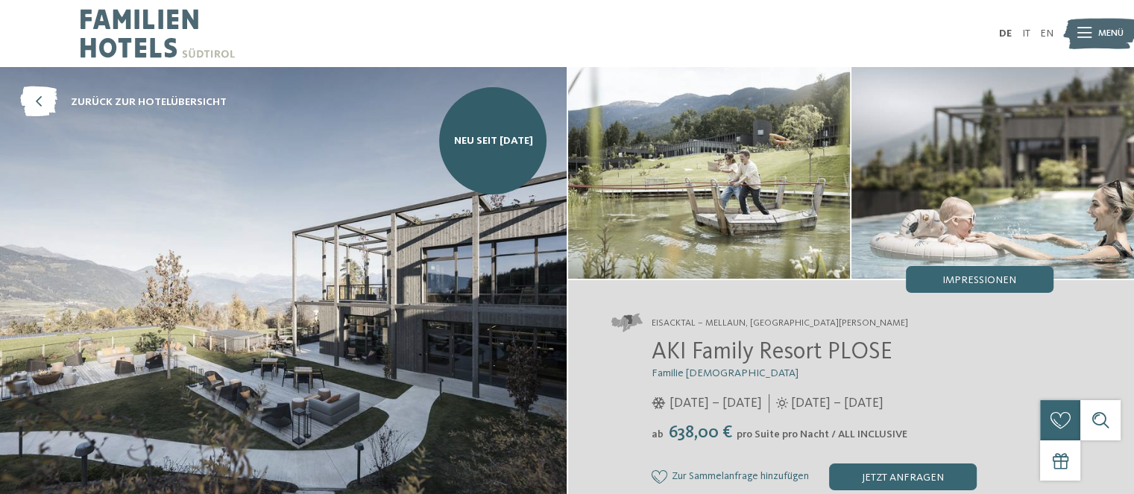
click at [1093, 31] on img at bounding box center [1100, 33] width 74 height 37
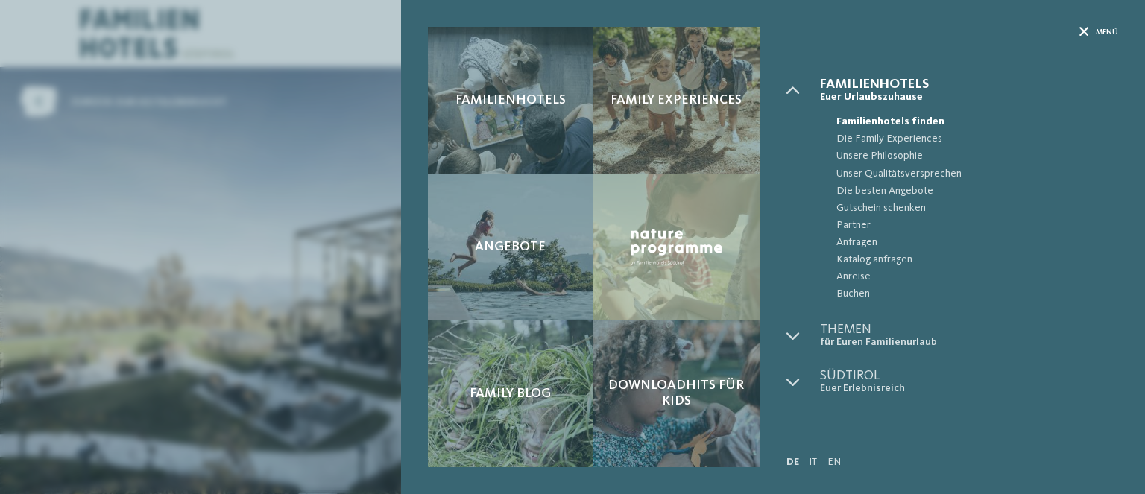
click at [1085, 32] on icon at bounding box center [1084, 33] width 10 height 10
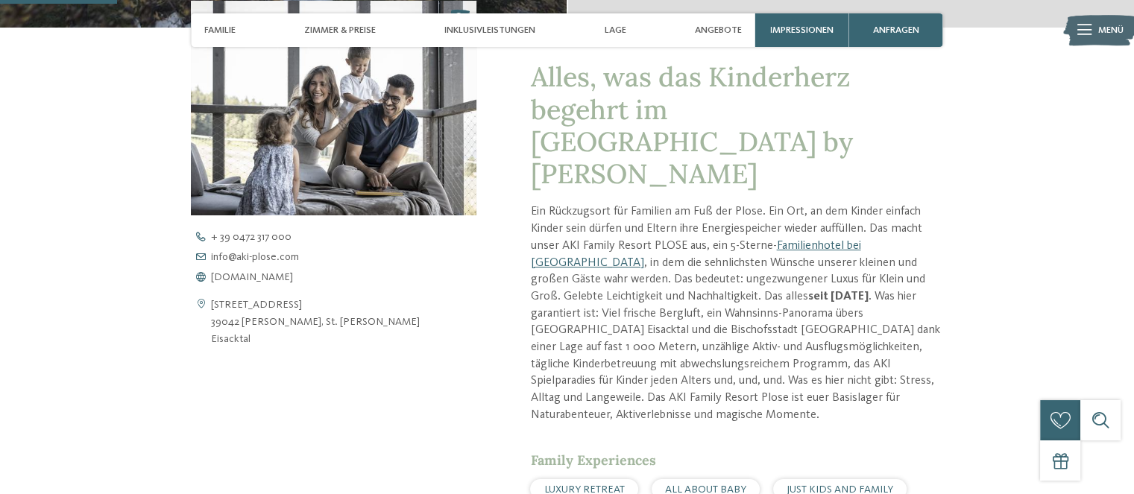
scroll to position [292, 0]
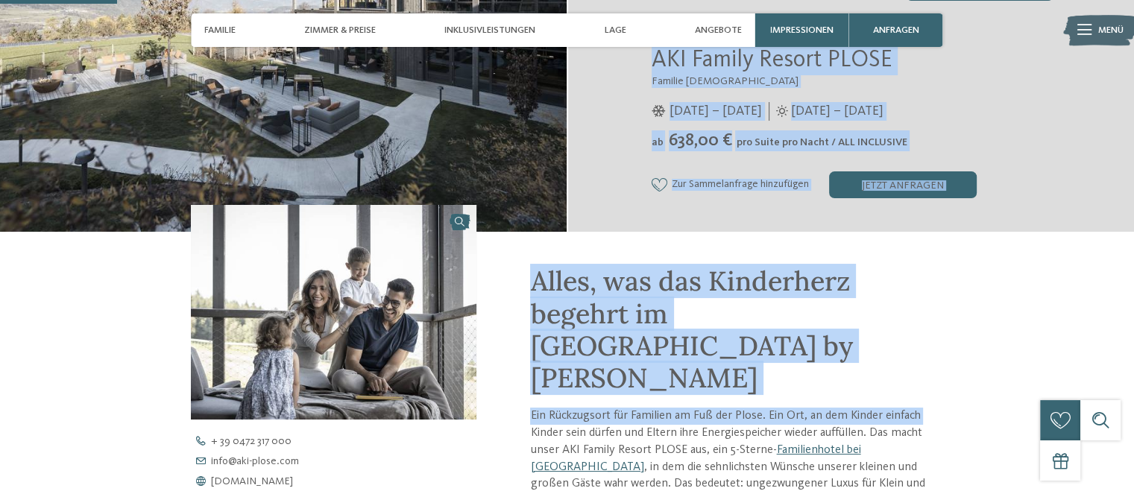
drag, startPoint x: 540, startPoint y: 126, endPoint x: 642, endPoint y: -90, distance: 239.3
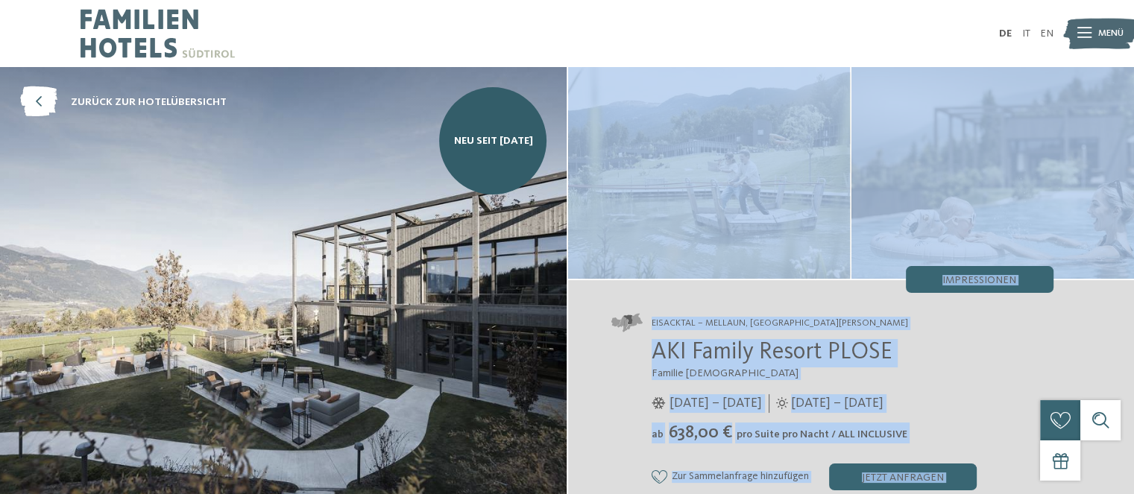
click at [981, 359] on h2 "AKI Family Resort PLOSE" at bounding box center [852, 353] width 402 height 28
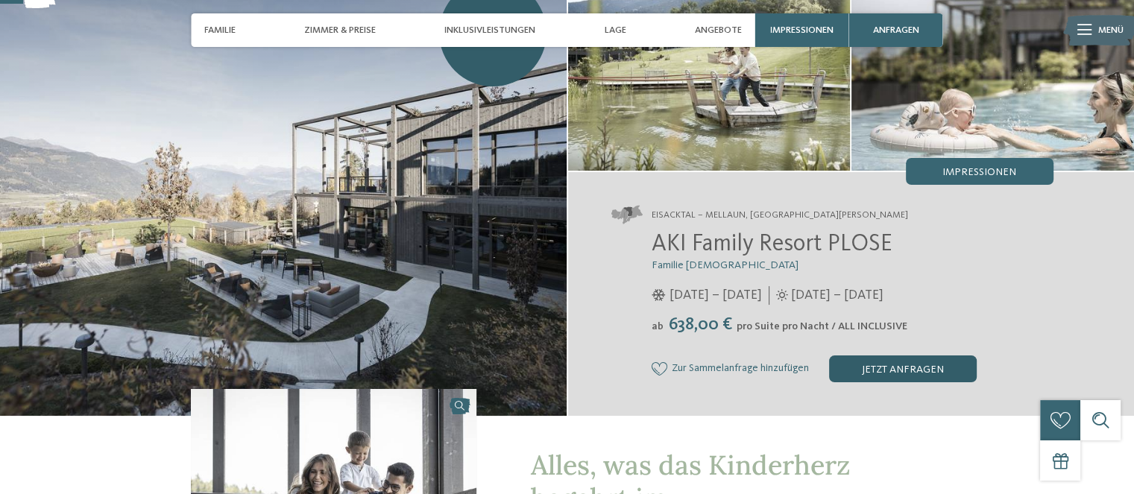
scroll to position [99, 0]
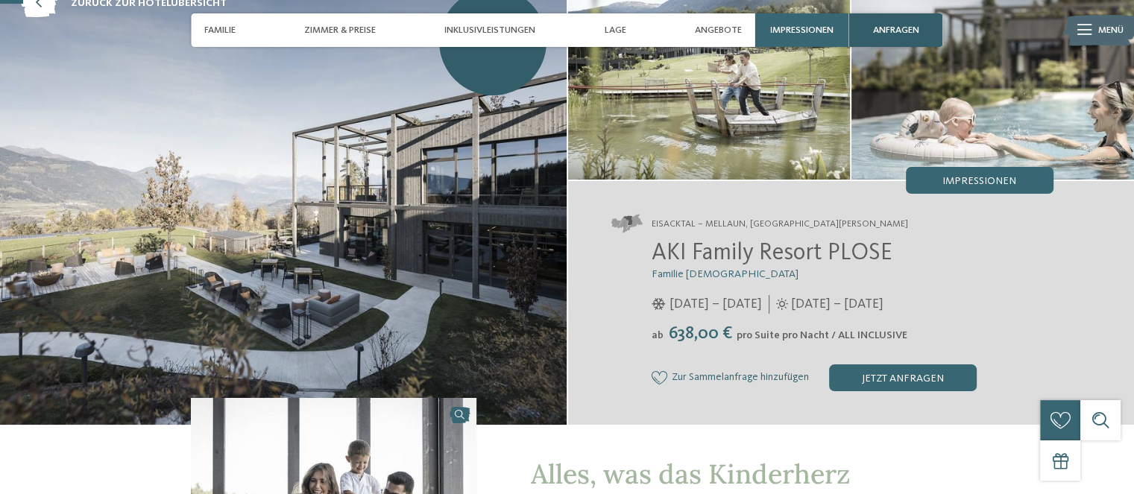
click at [917, 19] on div "anfragen" at bounding box center [896, 30] width 94 height 34
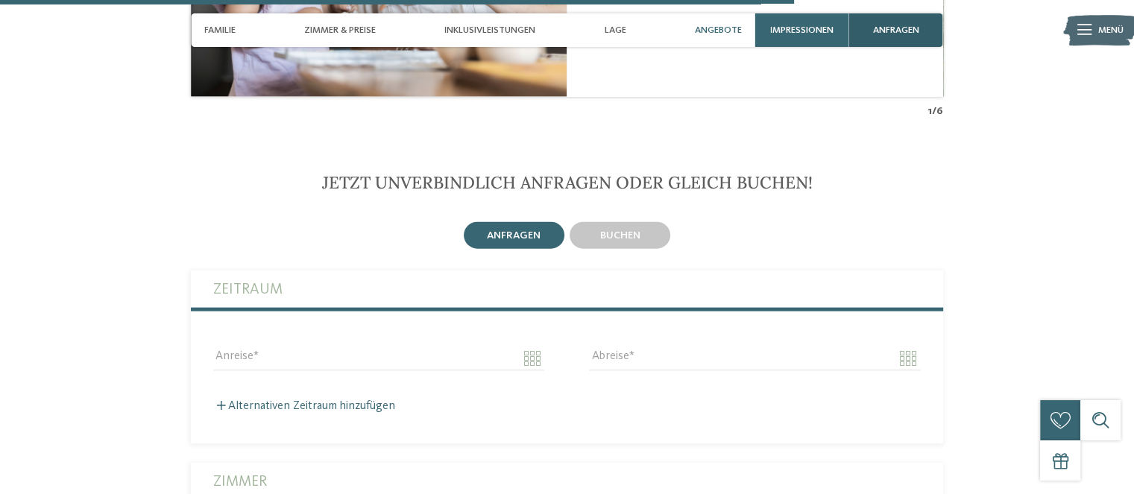
scroll to position [3377, 0]
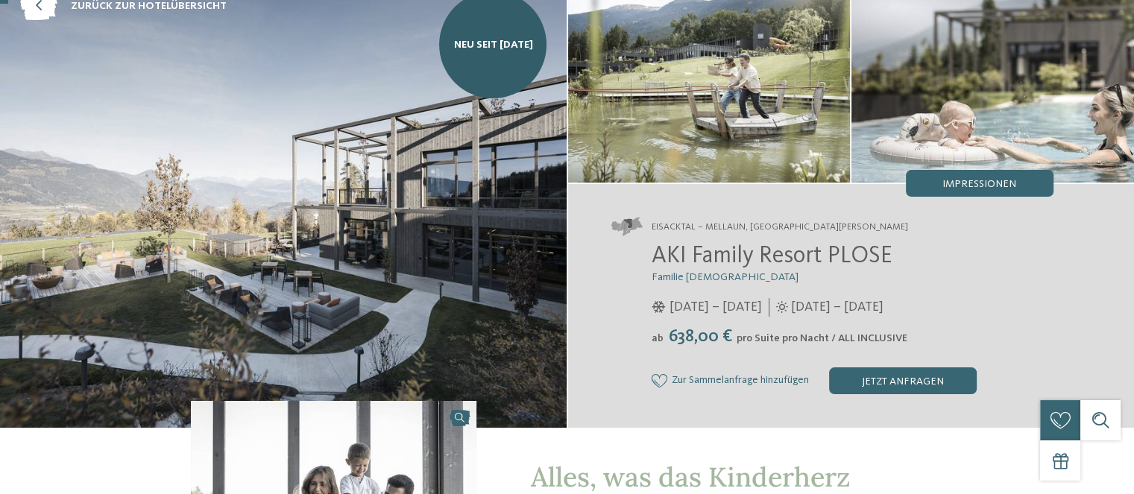
scroll to position [0, 0]
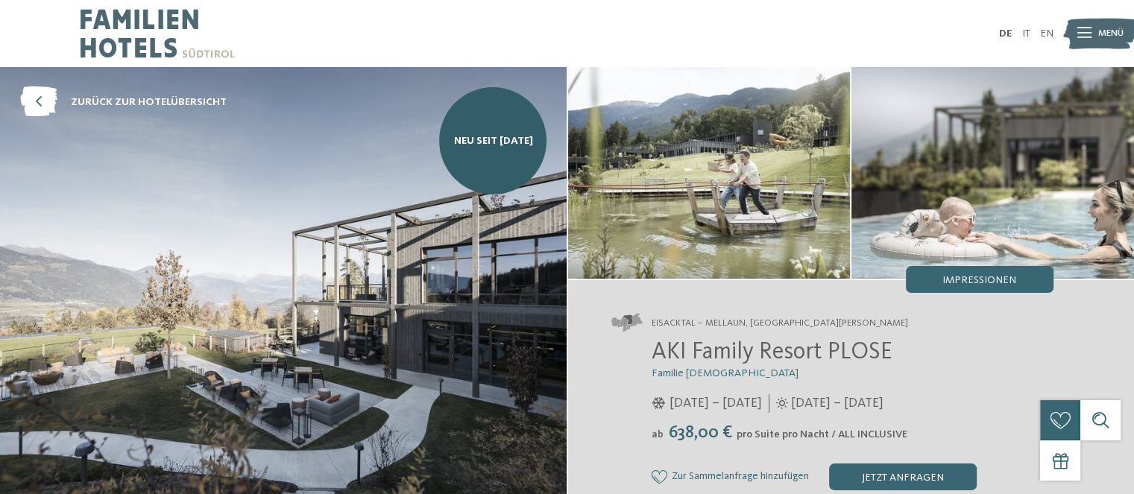
click at [1063, 309] on div "Eisacktal – Mellaun, St. Andrä Brixen AKI Family Resort PLOSE Familie Sanoner 0…" at bounding box center [851, 402] width 566 height 244
click at [992, 366] on h2 "AKI Family Resort PLOSE" at bounding box center [852, 353] width 402 height 28
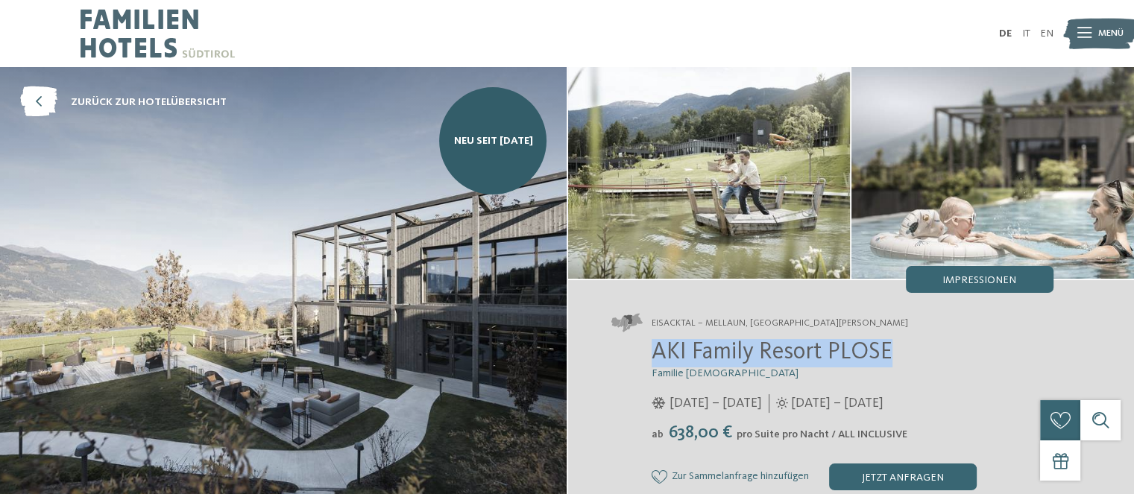
drag, startPoint x: 657, startPoint y: 351, endPoint x: 888, endPoint y: 345, distance: 231.8
click at [888, 345] on span "AKI Family Resort PLOSE" at bounding box center [771, 353] width 241 height 24
copy span "AKI Family Resort PLOSE"
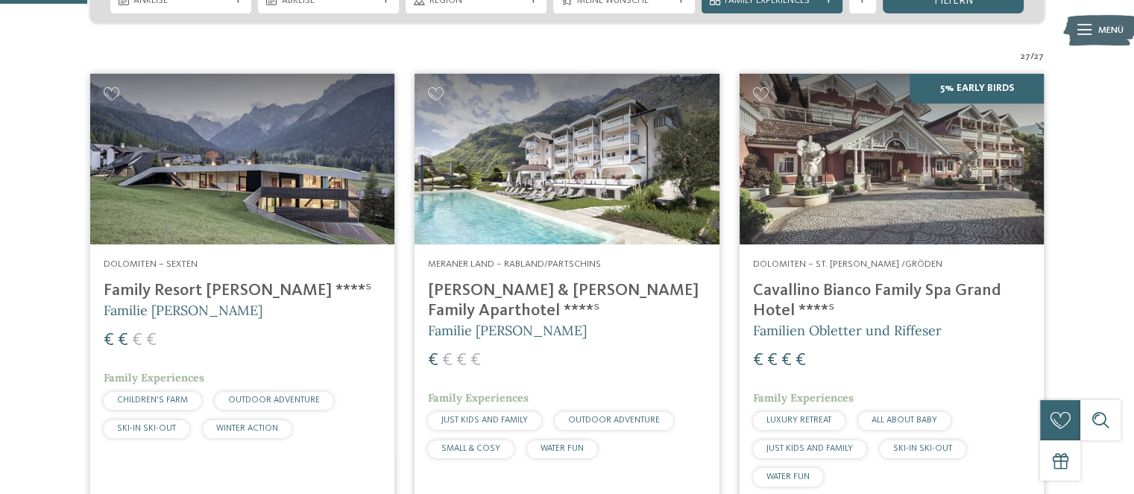
scroll to position [397, 0]
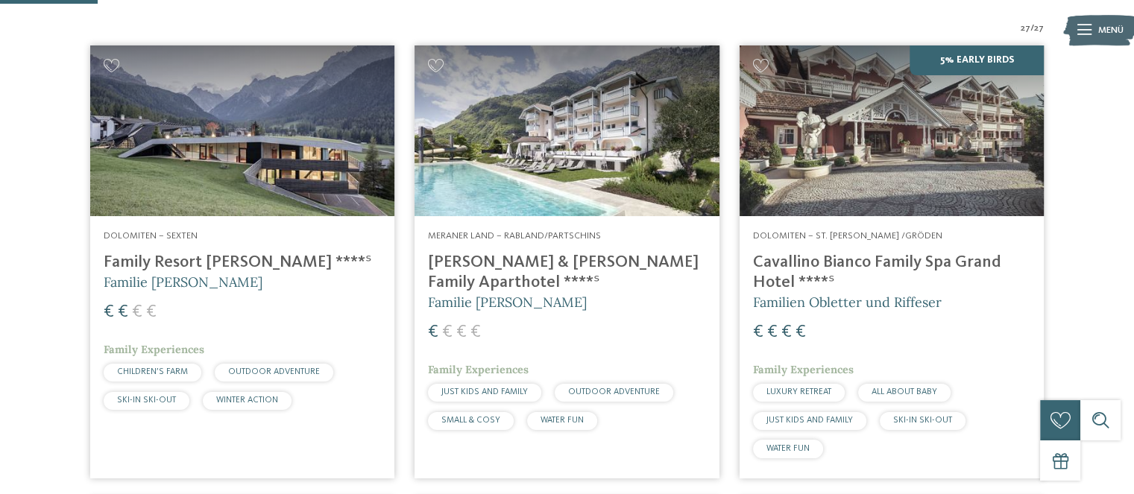
click at [183, 204] on img at bounding box center [242, 130] width 304 height 171
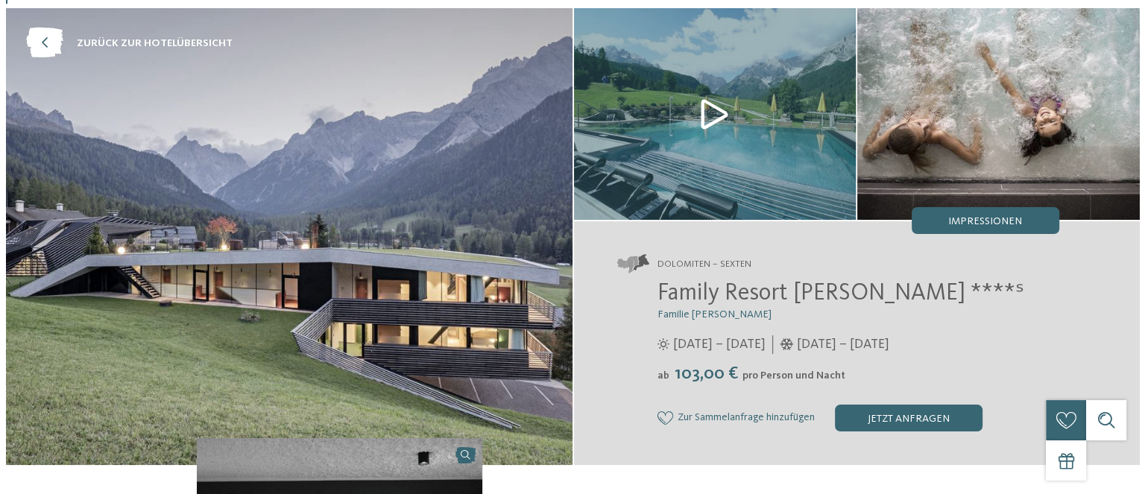
scroll to position [99, 0]
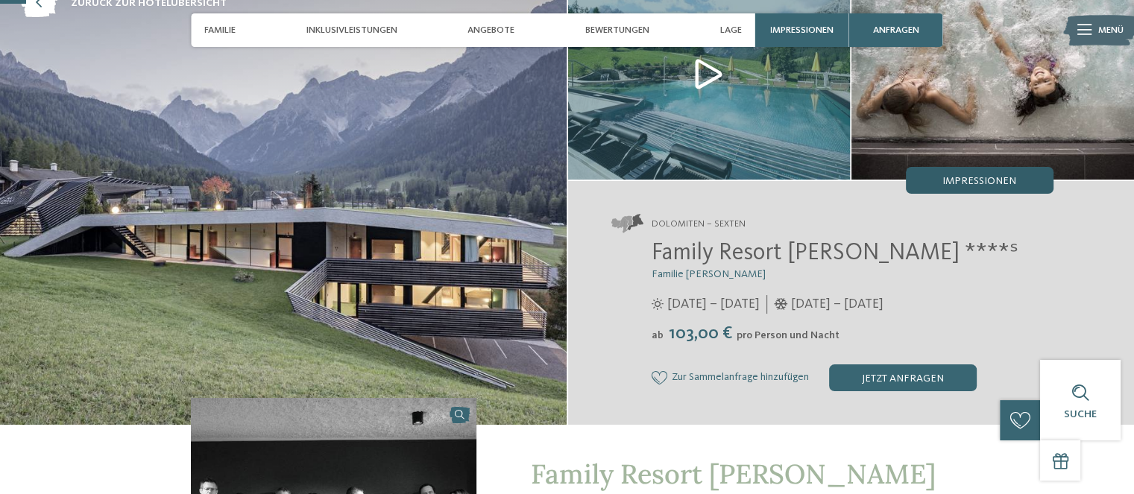
click at [995, 178] on span "Impressionen" at bounding box center [979, 181] width 74 height 10
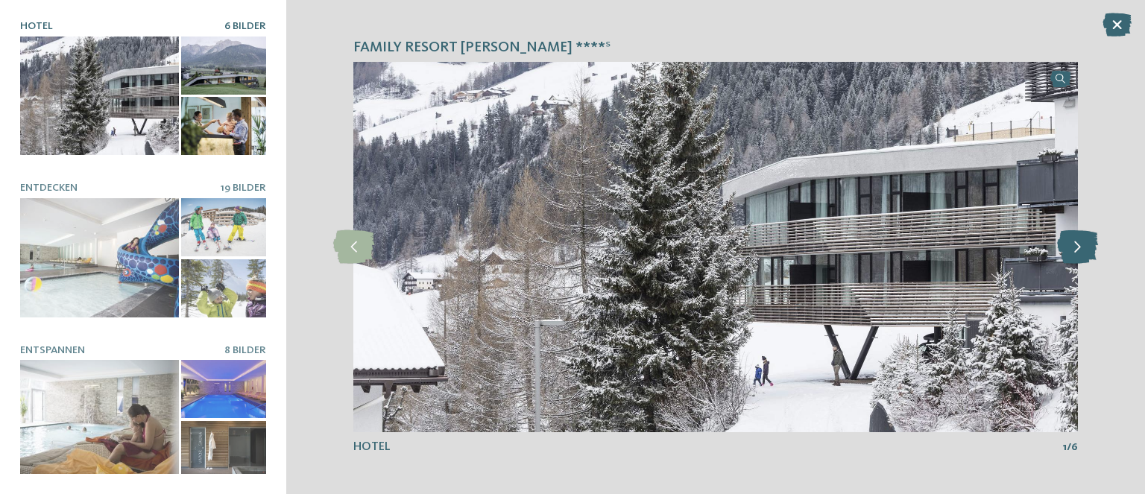
click at [1075, 249] on icon at bounding box center [1077, 247] width 41 height 34
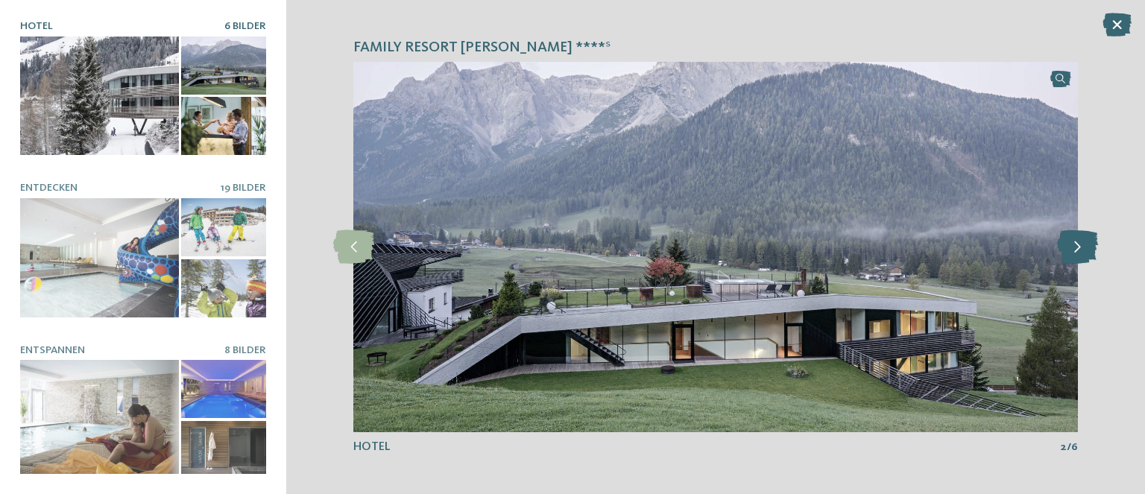
click at [1075, 249] on icon at bounding box center [1077, 247] width 41 height 34
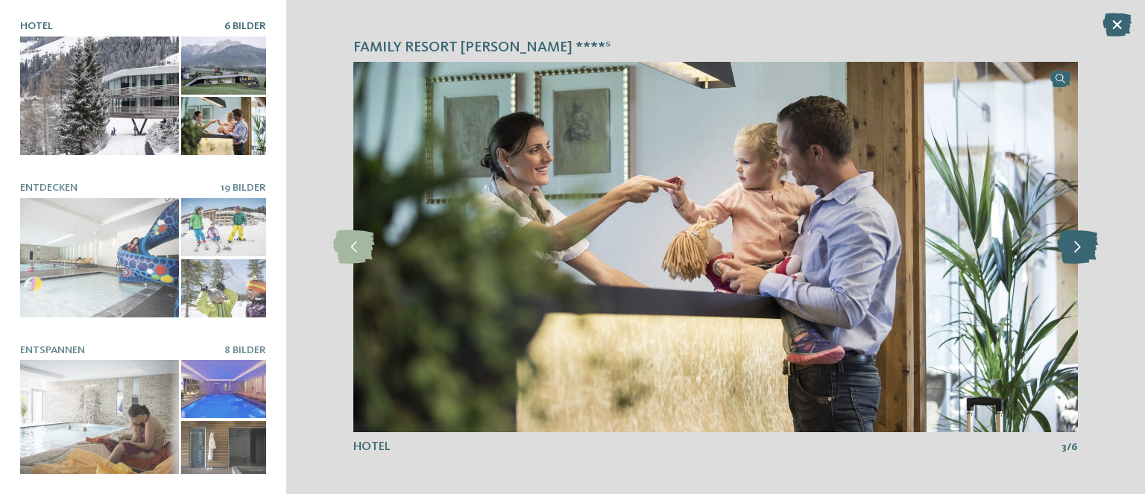
click at [1075, 249] on icon at bounding box center [1077, 247] width 41 height 34
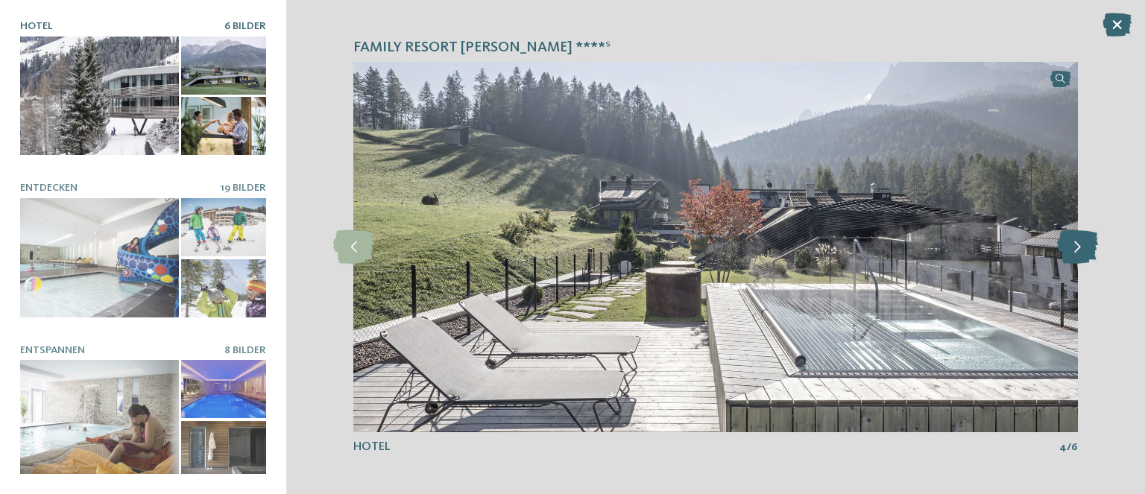
click at [1076, 248] on icon at bounding box center [1077, 247] width 41 height 34
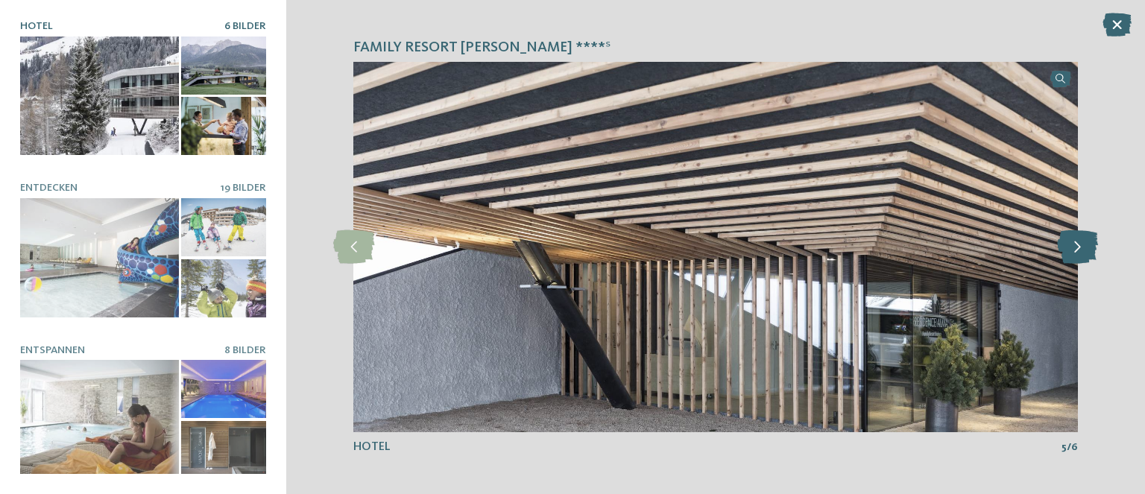
click at [1076, 248] on icon at bounding box center [1077, 247] width 41 height 34
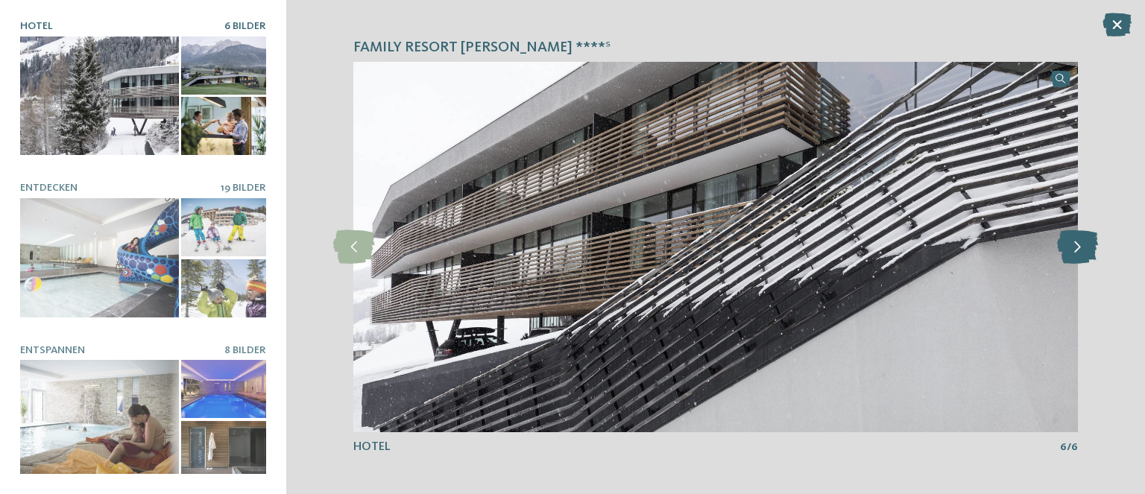
click at [1076, 248] on icon at bounding box center [1077, 247] width 41 height 34
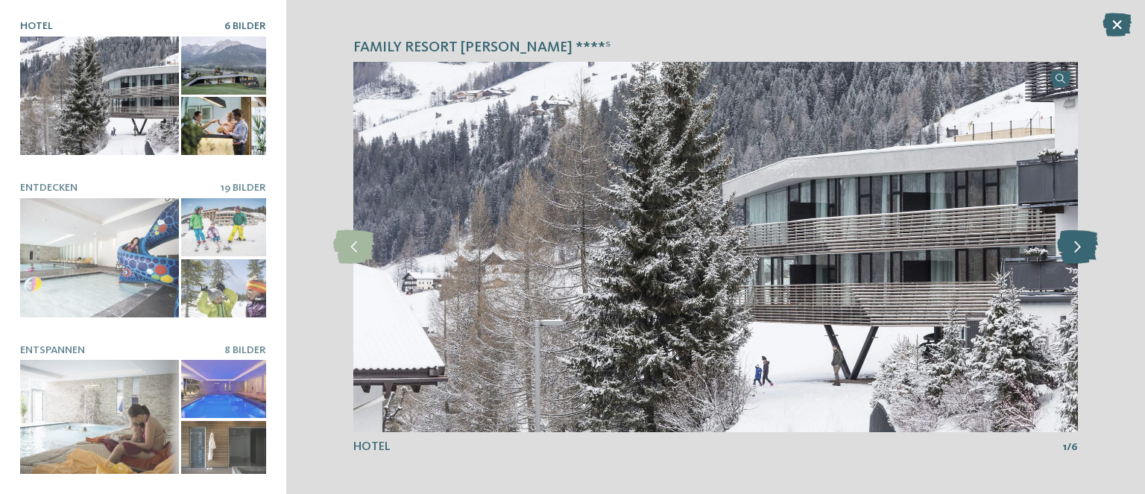
click at [1082, 247] on icon at bounding box center [1077, 247] width 41 height 34
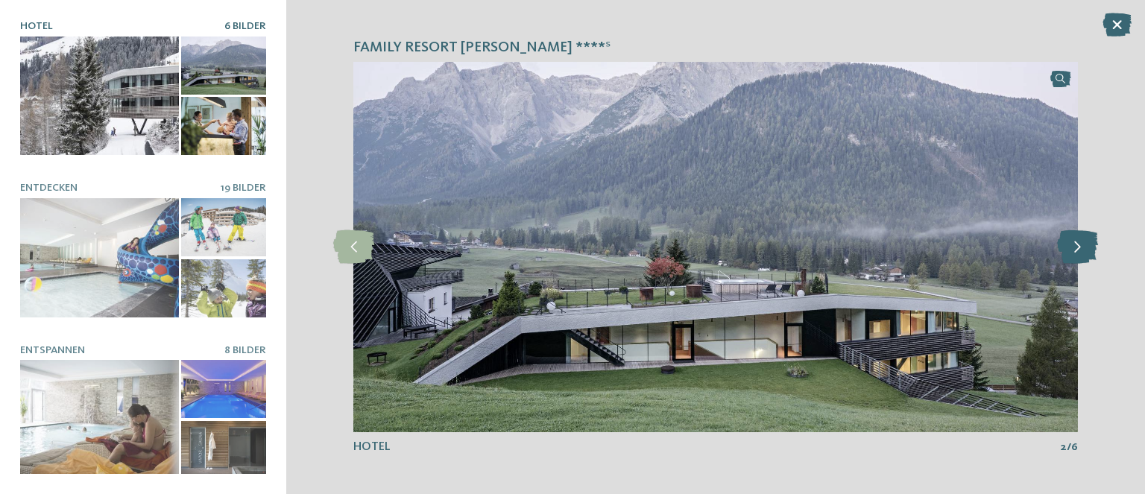
click at [1082, 247] on icon at bounding box center [1077, 247] width 41 height 34
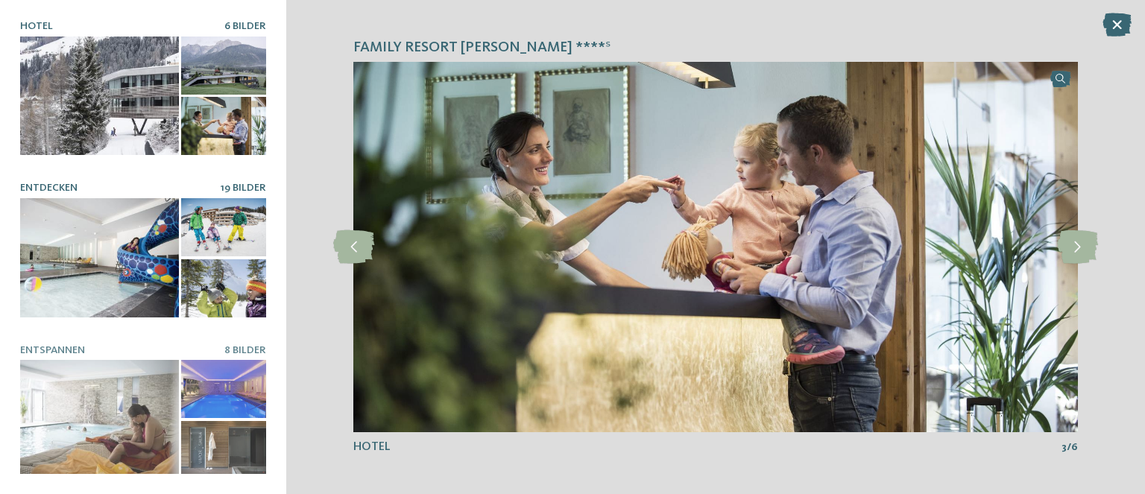
click at [66, 255] on div at bounding box center [99, 257] width 159 height 119
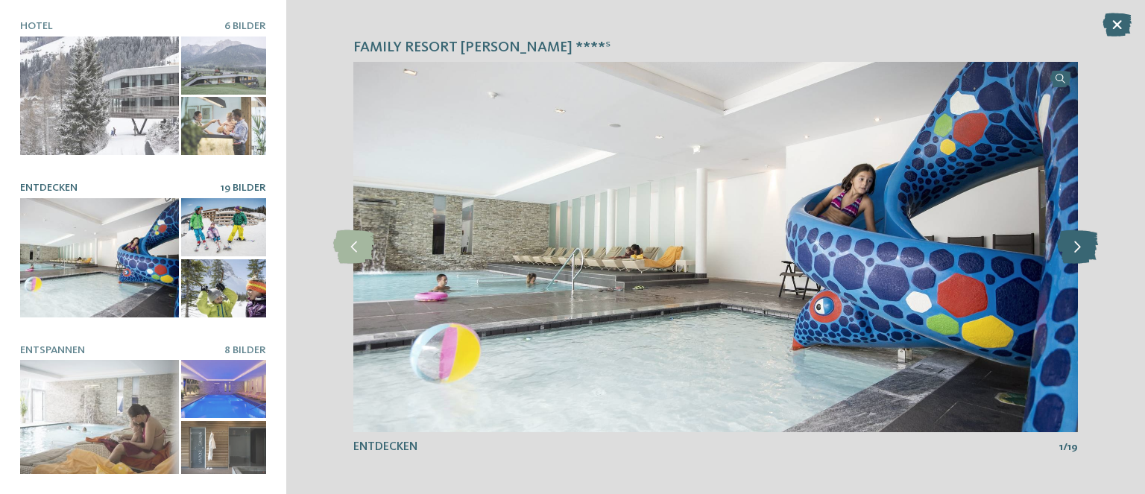
click at [1083, 254] on icon at bounding box center [1077, 247] width 41 height 34
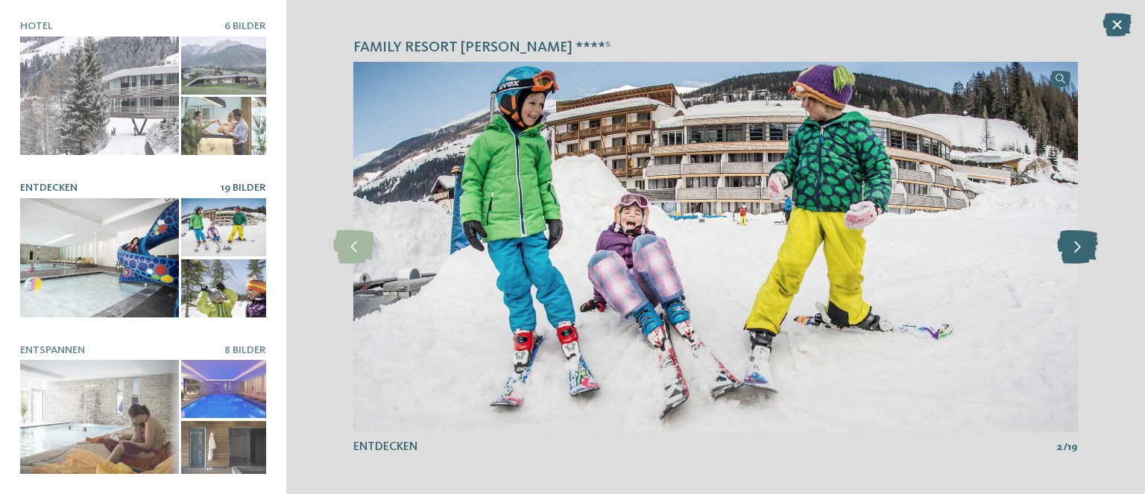
click at [1083, 254] on icon at bounding box center [1077, 247] width 41 height 34
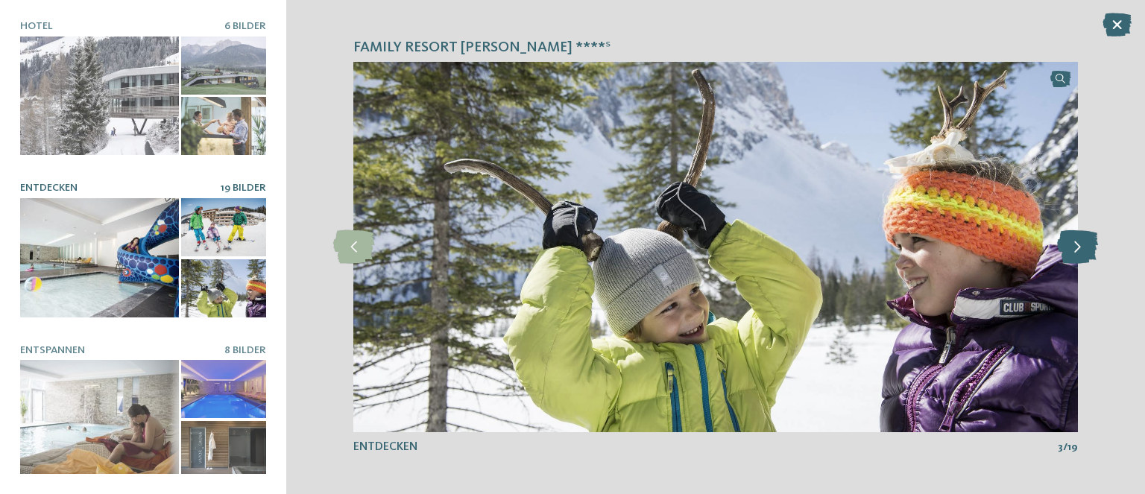
click at [1083, 254] on icon at bounding box center [1077, 247] width 41 height 34
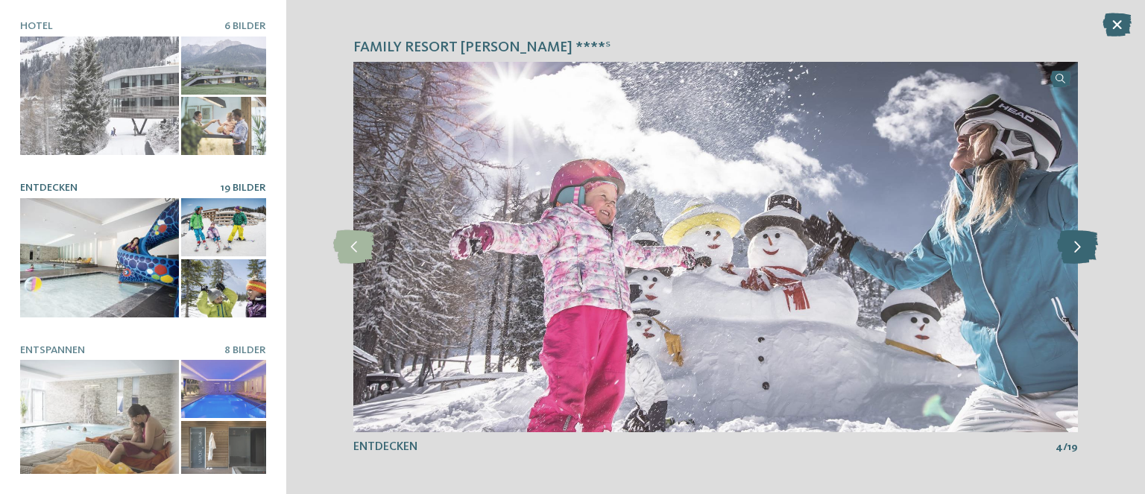
click at [1083, 254] on icon at bounding box center [1077, 247] width 41 height 34
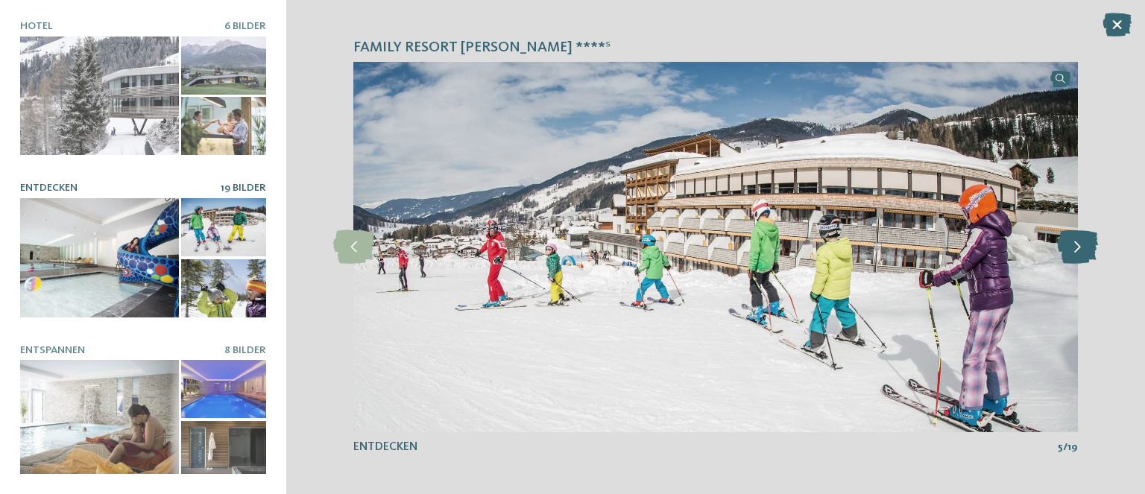
click at [1083, 254] on icon at bounding box center [1077, 247] width 41 height 34
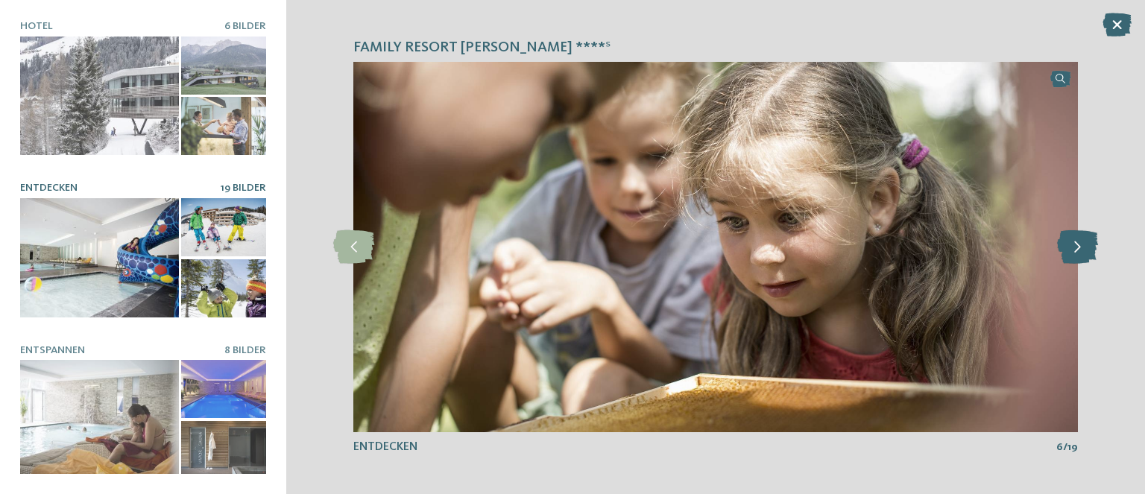
click at [1083, 254] on icon at bounding box center [1077, 247] width 41 height 34
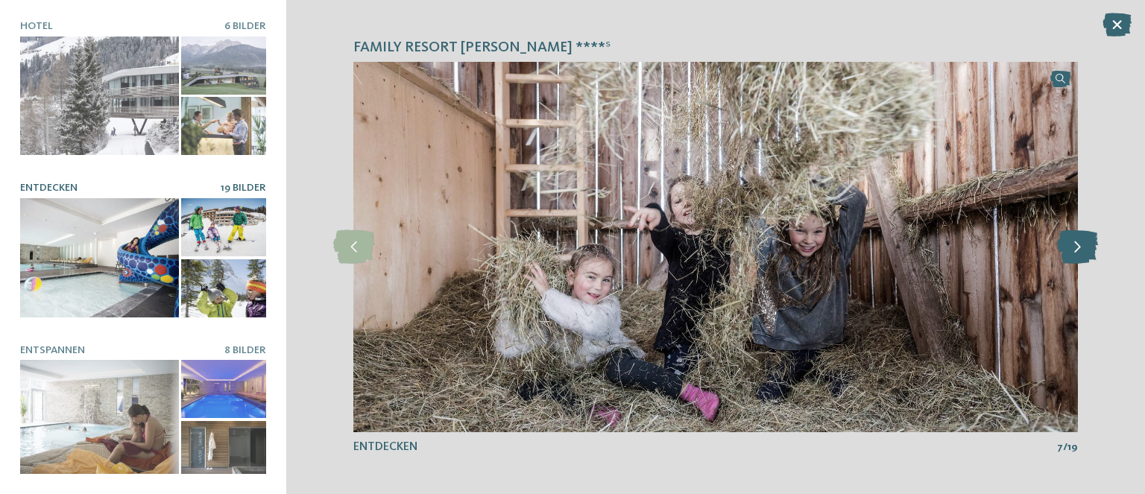
click at [1083, 254] on icon at bounding box center [1077, 247] width 41 height 34
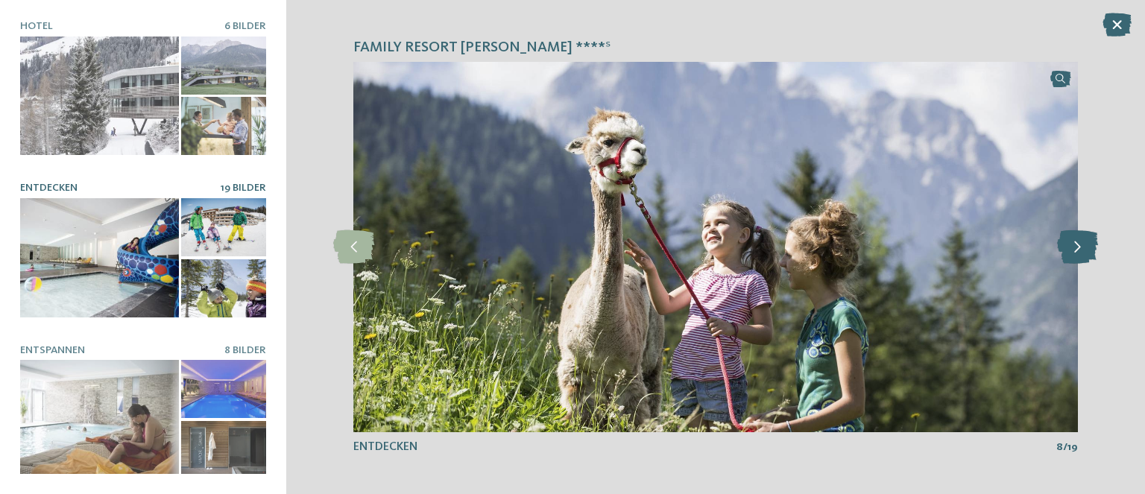
click at [1083, 254] on icon at bounding box center [1077, 247] width 41 height 34
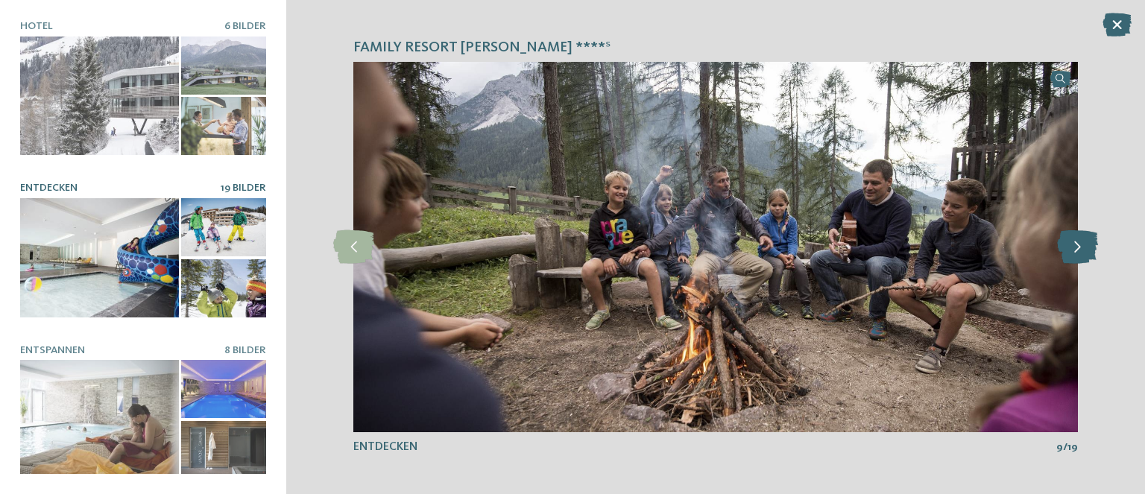
click at [1083, 254] on icon at bounding box center [1077, 247] width 41 height 34
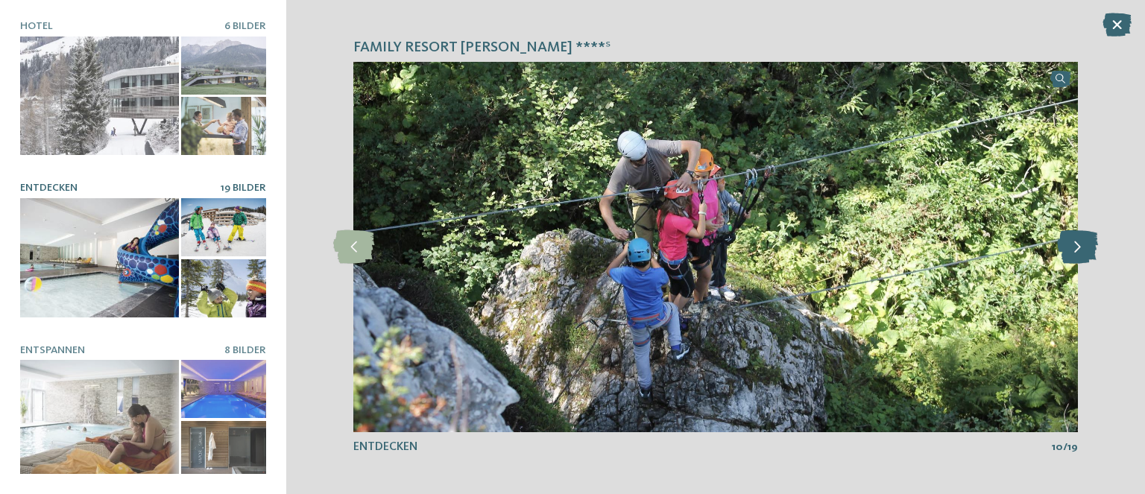
click at [1083, 254] on icon at bounding box center [1077, 247] width 41 height 34
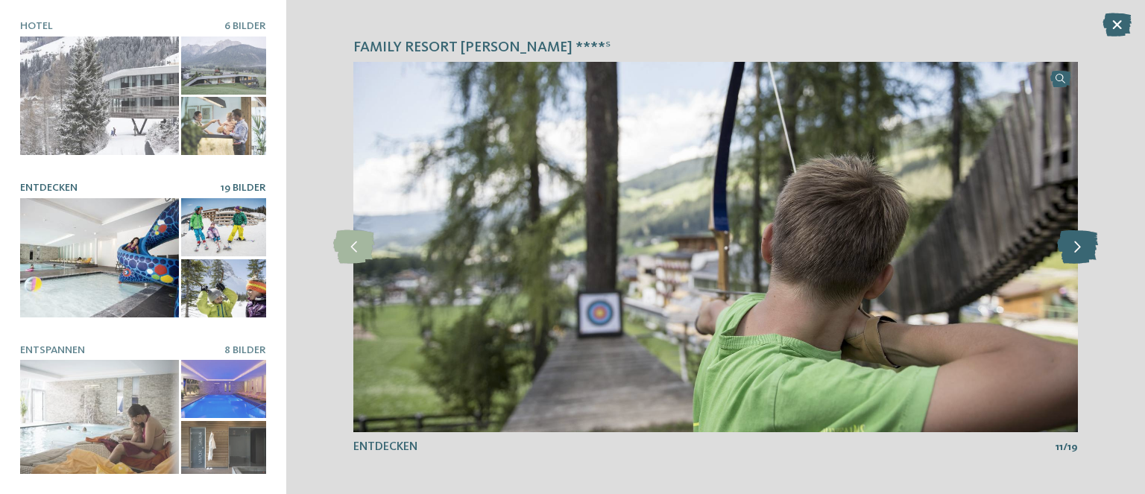
click at [1083, 254] on icon at bounding box center [1077, 247] width 41 height 34
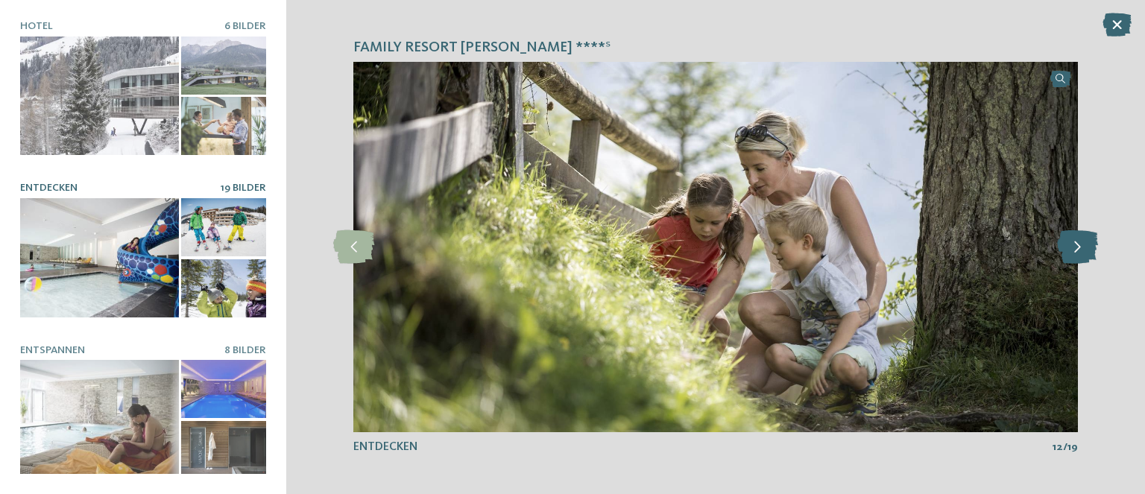
click at [1083, 254] on icon at bounding box center [1077, 247] width 41 height 34
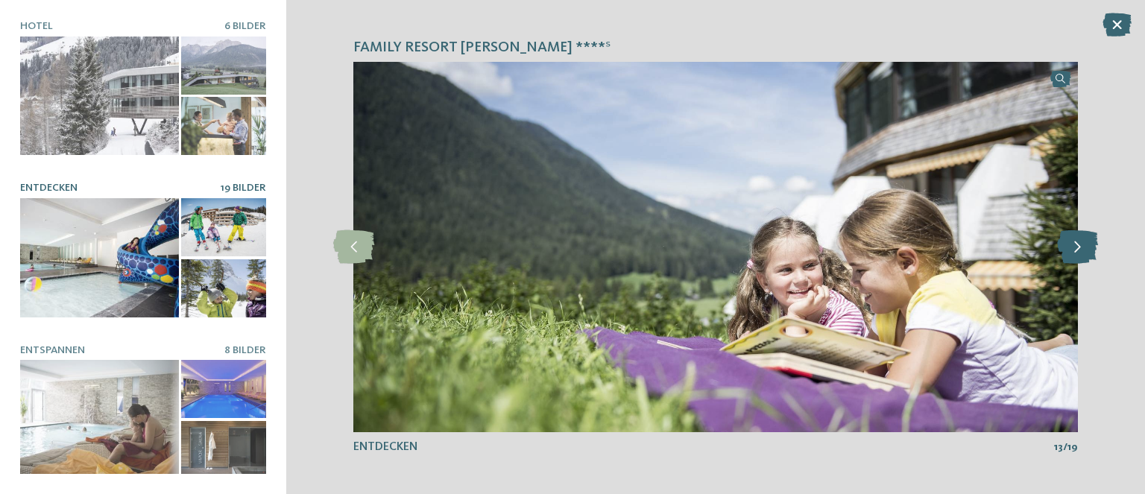
click at [1083, 254] on icon at bounding box center [1077, 247] width 41 height 34
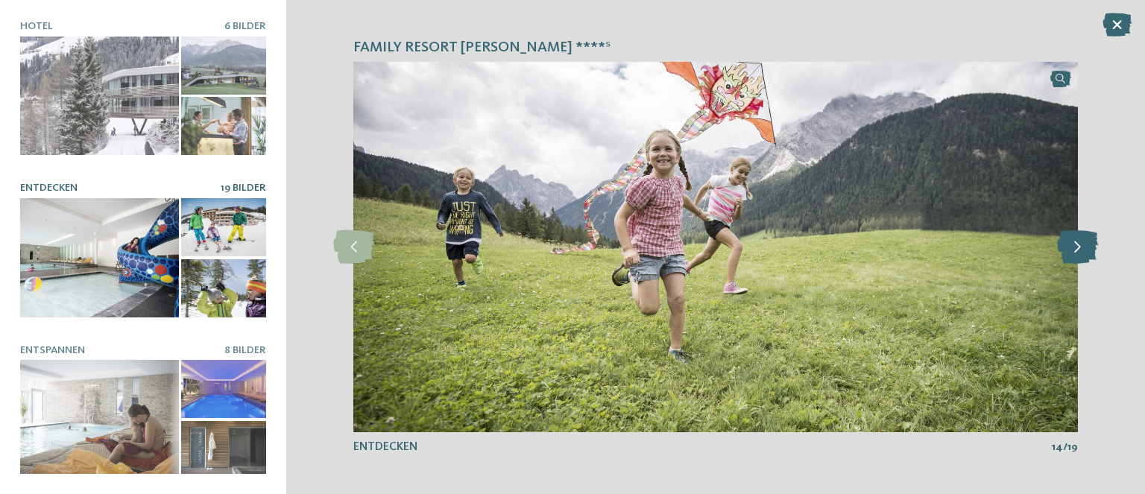
click at [1083, 254] on icon at bounding box center [1077, 247] width 41 height 34
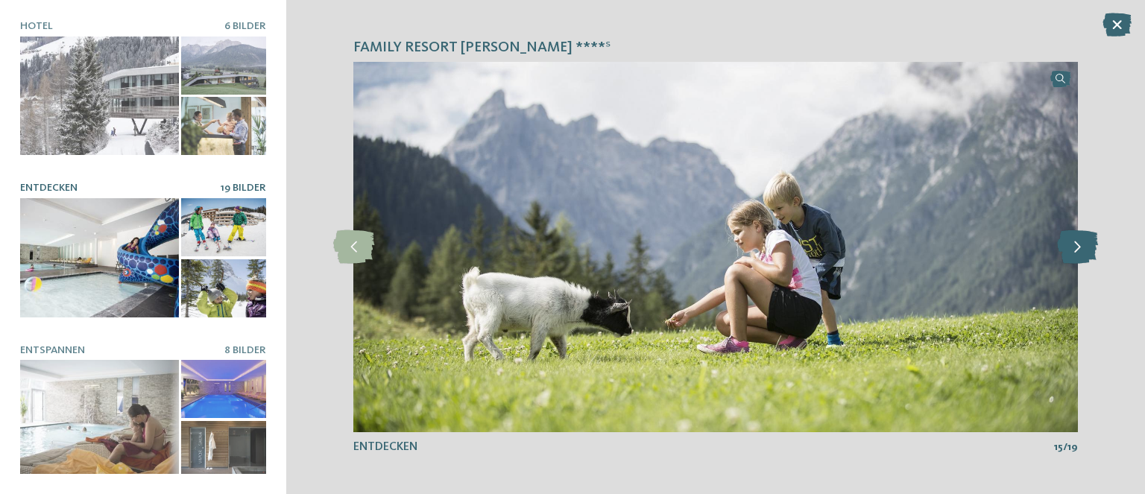
click at [1083, 254] on icon at bounding box center [1077, 247] width 41 height 34
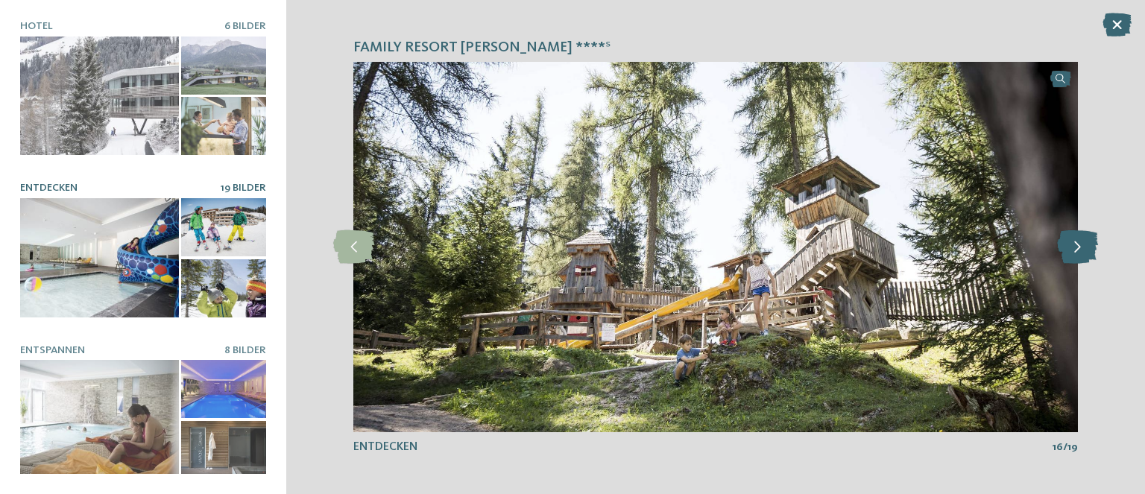
click at [1083, 254] on icon at bounding box center [1077, 247] width 41 height 34
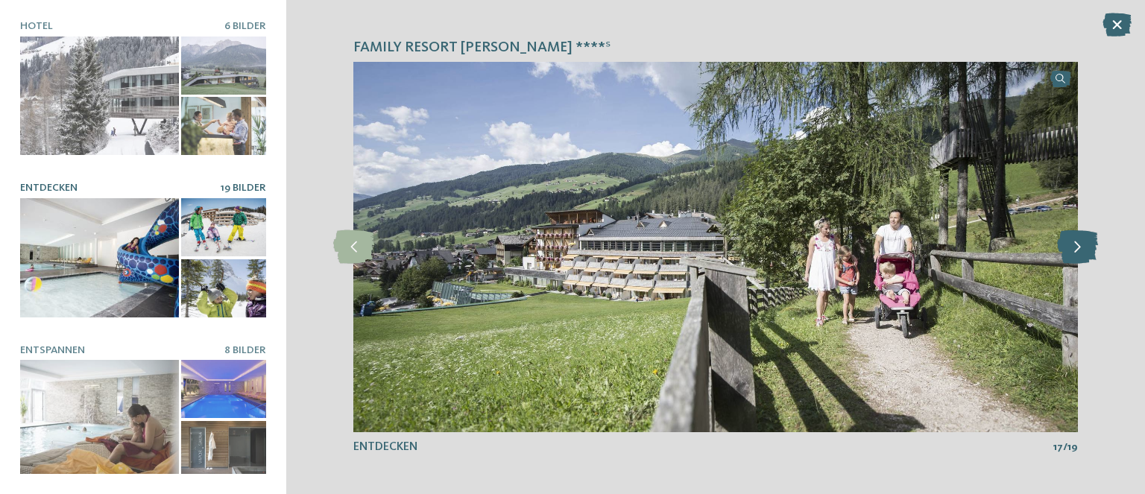
click at [1083, 254] on icon at bounding box center [1077, 247] width 41 height 34
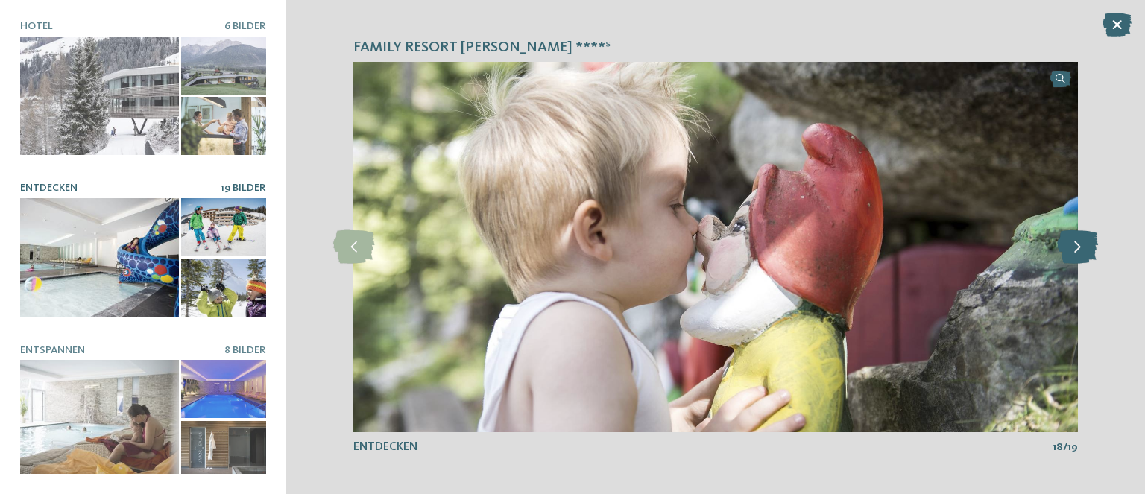
click at [1078, 247] on icon at bounding box center [1077, 247] width 41 height 34
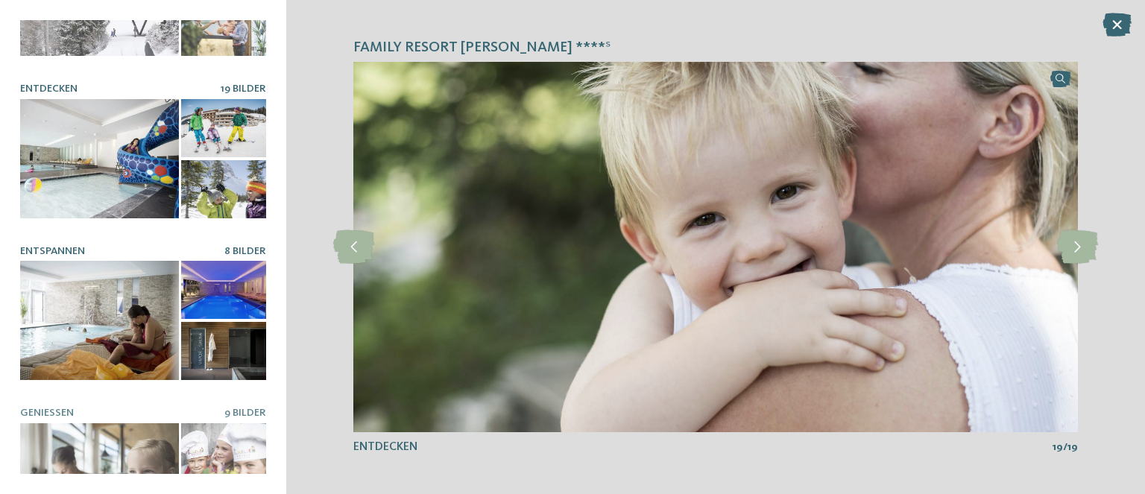
click at [86, 344] on div at bounding box center [99, 320] width 159 height 119
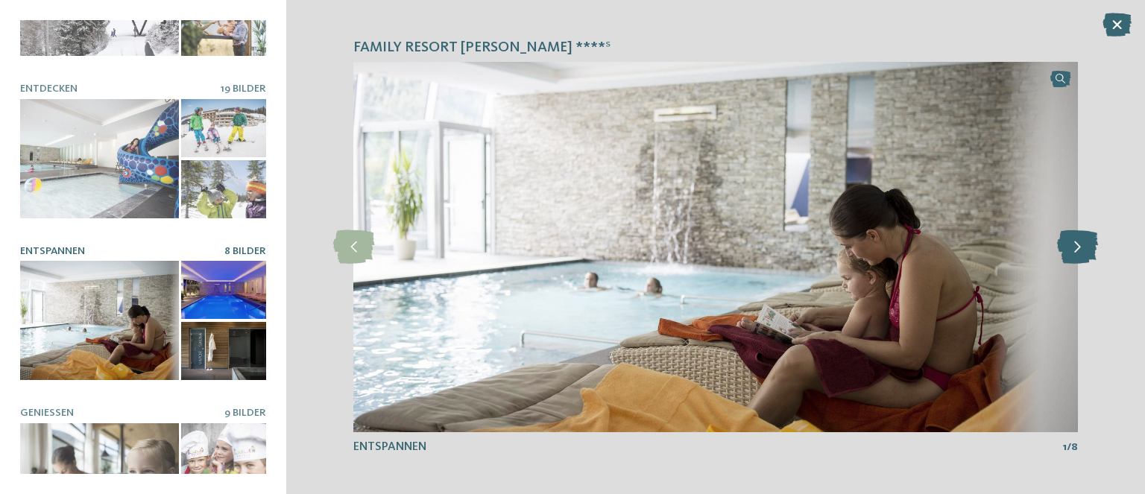
click at [1075, 240] on icon at bounding box center [1077, 247] width 41 height 34
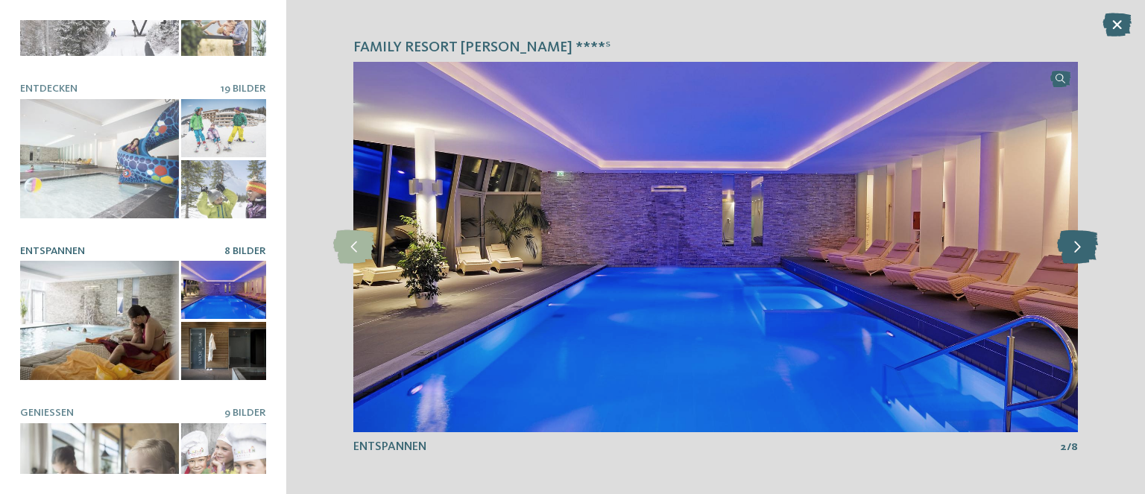
click at [1075, 243] on icon at bounding box center [1077, 247] width 41 height 34
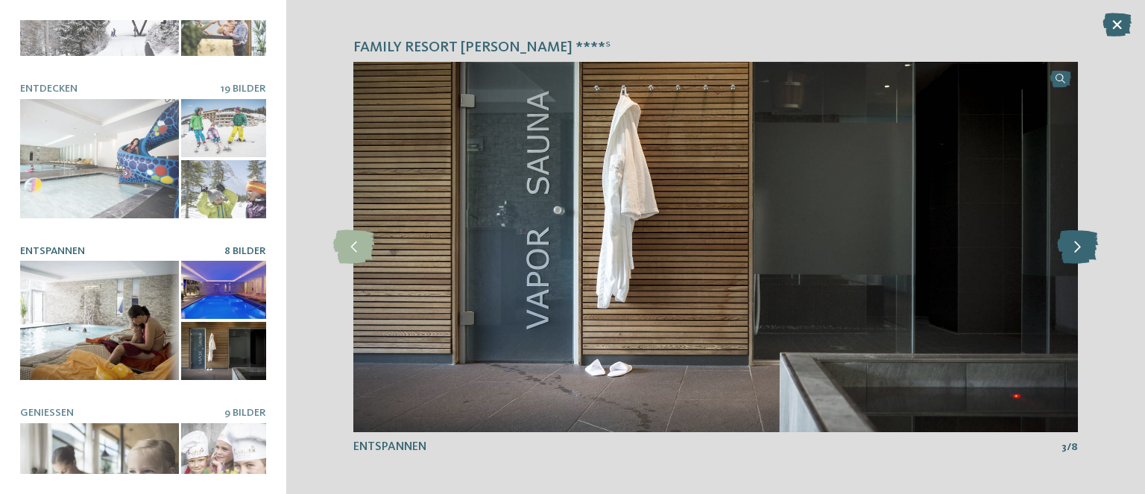
click at [1075, 243] on icon at bounding box center [1077, 247] width 41 height 34
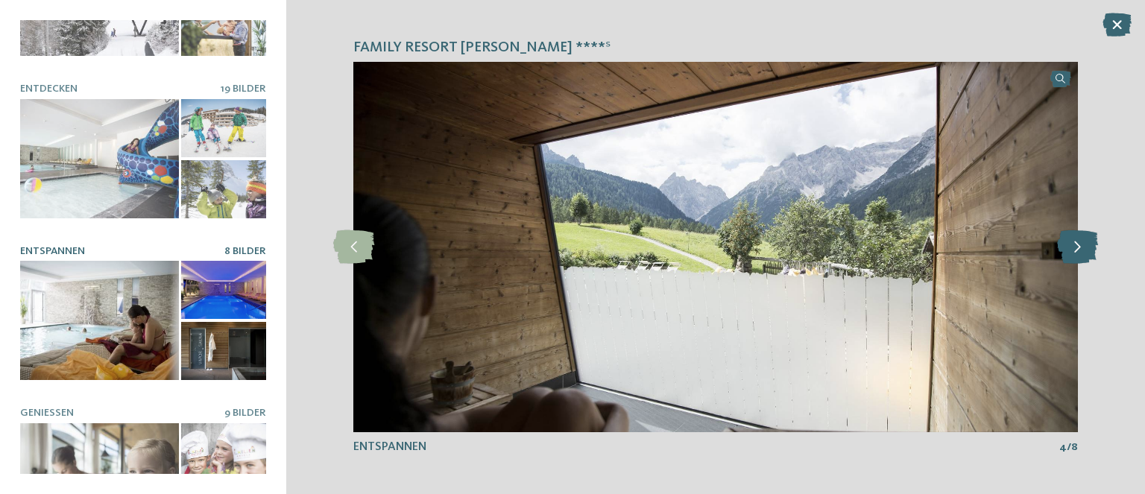
click at [1075, 243] on icon at bounding box center [1077, 247] width 41 height 34
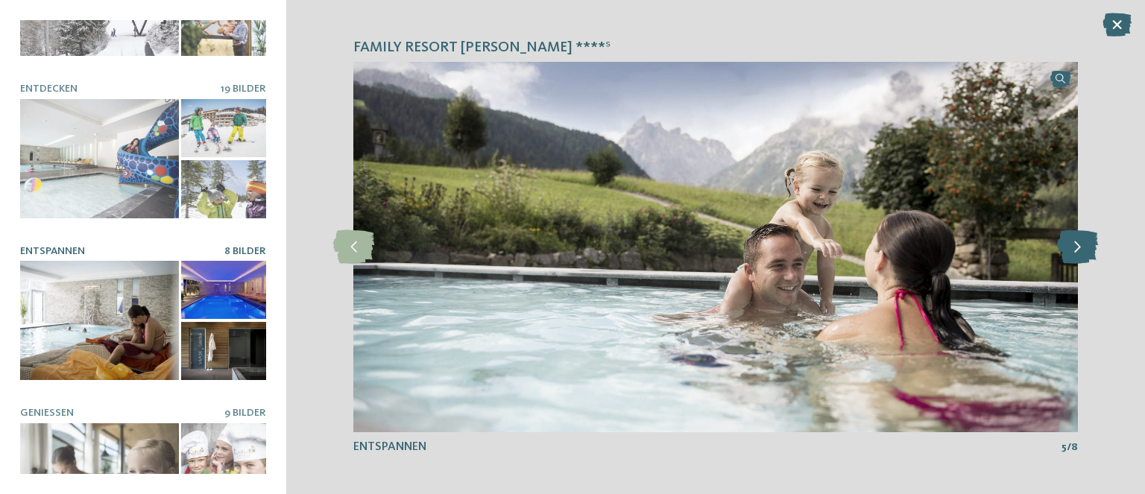
click at [1075, 243] on icon at bounding box center [1077, 247] width 41 height 34
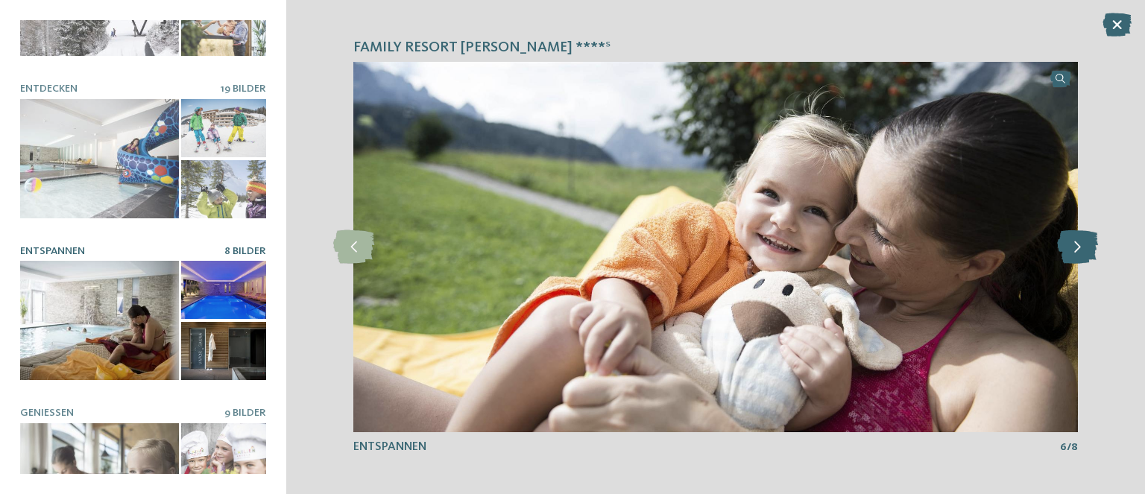
click at [1075, 243] on icon at bounding box center [1077, 247] width 41 height 34
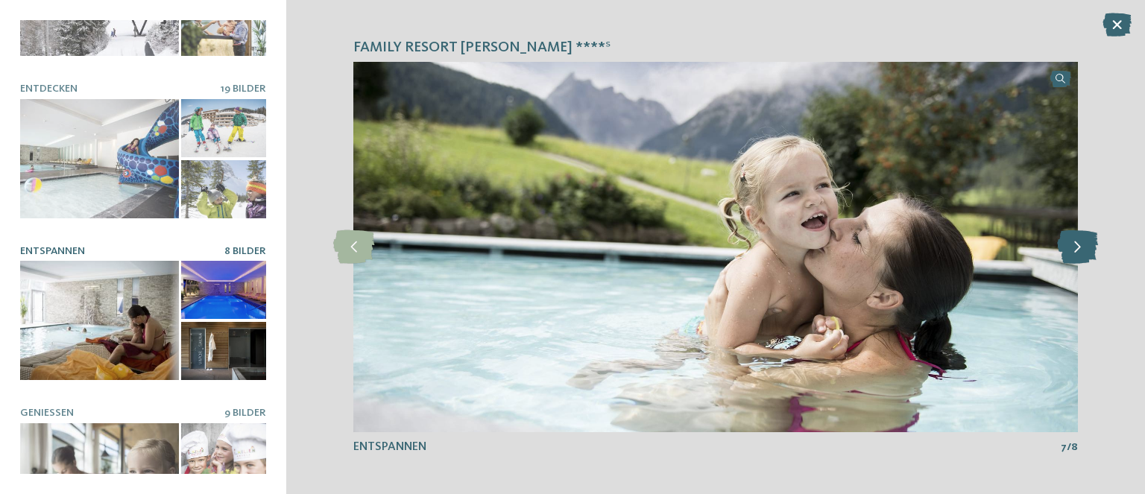
click at [1075, 243] on icon at bounding box center [1077, 247] width 41 height 34
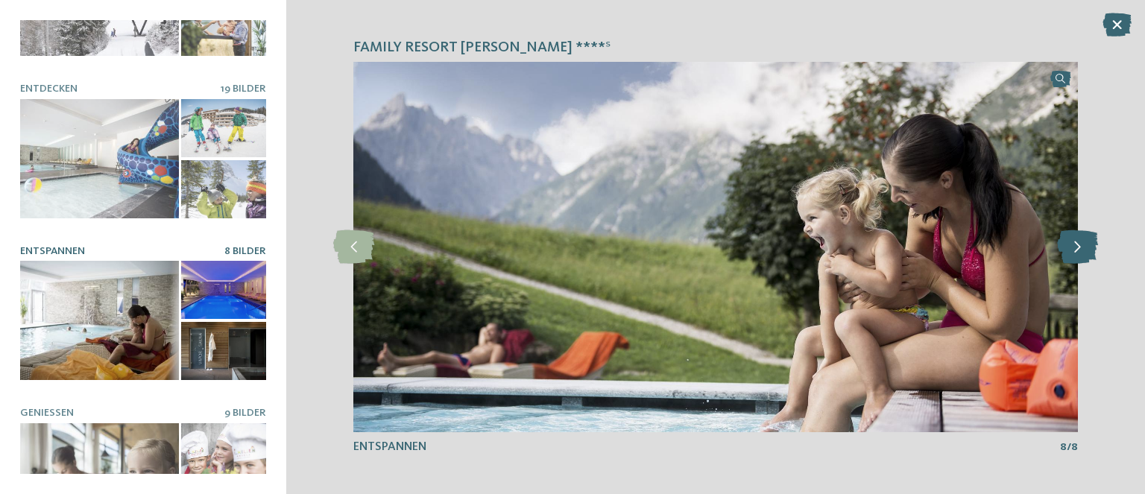
click at [1075, 243] on icon at bounding box center [1077, 247] width 41 height 34
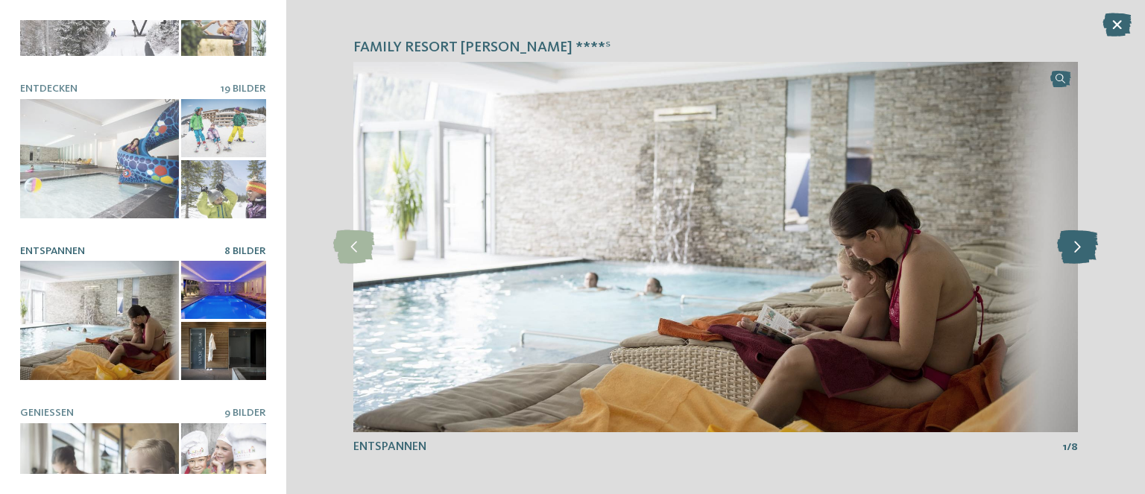
click at [1075, 243] on icon at bounding box center [1077, 247] width 41 height 34
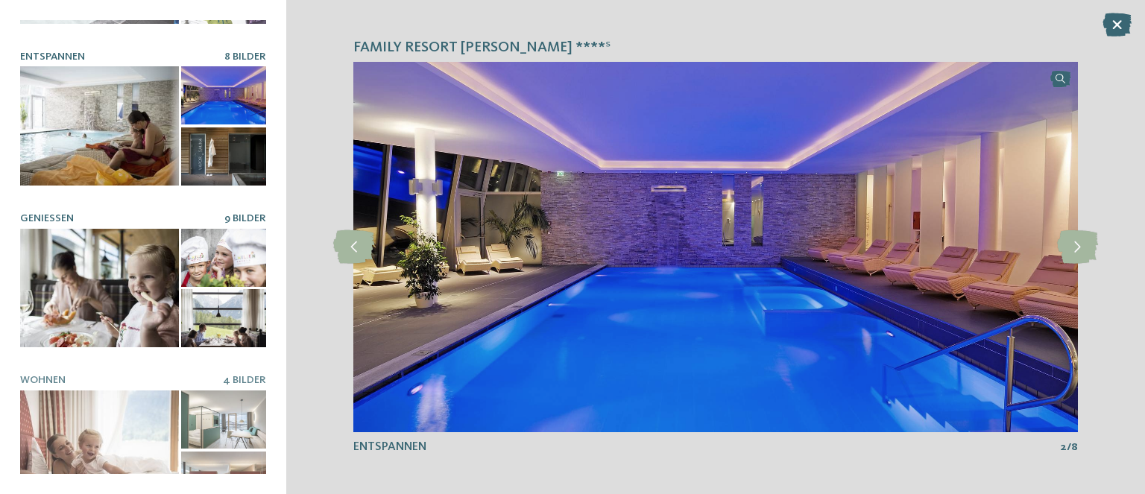
scroll to position [298, 0]
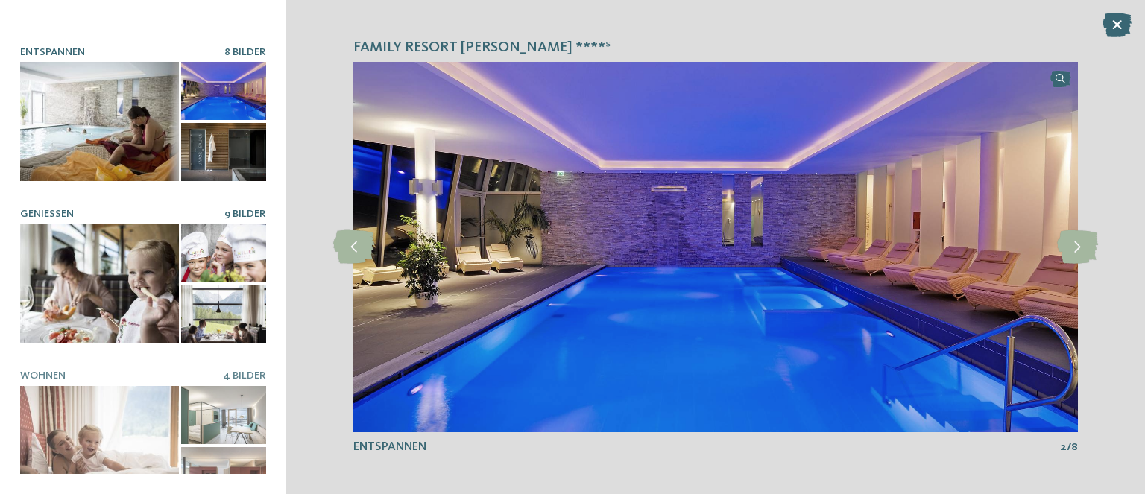
click at [94, 284] on div at bounding box center [99, 283] width 159 height 119
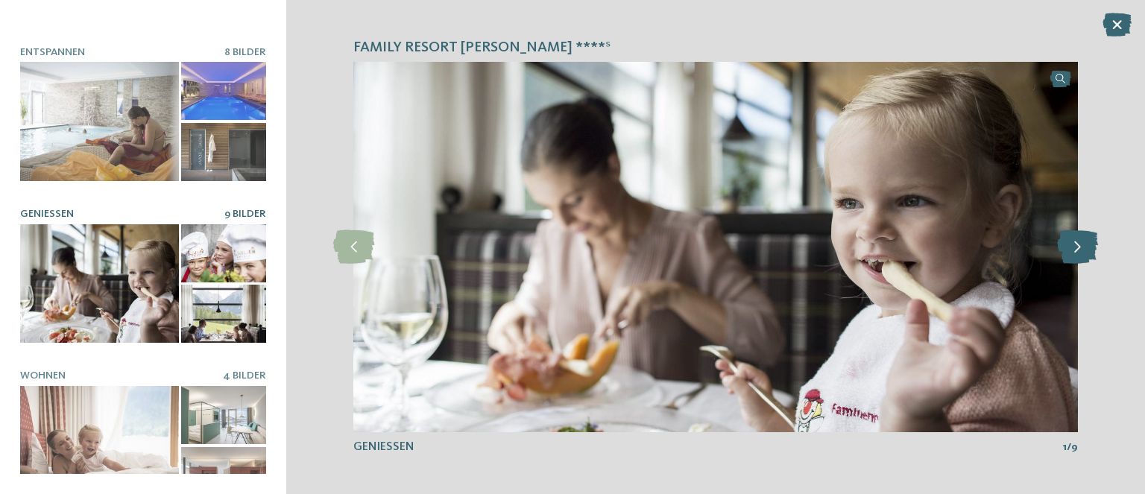
click at [1082, 250] on icon at bounding box center [1077, 247] width 41 height 34
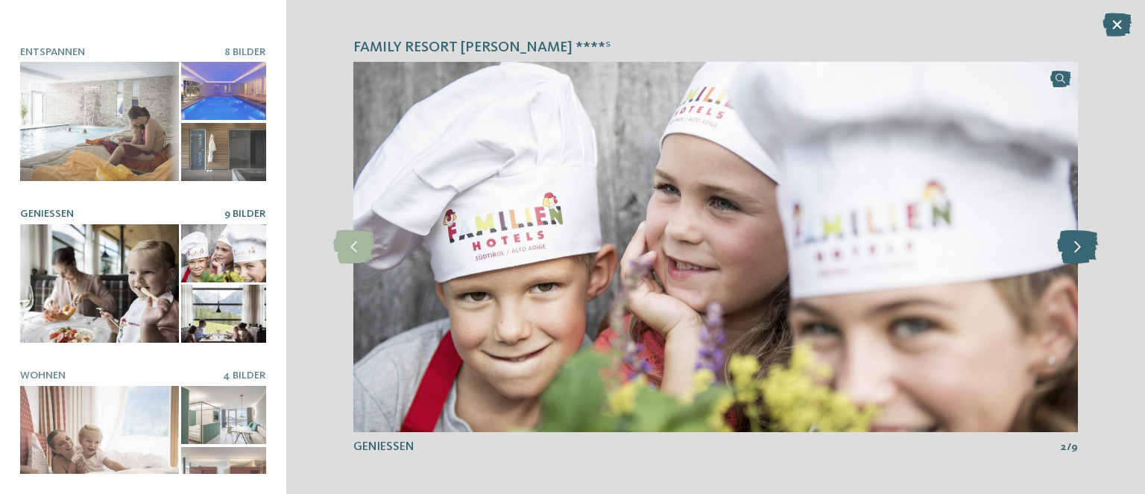
click at [1082, 250] on icon at bounding box center [1077, 247] width 41 height 34
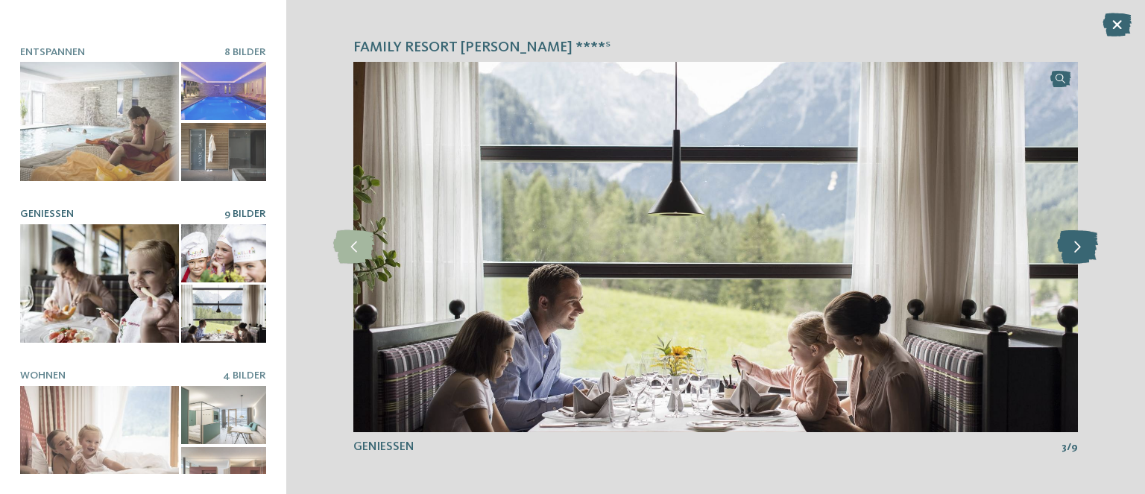
click at [1082, 250] on icon at bounding box center [1077, 247] width 41 height 34
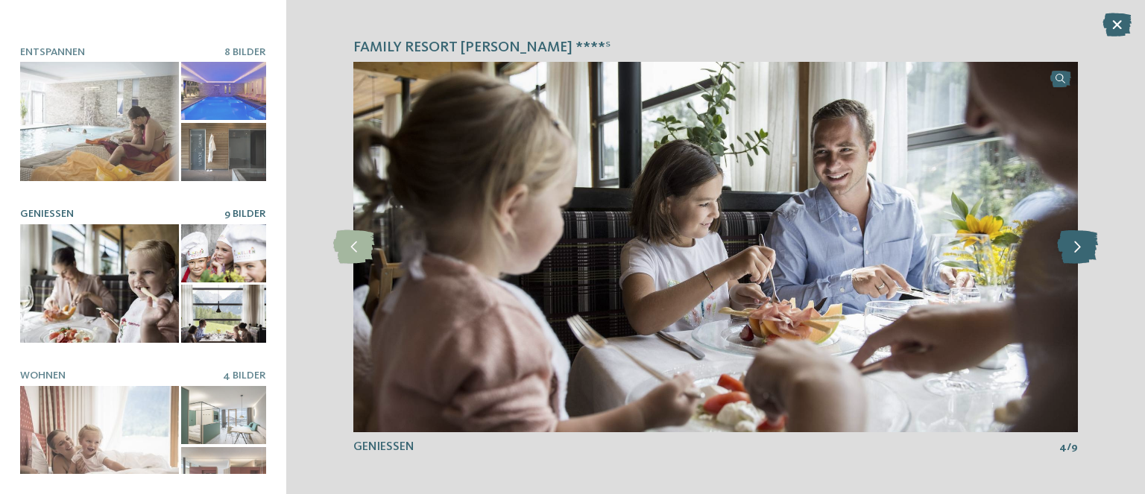
click at [1082, 250] on icon at bounding box center [1077, 247] width 41 height 34
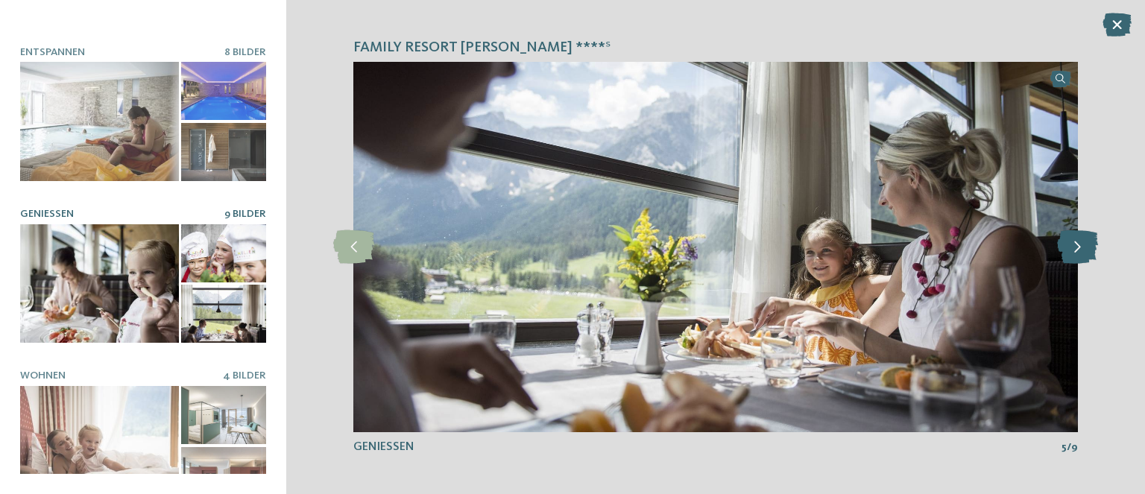
click at [1082, 250] on icon at bounding box center [1077, 247] width 41 height 34
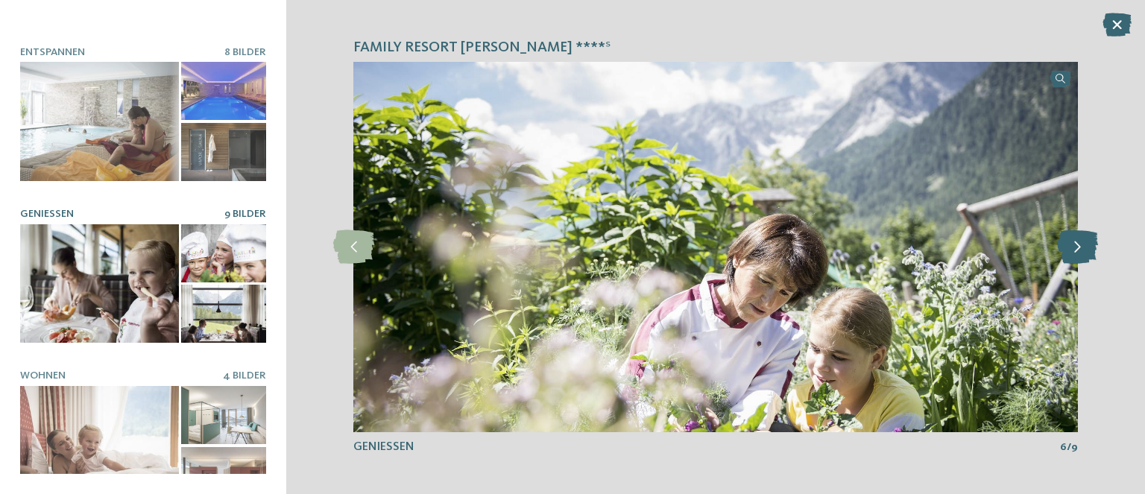
click at [1082, 250] on icon at bounding box center [1077, 247] width 41 height 34
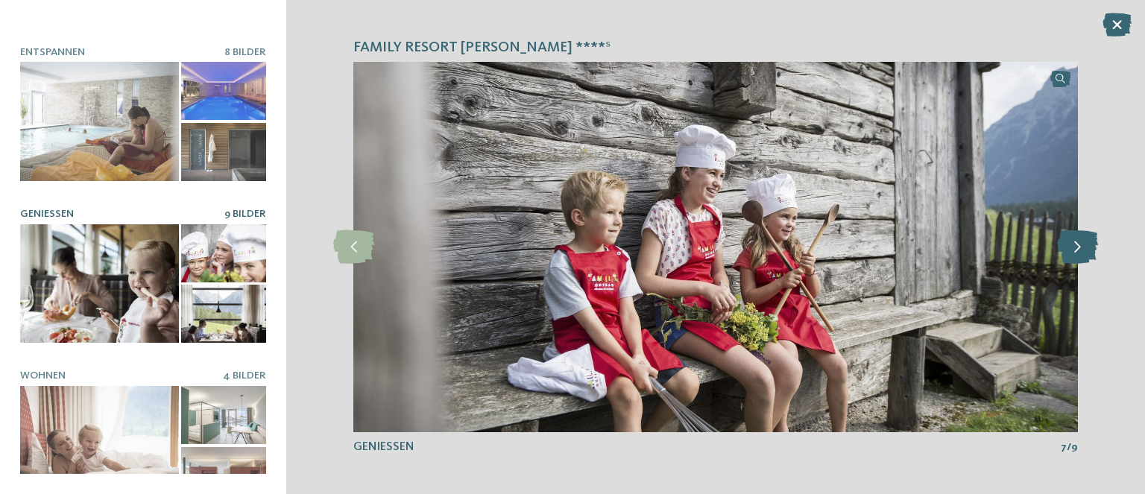
click at [1082, 250] on icon at bounding box center [1077, 247] width 41 height 34
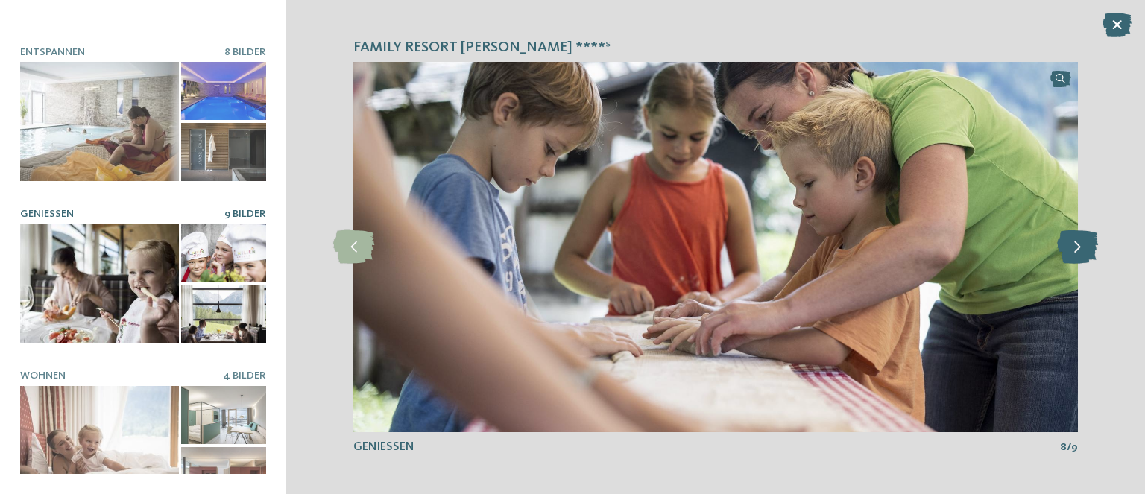
click at [1082, 250] on icon at bounding box center [1077, 247] width 41 height 34
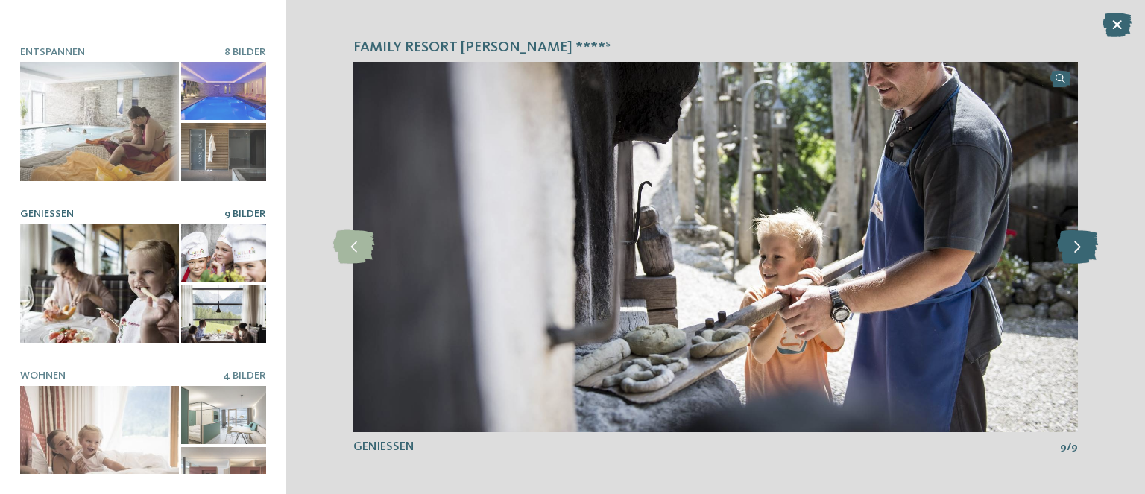
click at [1082, 250] on icon at bounding box center [1077, 247] width 41 height 34
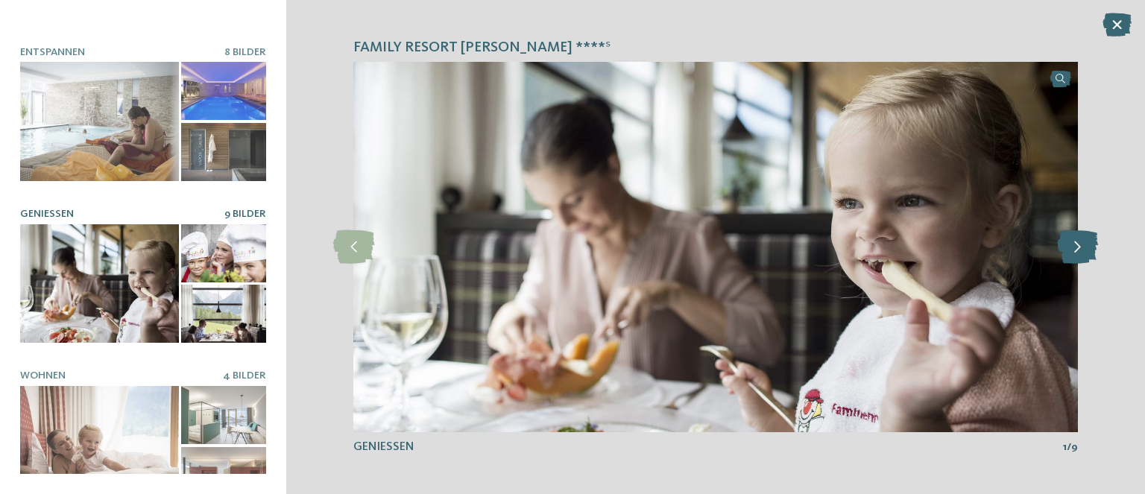
click at [1082, 250] on icon at bounding box center [1077, 247] width 41 height 34
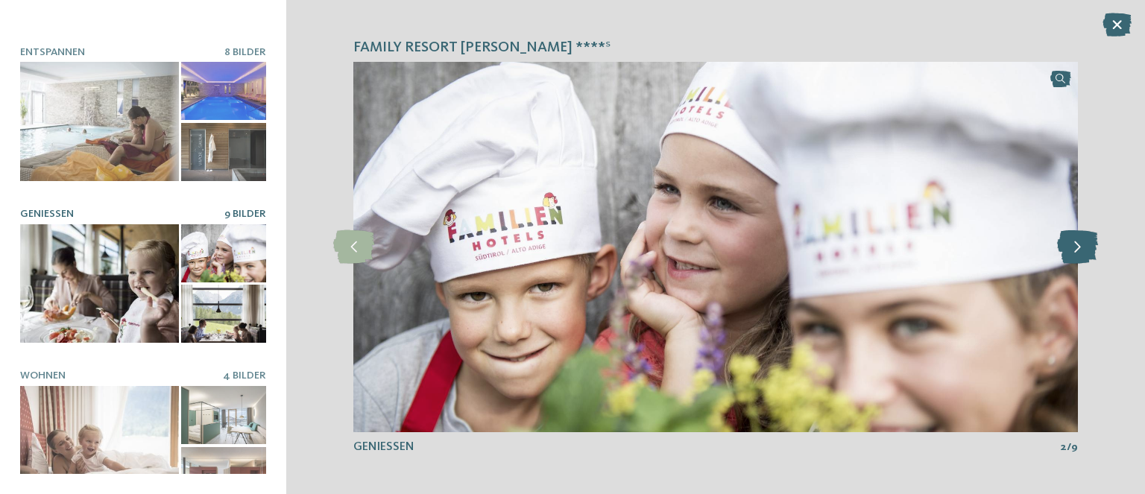
click at [1082, 250] on icon at bounding box center [1077, 247] width 41 height 34
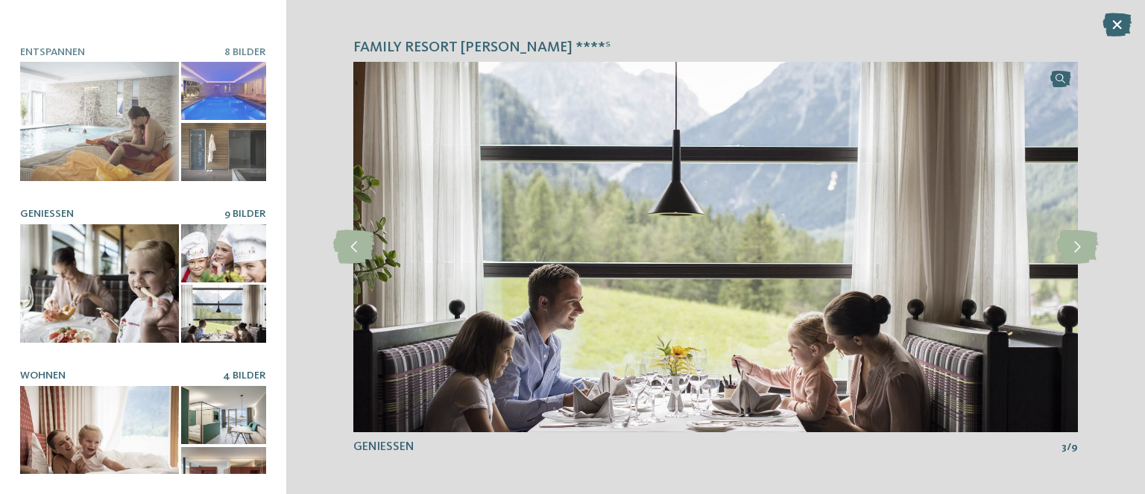
scroll to position [310, 0]
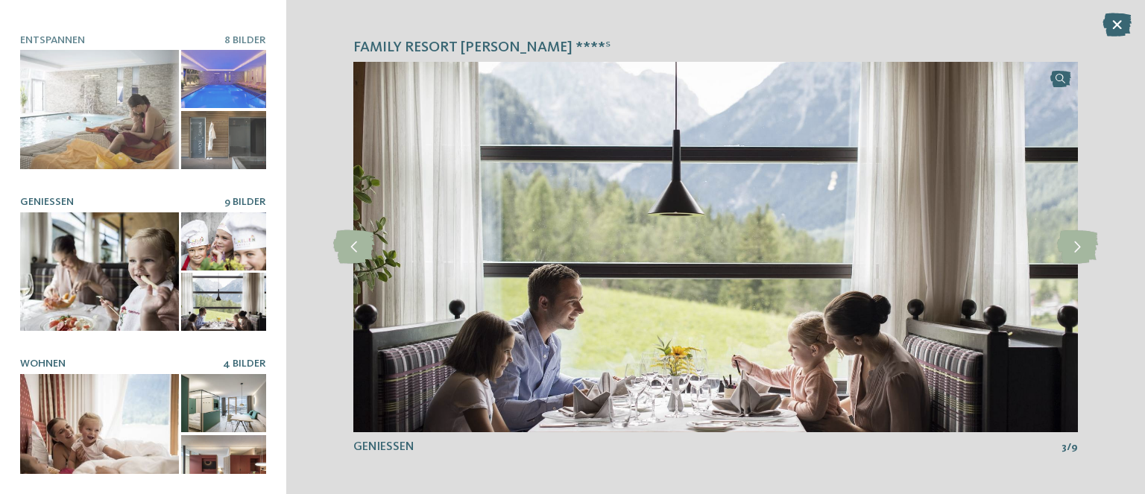
click at [115, 399] on div at bounding box center [99, 433] width 159 height 119
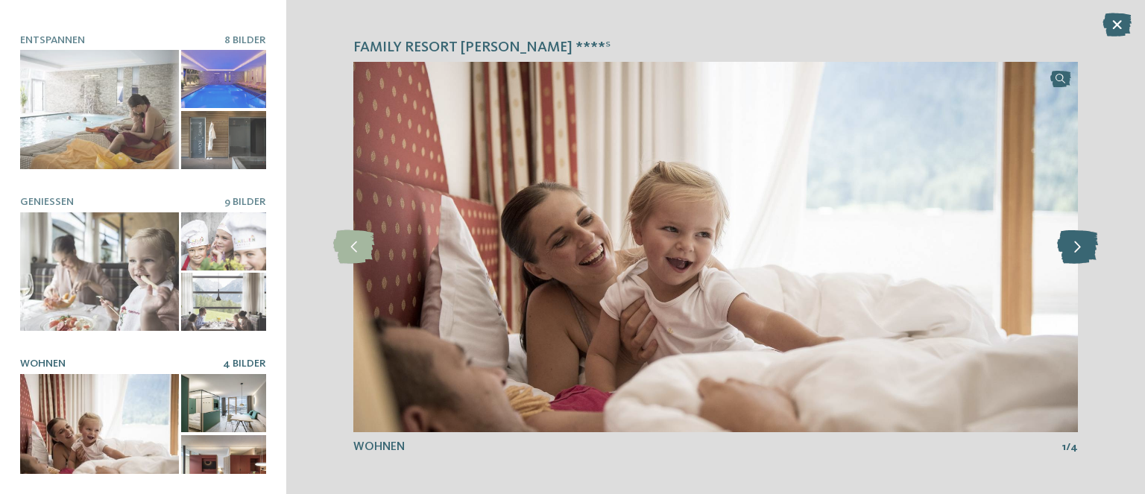
click at [1094, 244] on icon at bounding box center [1077, 247] width 41 height 34
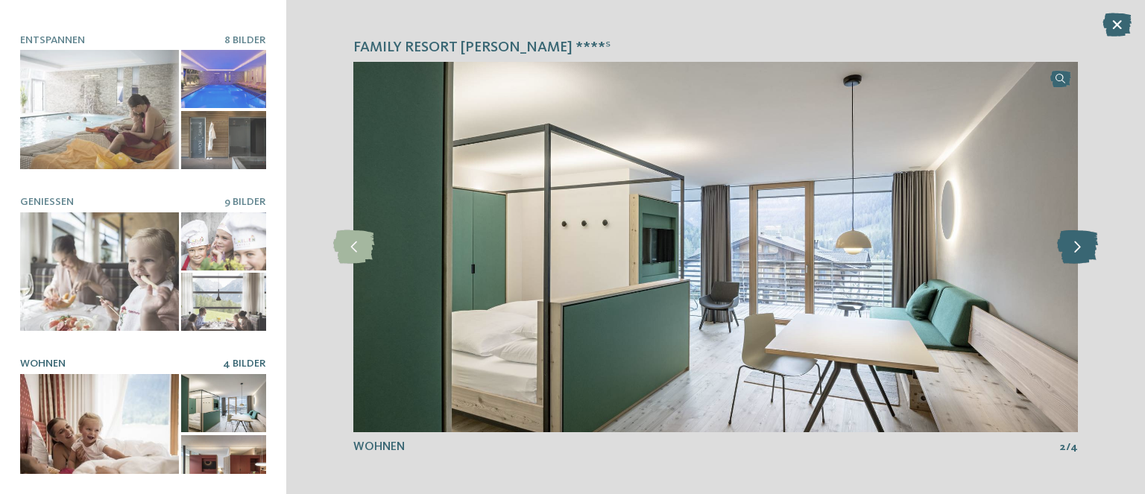
click at [1094, 244] on icon at bounding box center [1077, 247] width 41 height 34
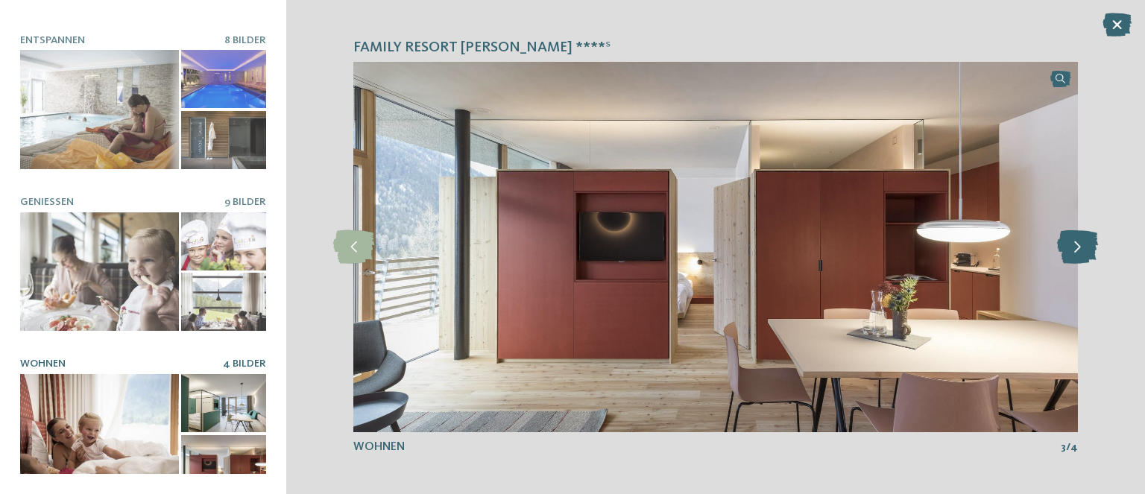
click at [1094, 244] on icon at bounding box center [1077, 247] width 41 height 34
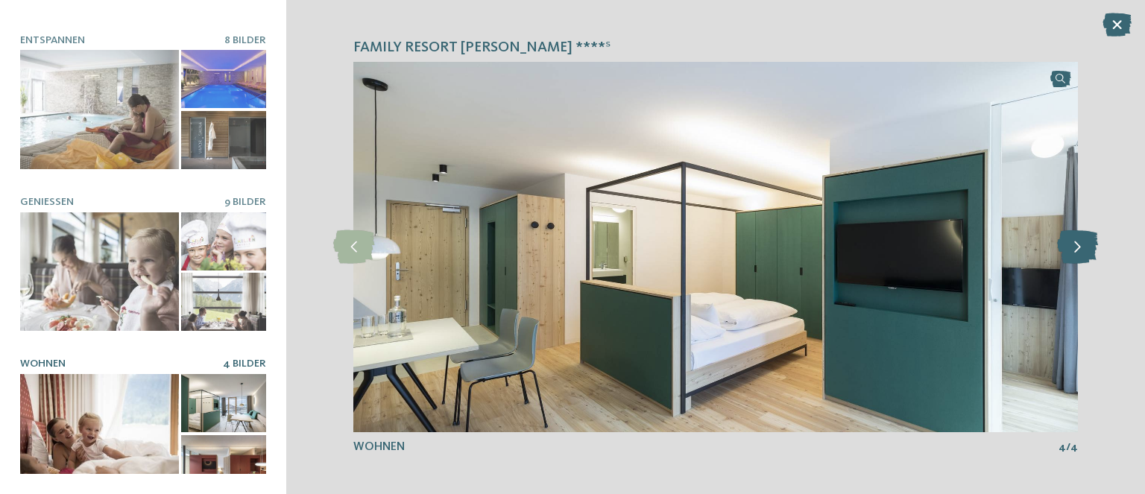
click at [1094, 244] on icon at bounding box center [1077, 247] width 41 height 34
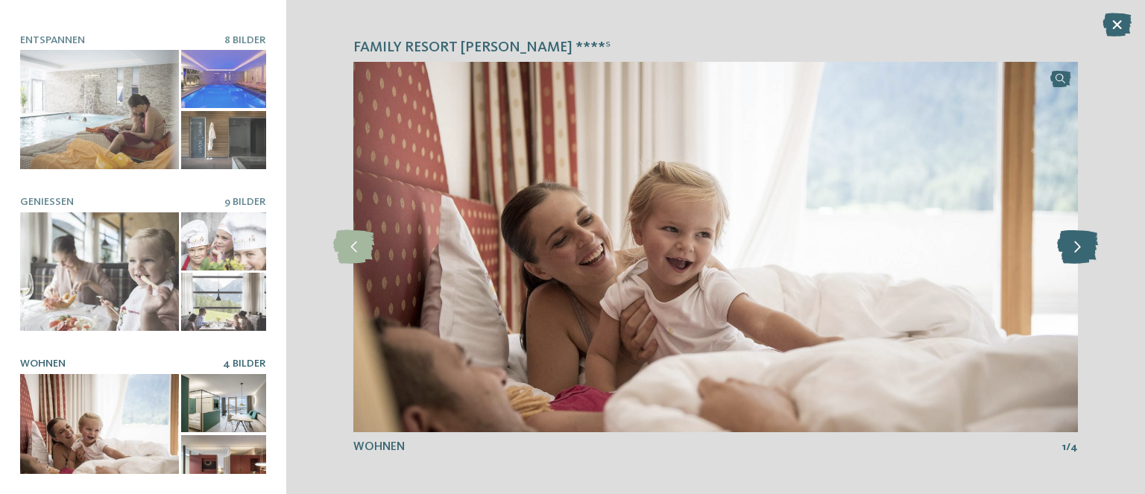
click at [1094, 244] on icon at bounding box center [1077, 247] width 41 height 34
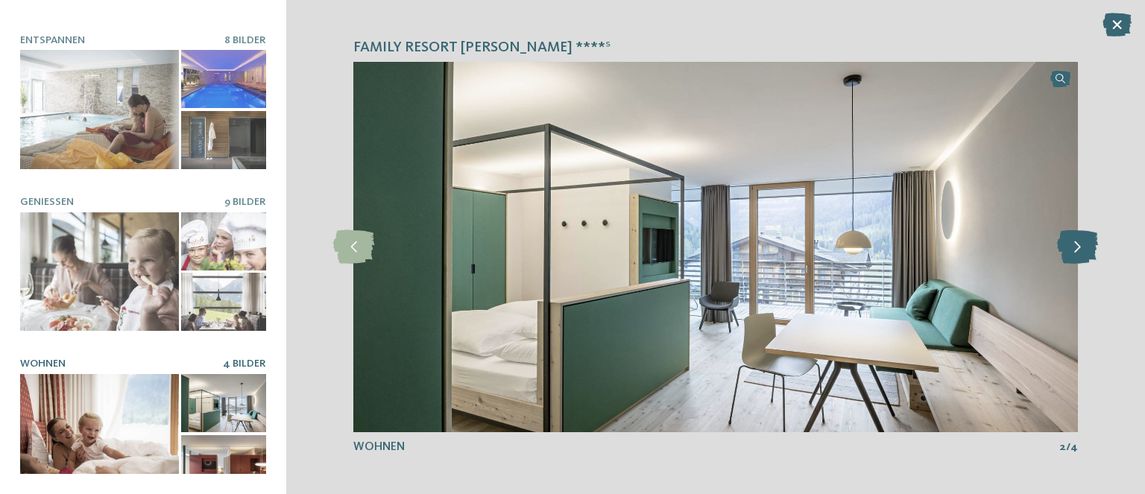
click at [1094, 244] on icon at bounding box center [1077, 247] width 41 height 34
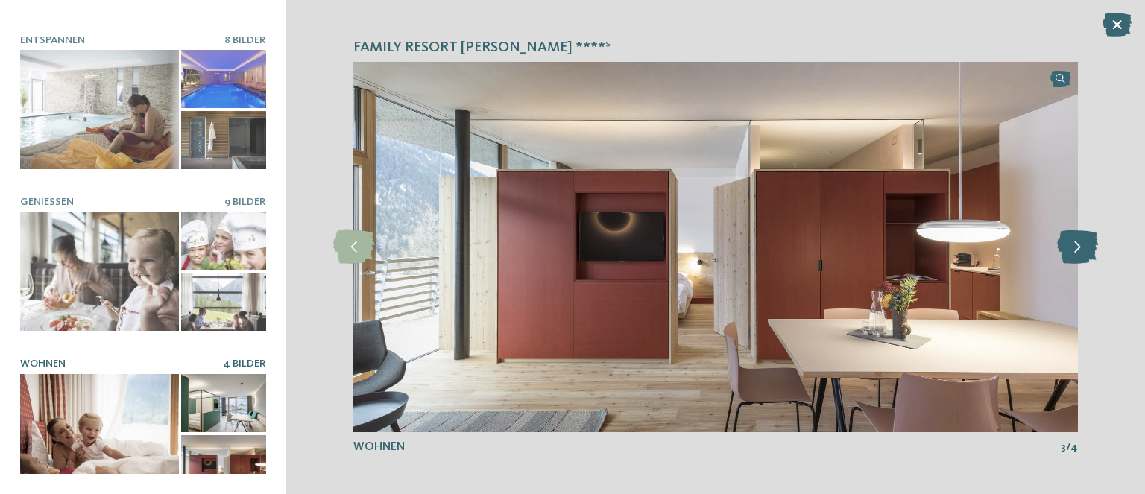
click at [1094, 244] on icon at bounding box center [1077, 247] width 41 height 34
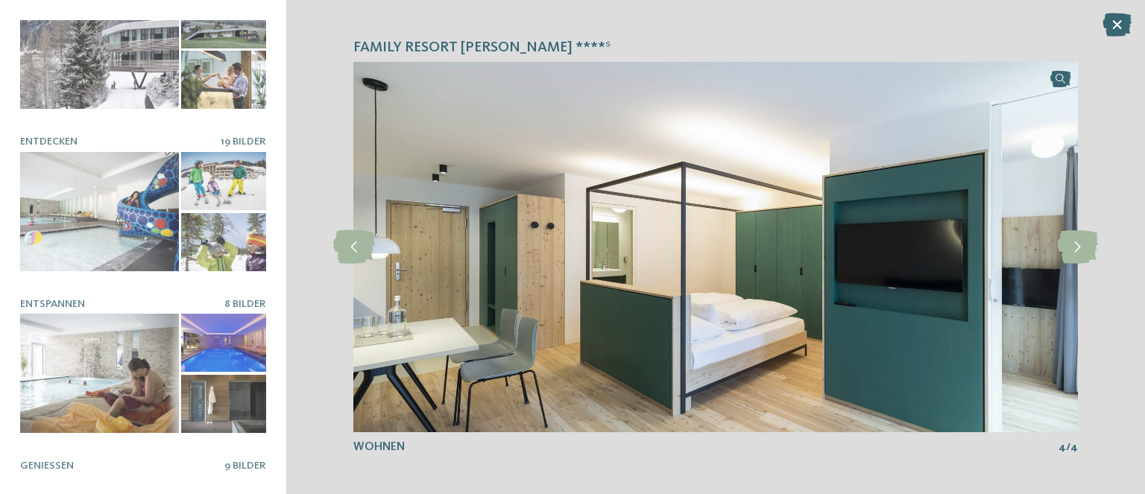
scroll to position [0, 0]
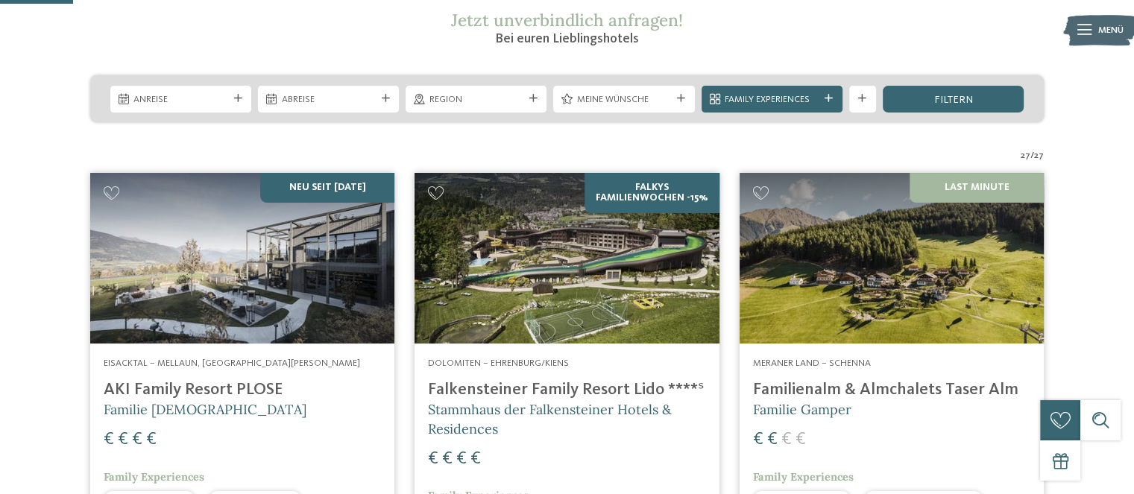
scroll to position [298, 0]
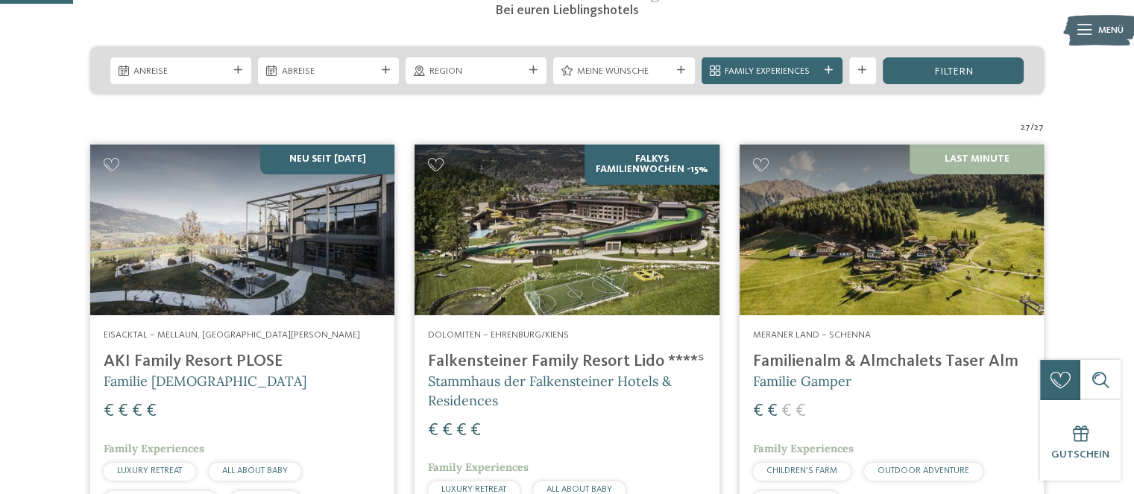
click at [534, 366] on h4 "Falkensteiner Family Resort Lido ****ˢ" at bounding box center [566, 362] width 277 height 20
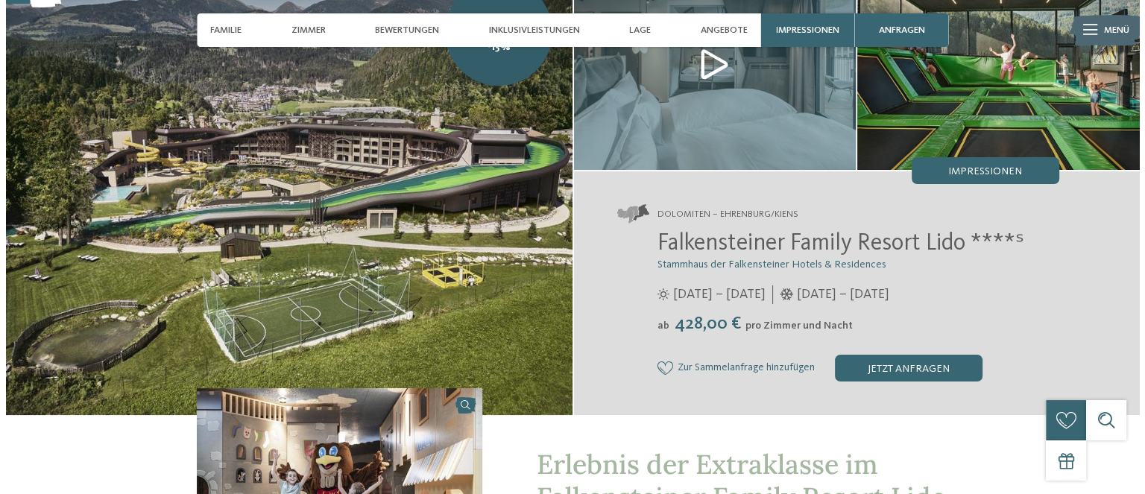
scroll to position [99, 0]
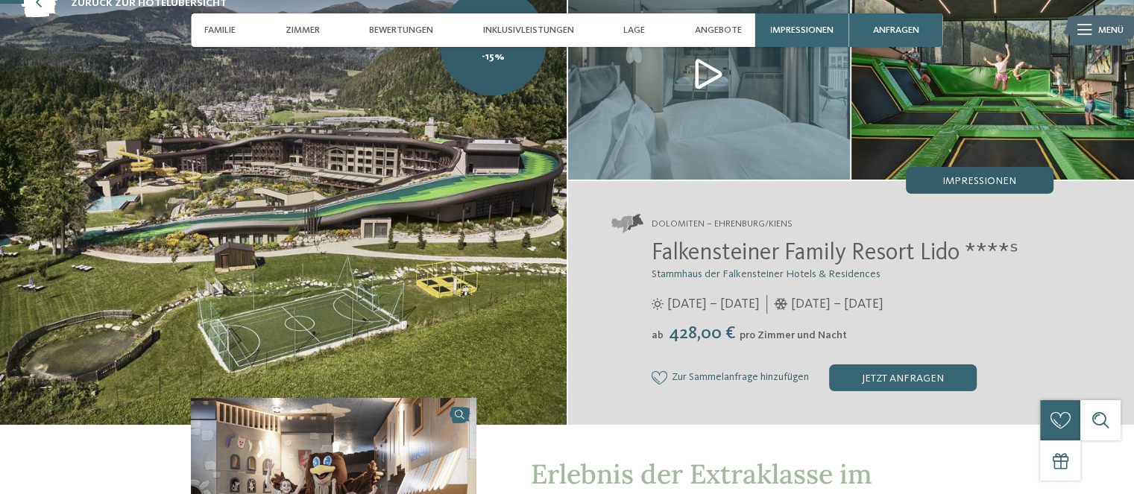
click at [943, 189] on div "Impressionen" at bounding box center [979, 180] width 148 height 27
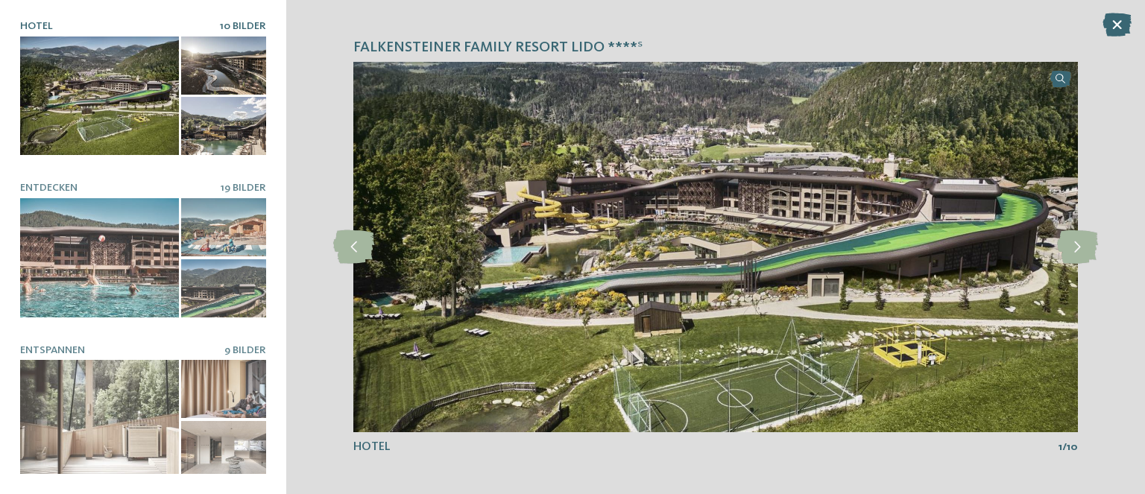
click at [138, 110] on div at bounding box center [99, 96] width 159 height 119
click at [1076, 256] on icon at bounding box center [1077, 247] width 41 height 34
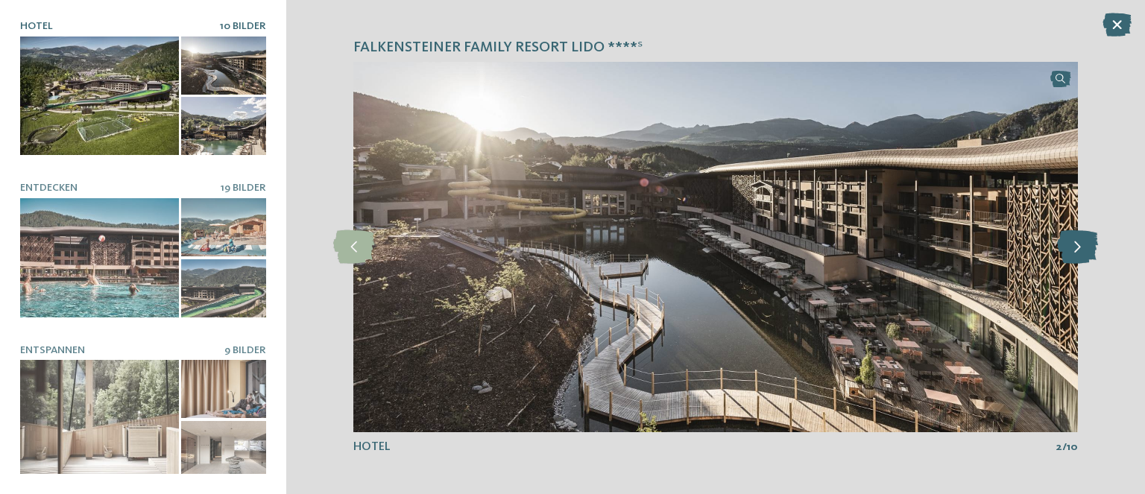
click at [1077, 256] on icon at bounding box center [1077, 247] width 41 height 34
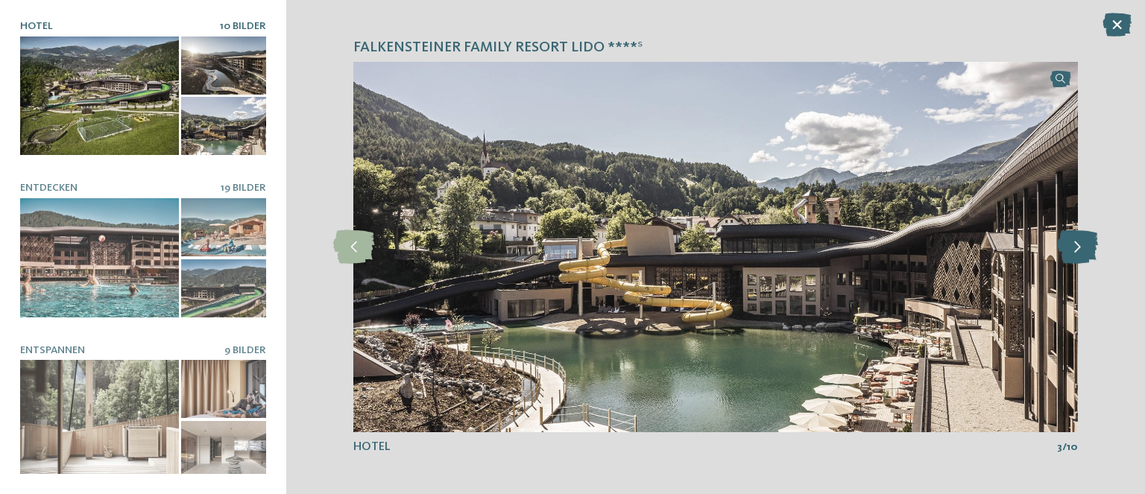
click at [1077, 256] on icon at bounding box center [1077, 247] width 41 height 34
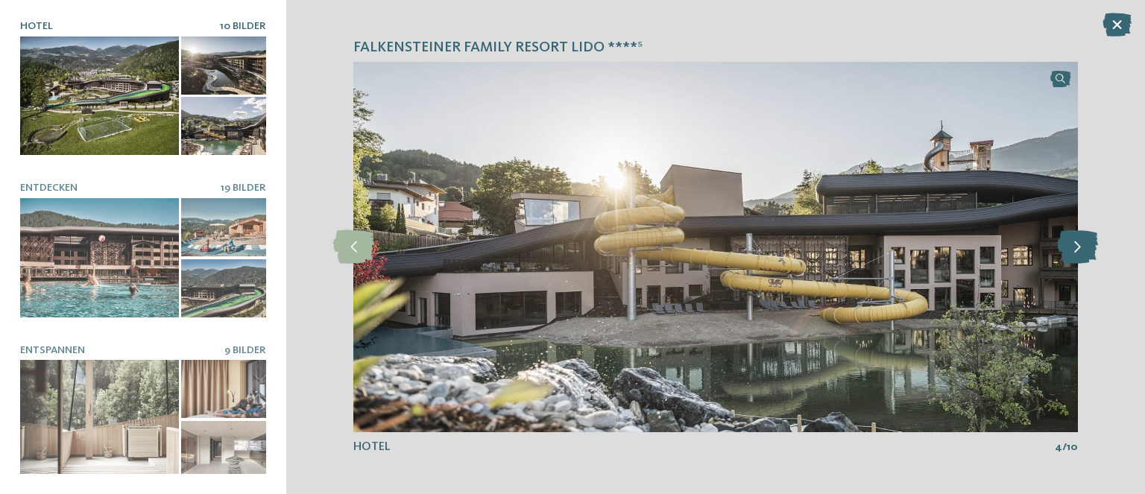
click at [1077, 256] on icon at bounding box center [1077, 247] width 41 height 34
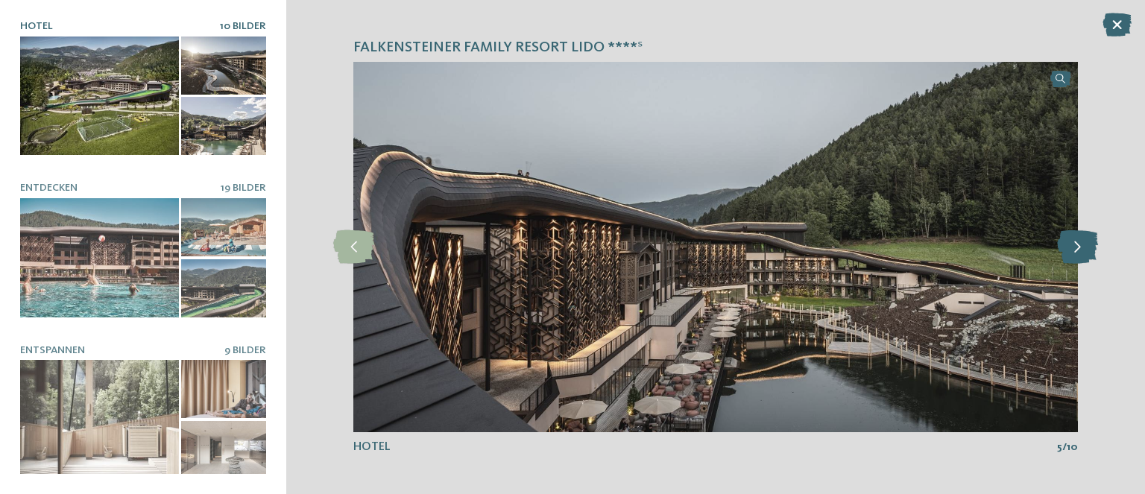
click at [1077, 256] on icon at bounding box center [1077, 247] width 41 height 34
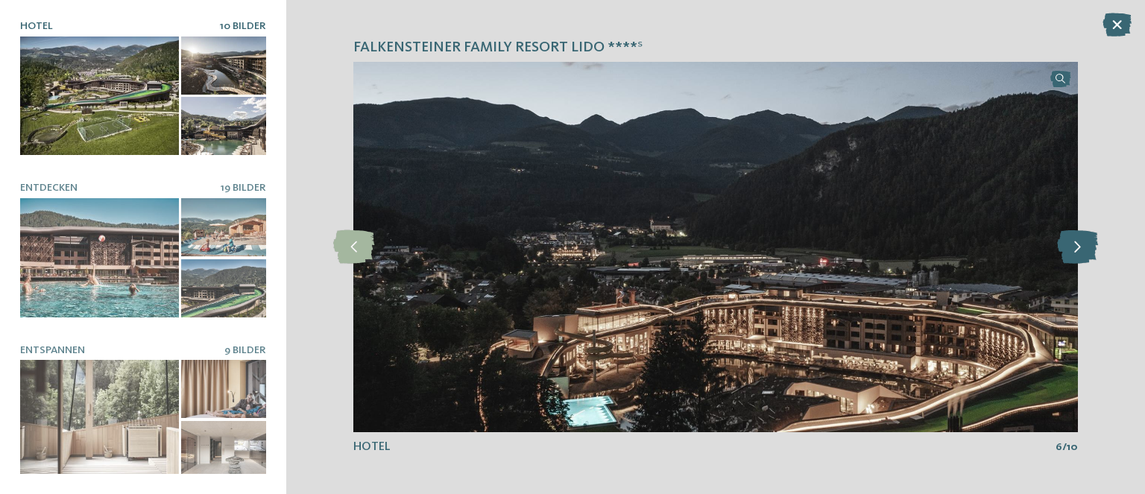
click at [1077, 256] on icon at bounding box center [1077, 247] width 41 height 34
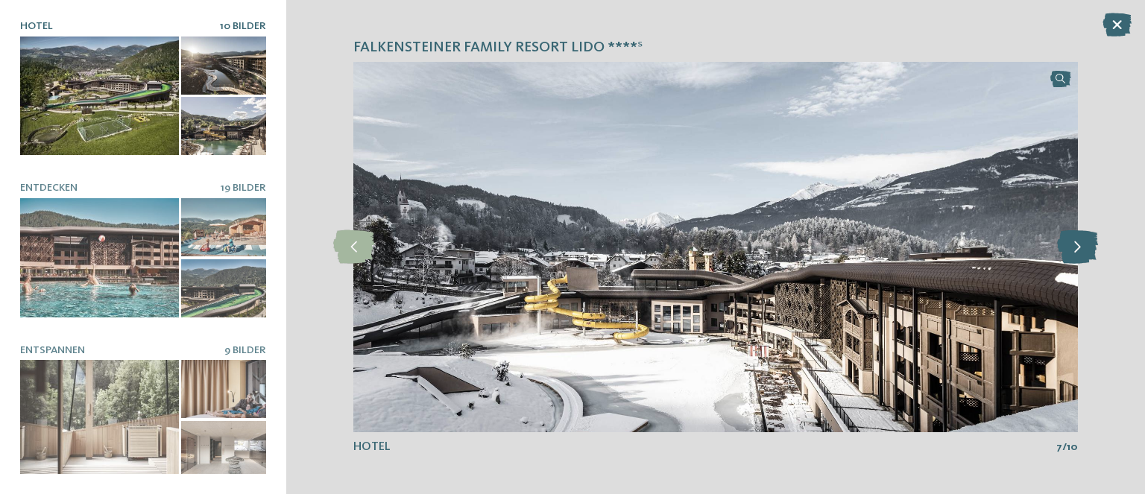
click at [1077, 256] on icon at bounding box center [1077, 247] width 41 height 34
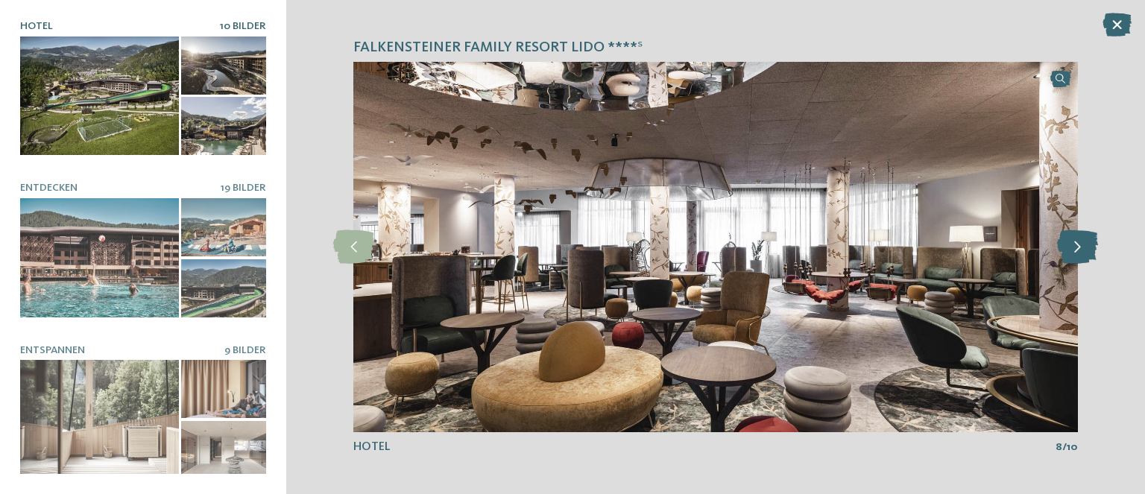
click at [1079, 256] on icon at bounding box center [1077, 247] width 41 height 34
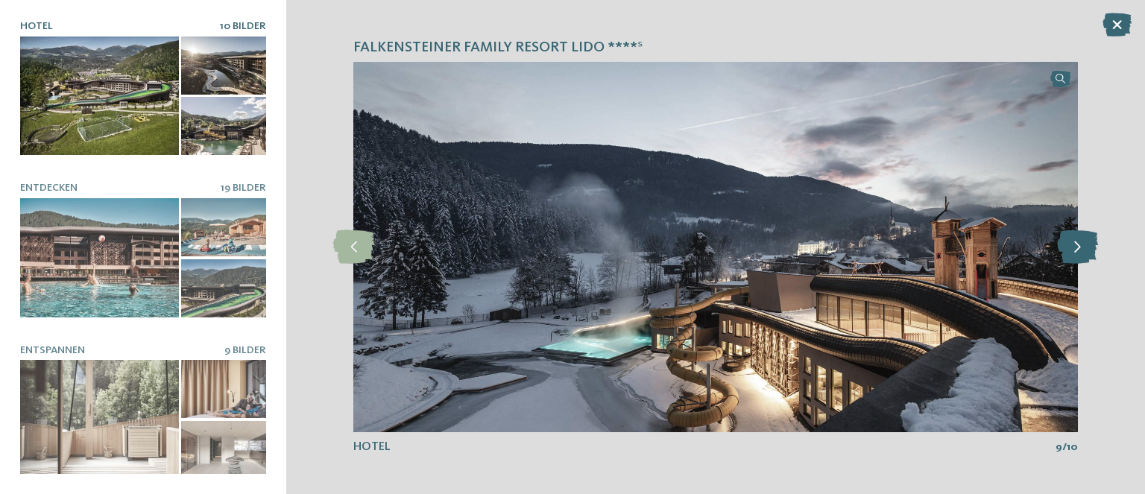
click at [1079, 256] on icon at bounding box center [1077, 247] width 41 height 34
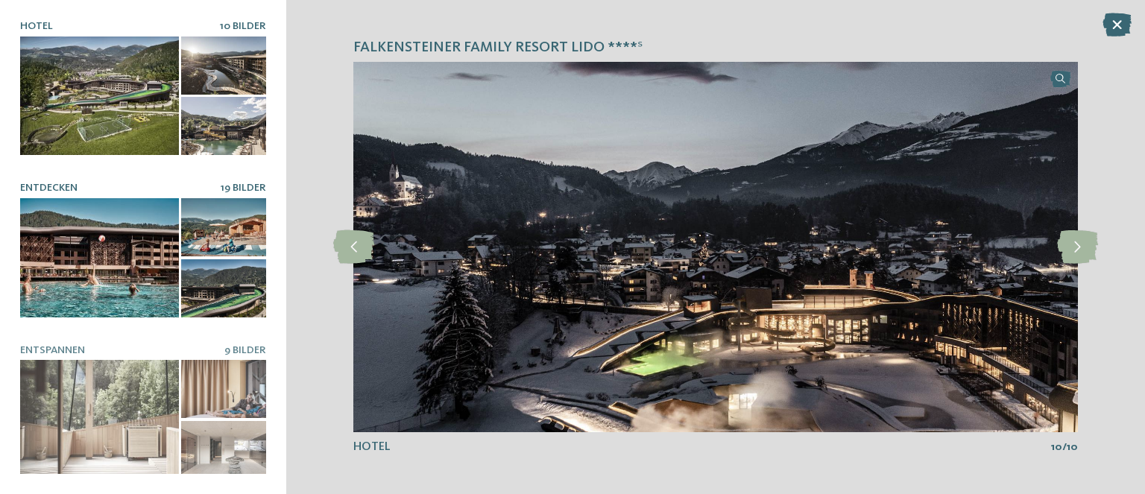
click at [98, 256] on div at bounding box center [99, 257] width 159 height 119
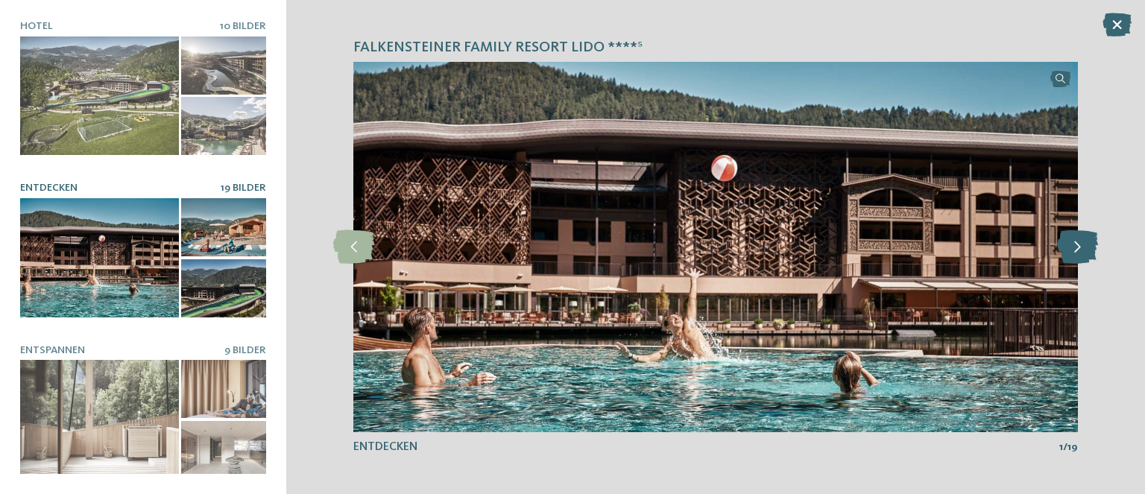
click at [1069, 247] on icon at bounding box center [1077, 247] width 41 height 34
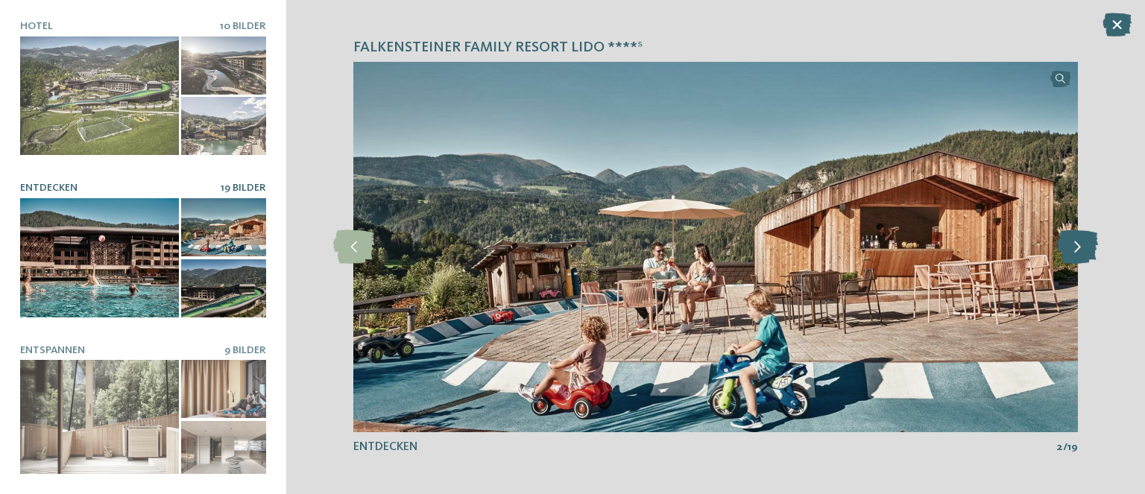
click at [1075, 249] on icon at bounding box center [1077, 247] width 41 height 34
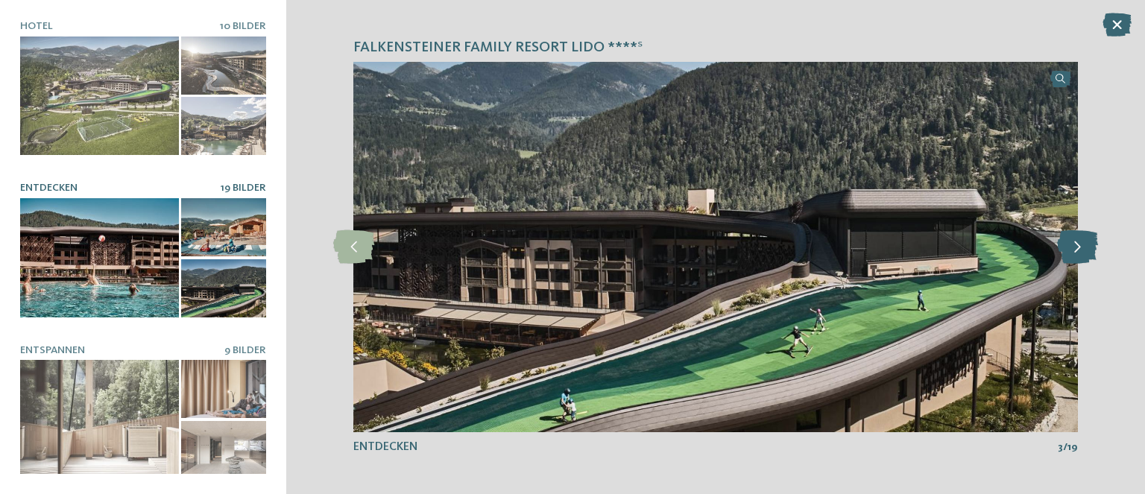
click at [1077, 249] on icon at bounding box center [1077, 247] width 41 height 34
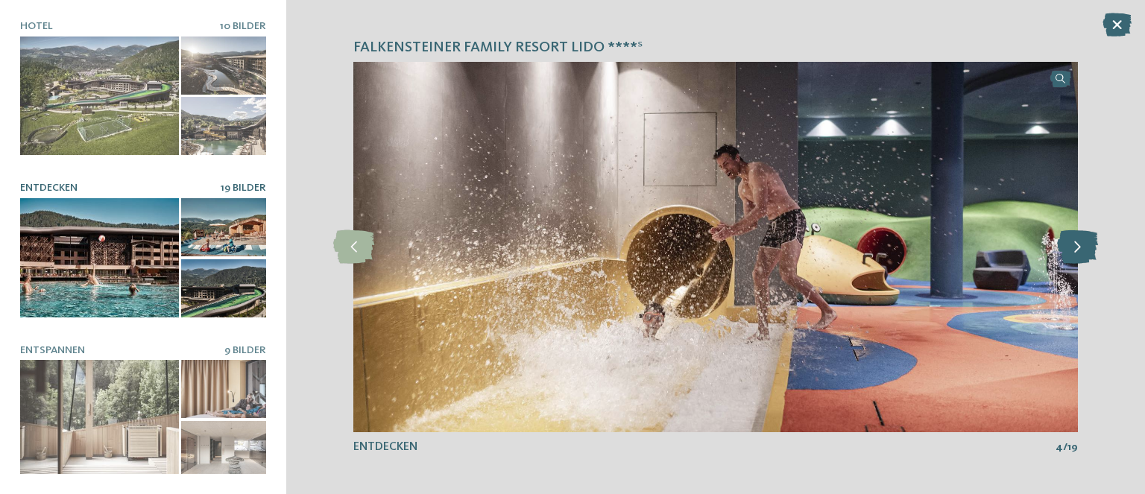
click at [1081, 248] on icon at bounding box center [1077, 247] width 41 height 34
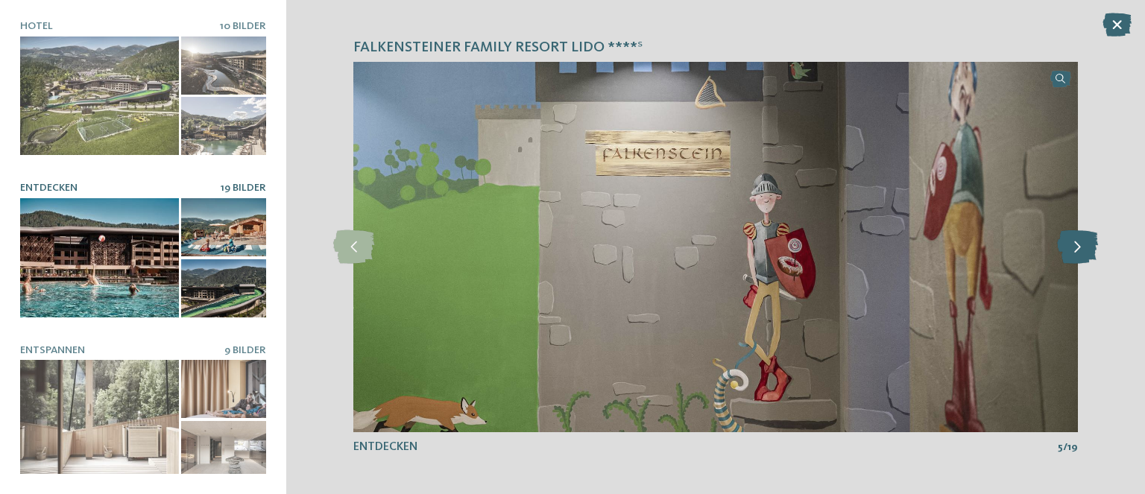
click at [1081, 248] on icon at bounding box center [1077, 247] width 41 height 34
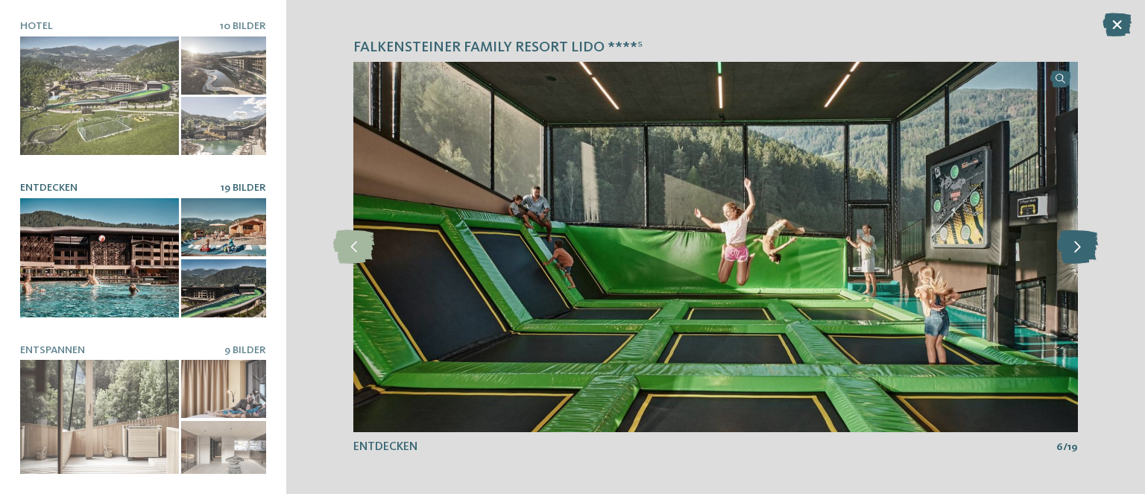
click at [1081, 248] on icon at bounding box center [1077, 247] width 41 height 34
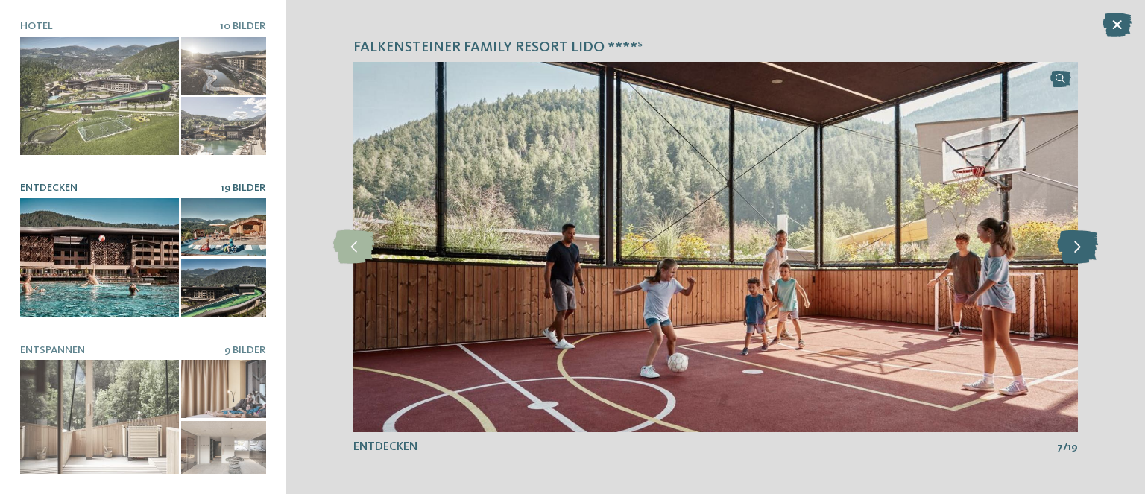
click at [1081, 248] on icon at bounding box center [1077, 247] width 41 height 34
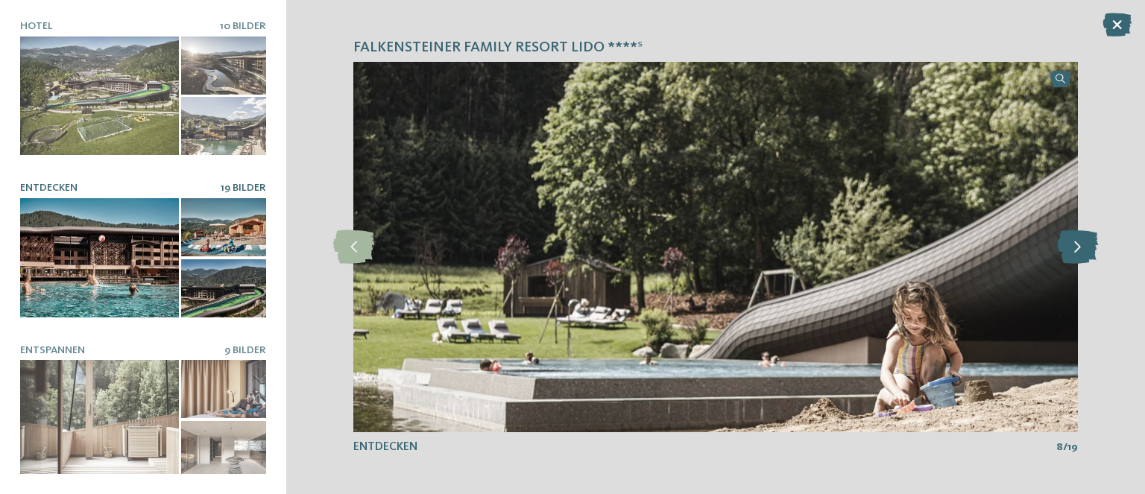
click at [1081, 248] on icon at bounding box center [1077, 247] width 41 height 34
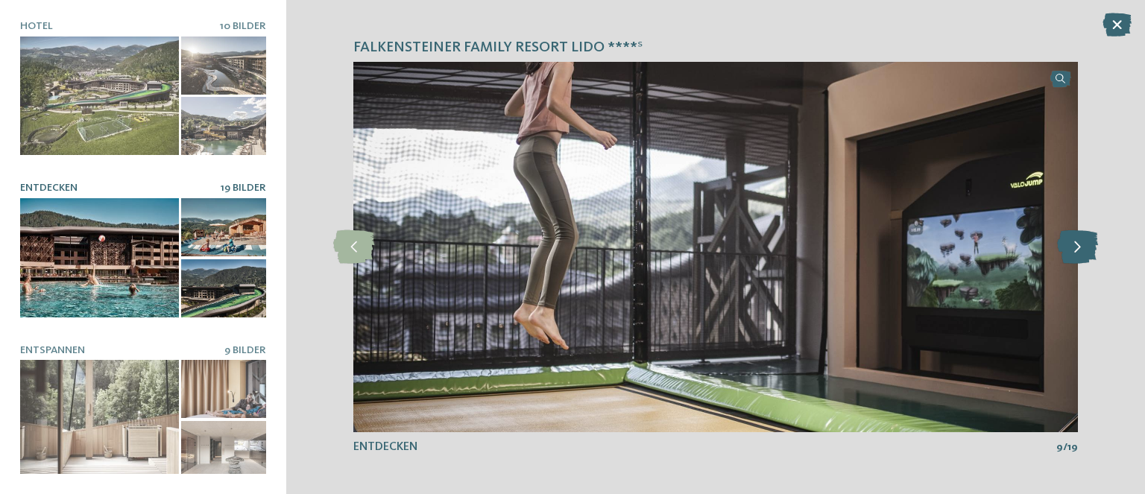
click at [1081, 248] on icon at bounding box center [1077, 247] width 41 height 34
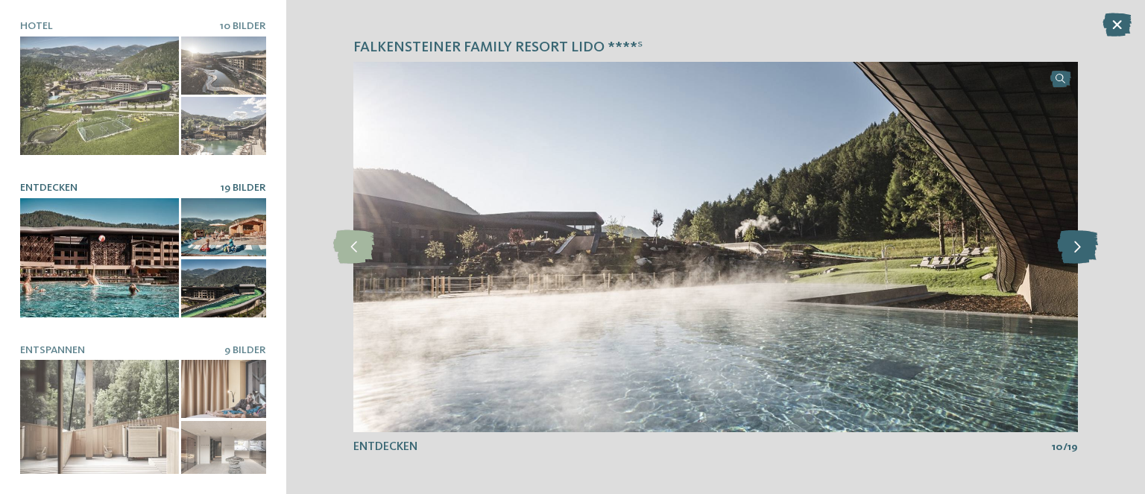
click at [1081, 248] on icon at bounding box center [1077, 247] width 41 height 34
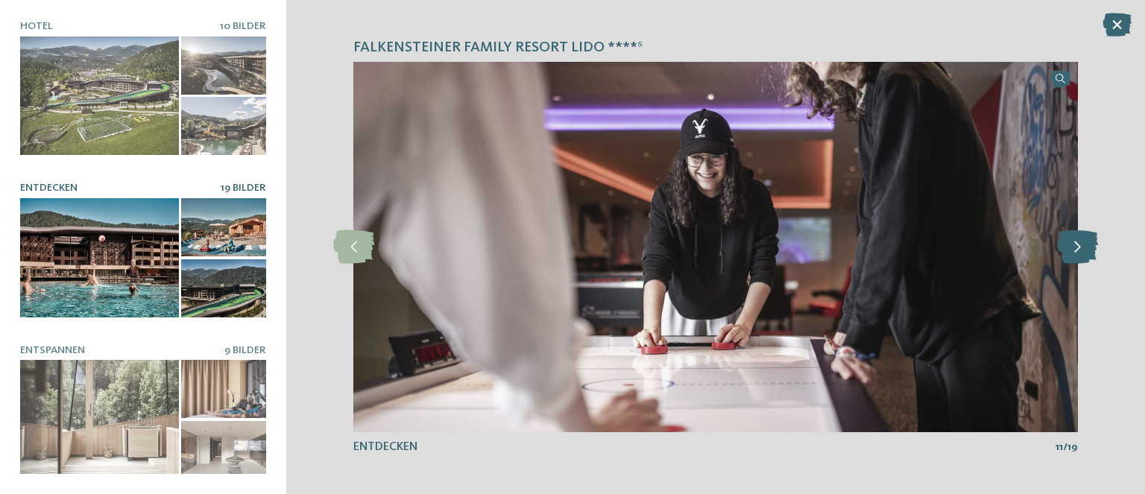
click at [1081, 248] on icon at bounding box center [1077, 247] width 41 height 34
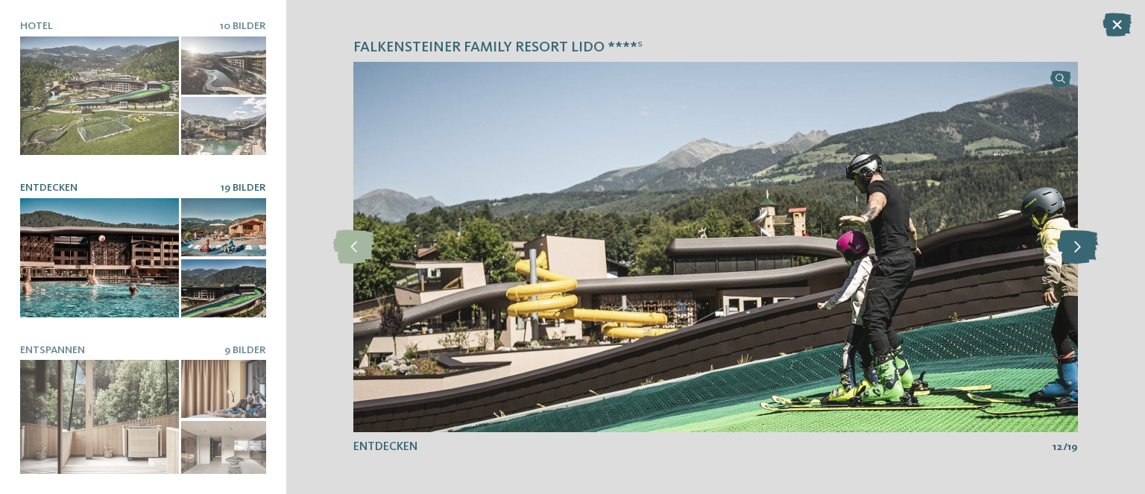
click at [1081, 248] on icon at bounding box center [1077, 247] width 41 height 34
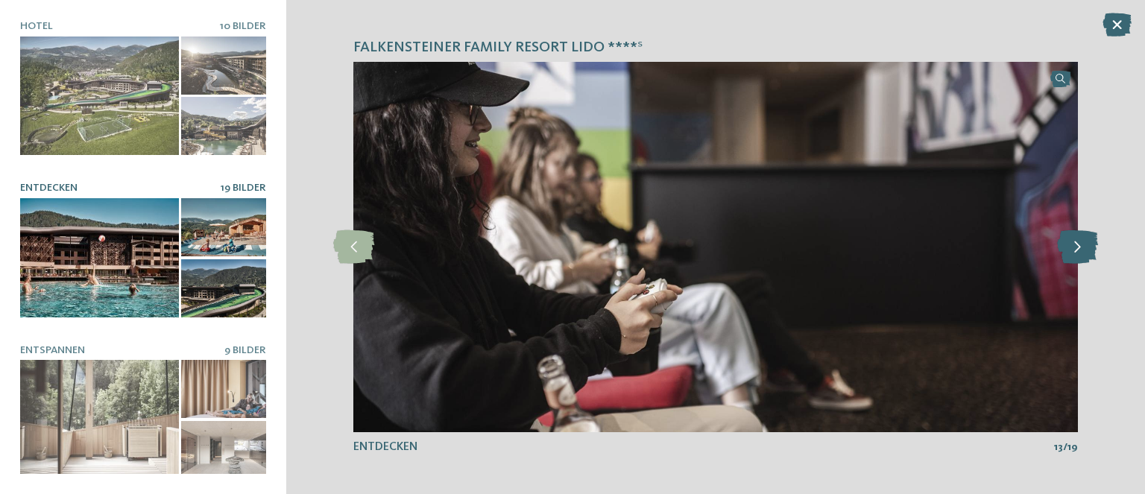
click at [1081, 248] on icon at bounding box center [1077, 247] width 41 height 34
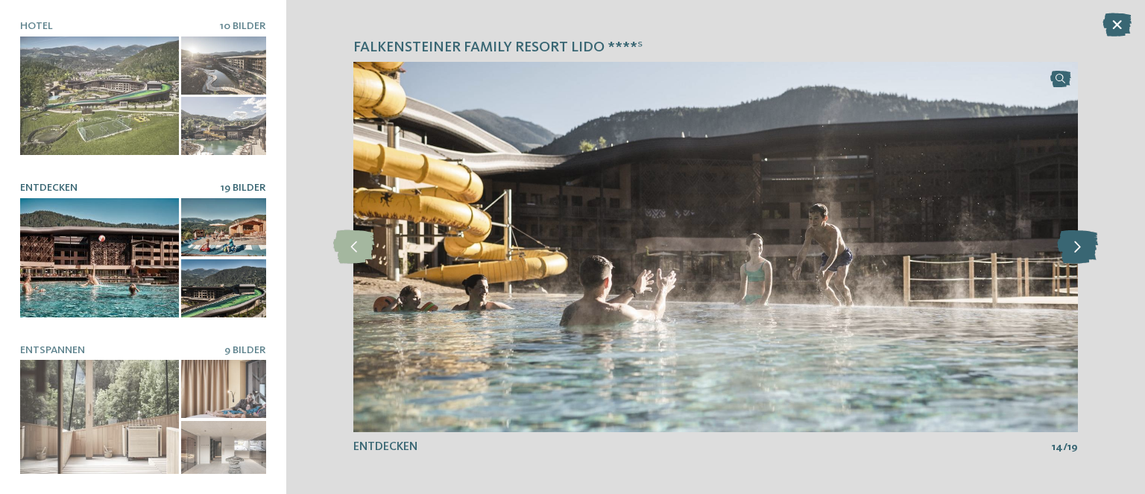
click at [1081, 248] on icon at bounding box center [1077, 247] width 41 height 34
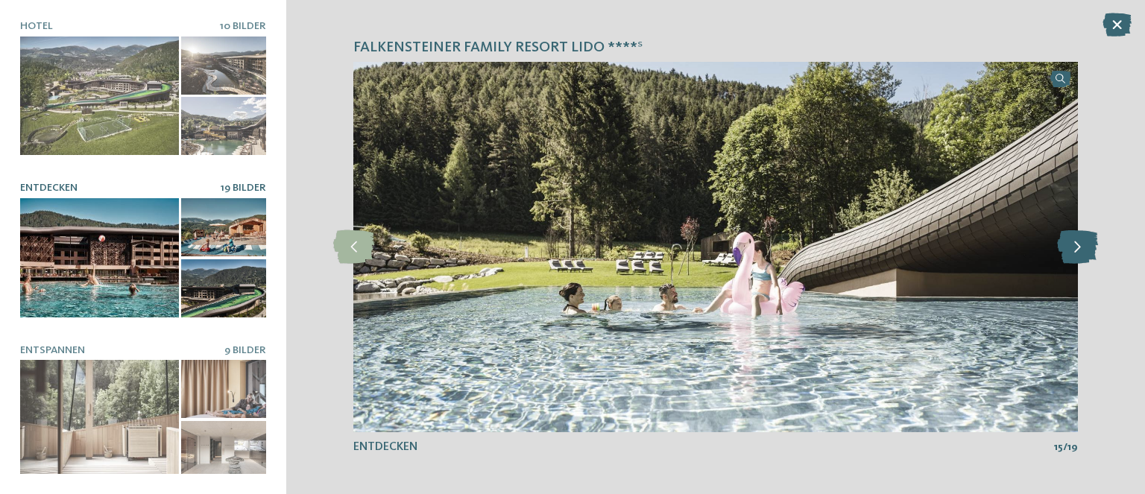
click at [1081, 248] on icon at bounding box center [1077, 247] width 41 height 34
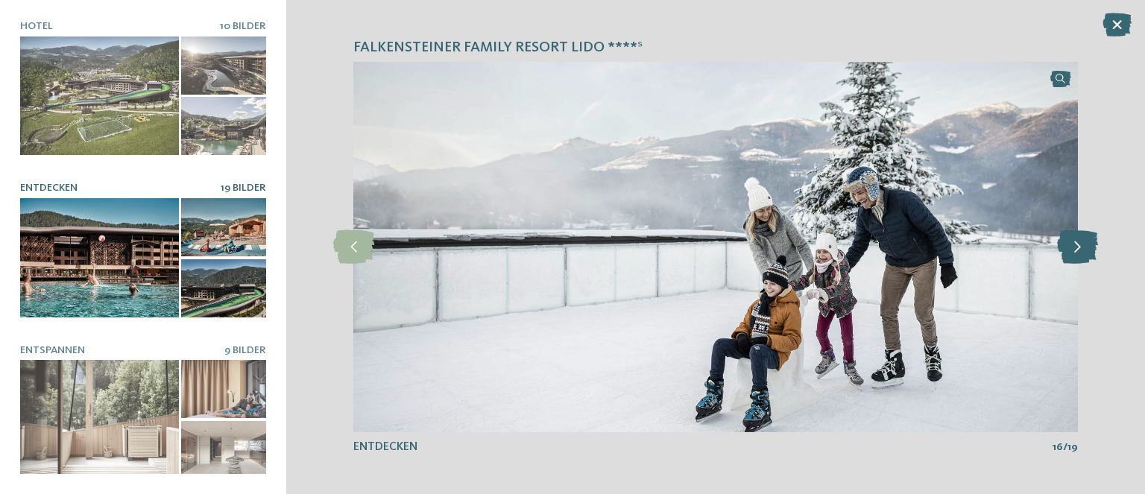
click at [1081, 248] on icon at bounding box center [1077, 247] width 41 height 34
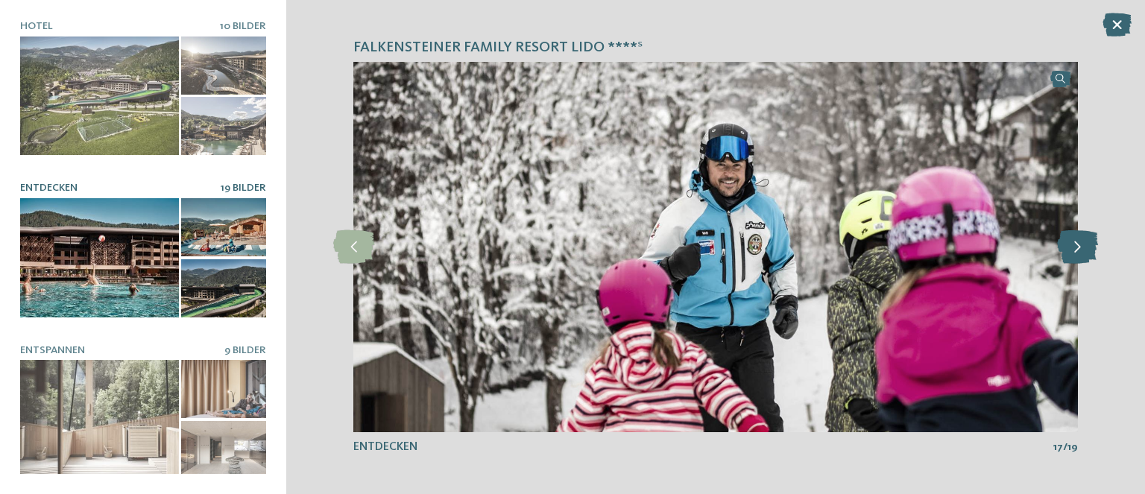
click at [1081, 248] on icon at bounding box center [1077, 247] width 41 height 34
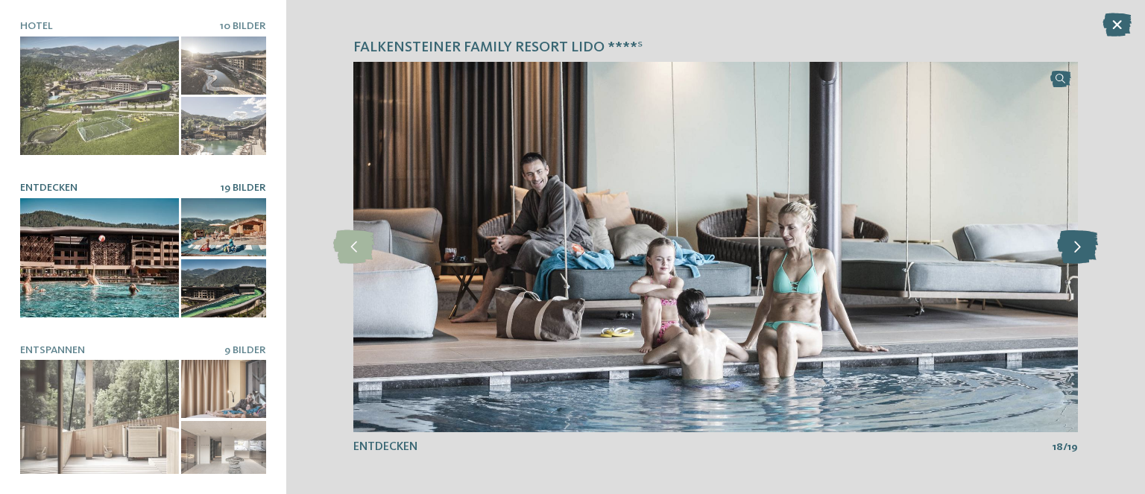
click at [1081, 248] on icon at bounding box center [1077, 247] width 41 height 34
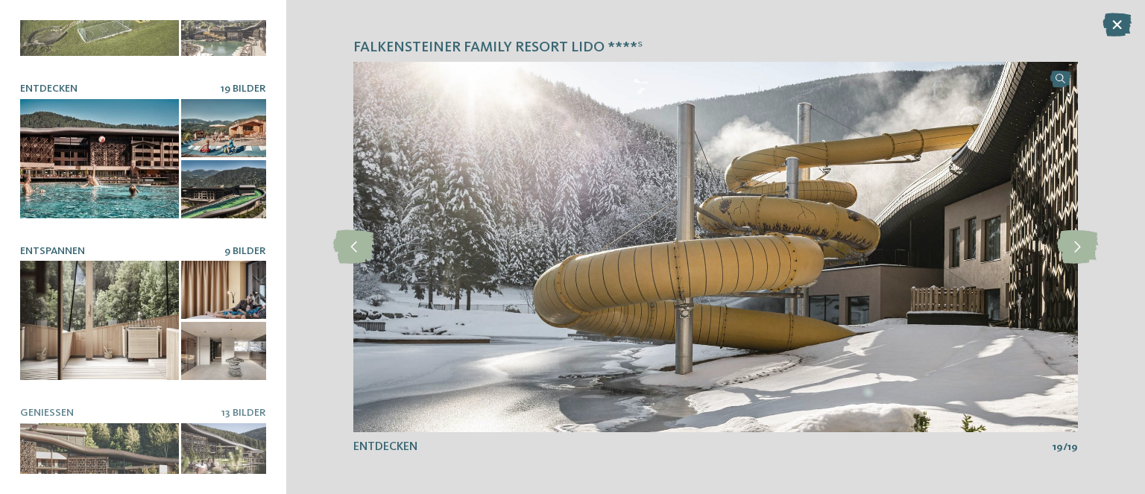
click at [91, 309] on div at bounding box center [99, 320] width 159 height 119
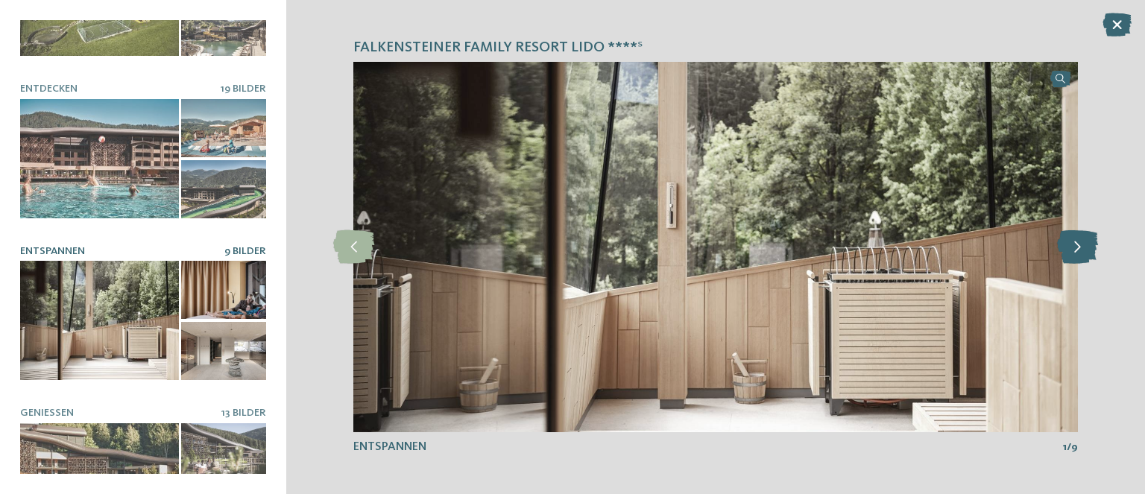
click at [1066, 249] on icon at bounding box center [1077, 247] width 41 height 34
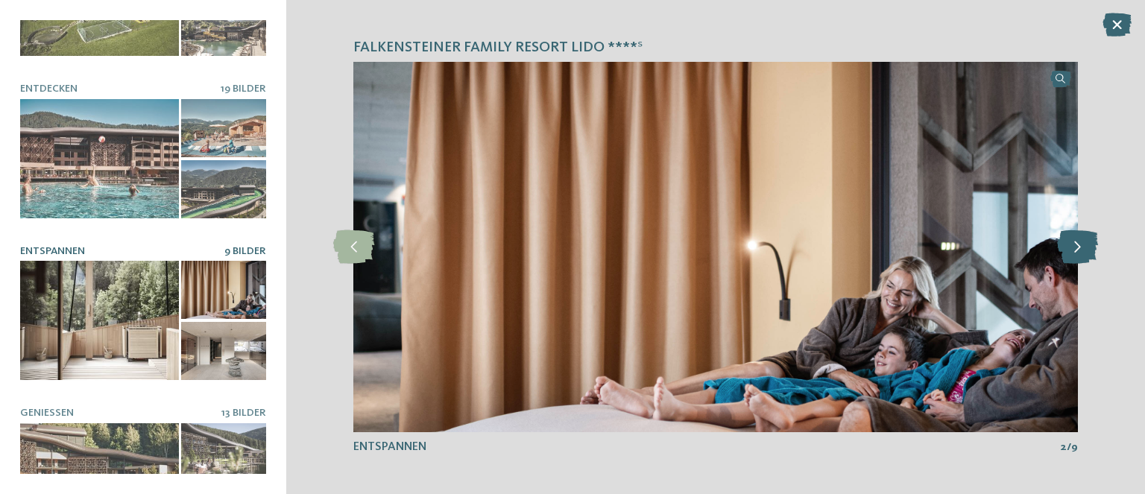
click at [1066, 249] on icon at bounding box center [1077, 247] width 41 height 34
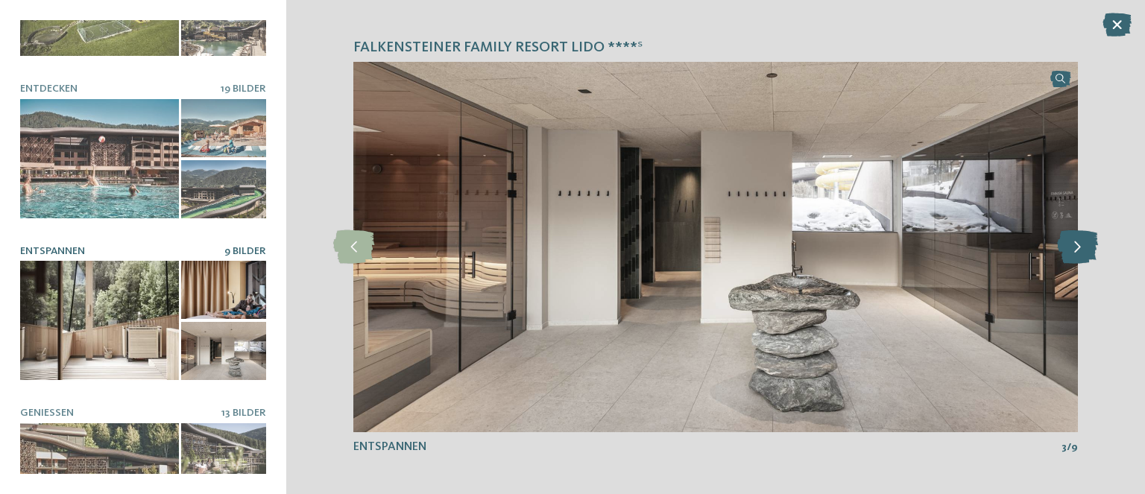
click at [1066, 249] on icon at bounding box center [1077, 247] width 41 height 34
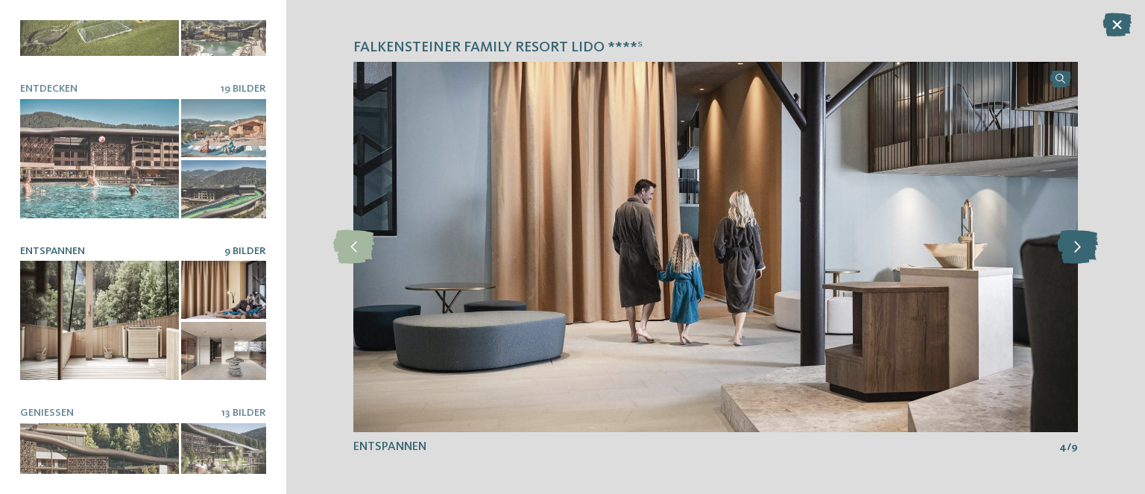
click at [1066, 249] on icon at bounding box center [1077, 247] width 41 height 34
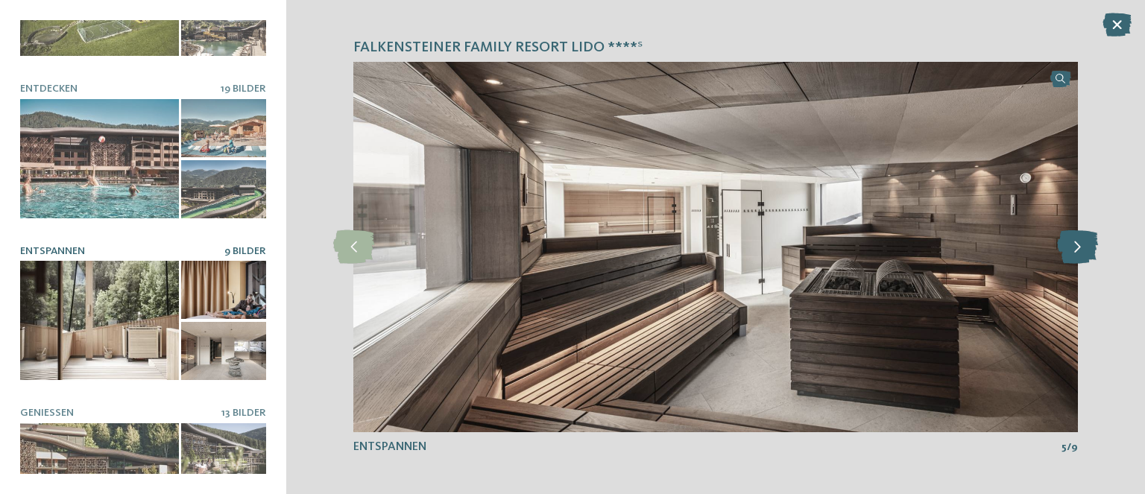
click at [1066, 249] on icon at bounding box center [1077, 247] width 41 height 34
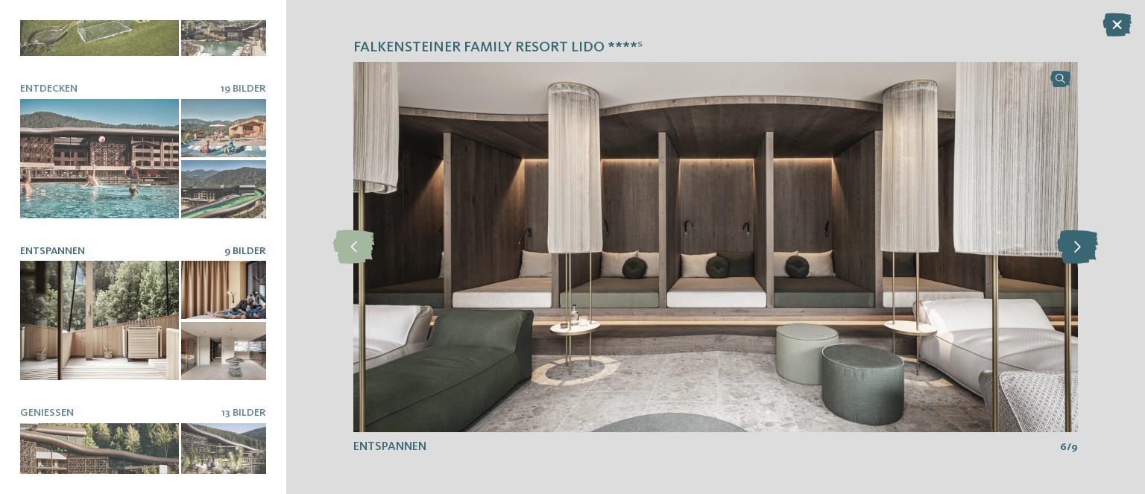
click at [1066, 249] on icon at bounding box center [1077, 247] width 41 height 34
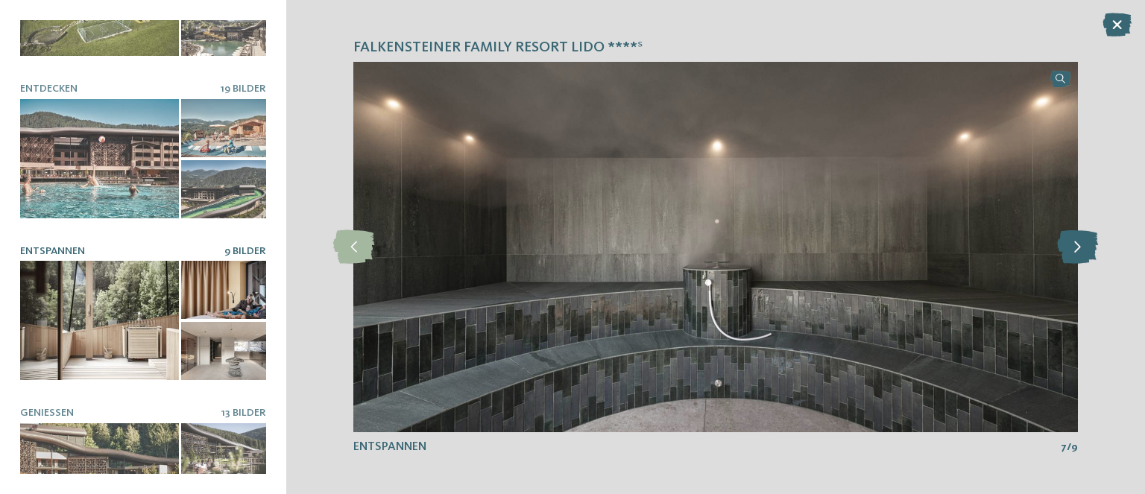
click at [1066, 249] on icon at bounding box center [1077, 247] width 41 height 34
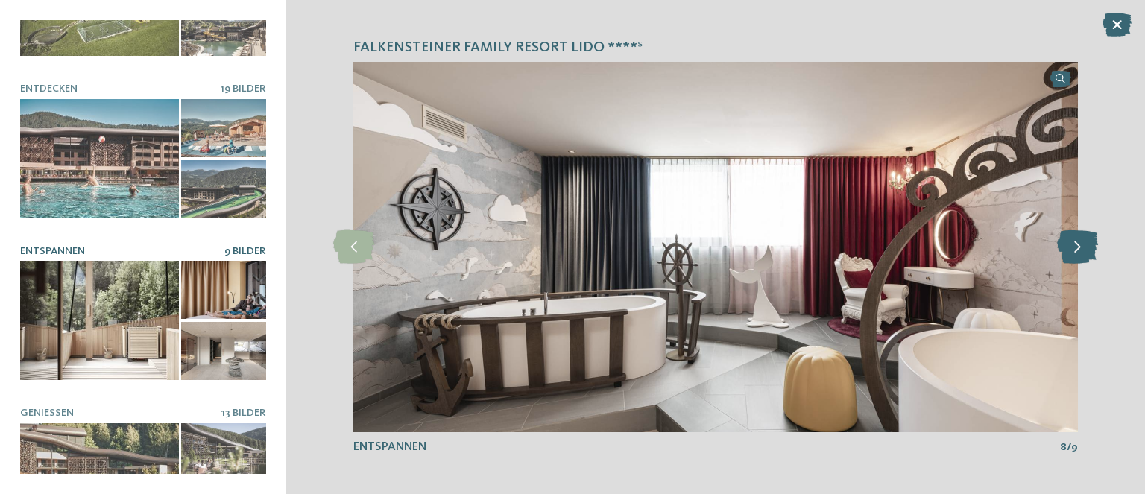
click at [1066, 249] on icon at bounding box center [1077, 247] width 41 height 34
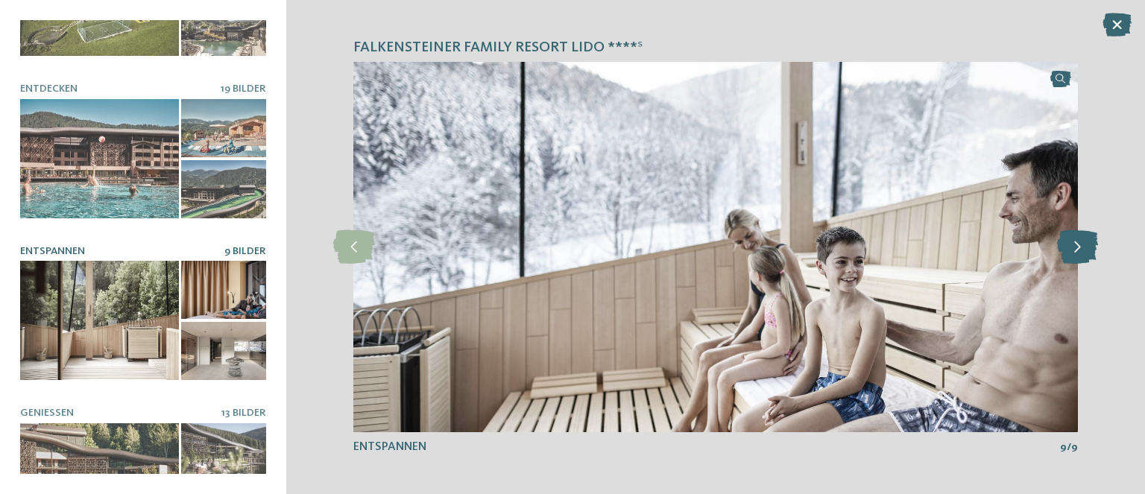
click at [1066, 249] on icon at bounding box center [1077, 247] width 41 height 34
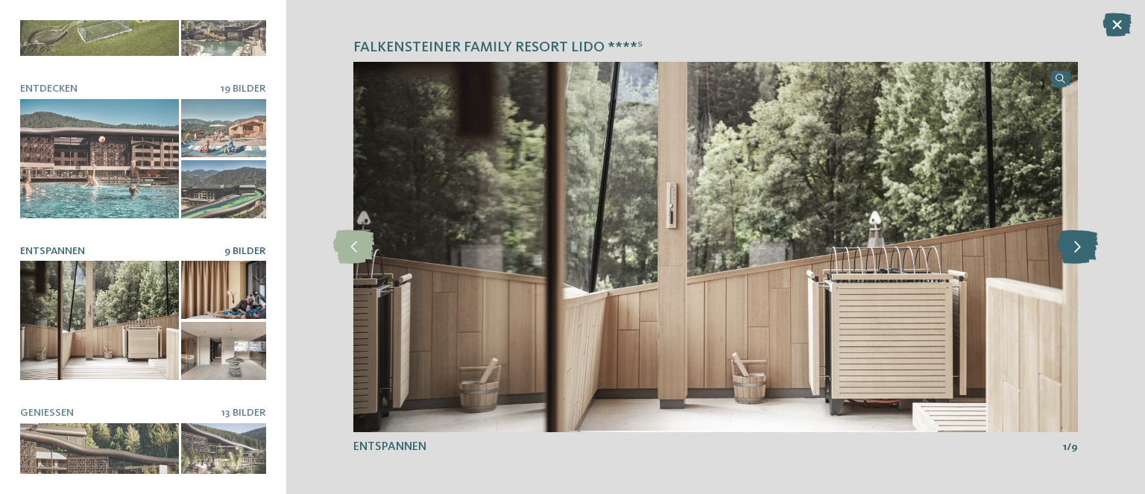
click at [1066, 249] on icon at bounding box center [1077, 247] width 41 height 34
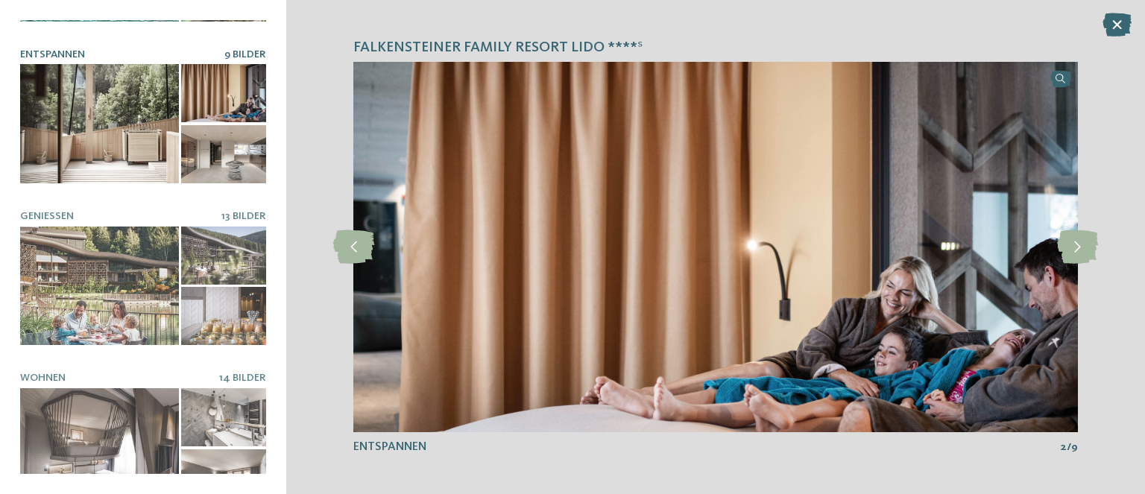
scroll to position [298, 0]
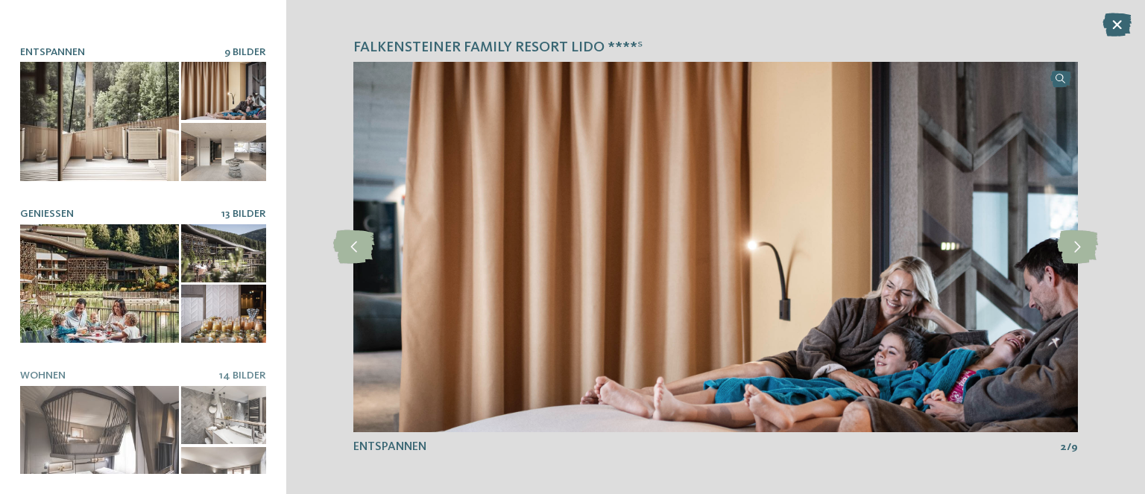
click at [83, 279] on div at bounding box center [99, 283] width 159 height 119
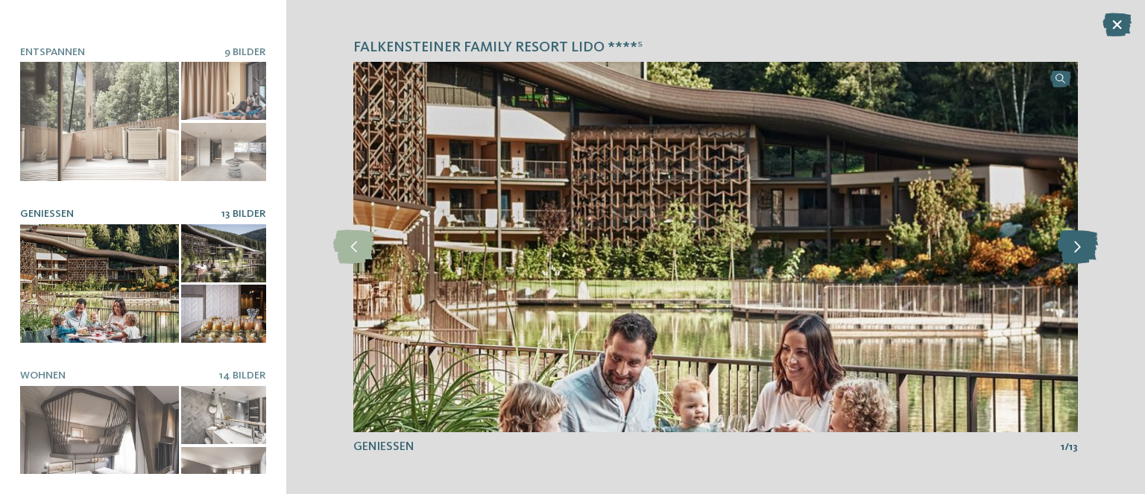
click at [1092, 256] on icon at bounding box center [1077, 247] width 41 height 34
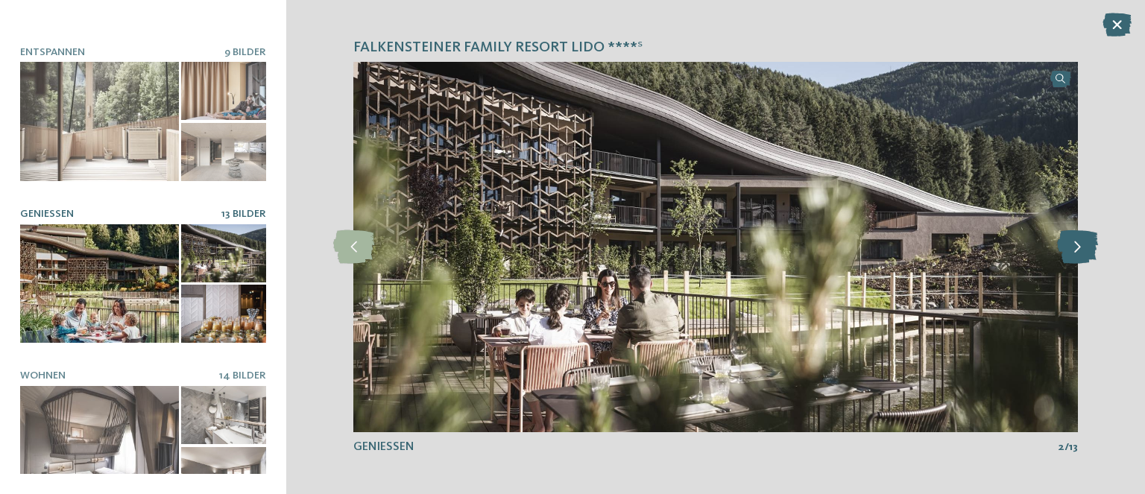
click at [1084, 247] on icon at bounding box center [1077, 247] width 41 height 34
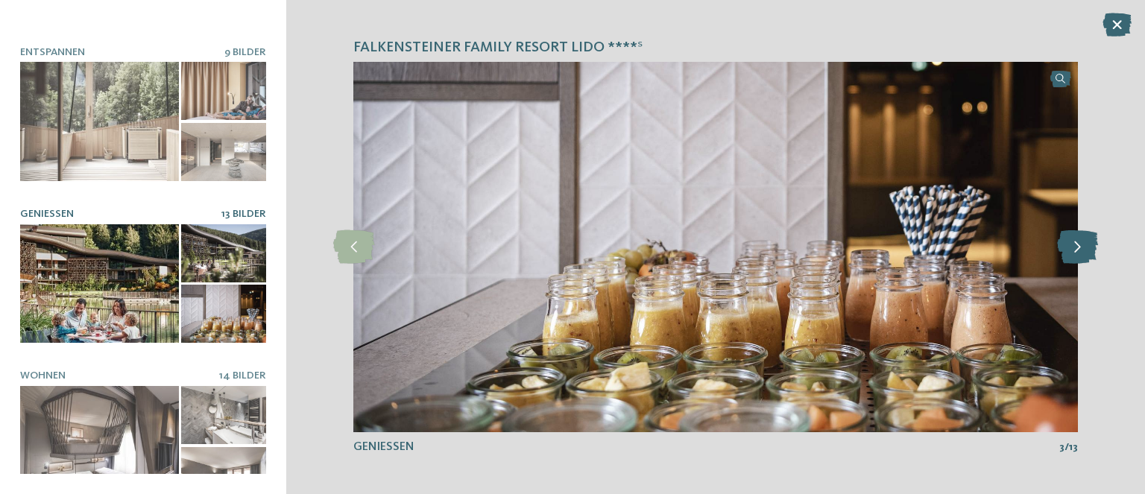
click at [1084, 247] on icon at bounding box center [1077, 247] width 41 height 34
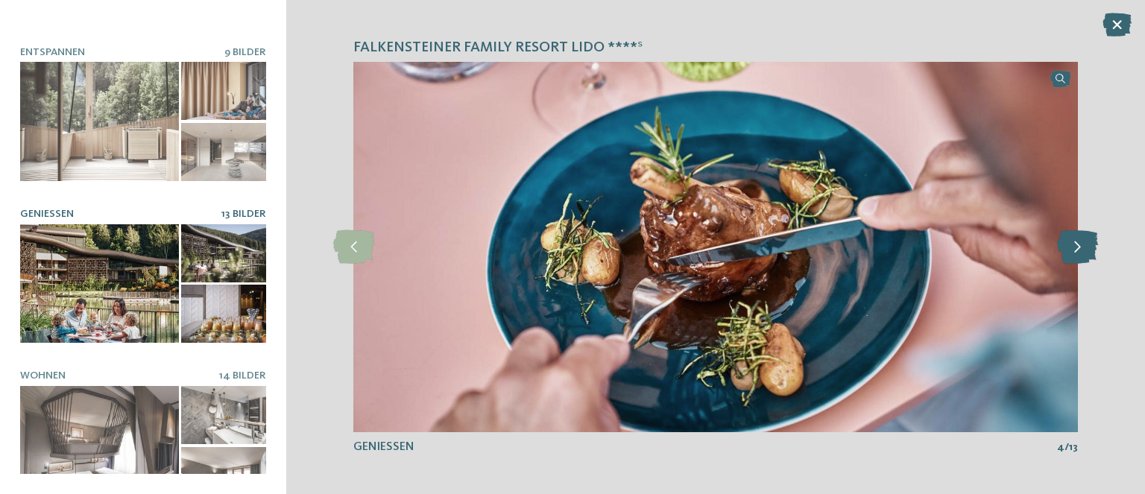
click at [1084, 247] on icon at bounding box center [1077, 247] width 41 height 34
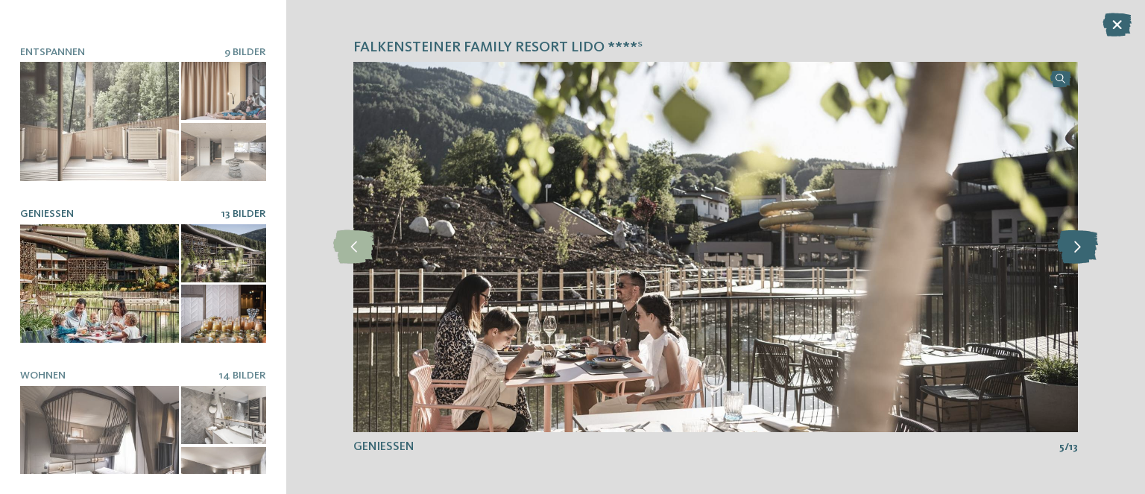
click at [1084, 247] on icon at bounding box center [1077, 247] width 41 height 34
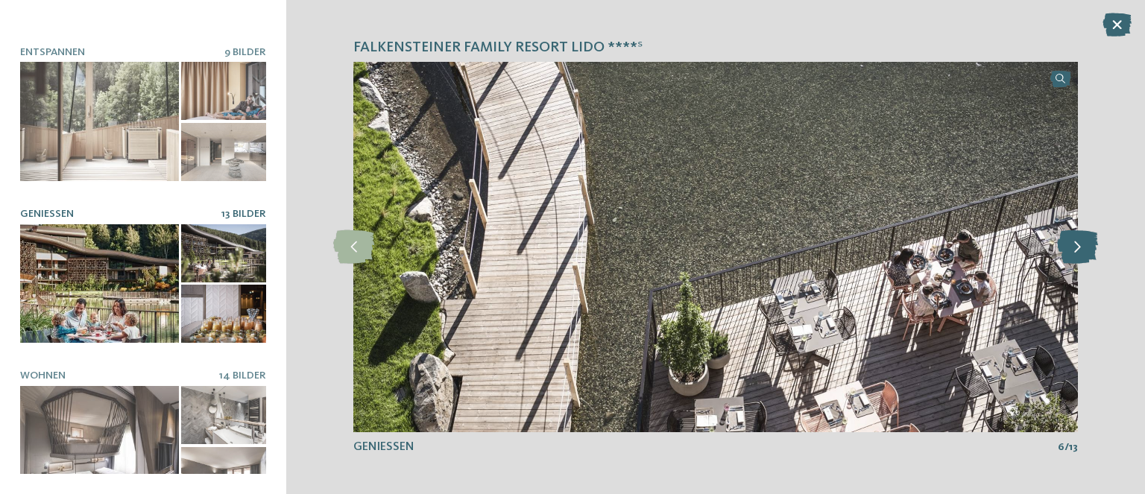
click at [1084, 247] on icon at bounding box center [1077, 247] width 41 height 34
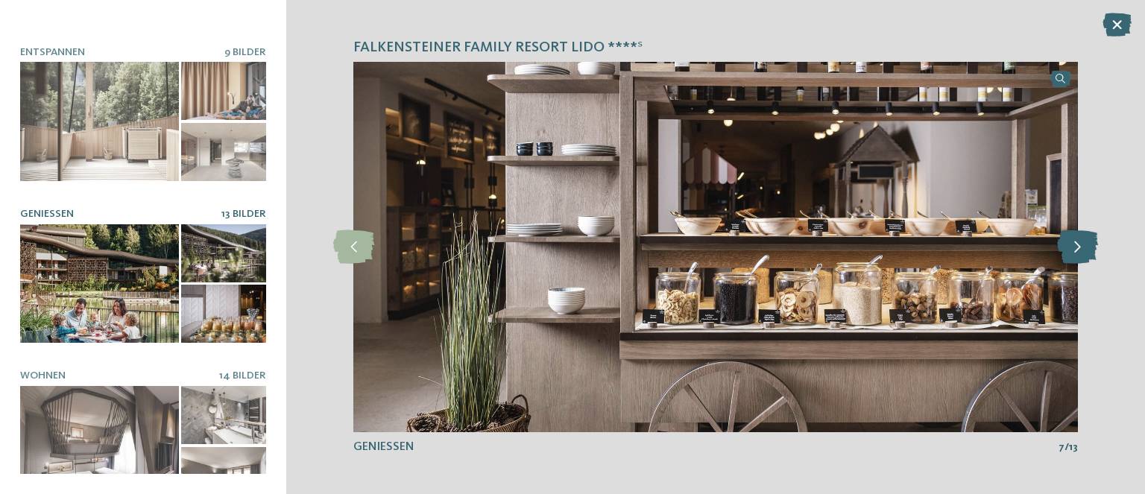
click at [1084, 247] on icon at bounding box center [1077, 247] width 41 height 34
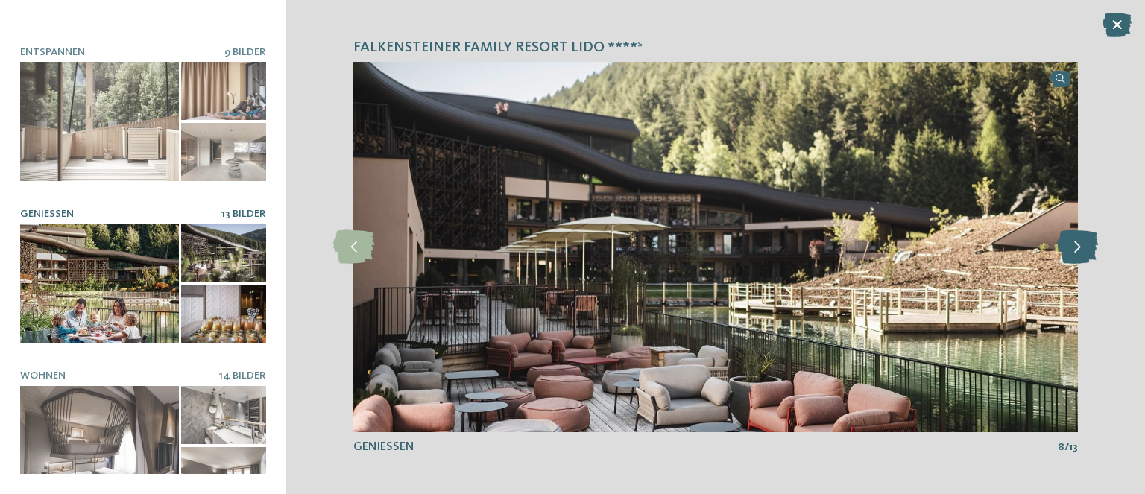
click at [1084, 247] on icon at bounding box center [1077, 247] width 41 height 34
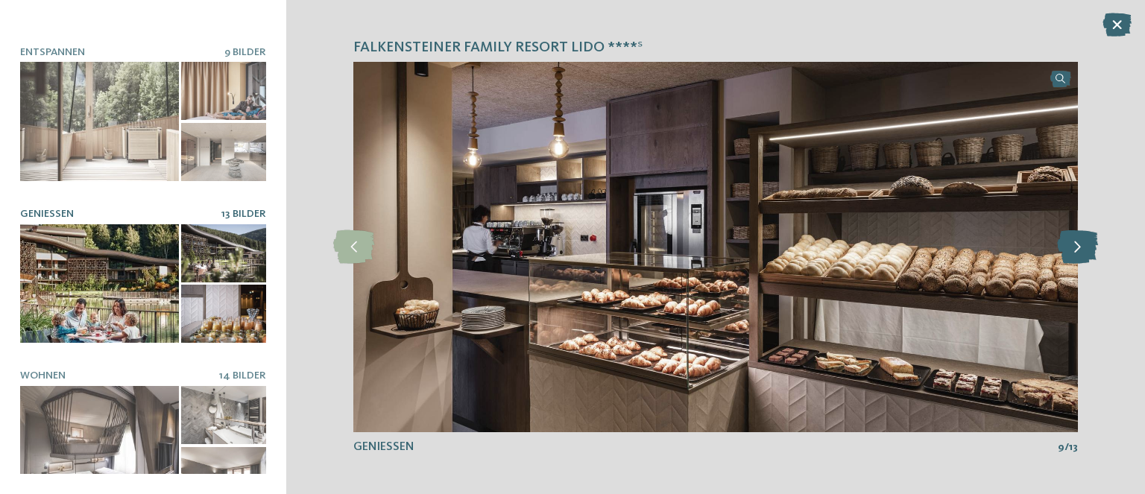
click at [1084, 247] on icon at bounding box center [1077, 247] width 41 height 34
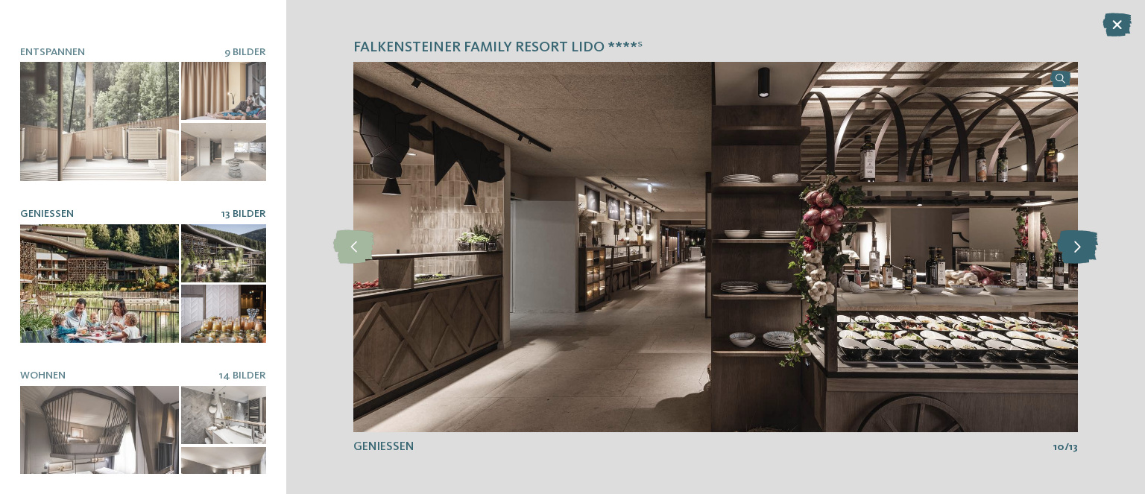
click at [1084, 247] on icon at bounding box center [1077, 247] width 41 height 34
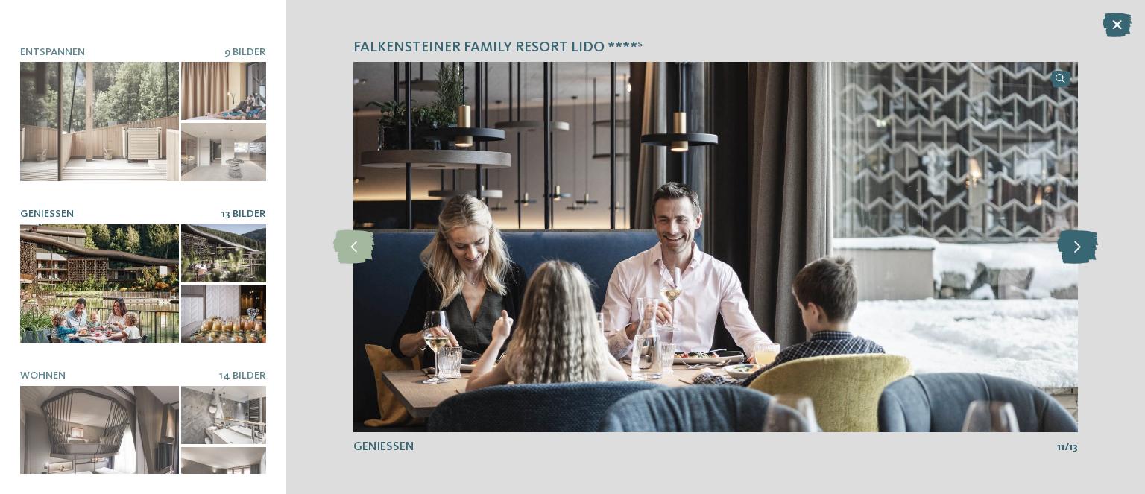
click at [1084, 247] on icon at bounding box center [1077, 247] width 41 height 34
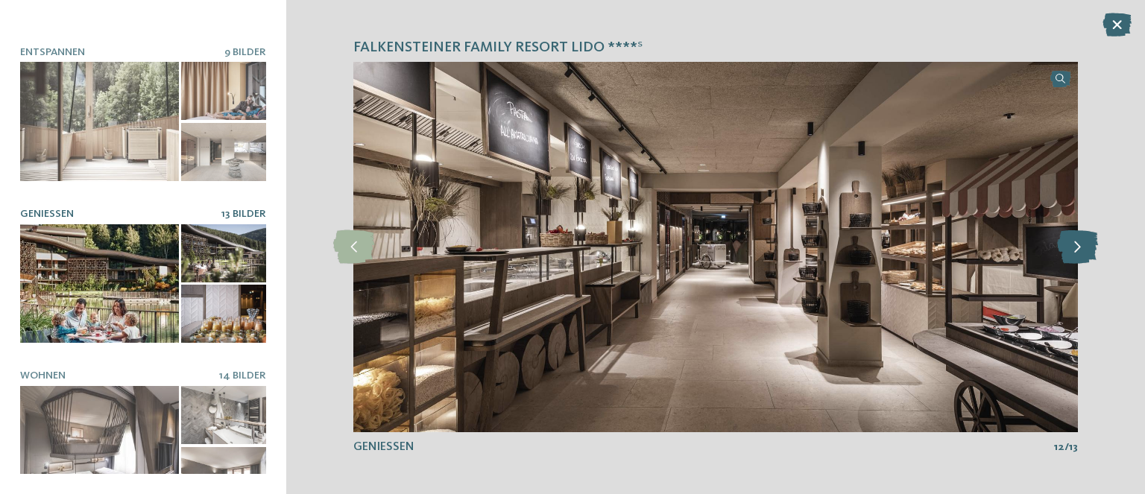
click at [1084, 247] on icon at bounding box center [1077, 247] width 41 height 34
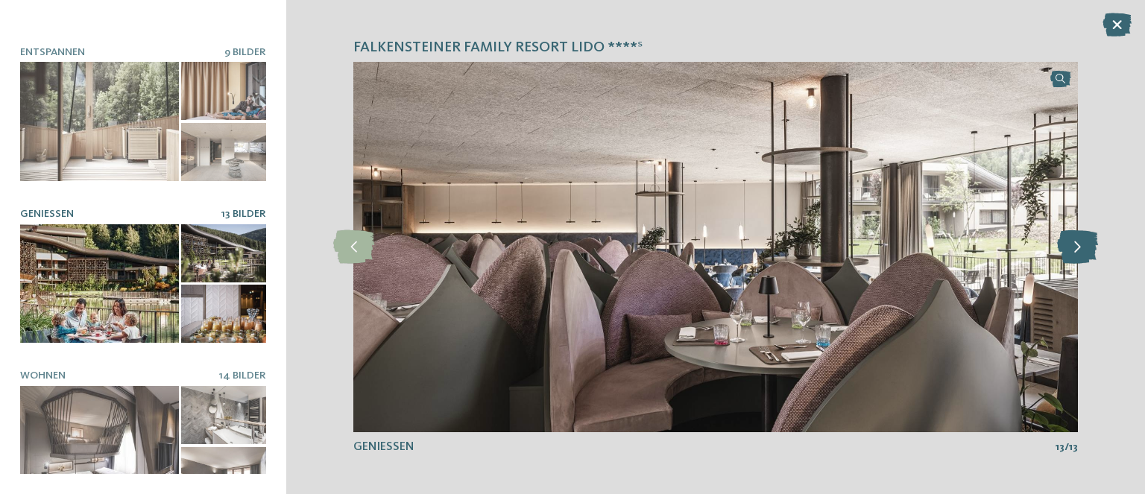
click at [1084, 247] on icon at bounding box center [1077, 247] width 41 height 34
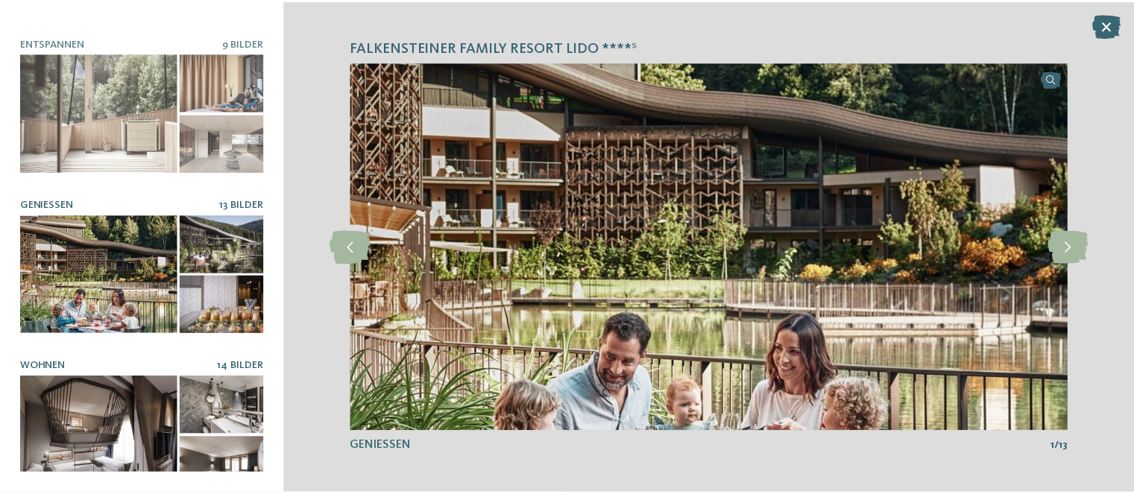
scroll to position [310, 0]
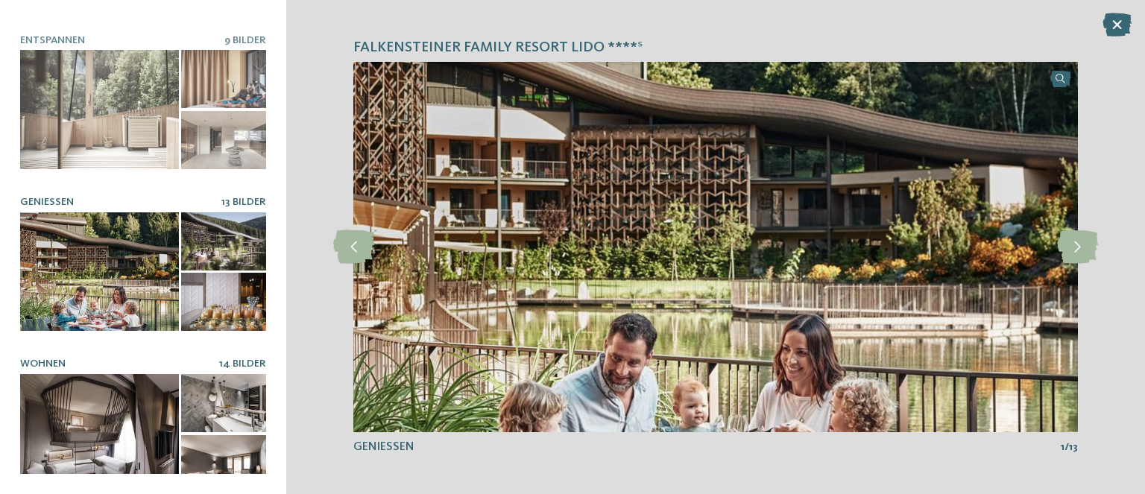
click at [92, 379] on div at bounding box center [99, 433] width 159 height 119
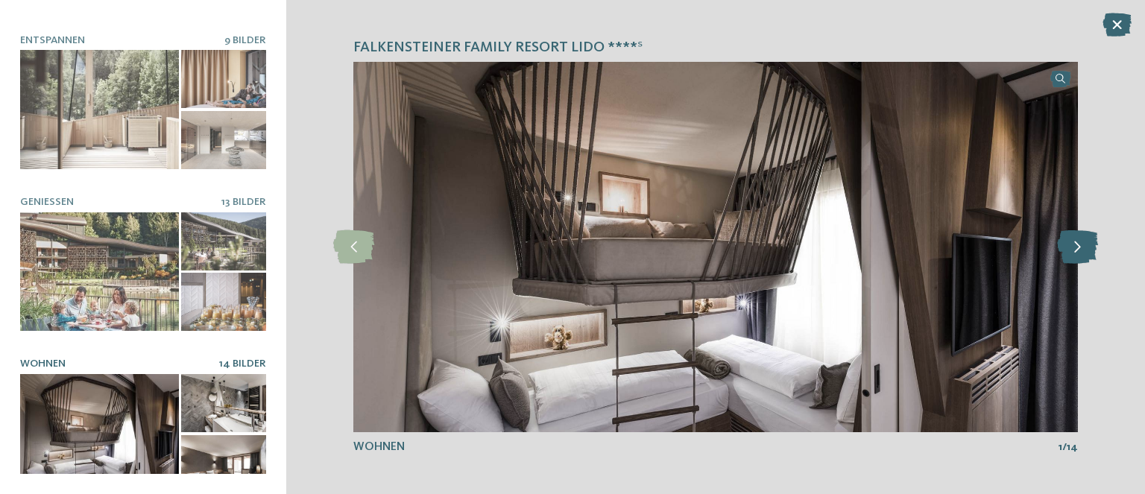
click at [1093, 256] on icon at bounding box center [1077, 247] width 41 height 34
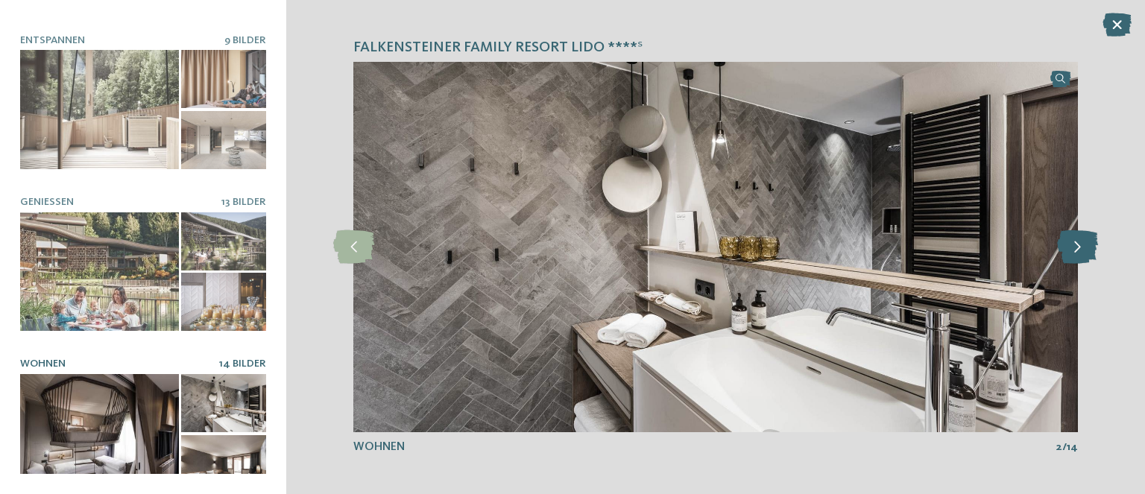
click at [1093, 256] on icon at bounding box center [1077, 247] width 41 height 34
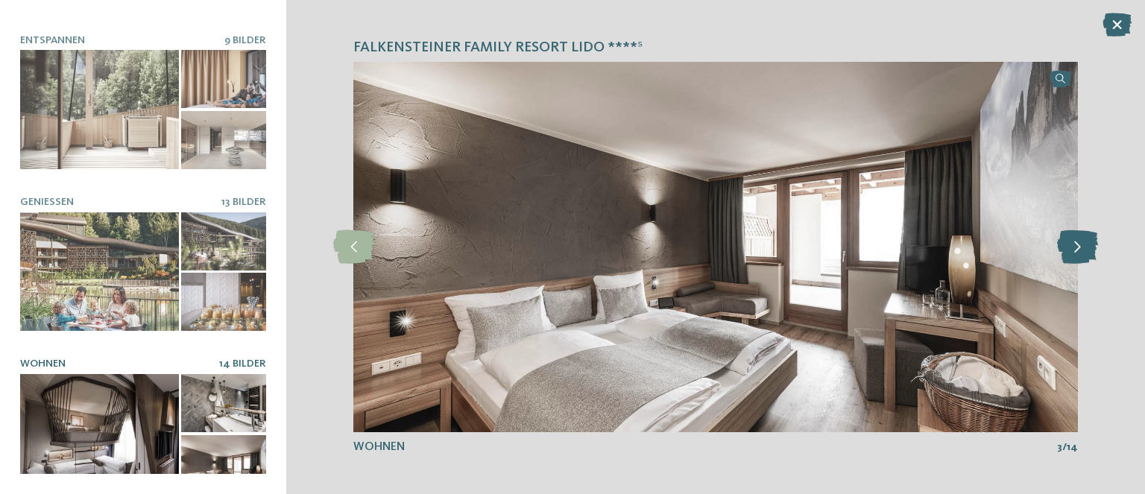
click at [1093, 256] on icon at bounding box center [1077, 247] width 41 height 34
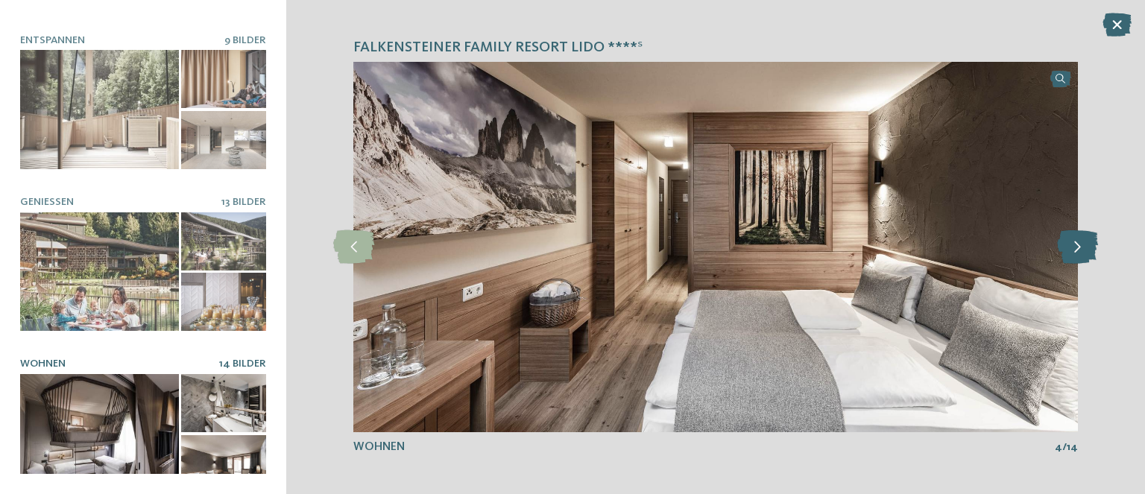
click at [1093, 256] on icon at bounding box center [1077, 247] width 41 height 34
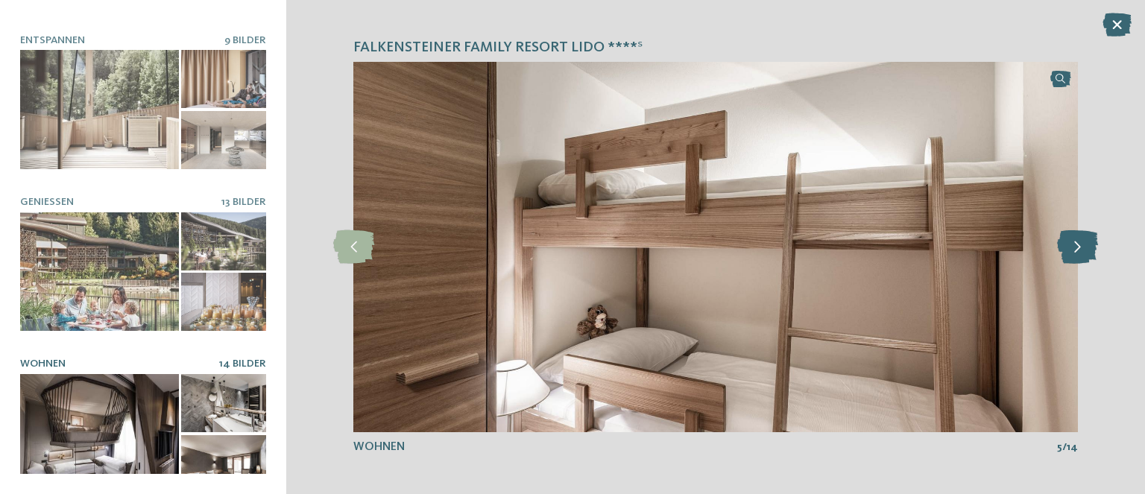
click at [1093, 256] on icon at bounding box center [1077, 247] width 41 height 34
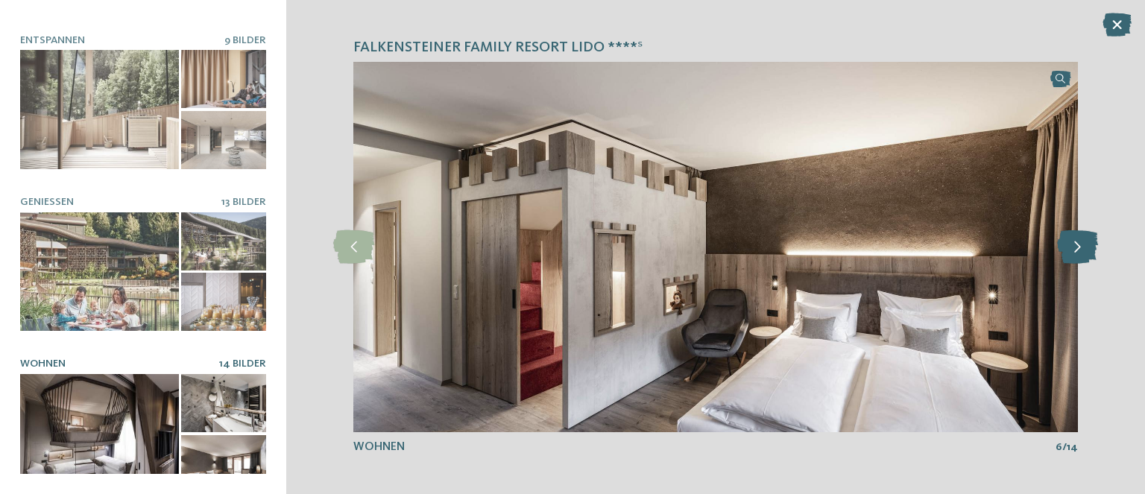
click at [1093, 256] on icon at bounding box center [1077, 247] width 41 height 34
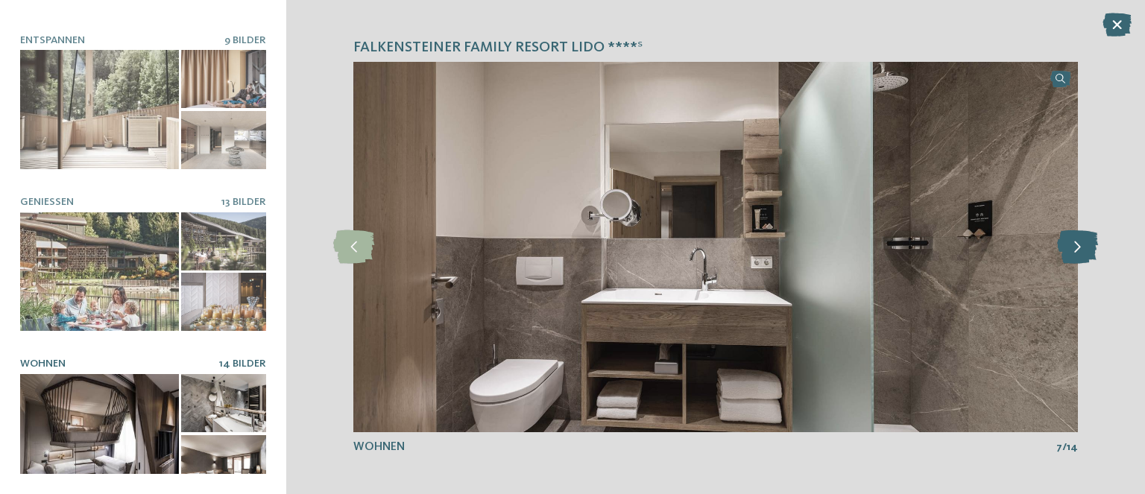
click at [1093, 256] on icon at bounding box center [1077, 247] width 41 height 34
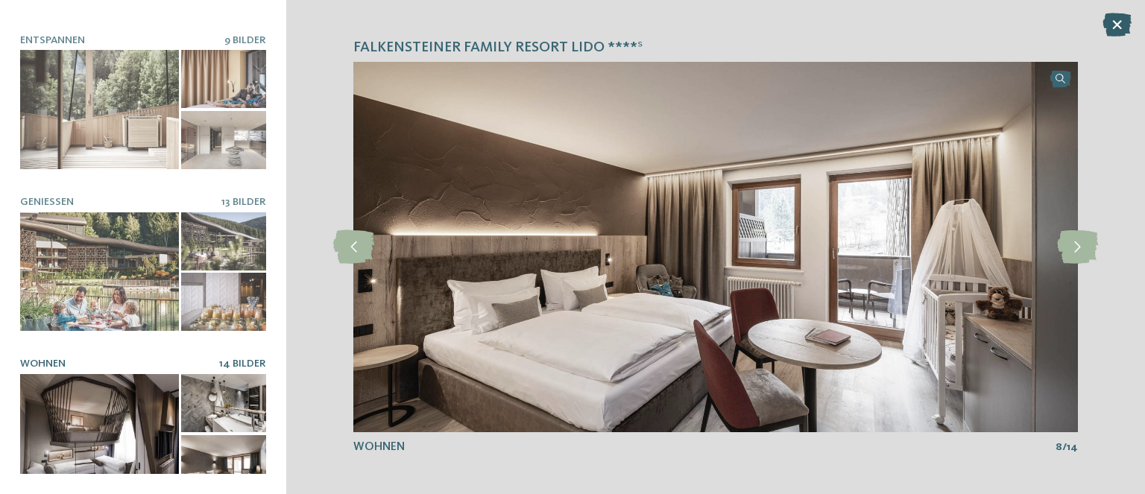
click at [1116, 23] on icon at bounding box center [1116, 25] width 29 height 24
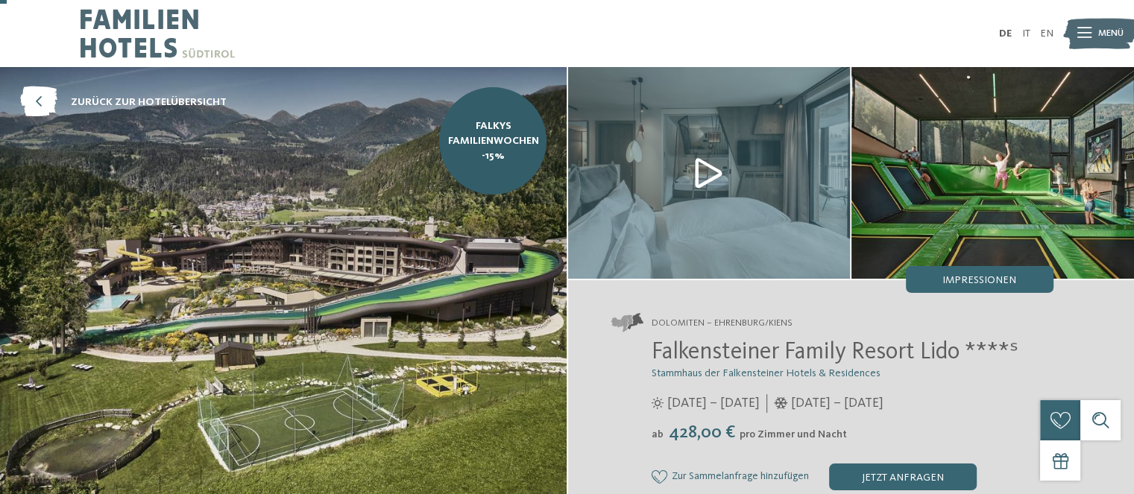
scroll to position [198, 0]
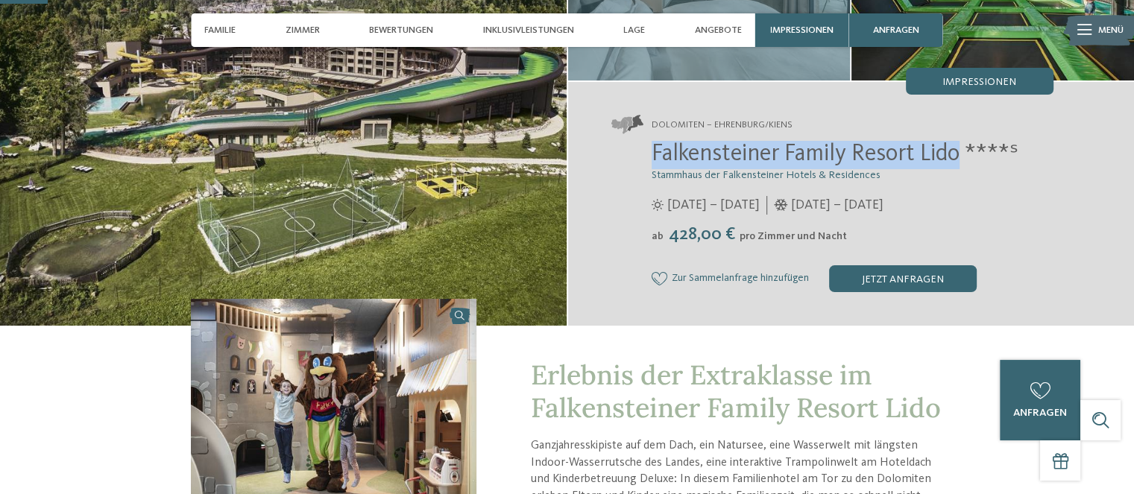
drag, startPoint x: 654, startPoint y: 151, endPoint x: 960, endPoint y: 148, distance: 305.6
click at [960, 148] on span "Falkensteiner Family Resort Lido ****ˢ" at bounding box center [834, 154] width 367 height 24
copy span "Falkensteiner Family Resort Lido"
